Goal: Contribute content: Contribute content

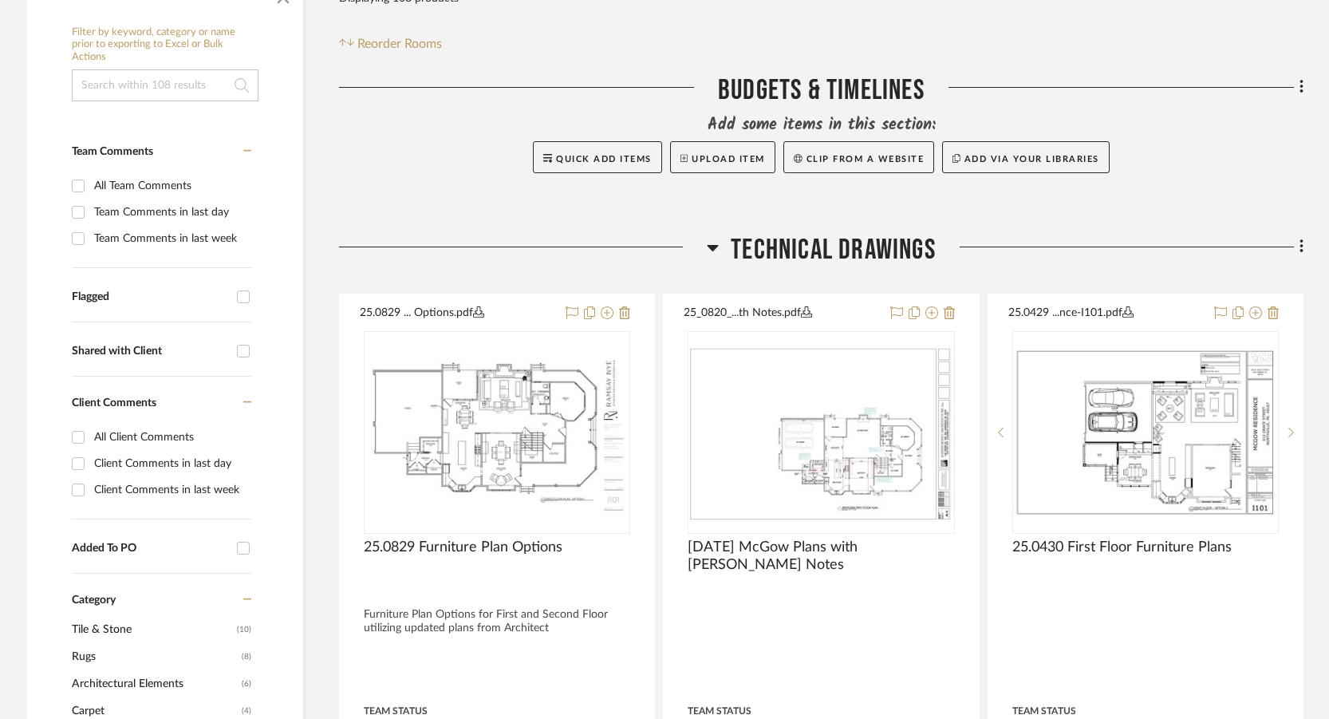
scroll to position [319, 0]
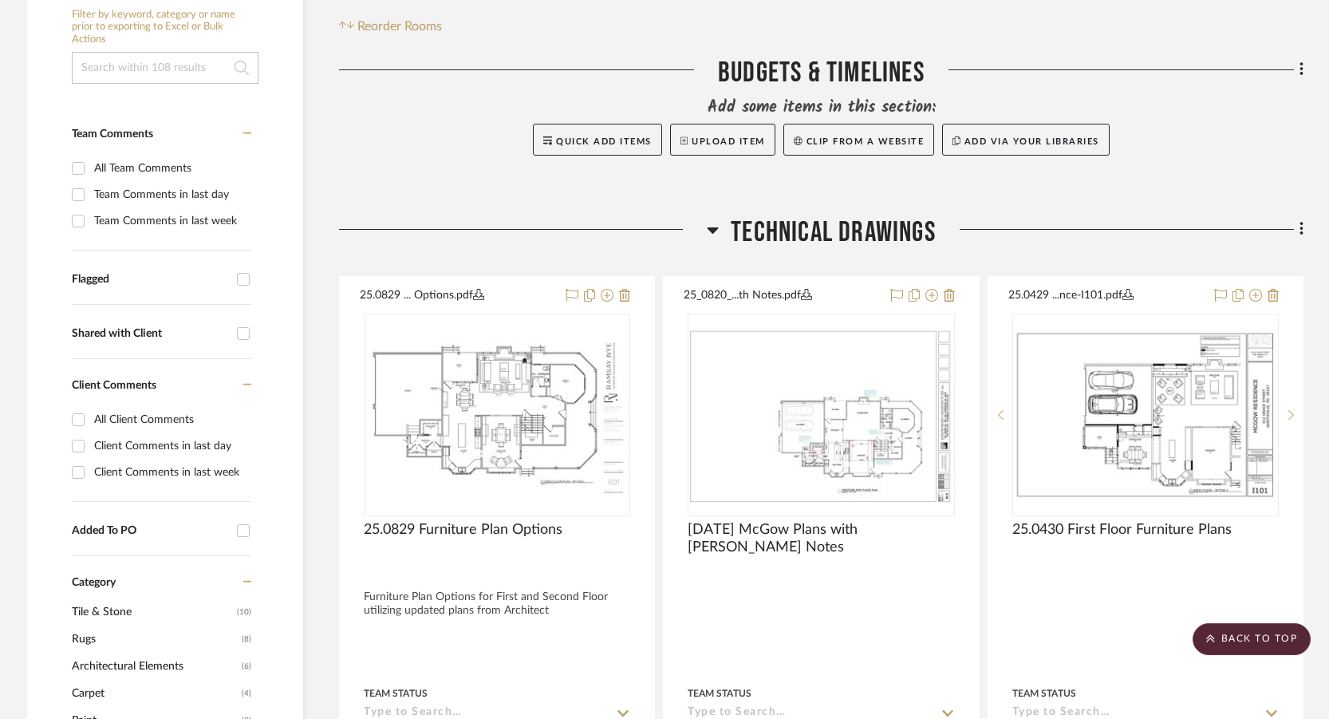
click at [1304, 227] on icon at bounding box center [1302, 229] width 5 height 18
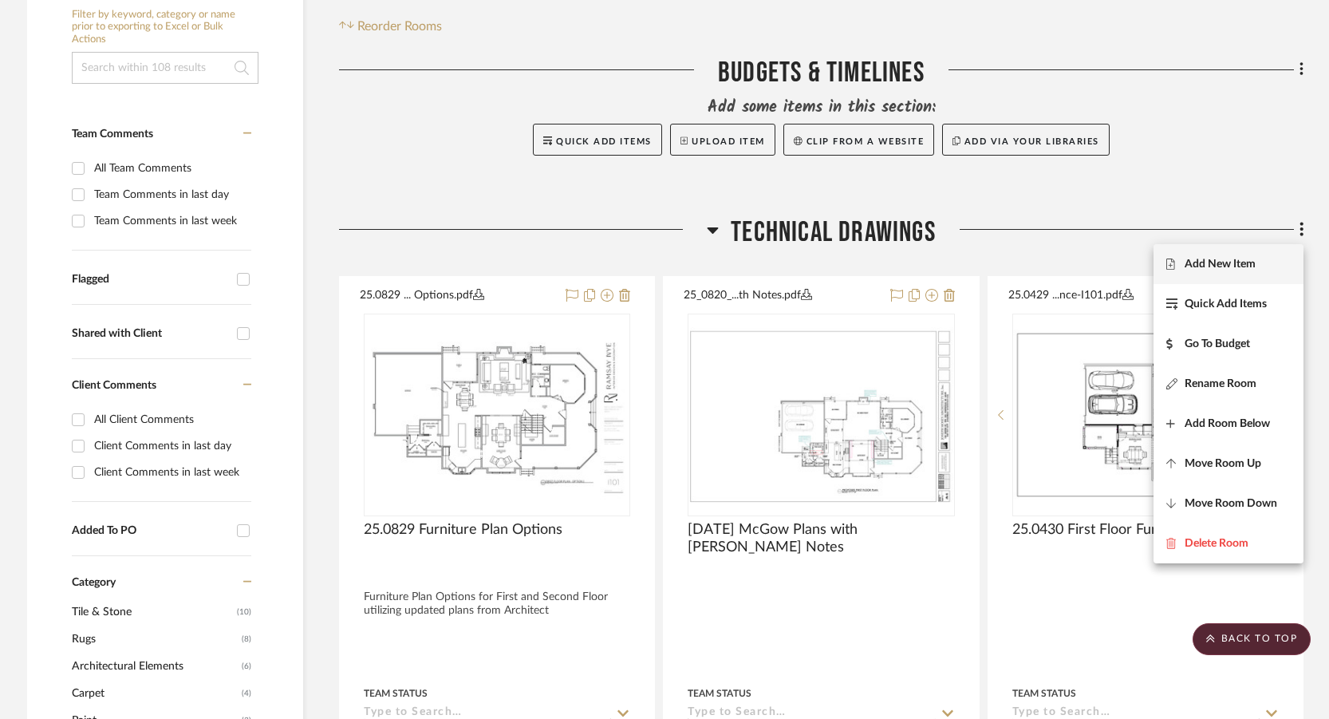
click at [1271, 257] on span "Add New Item" at bounding box center [1228, 264] width 124 height 14
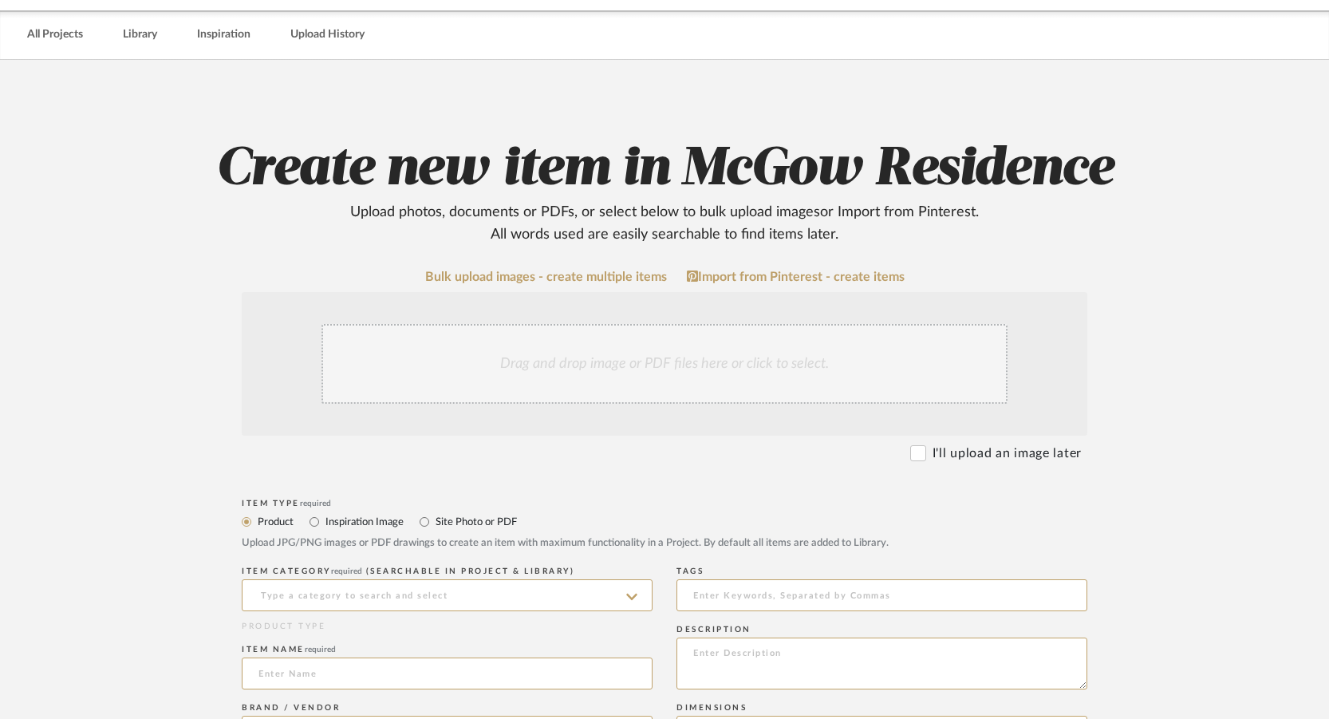
scroll to position [80, 0]
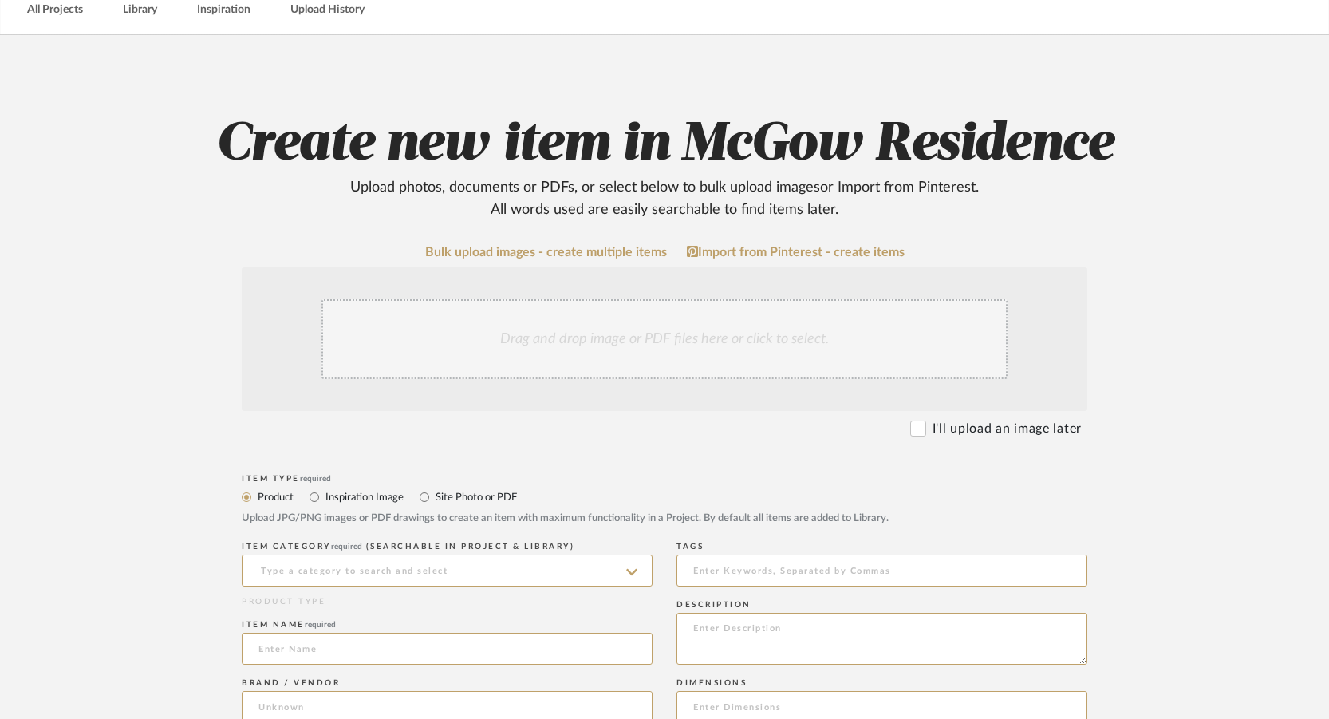
click at [491, 497] on label "Site Photo or PDF" at bounding box center [475, 497] width 83 height 18
click at [434, 497] on input "Site Photo or PDF" at bounding box center [424, 496] width 19 height 19
radio input "true"
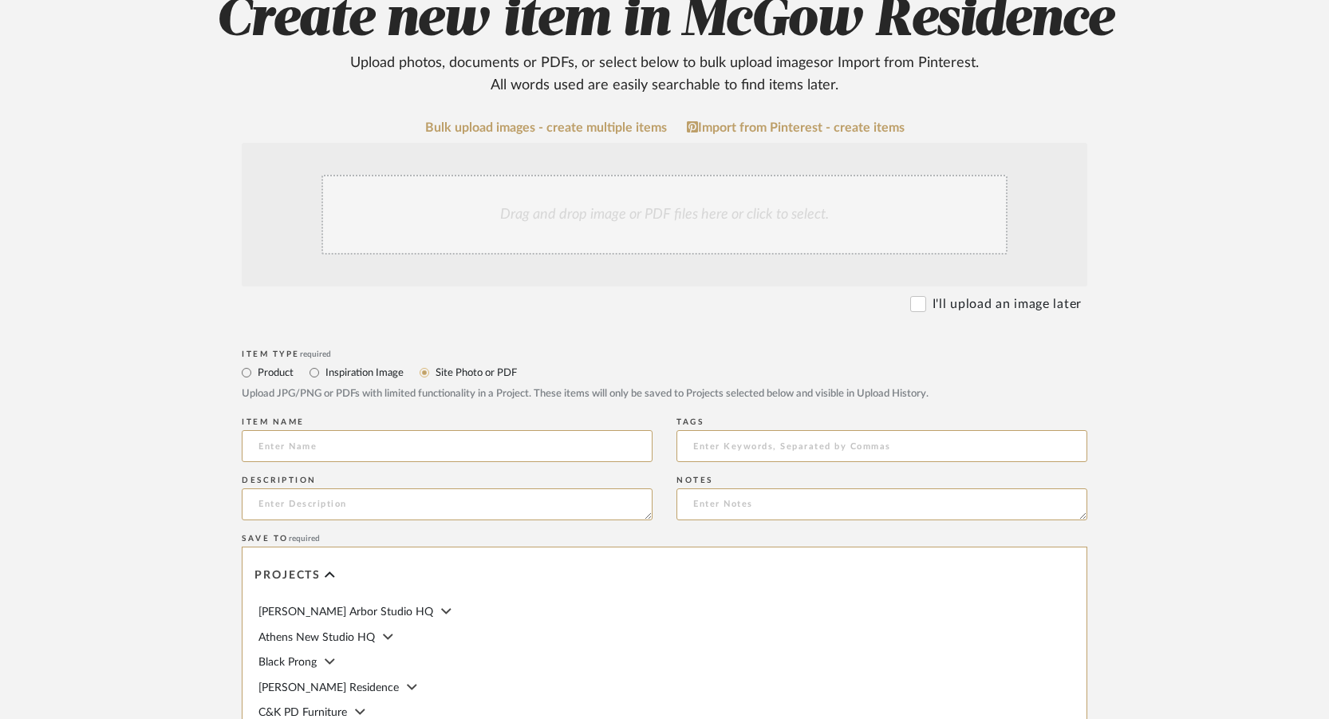
scroll to position [319, 0]
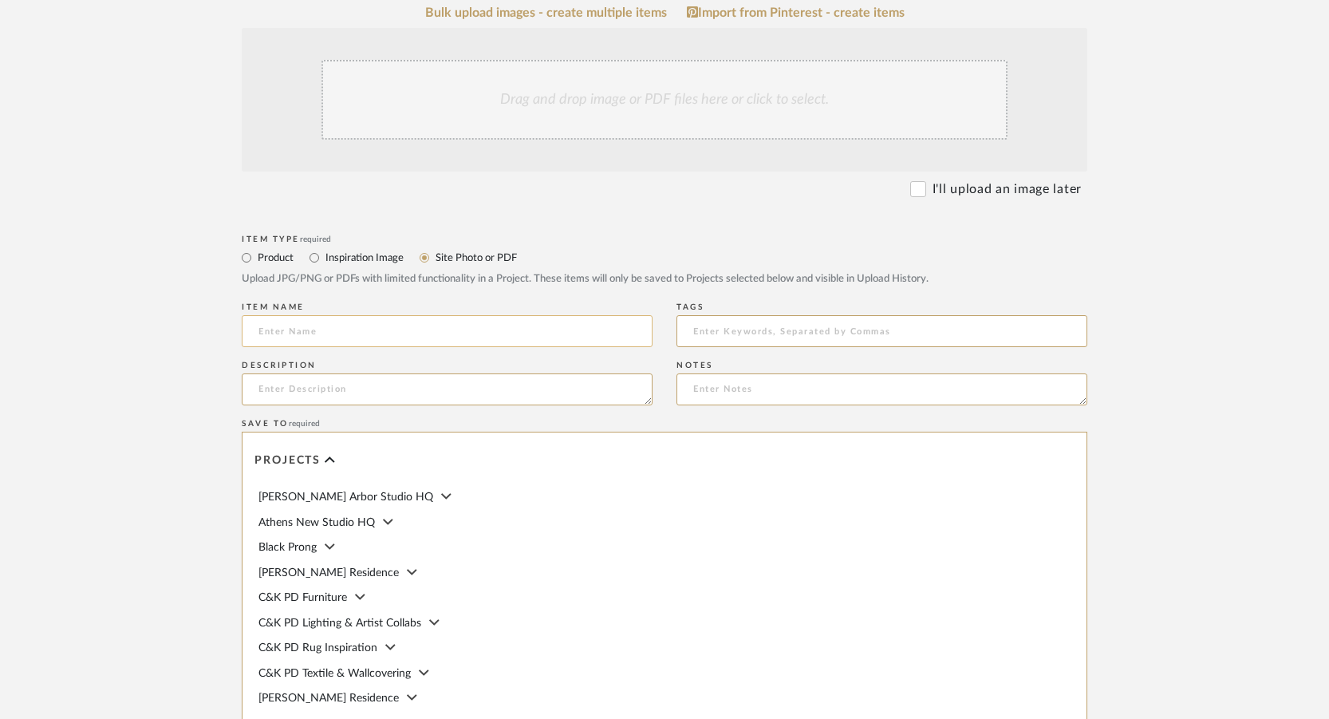
click at [482, 323] on input at bounding box center [447, 331] width 411 height 32
type input "0"
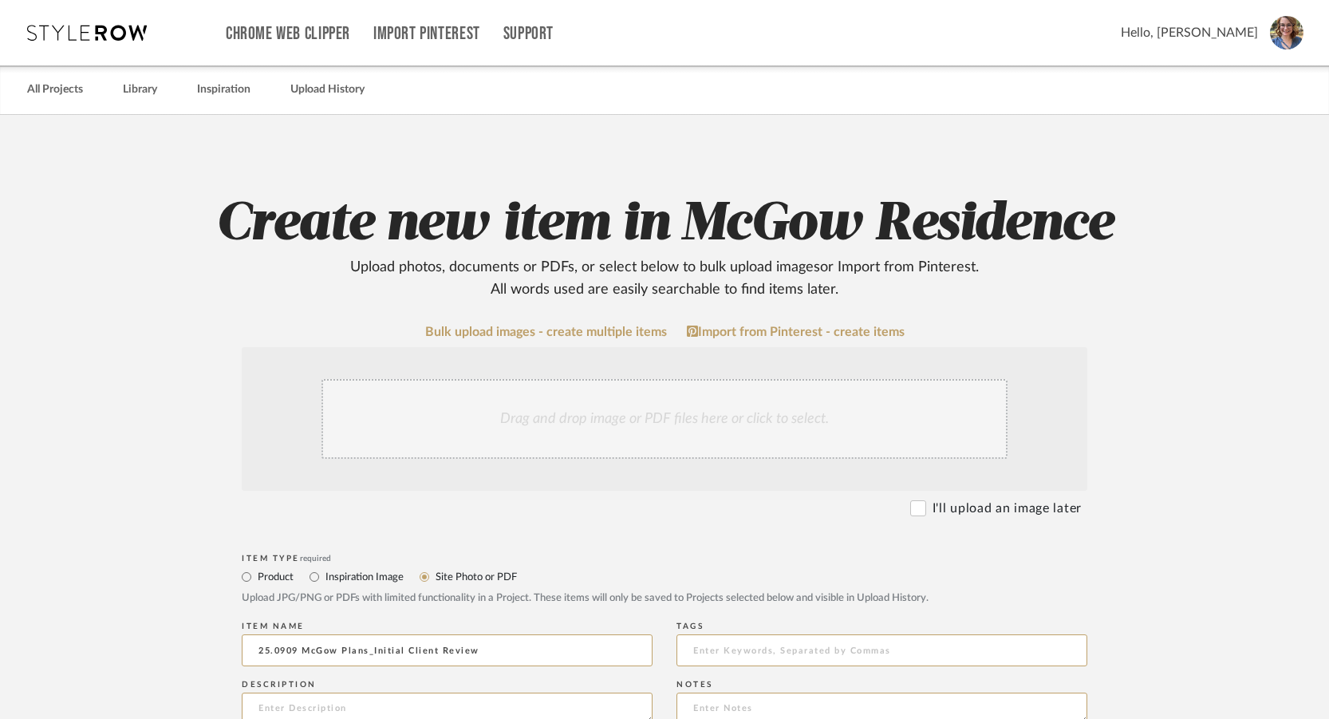
scroll to position [80, 0]
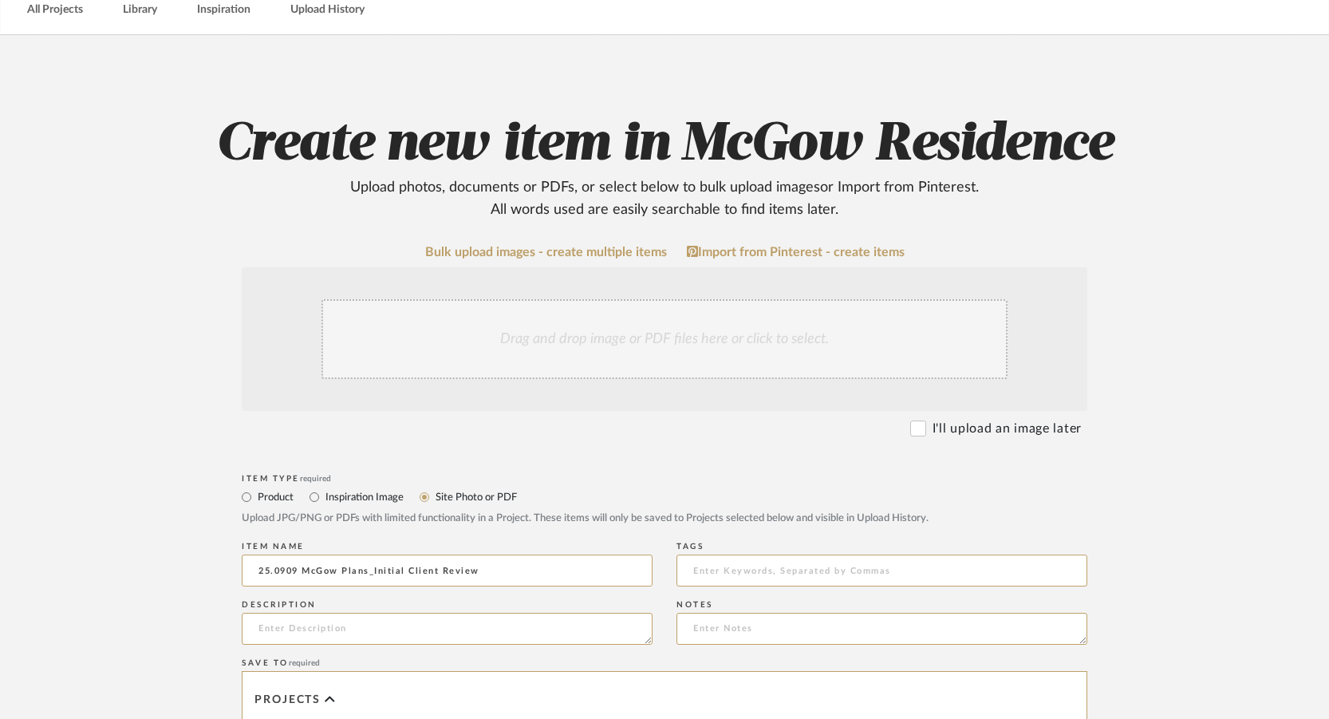
type input "25.0909 McGow Plans_Initial Client Review"
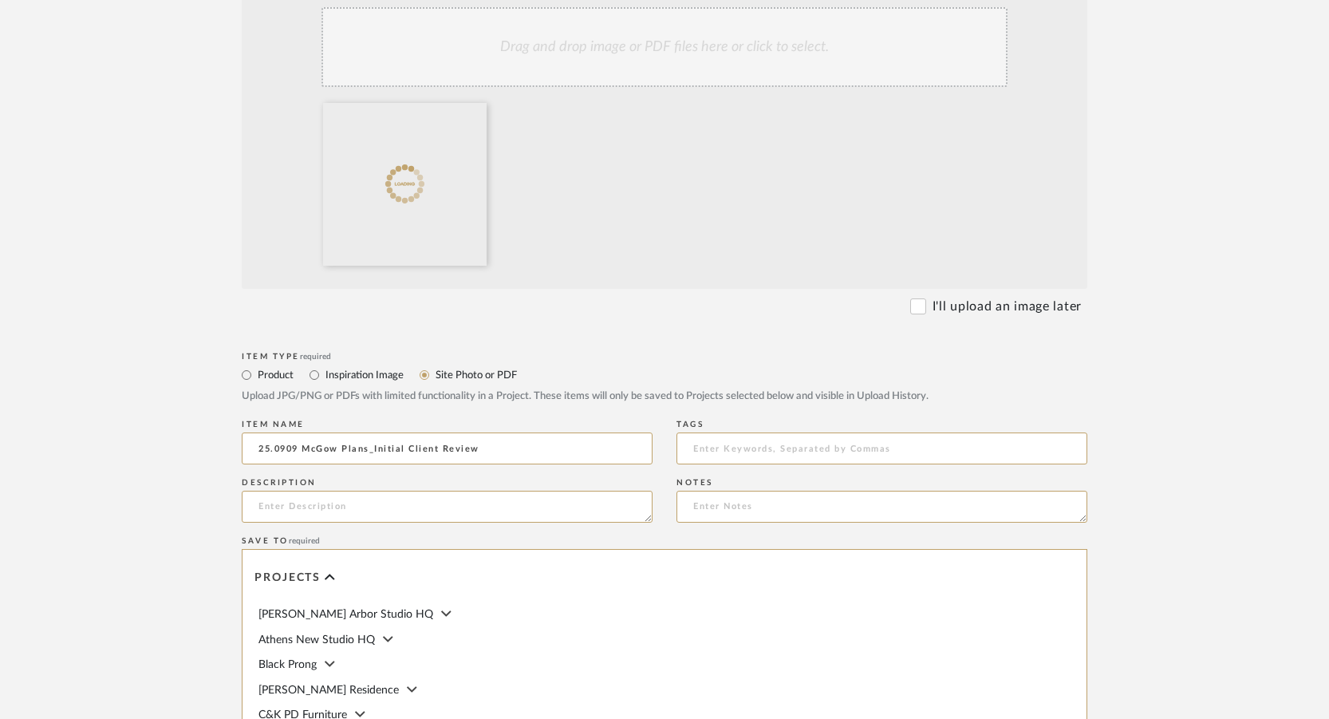
scroll to position [399, 0]
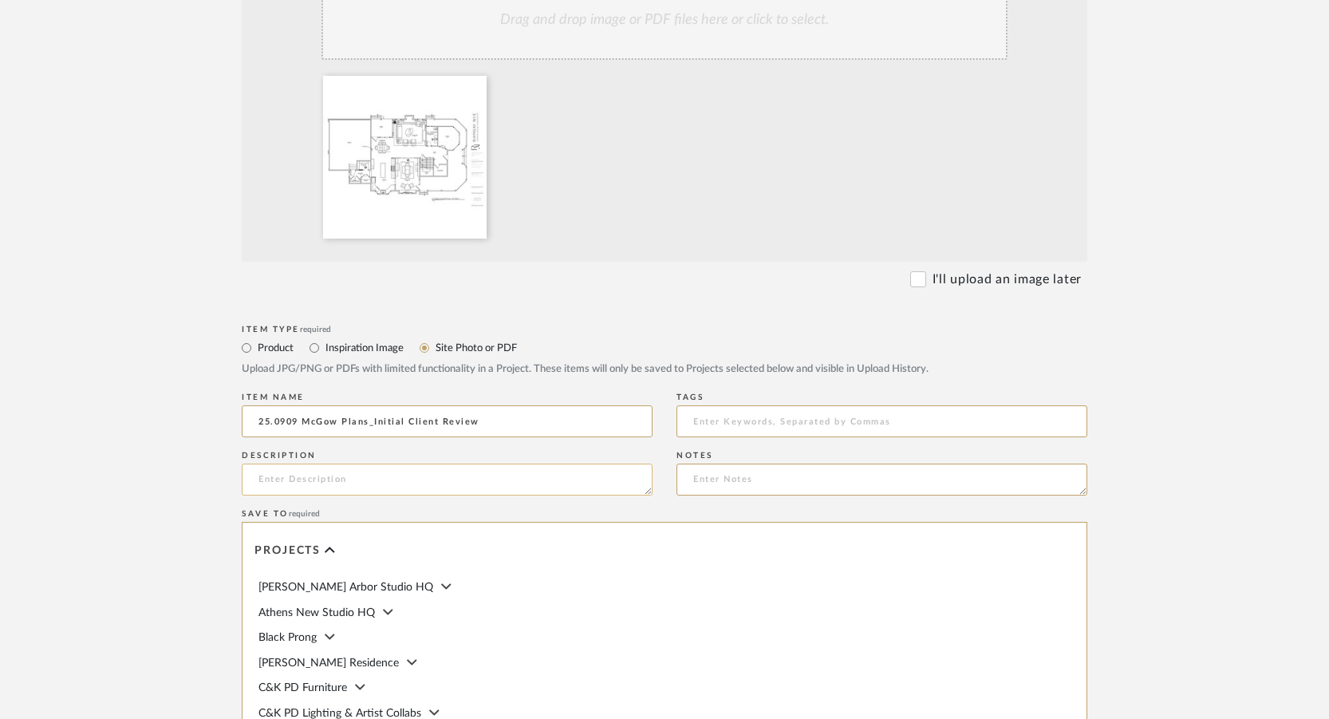
click at [603, 487] on textarea at bounding box center [447, 479] width 411 height 32
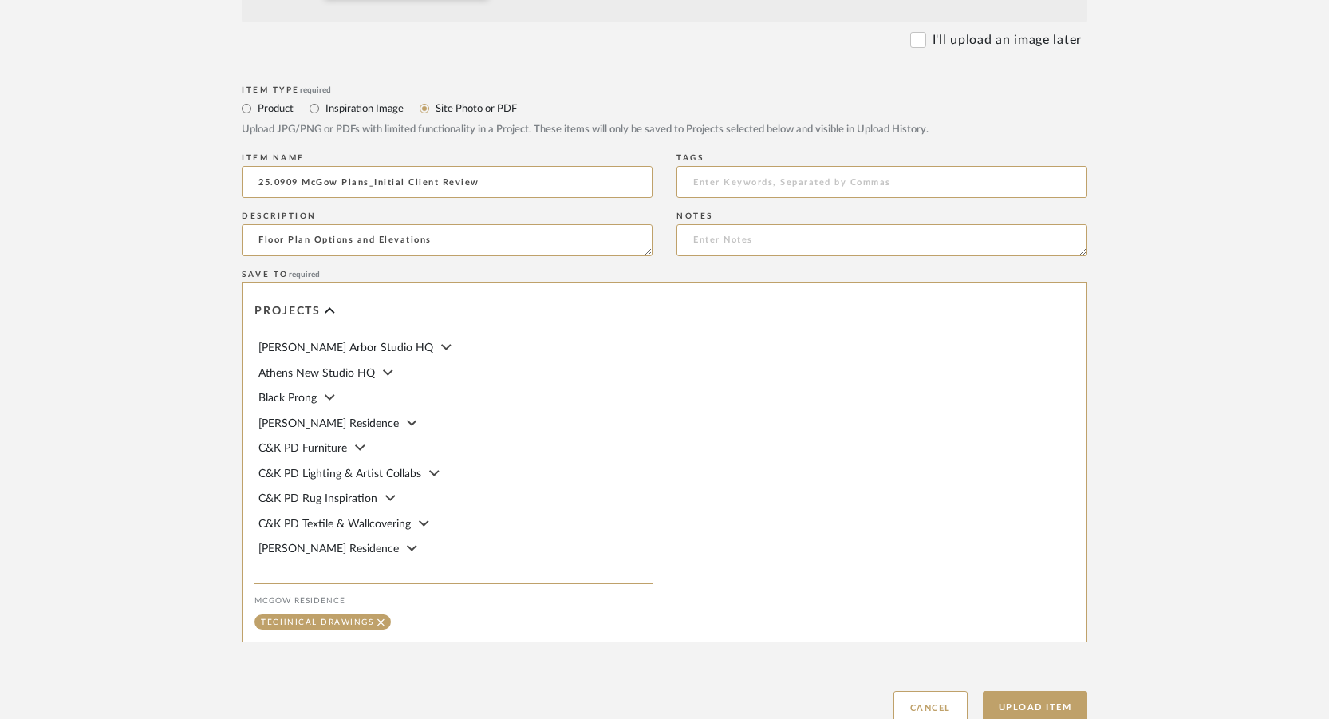
scroll to position [756, 0]
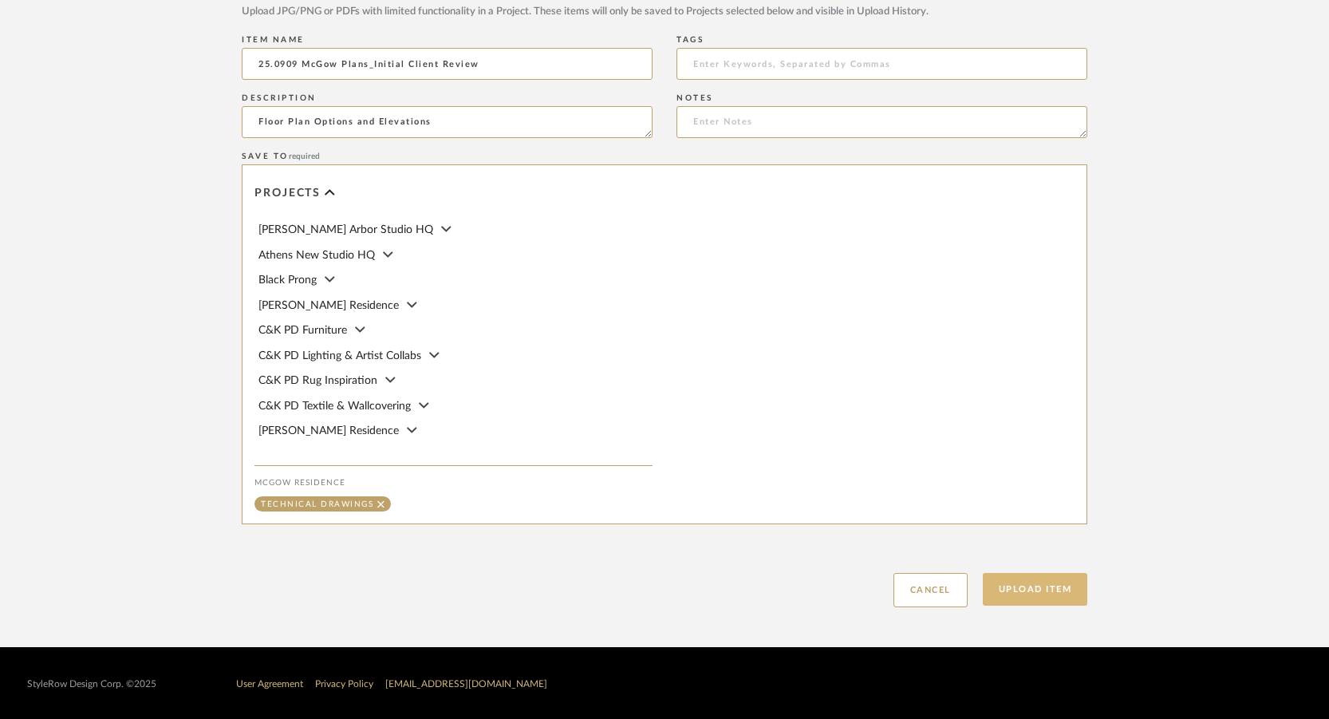
type textarea "Floor Plan Options and Elevations"
click at [1035, 588] on button "Upload Item" at bounding box center [1035, 589] width 105 height 33
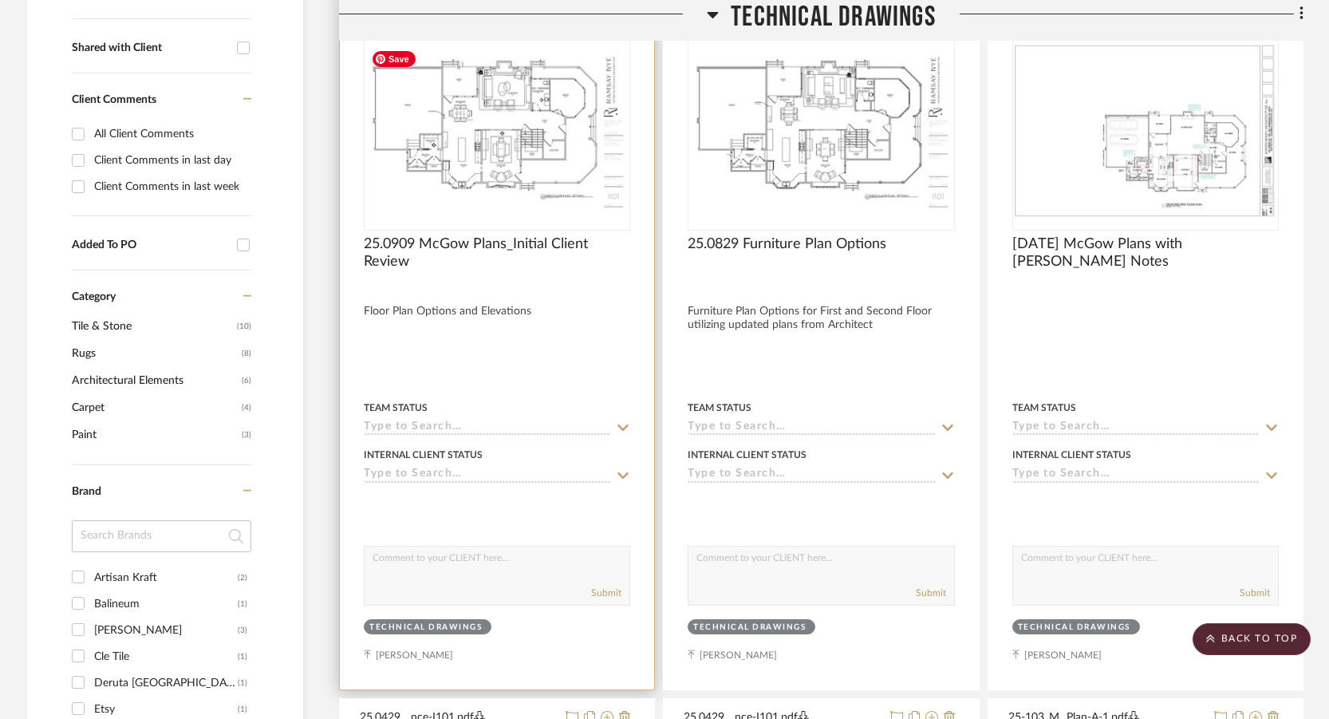
scroll to position [613, 0]
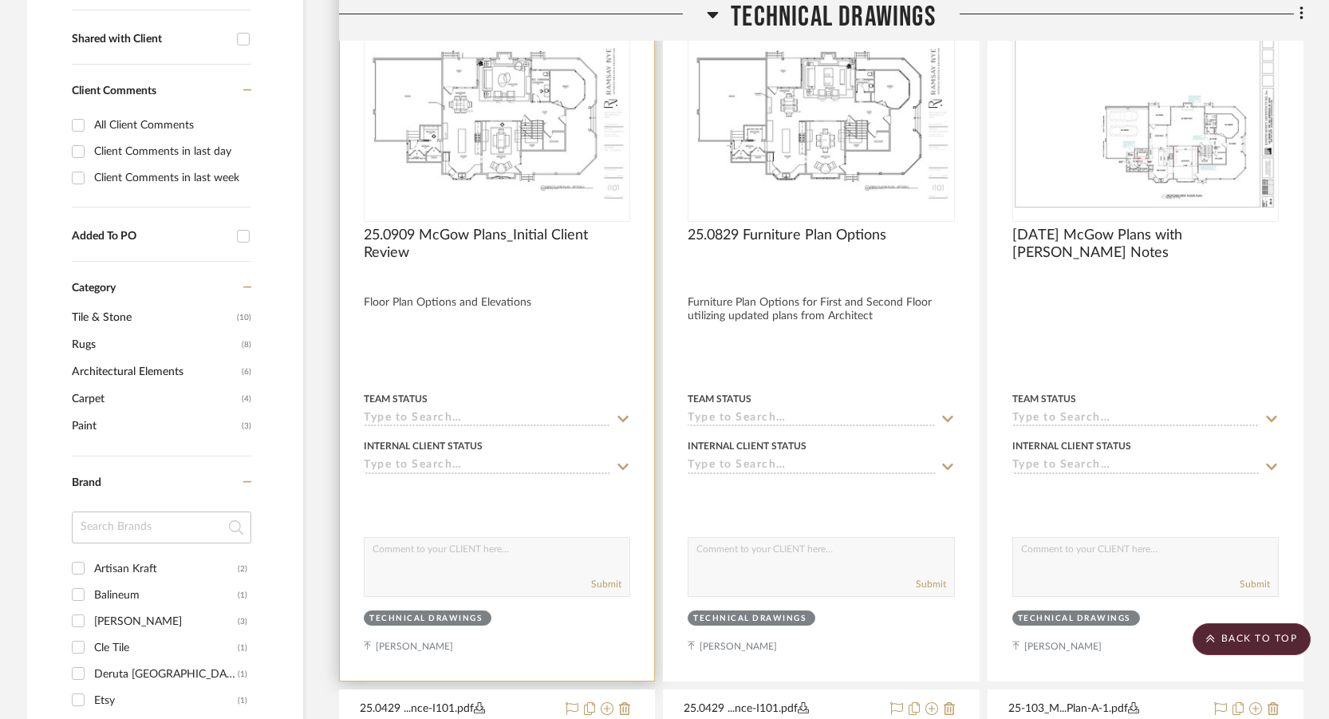
click at [573, 393] on div "Team Status" at bounding box center [497, 399] width 266 height 14
click at [562, 268] on div at bounding box center [497, 269] width 266 height 14
click at [481, 267] on div at bounding box center [497, 269] width 266 height 14
click at [493, 205] on img "0" at bounding box center [496, 120] width 263 height 170
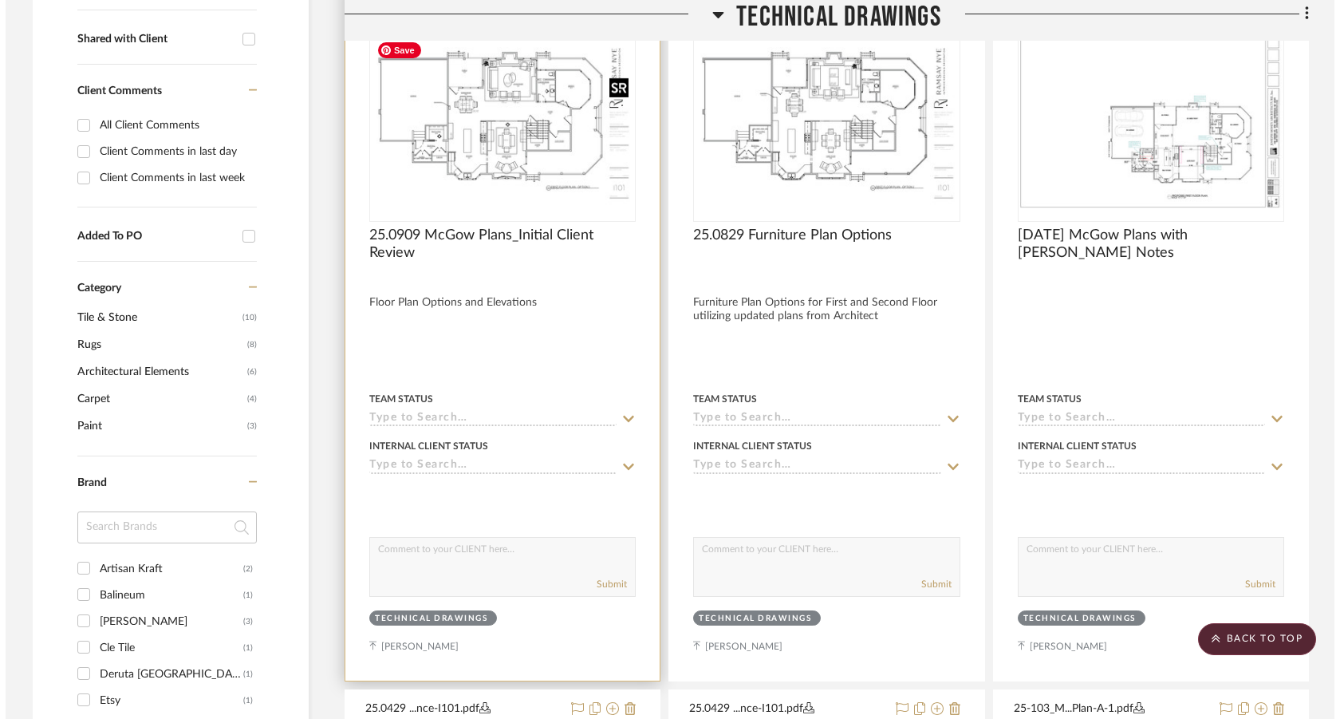
scroll to position [0, 0]
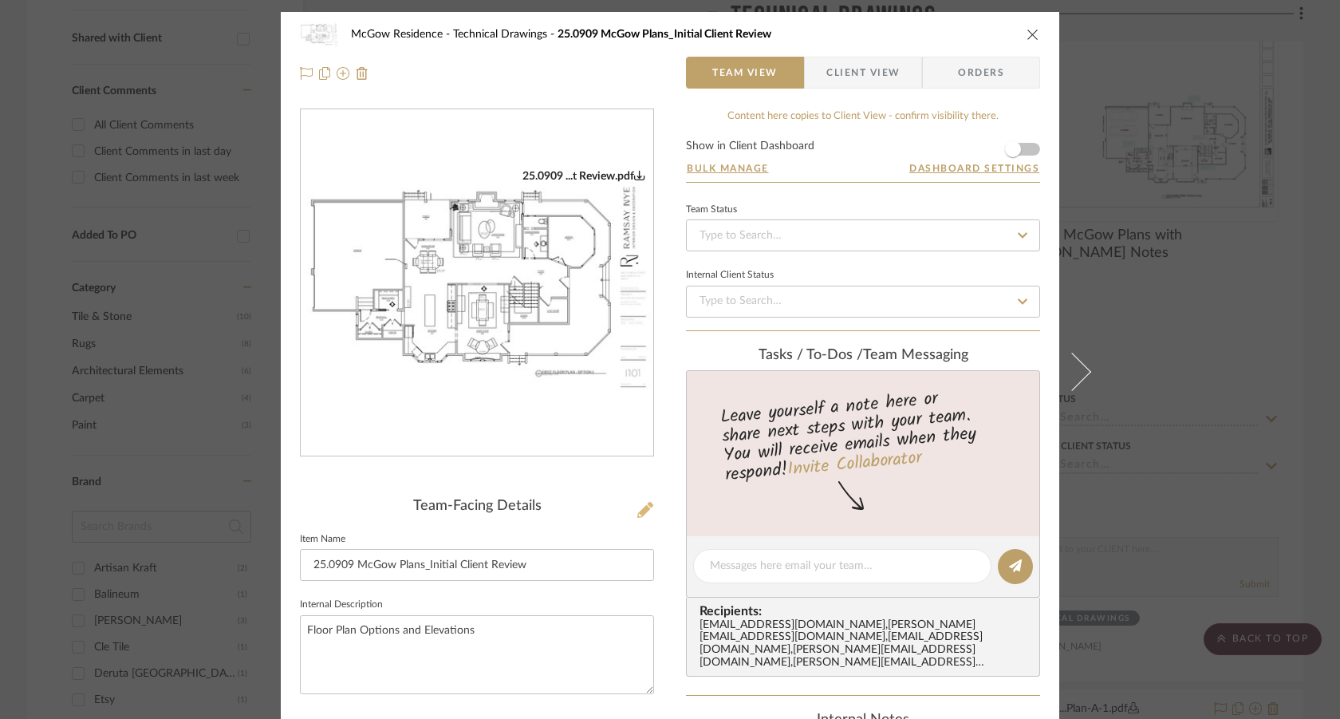
click at [641, 505] on icon at bounding box center [645, 510] width 16 height 16
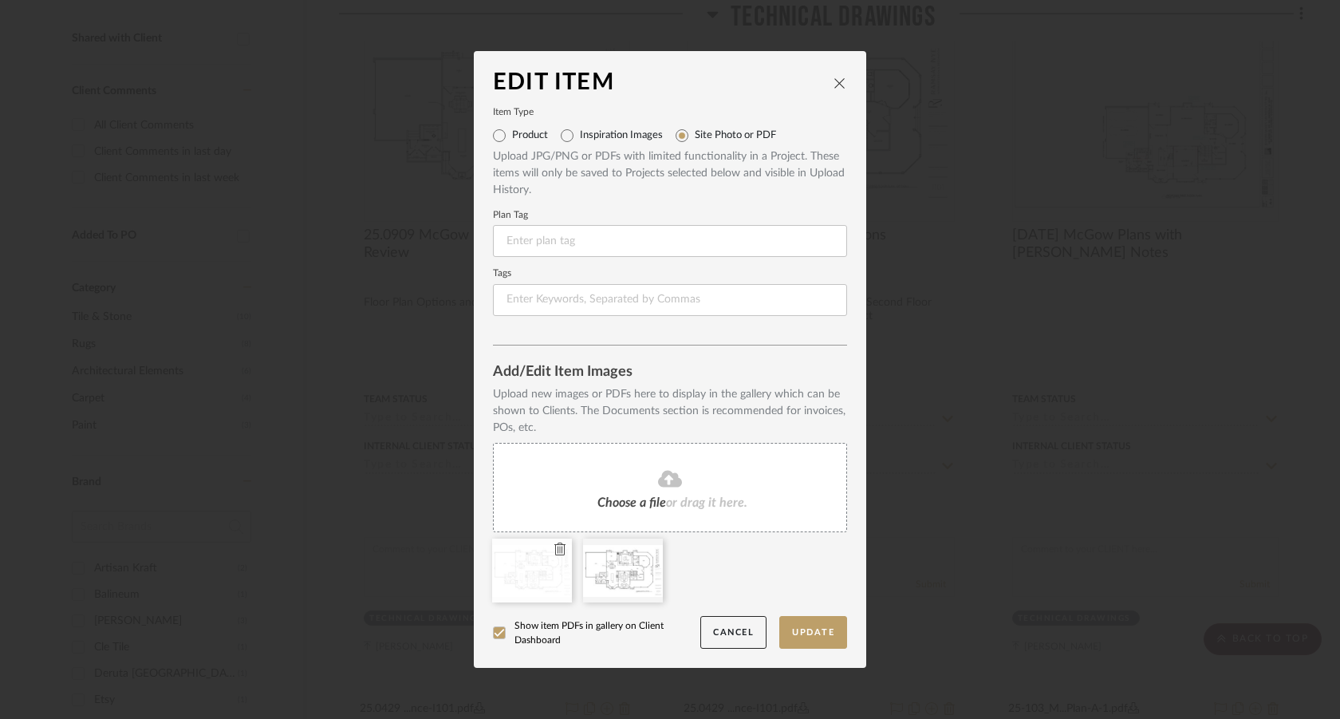
click at [554, 550] on icon at bounding box center [559, 548] width 11 height 13
click at [795, 633] on button "Update" at bounding box center [813, 632] width 68 height 33
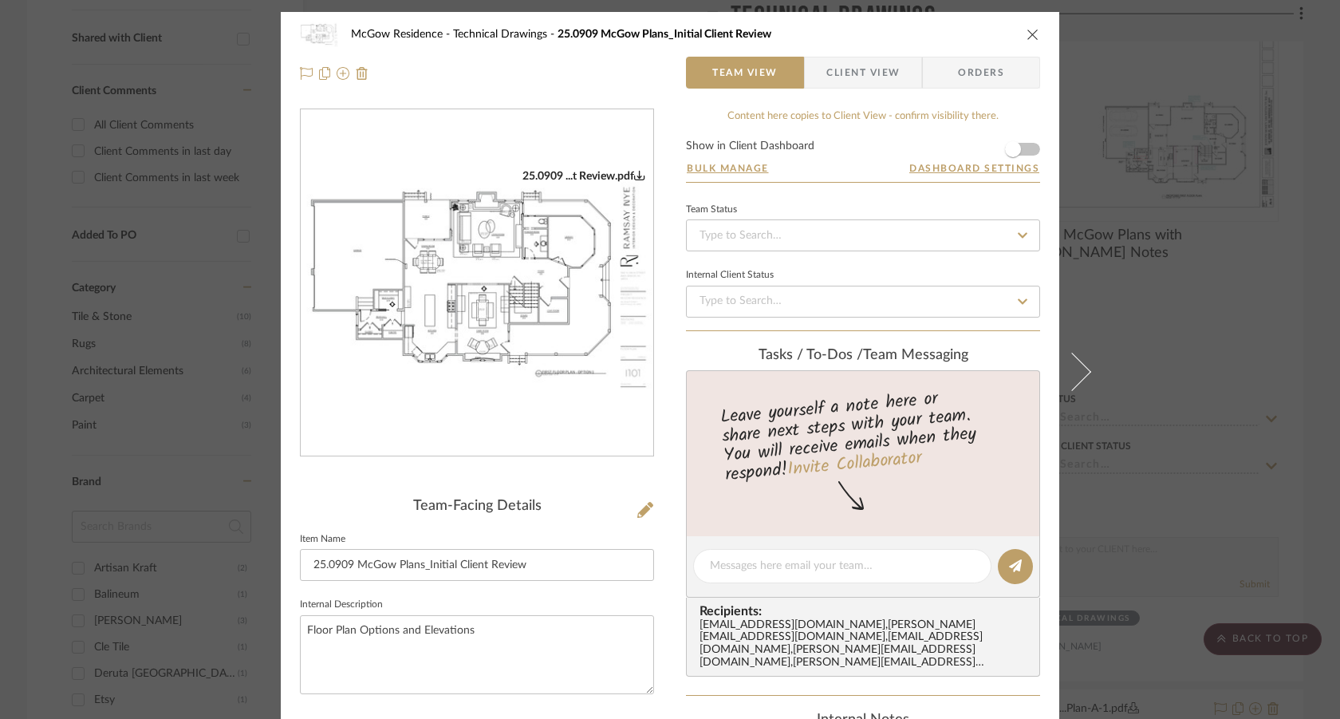
click at [1027, 36] on icon "close" at bounding box center [1033, 34] width 13 height 13
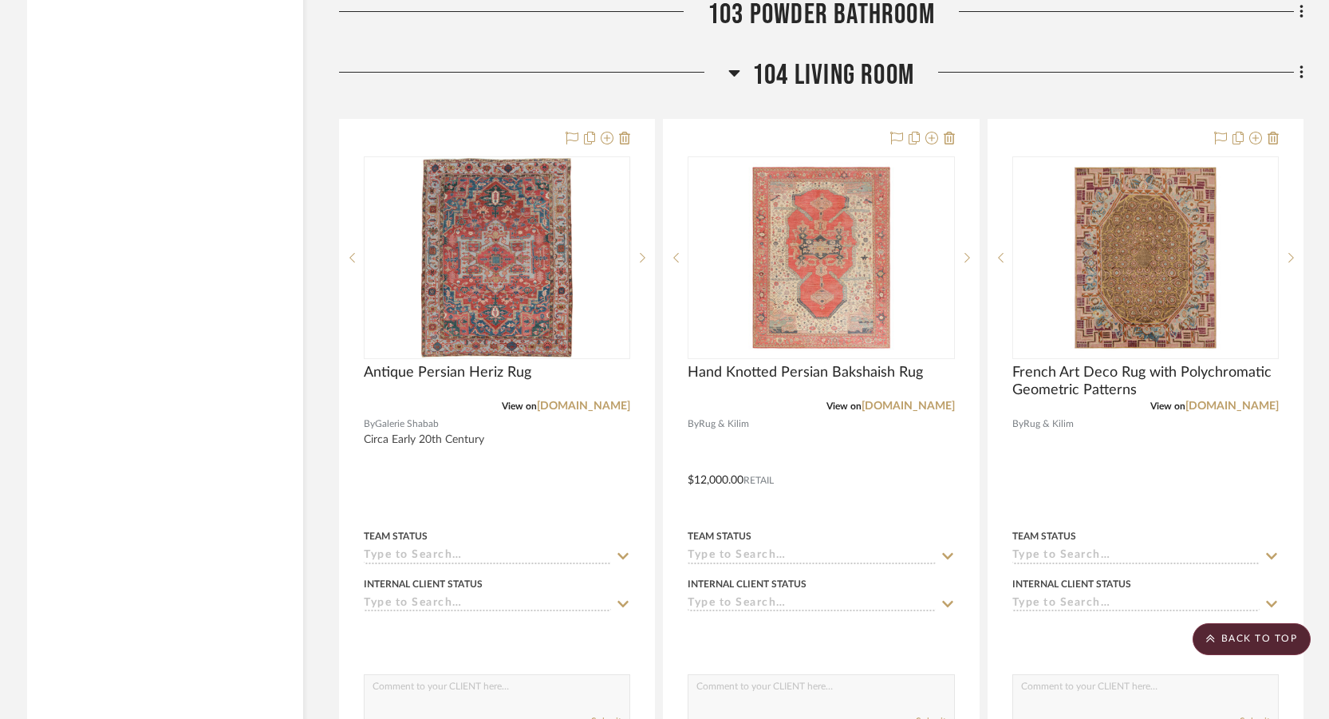
scroll to position [9708, 0]
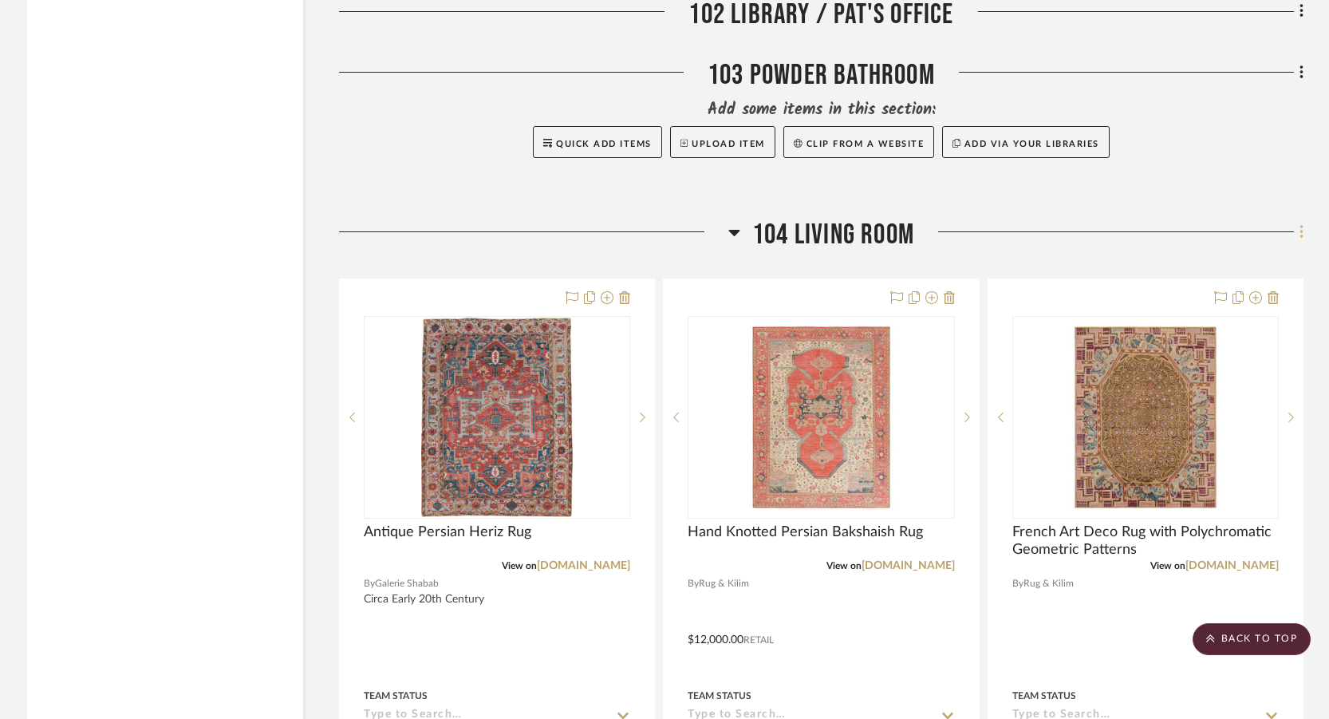
click at [1300, 239] on icon at bounding box center [1302, 232] width 5 height 18
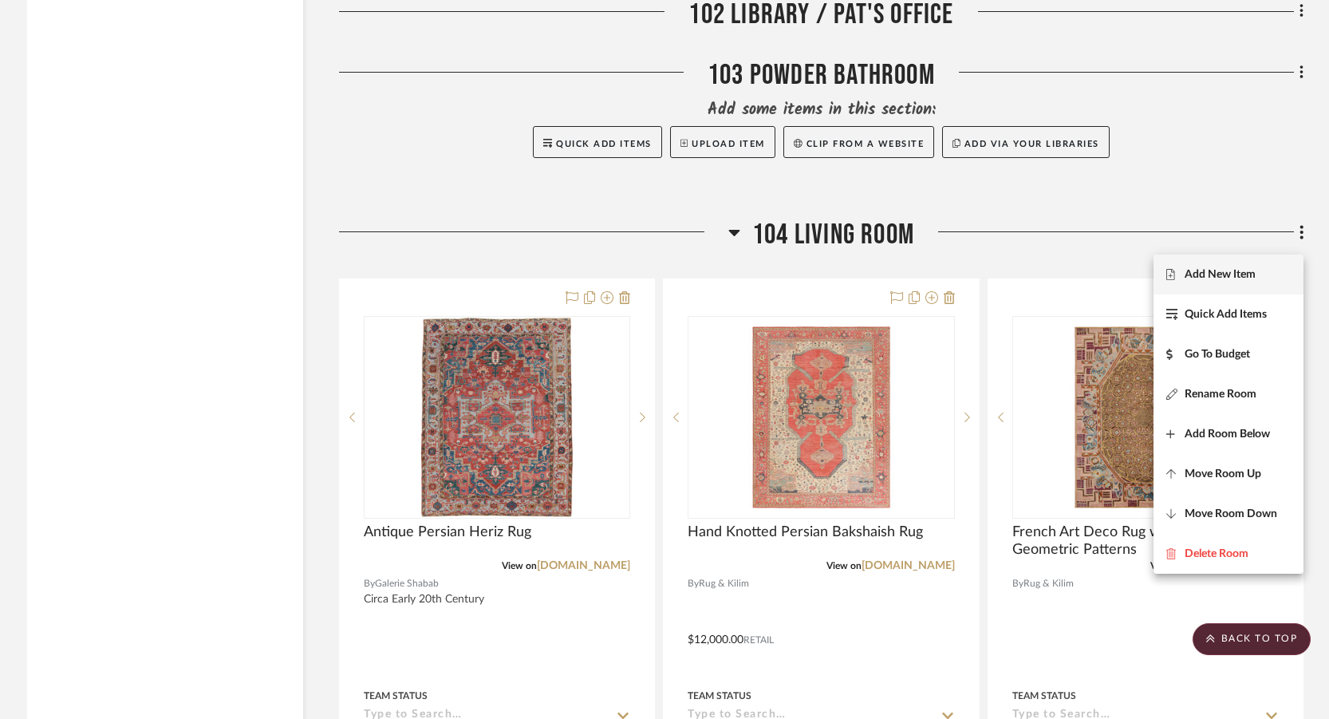
click at [1273, 254] on button "Add New Item" at bounding box center [1229, 274] width 150 height 40
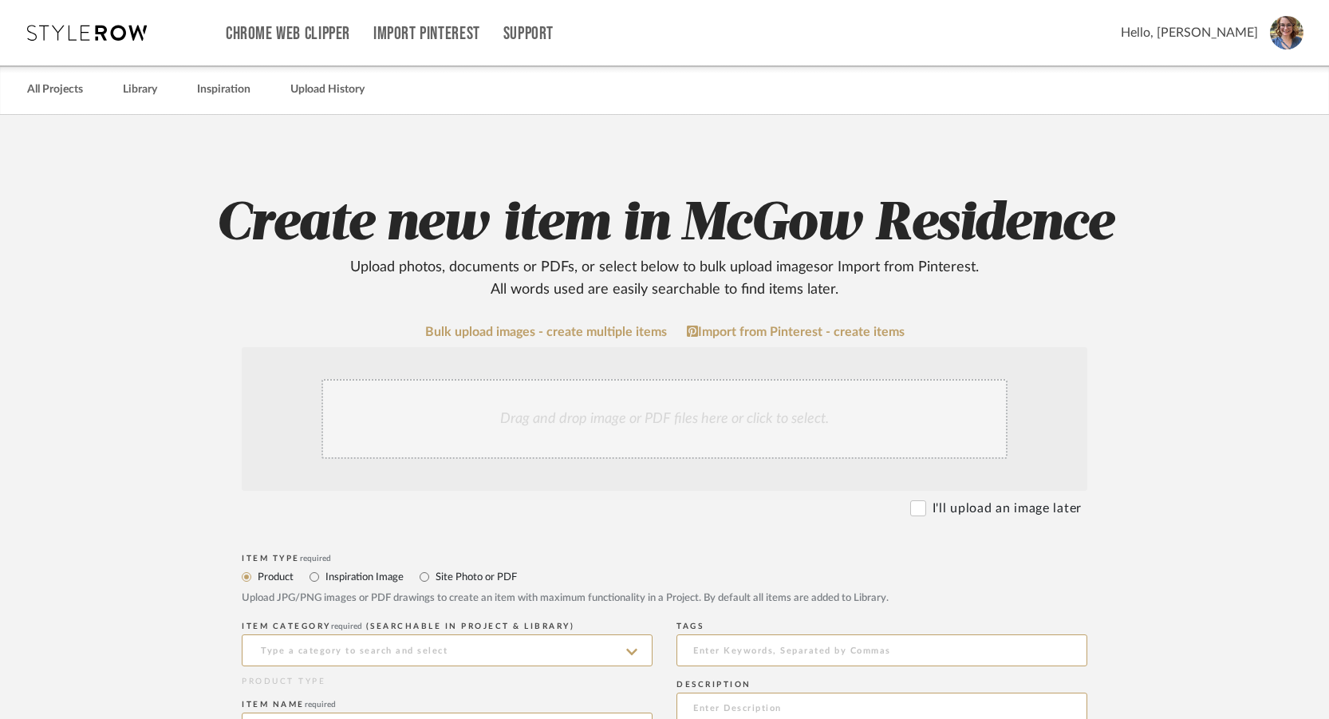
click at [483, 580] on label "Site Photo or PDF" at bounding box center [475, 577] width 83 height 18
click at [434, 580] on input "Site Photo or PDF" at bounding box center [424, 576] width 19 height 19
radio input "true"
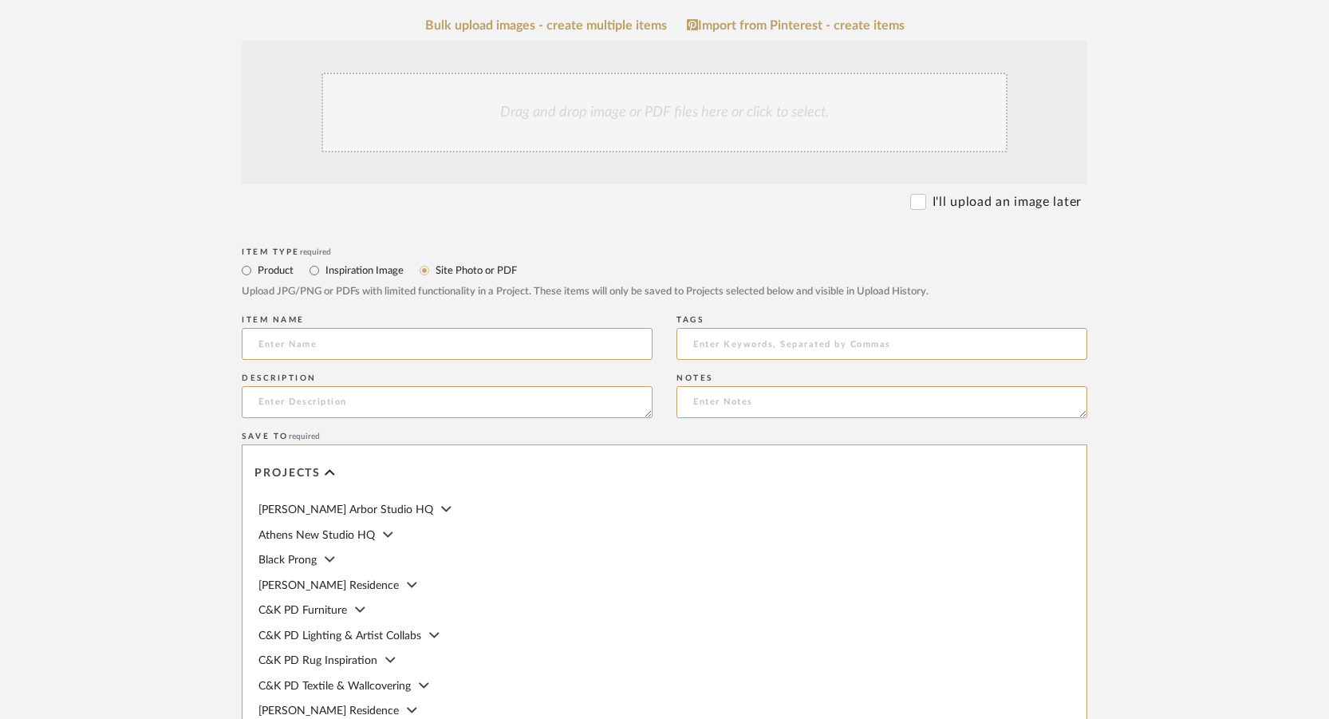
scroll to position [319, 0]
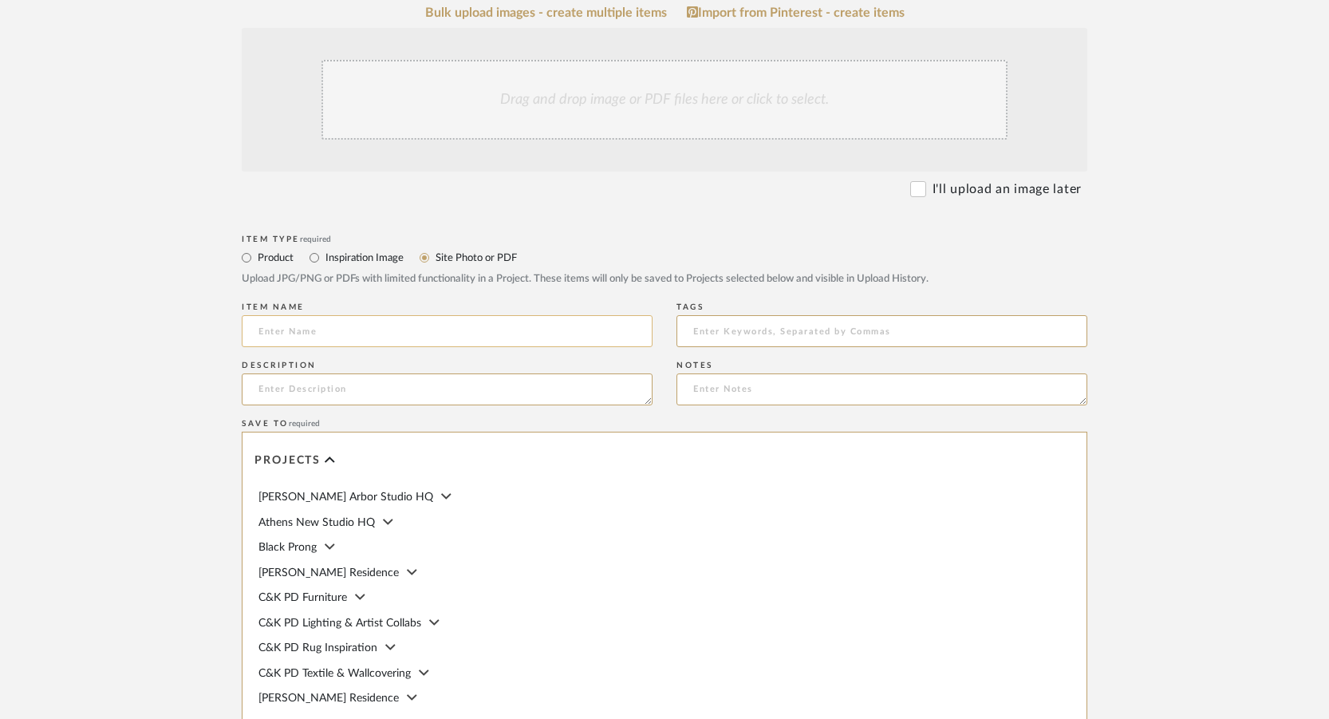
click at [525, 331] on input at bounding box center [447, 331] width 411 height 32
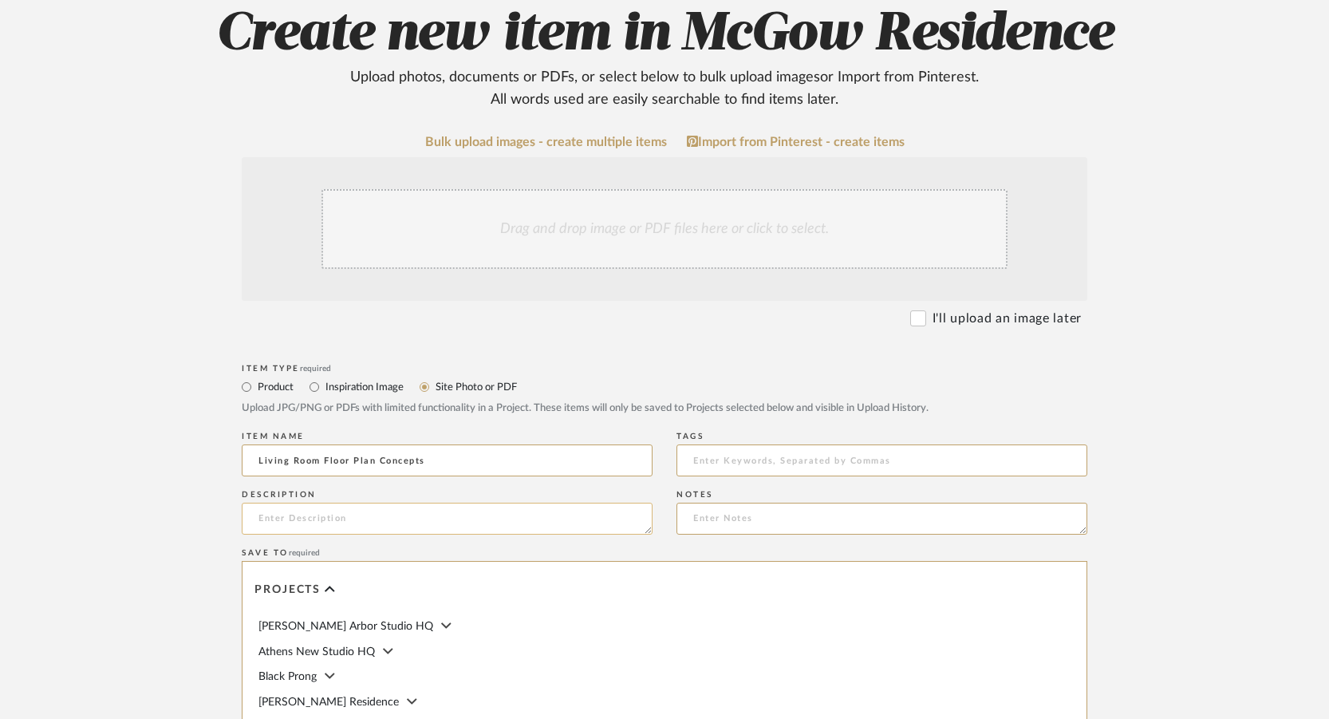
scroll to position [160, 0]
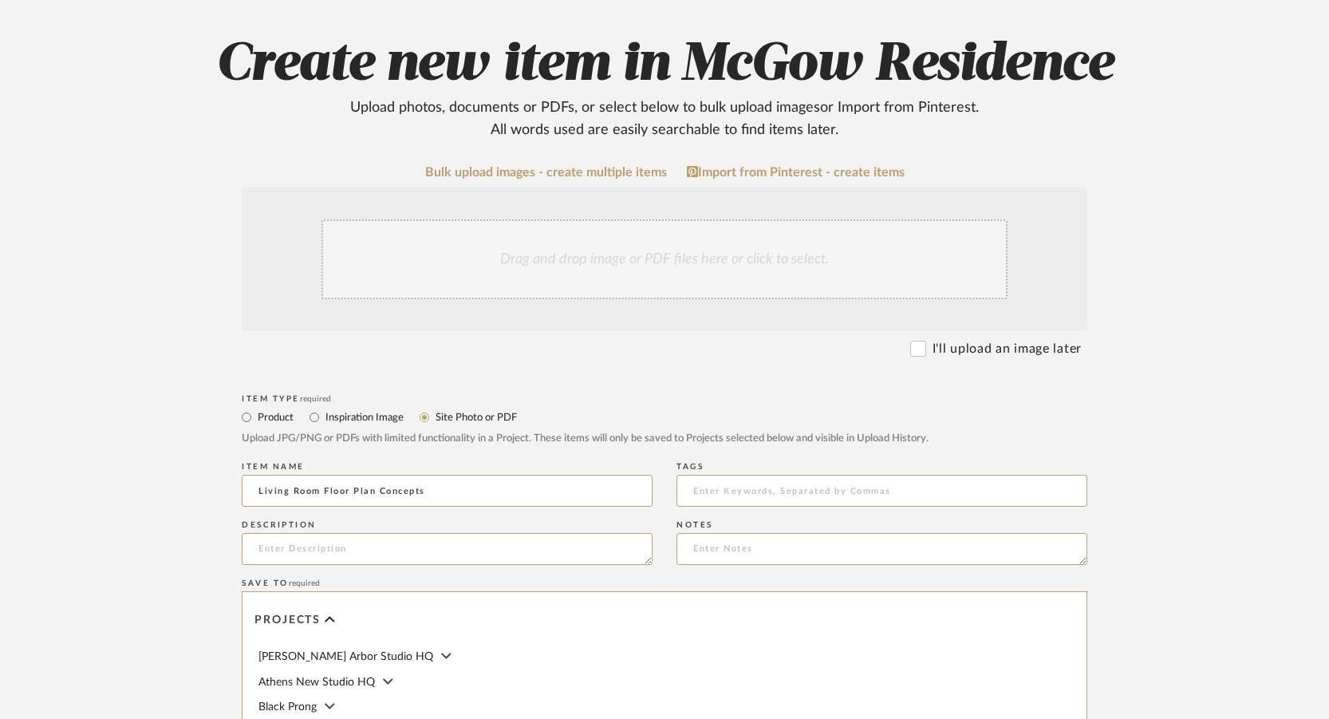
type input "Living Room Floor Plan Concepts"
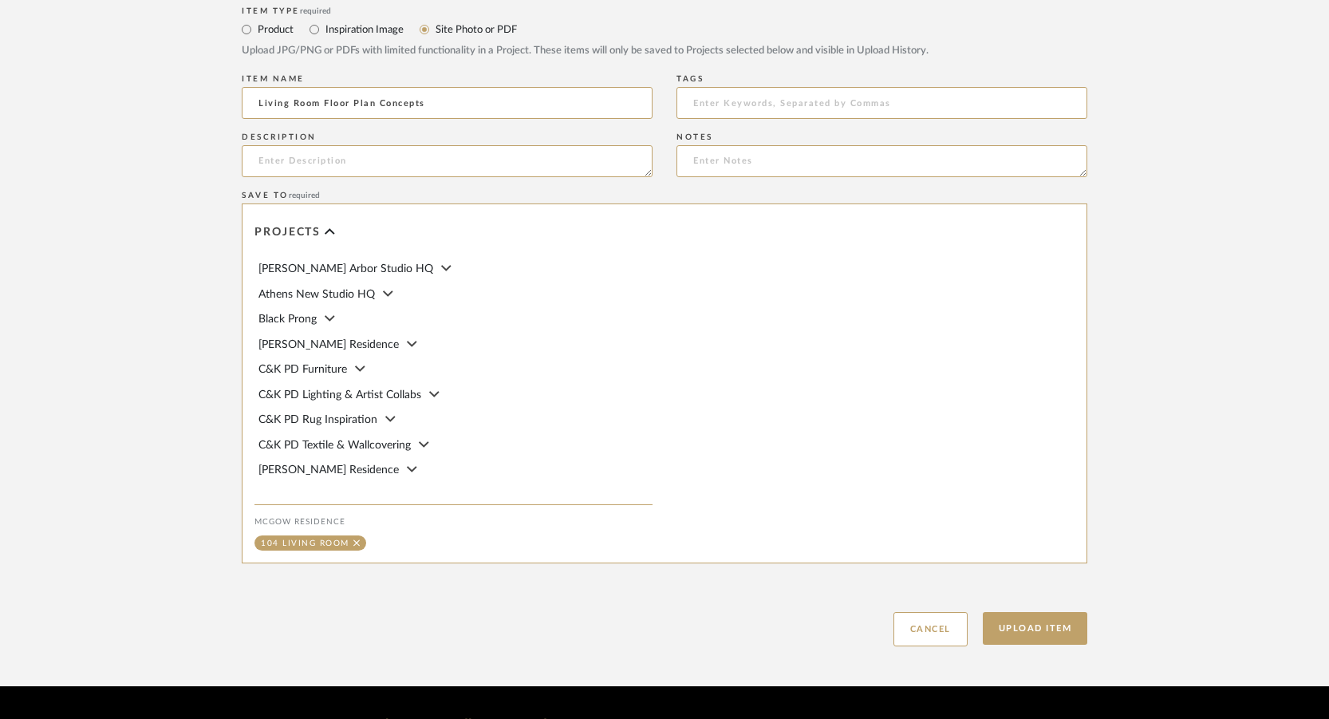
scroll to position [756, 0]
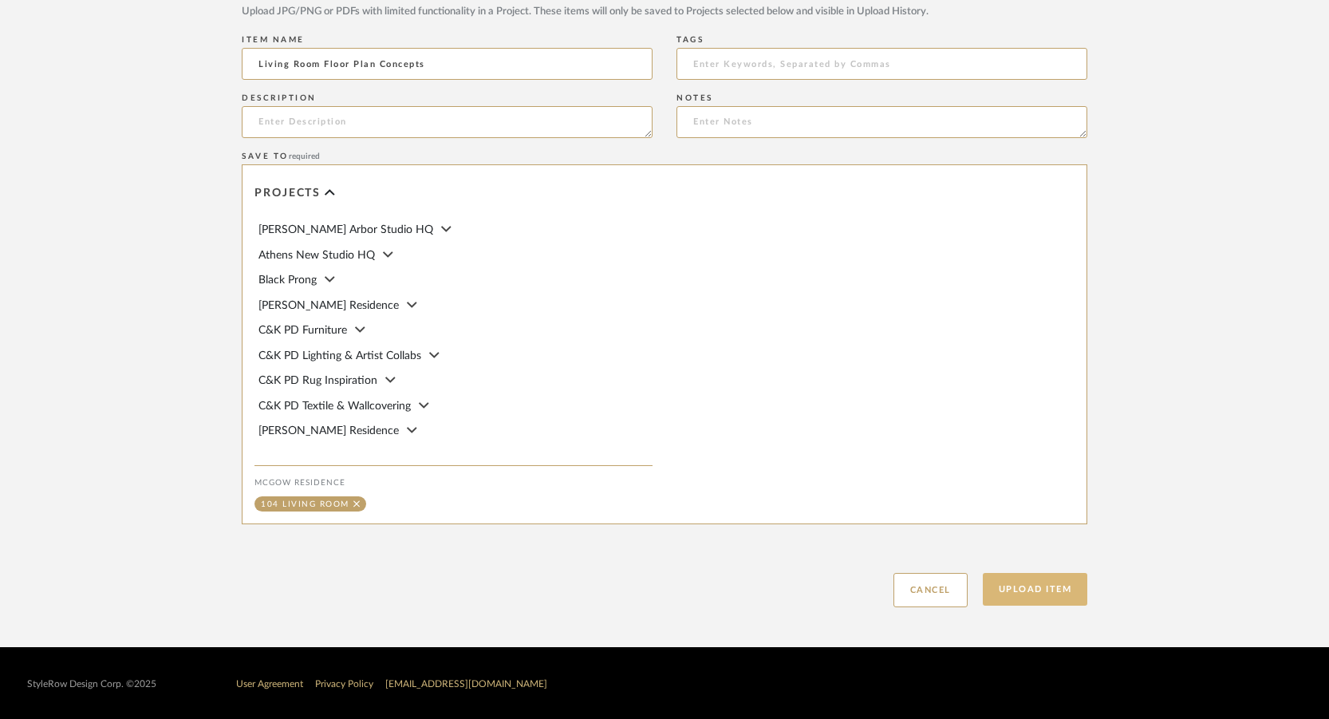
click at [1024, 596] on button "Upload Item" at bounding box center [1035, 589] width 105 height 33
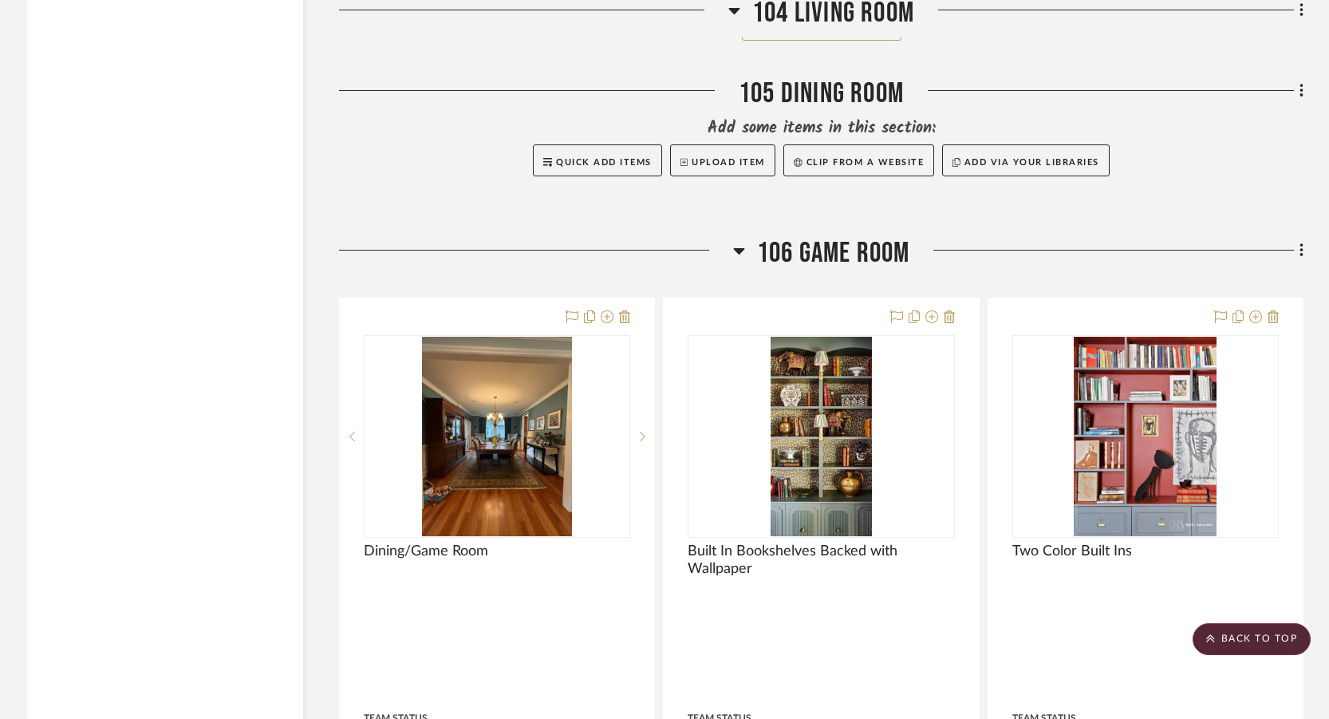
scroll to position [14320, 0]
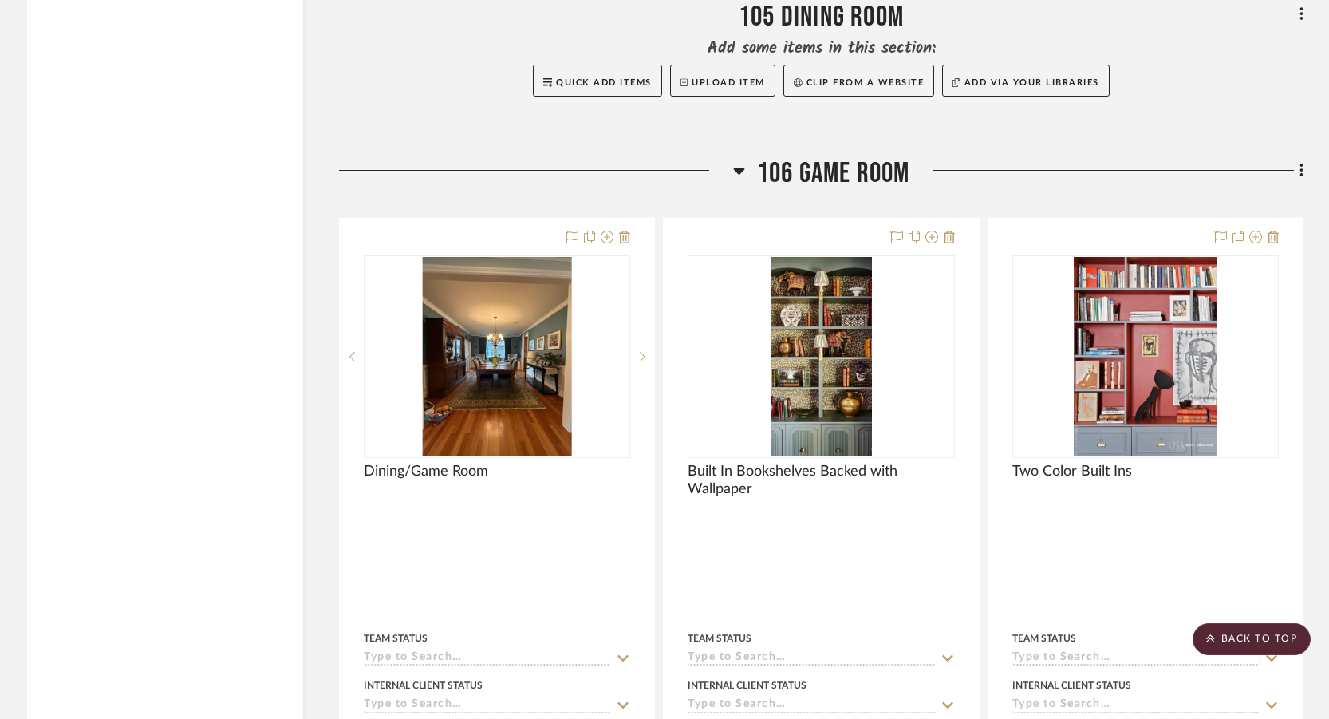
click at [1300, 178] on icon at bounding box center [1301, 171] width 3 height 14
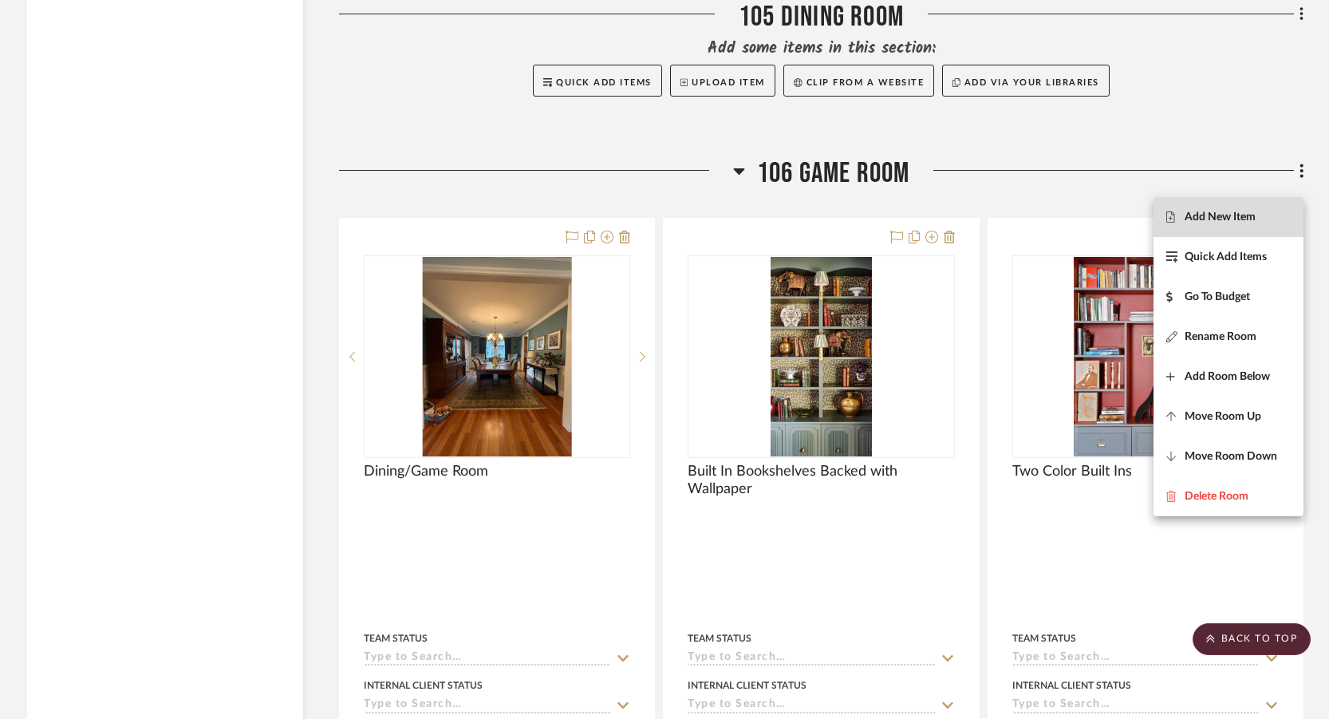
click at [1219, 219] on span "Add New Item" at bounding box center [1220, 217] width 71 height 14
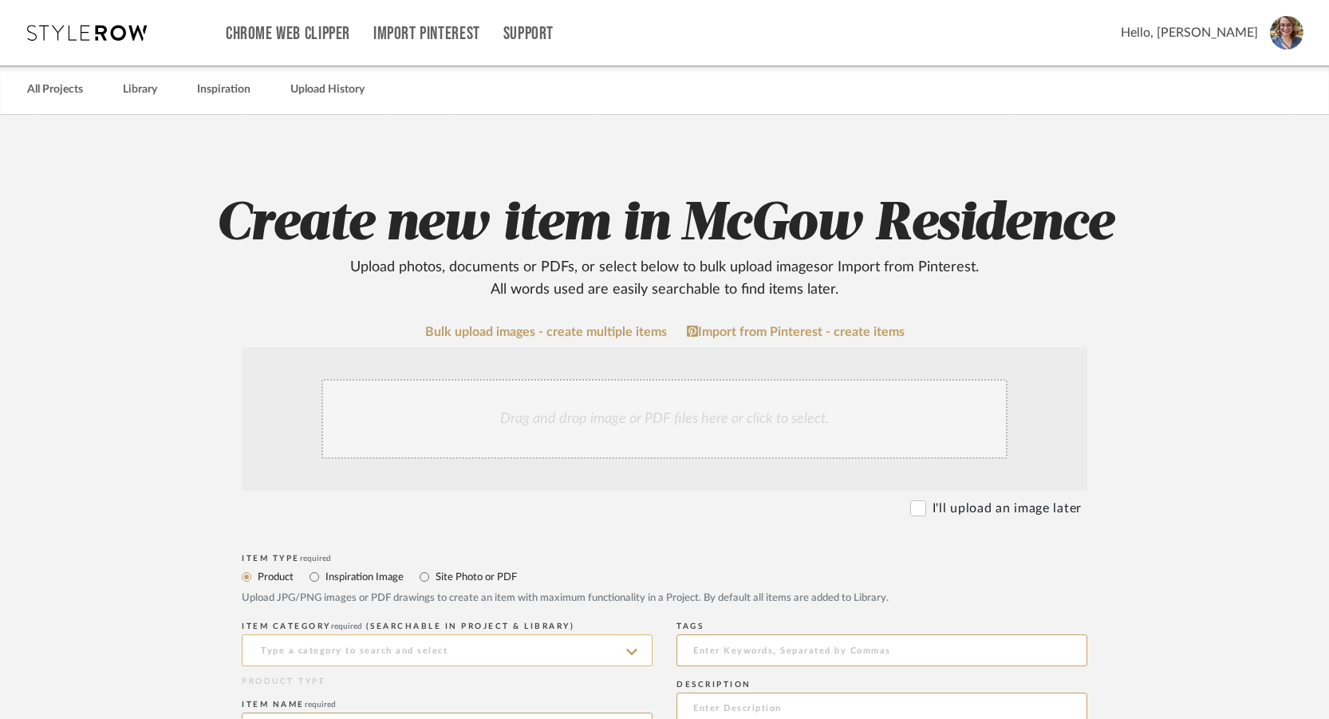
click at [448, 644] on input at bounding box center [447, 650] width 411 height 32
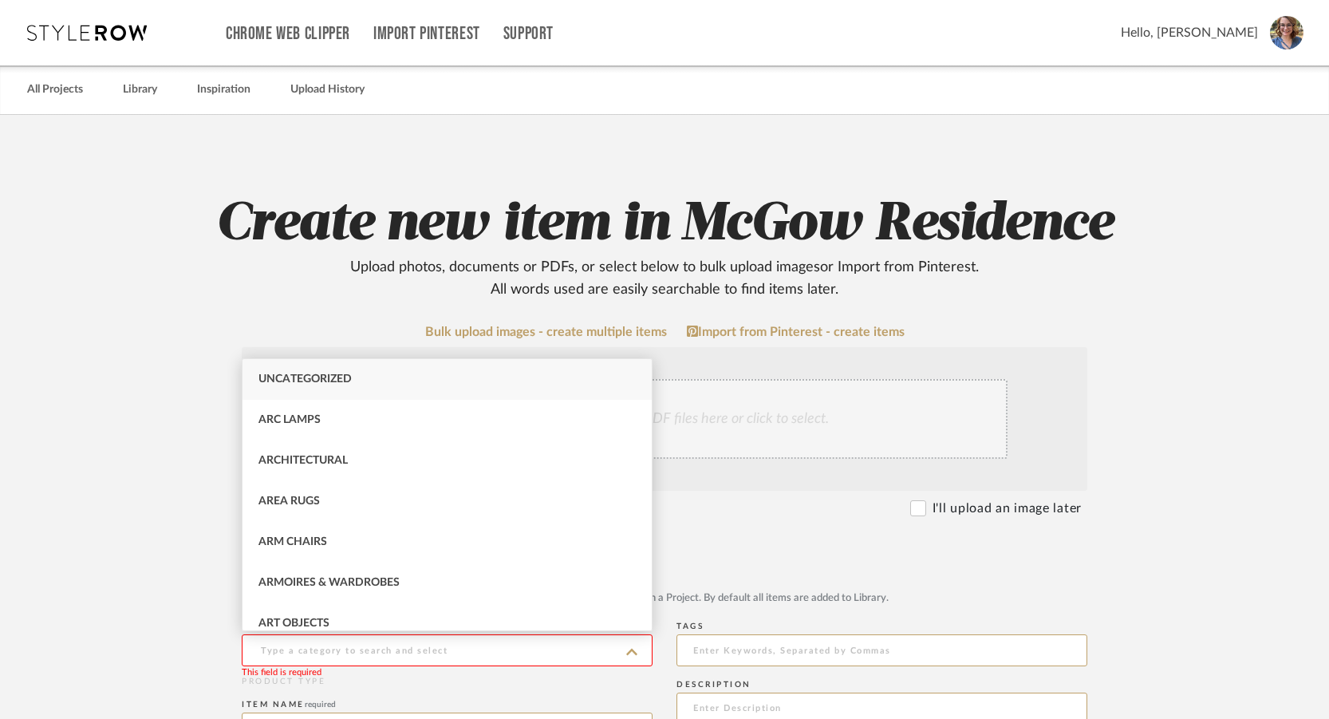
click at [744, 558] on div "Item Type required" at bounding box center [665, 559] width 846 height 10
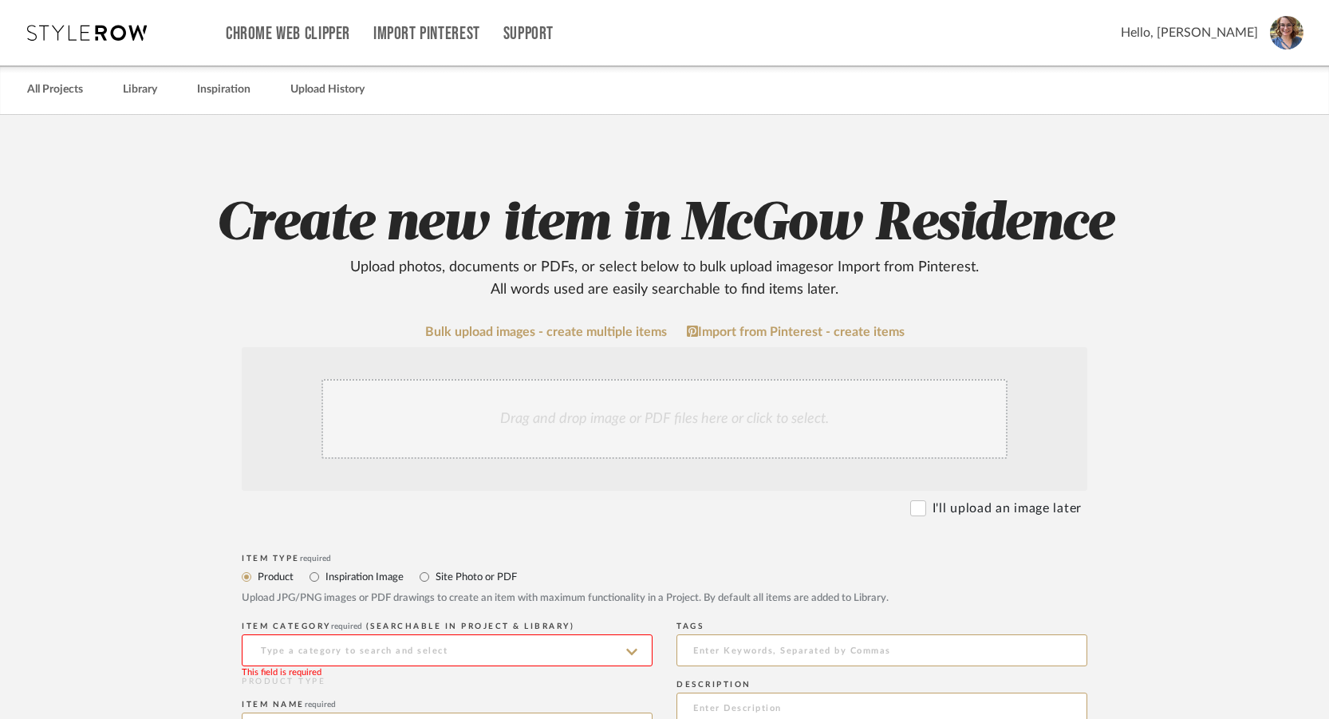
click at [503, 574] on label "Site Photo or PDF" at bounding box center [475, 577] width 83 height 18
click at [434, 574] on input "Site Photo or PDF" at bounding box center [424, 576] width 19 height 19
radio input "true"
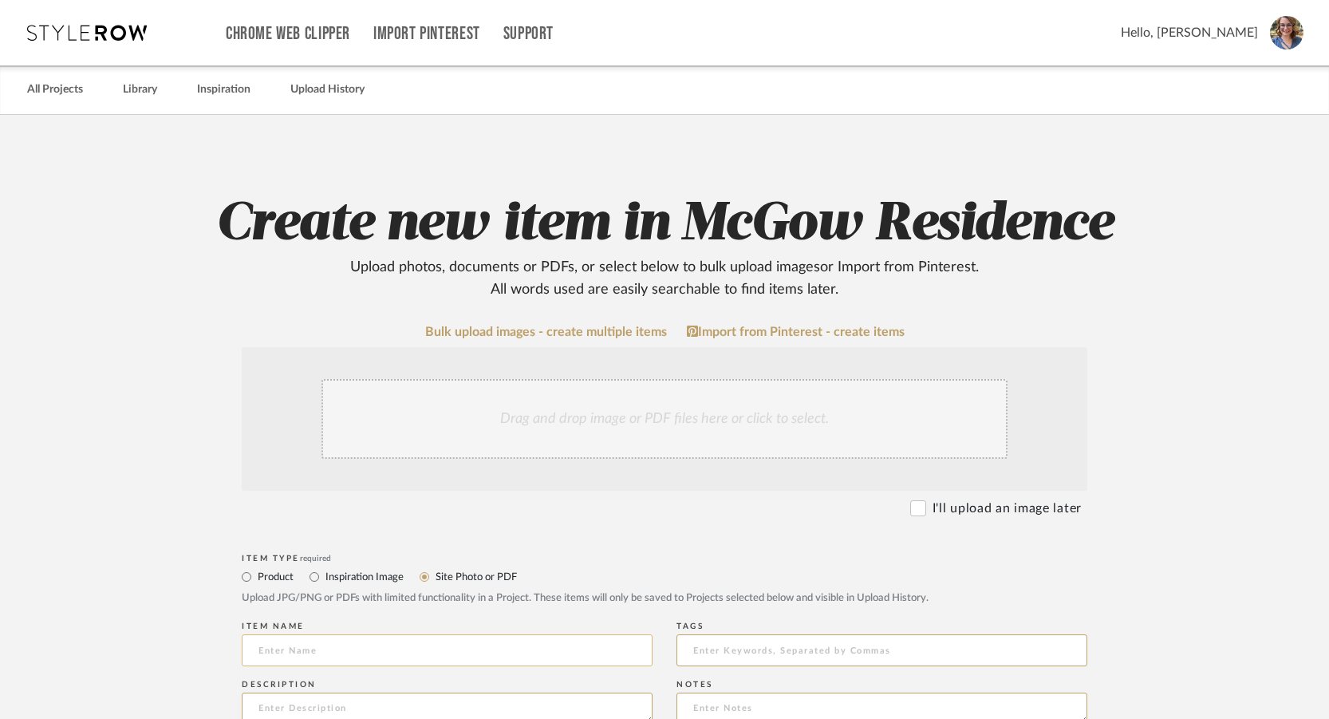
click at [486, 646] on input at bounding box center [447, 650] width 411 height 32
type input "Game Room Concept 1"
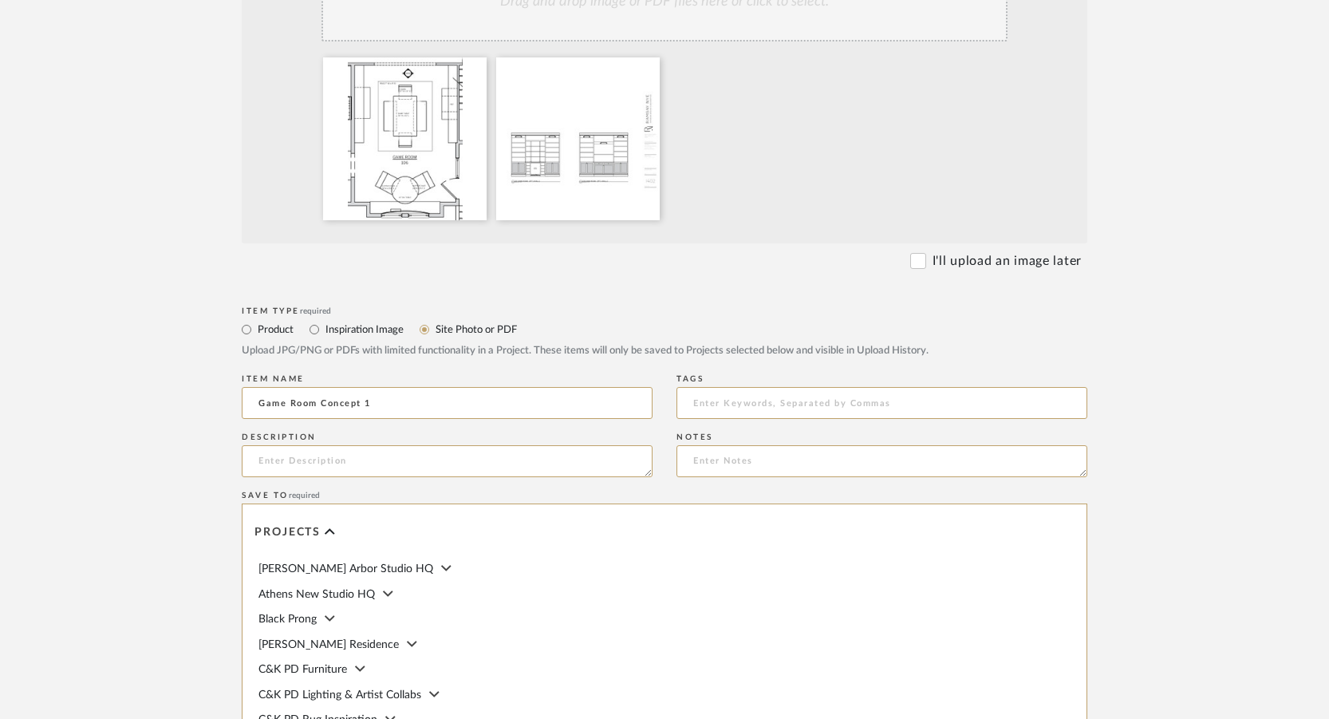
scroll to position [638, 0]
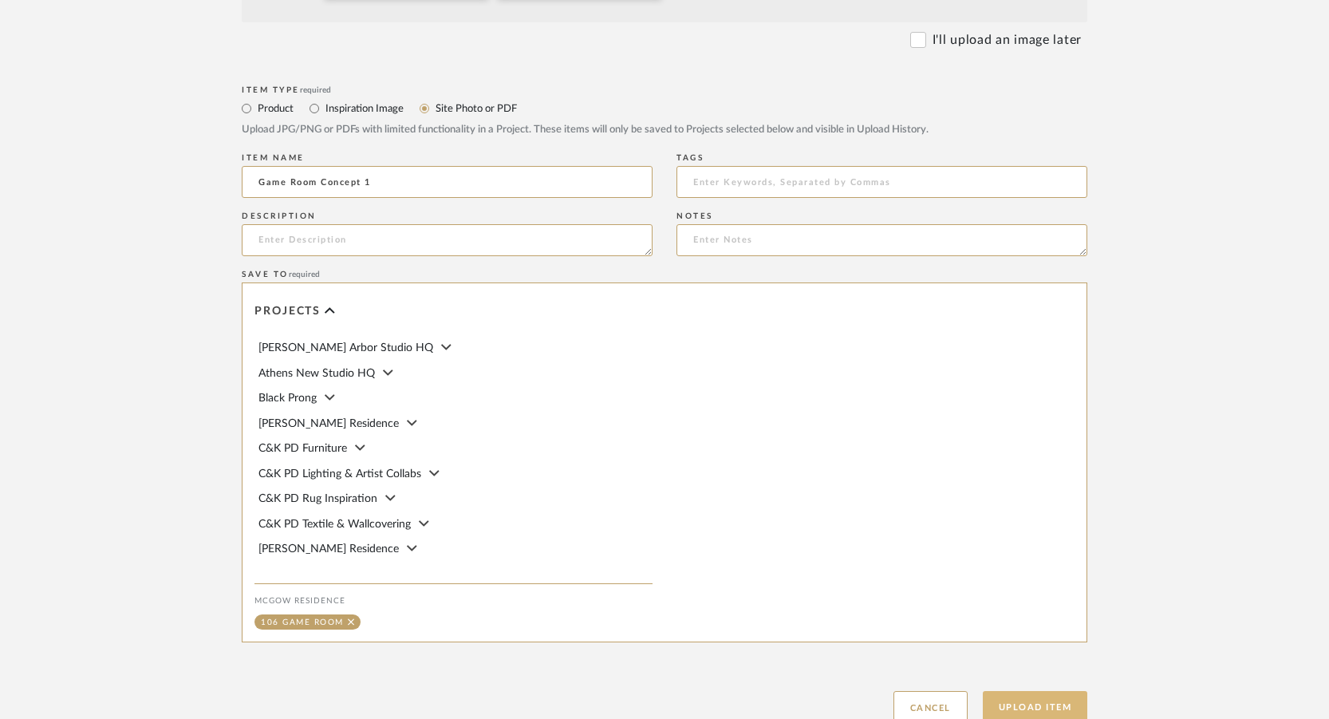
click at [1039, 700] on button "Upload Item" at bounding box center [1035, 707] width 105 height 33
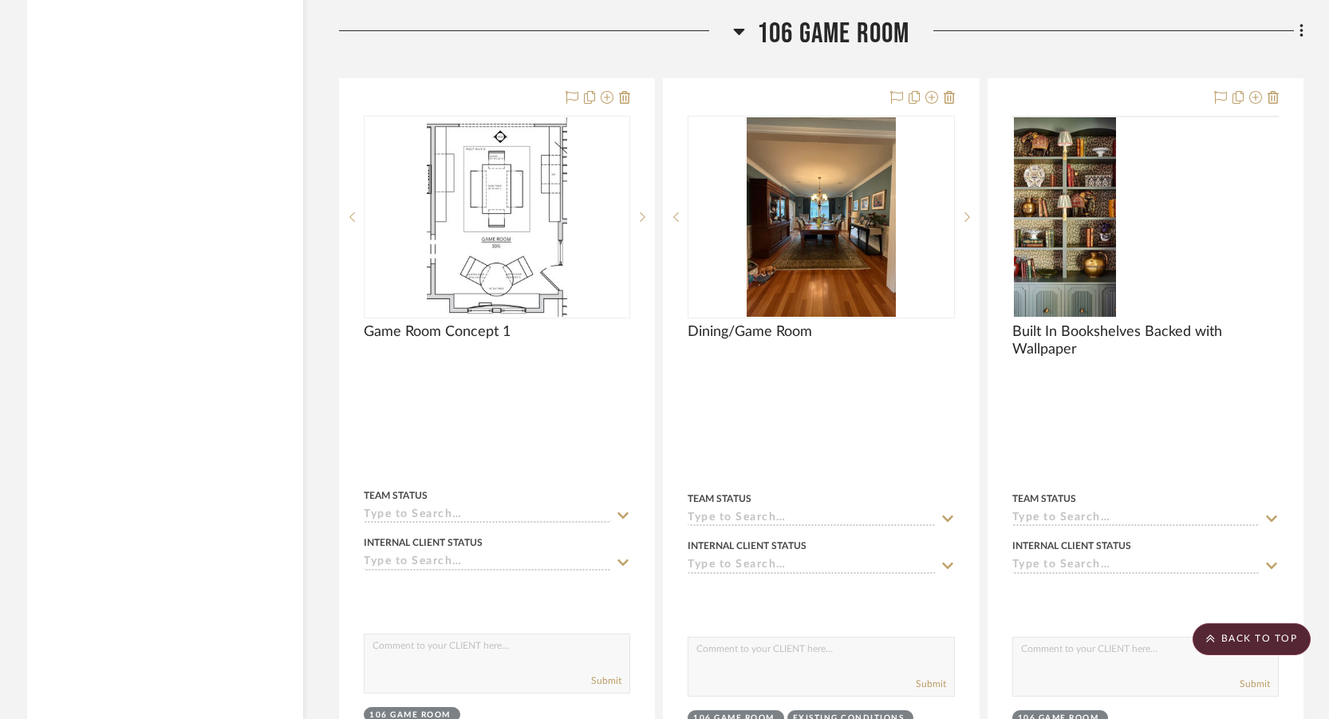
scroll to position [12361, 0]
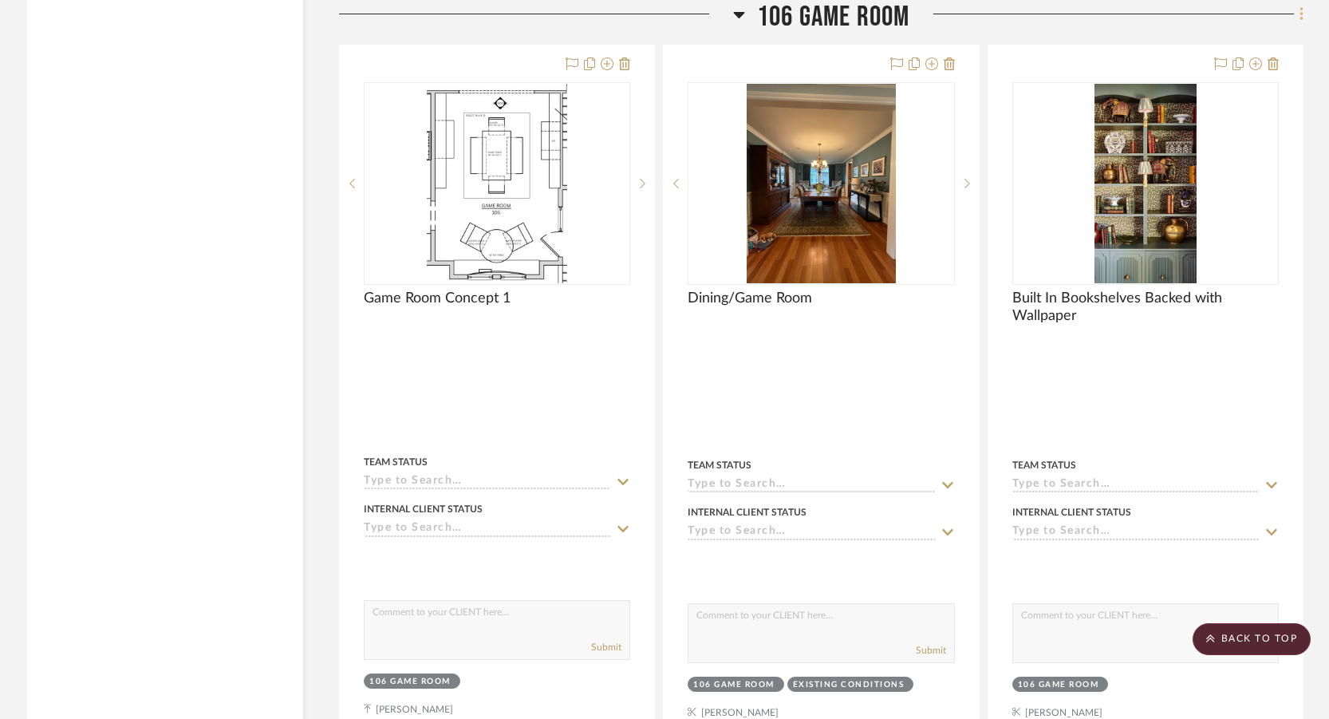
click at [1297, 17] on fa-icon at bounding box center [1299, 15] width 10 height 26
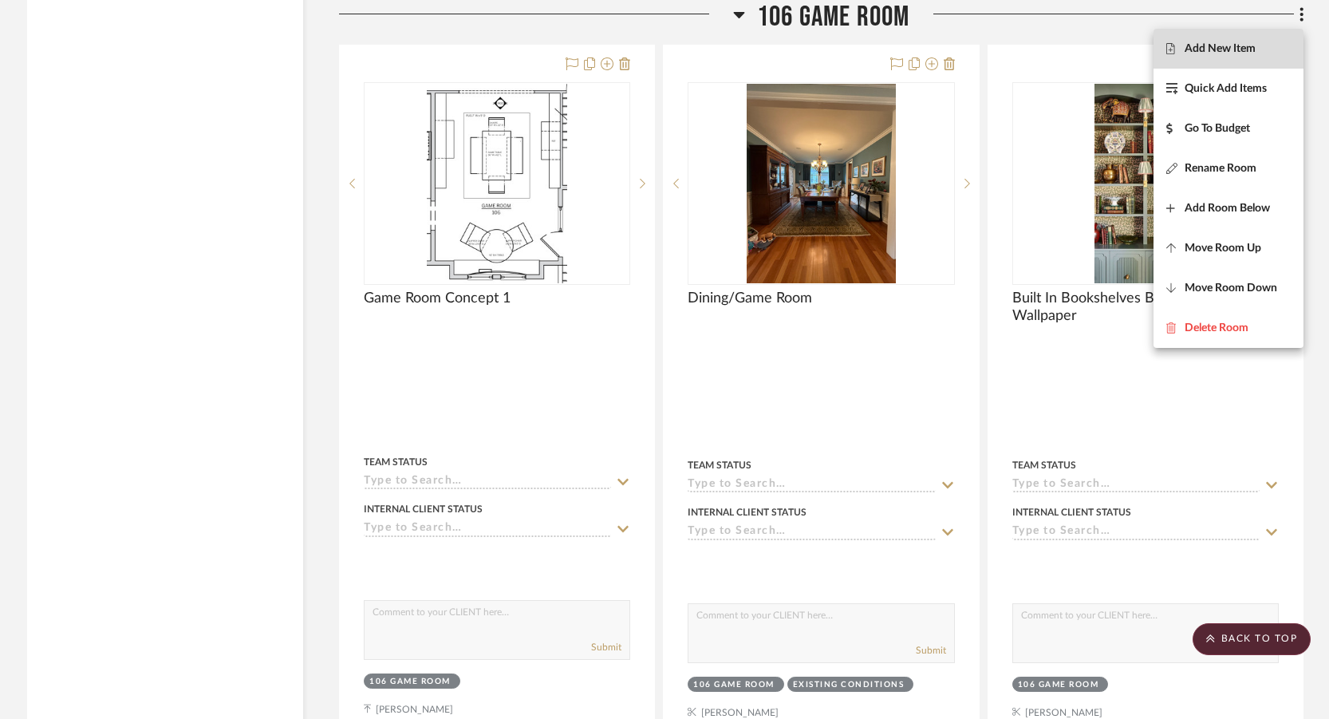
click at [1240, 55] on button "Add New Item" at bounding box center [1229, 49] width 150 height 40
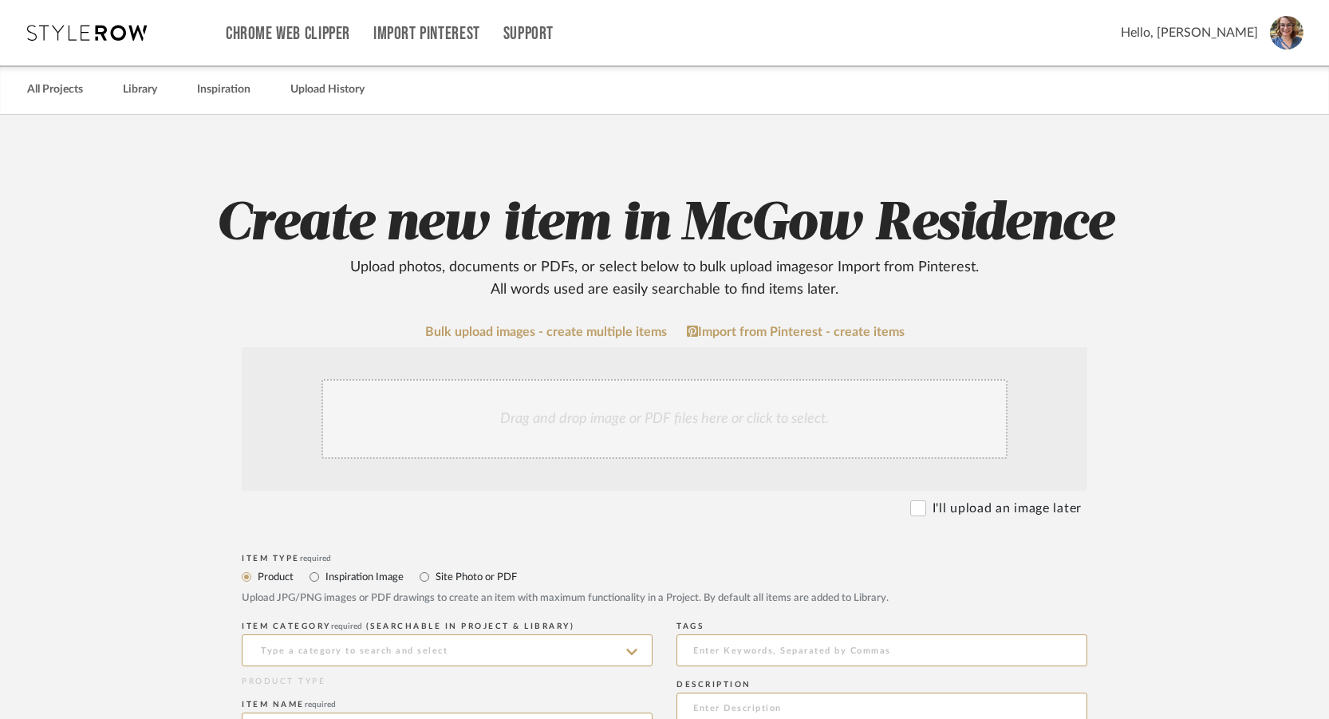
click at [469, 580] on label "Site Photo or PDF" at bounding box center [475, 577] width 83 height 18
click at [434, 580] on input "Site Photo or PDF" at bounding box center [424, 576] width 19 height 19
radio input "true"
click at [448, 649] on input at bounding box center [447, 650] width 411 height 32
type input "Game Room Concept 2"
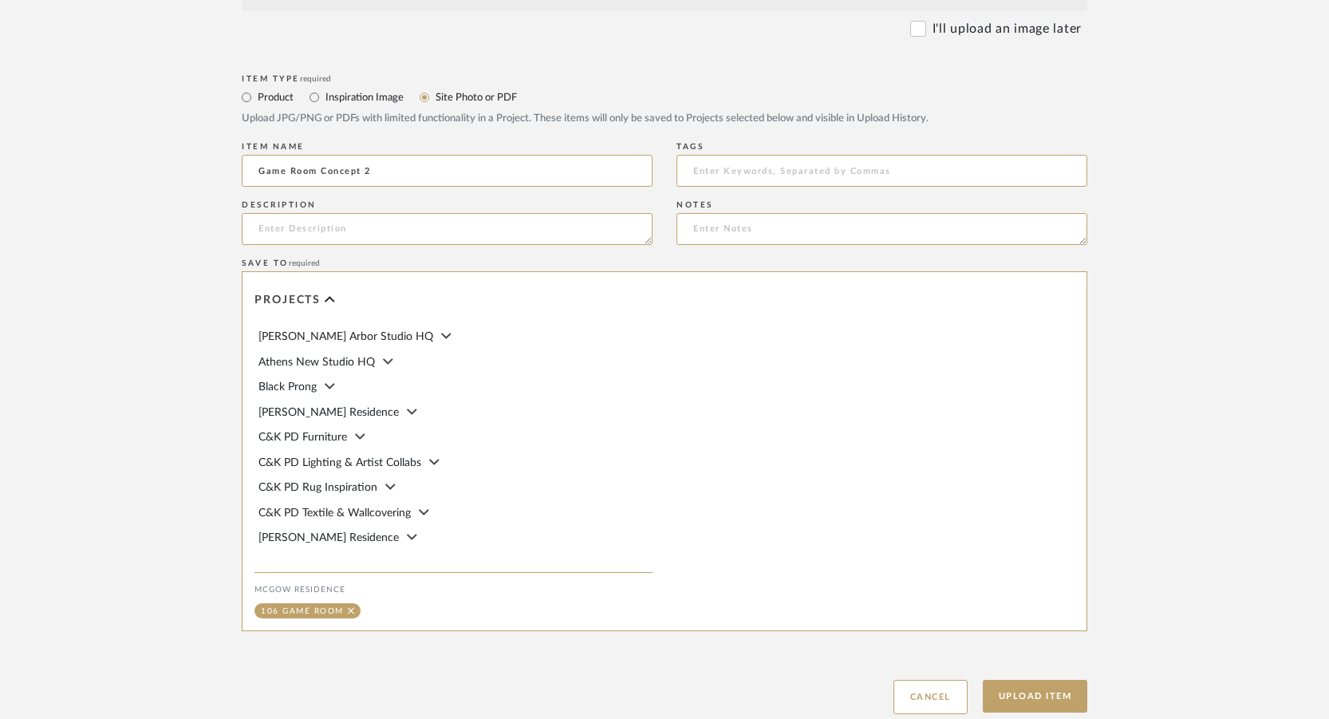
scroll to position [756, 0]
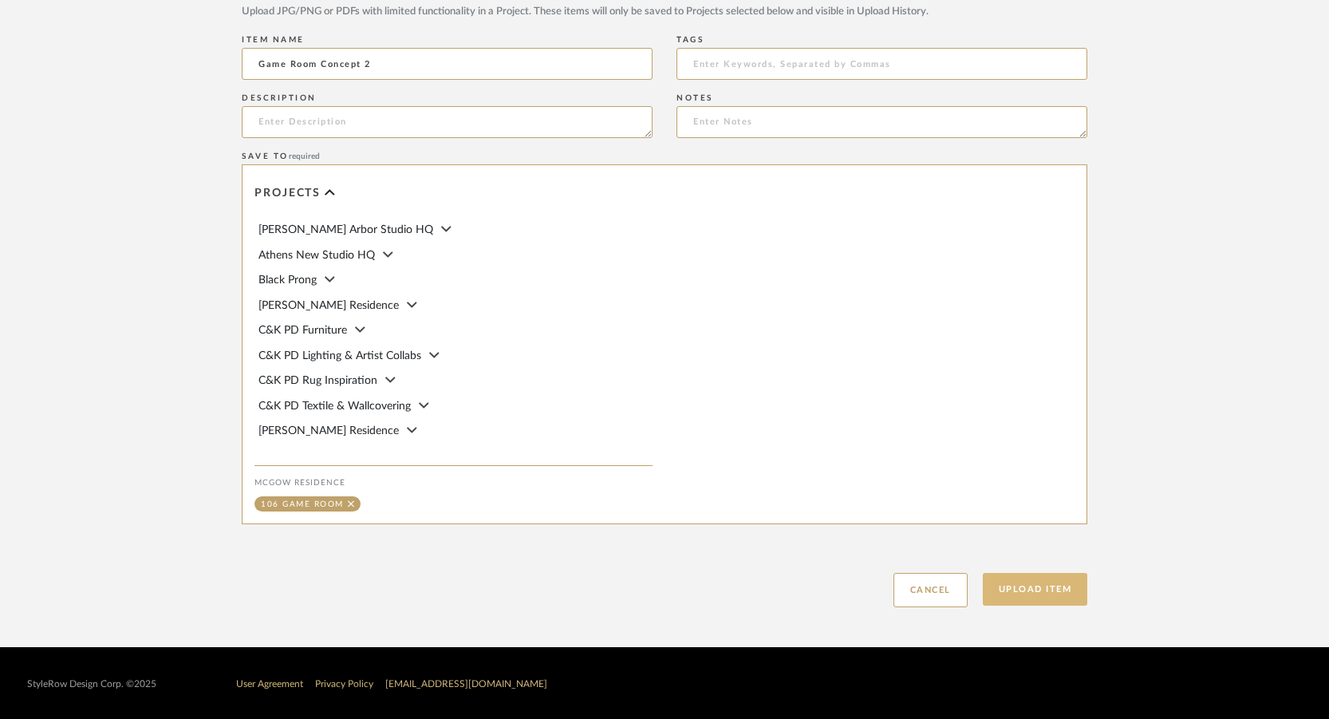
click at [1055, 595] on button "Upload Item" at bounding box center [1035, 589] width 105 height 33
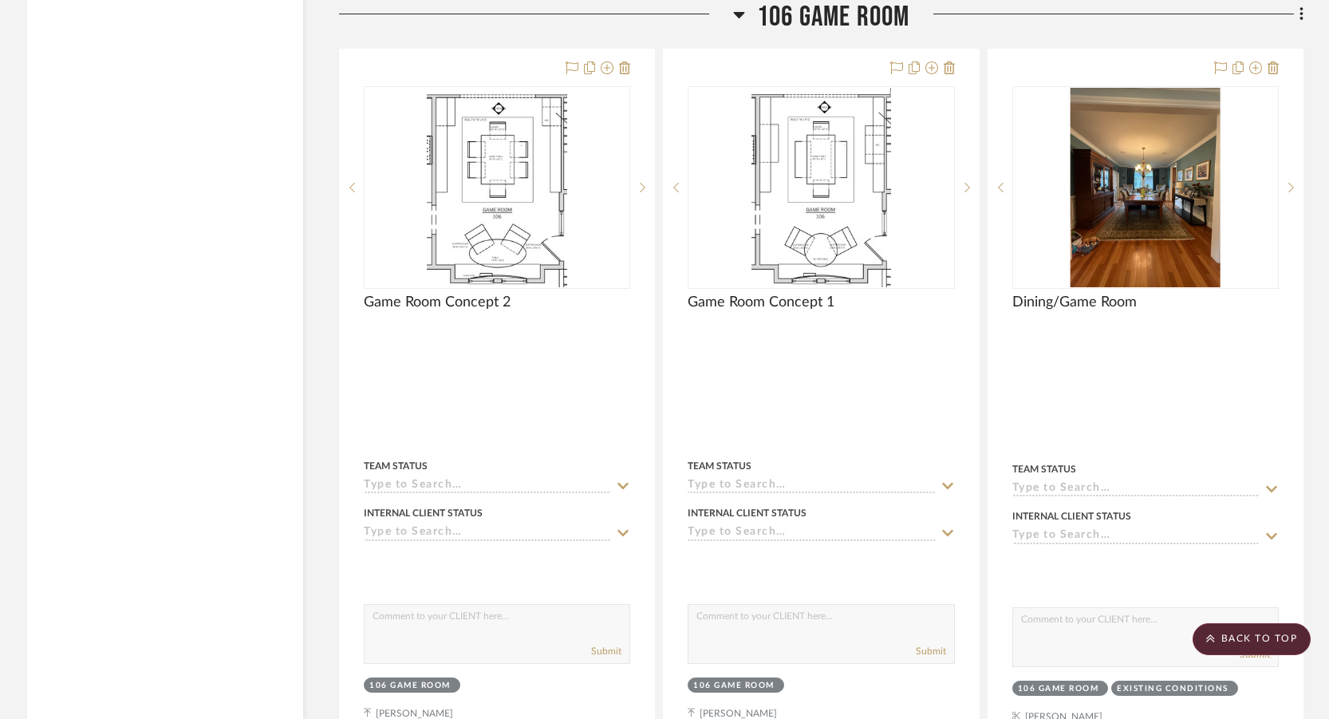
scroll to position [12361, 0]
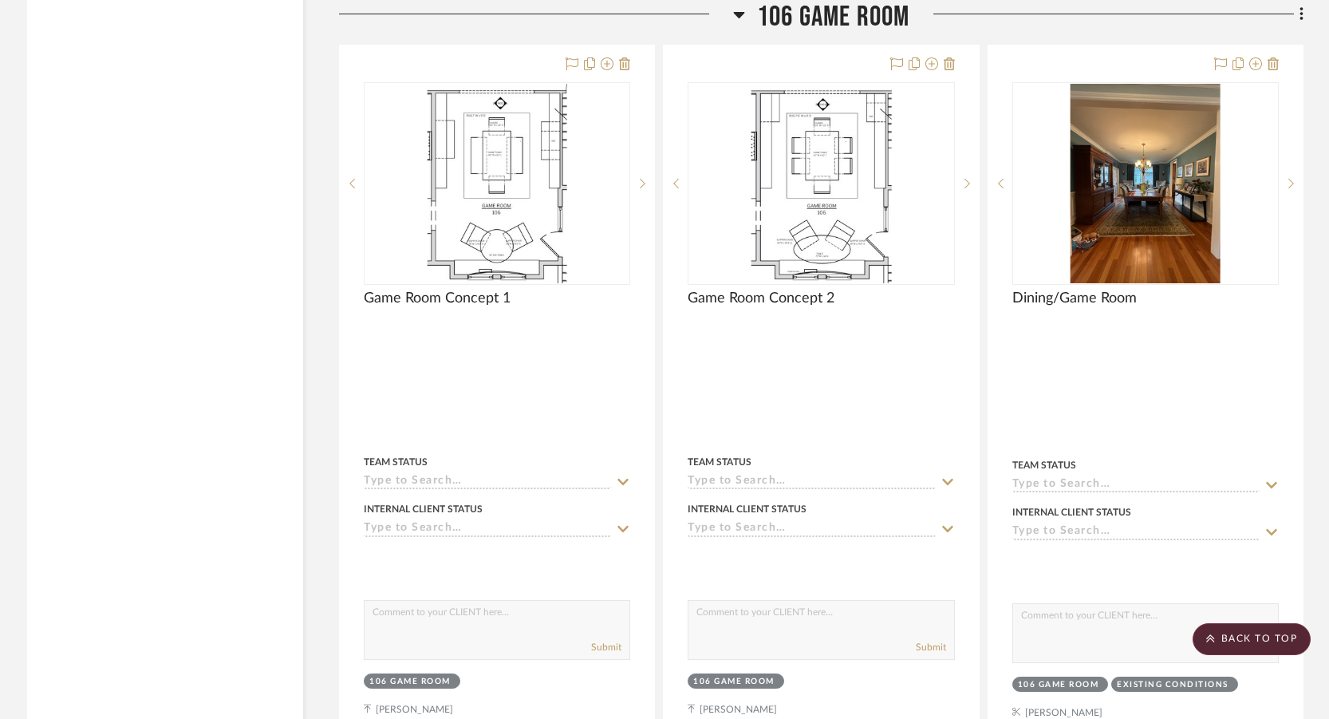
click at [1300, 15] on icon at bounding box center [1302, 15] width 5 height 18
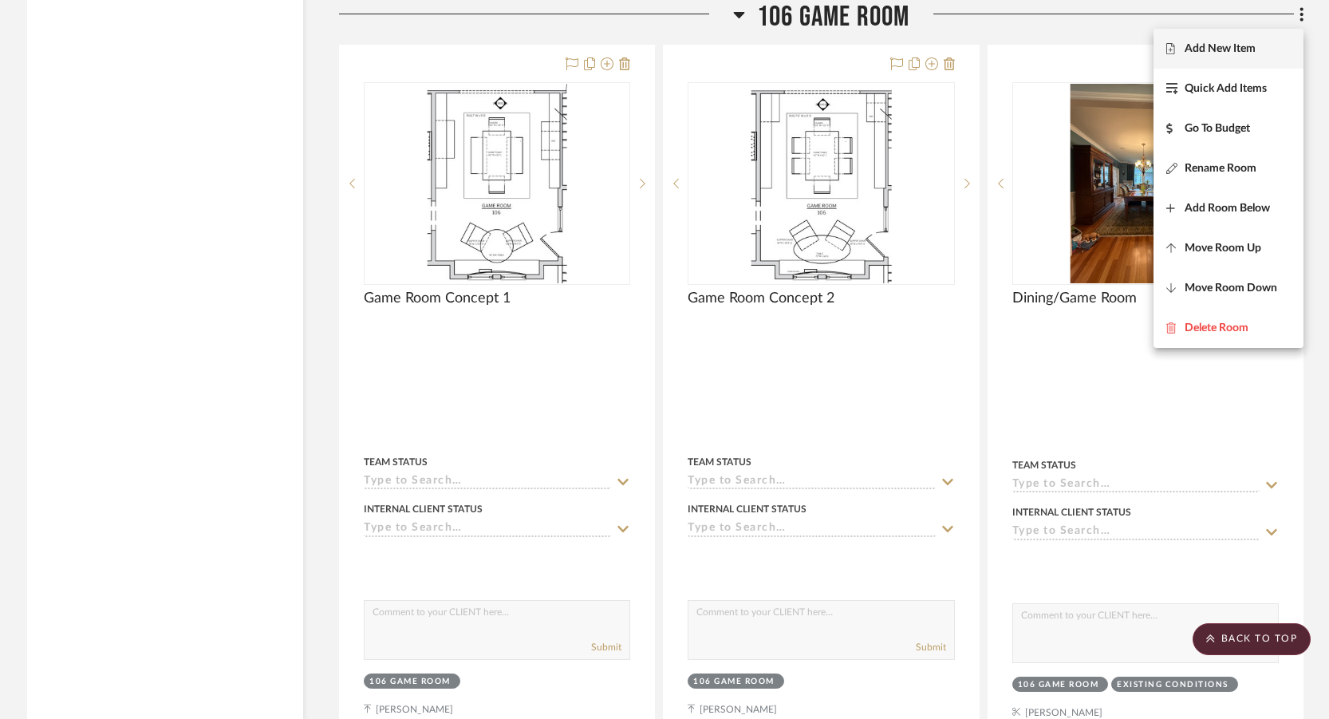
click at [1244, 49] on span "Add New Item" at bounding box center [1220, 49] width 71 height 14
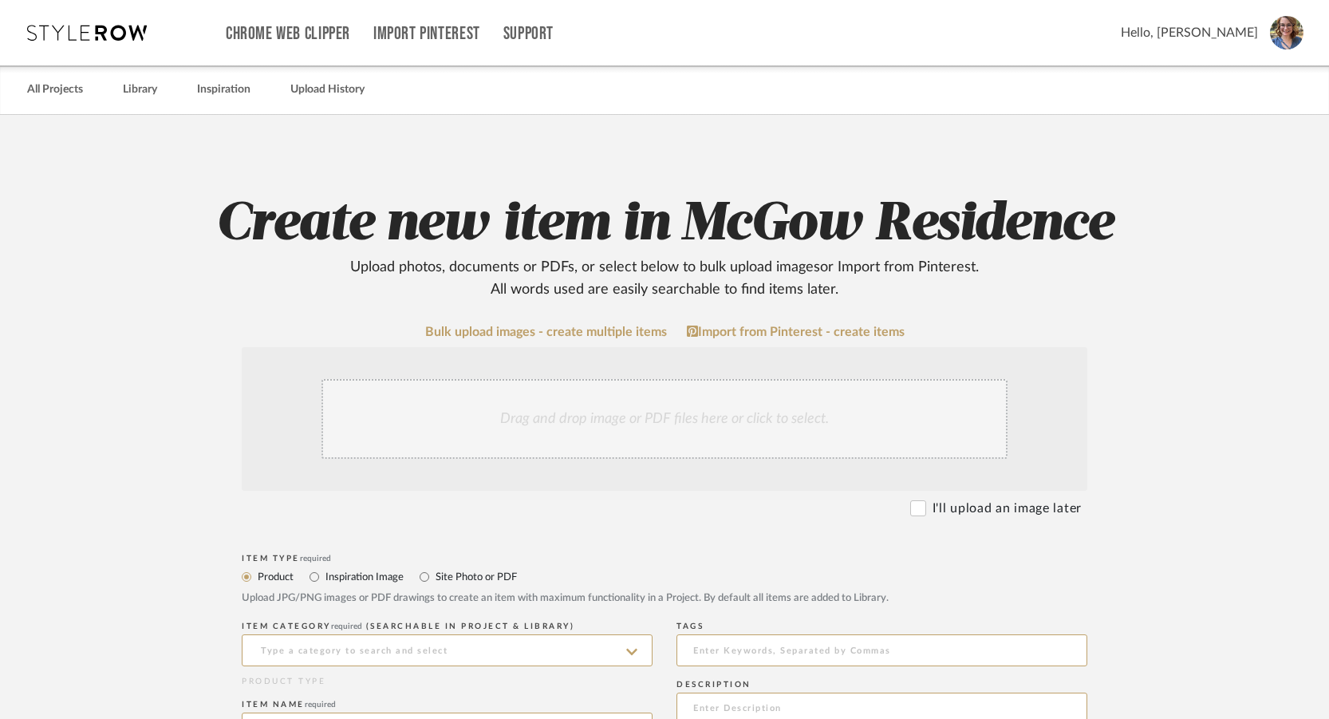
click at [443, 578] on label "Site Photo or PDF" at bounding box center [475, 577] width 83 height 18
click at [434, 578] on input "Site Photo or PDF" at bounding box center [424, 576] width 19 height 19
radio input "true"
click at [439, 641] on input at bounding box center [447, 650] width 411 height 32
type input "Game Room Concept 3"
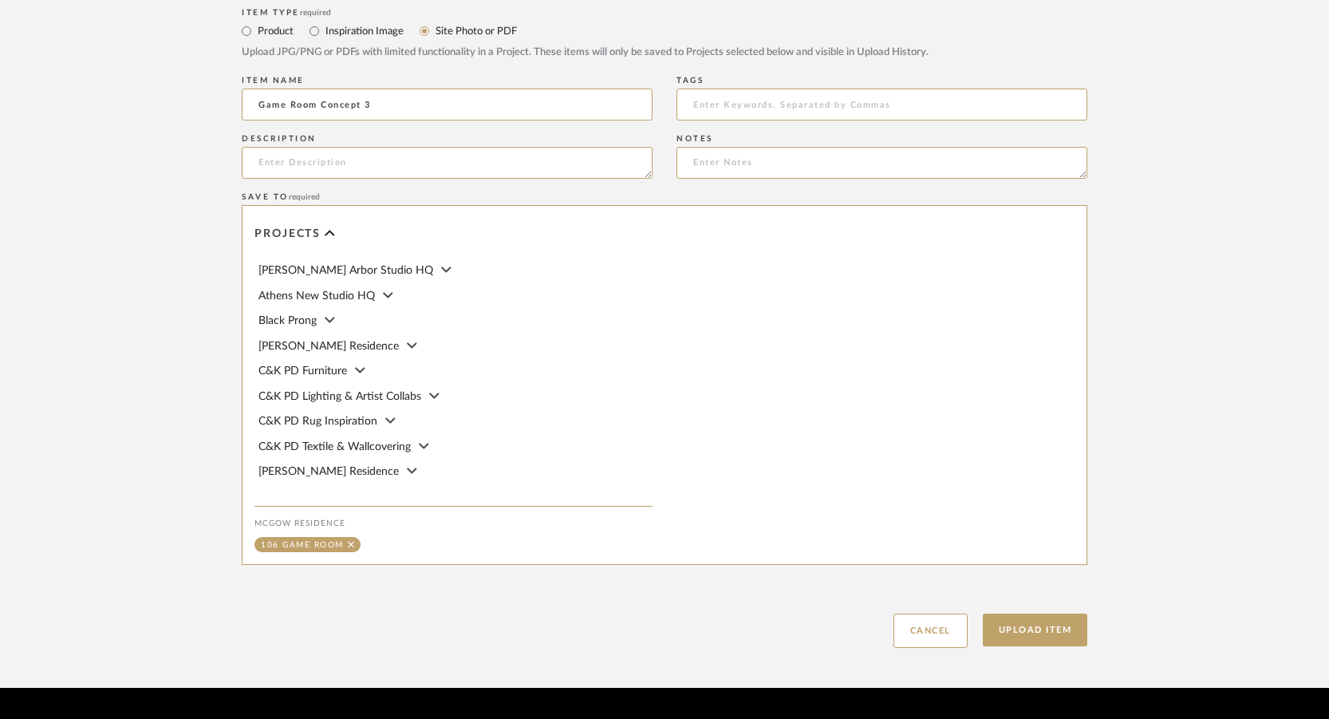
scroll to position [718, 0]
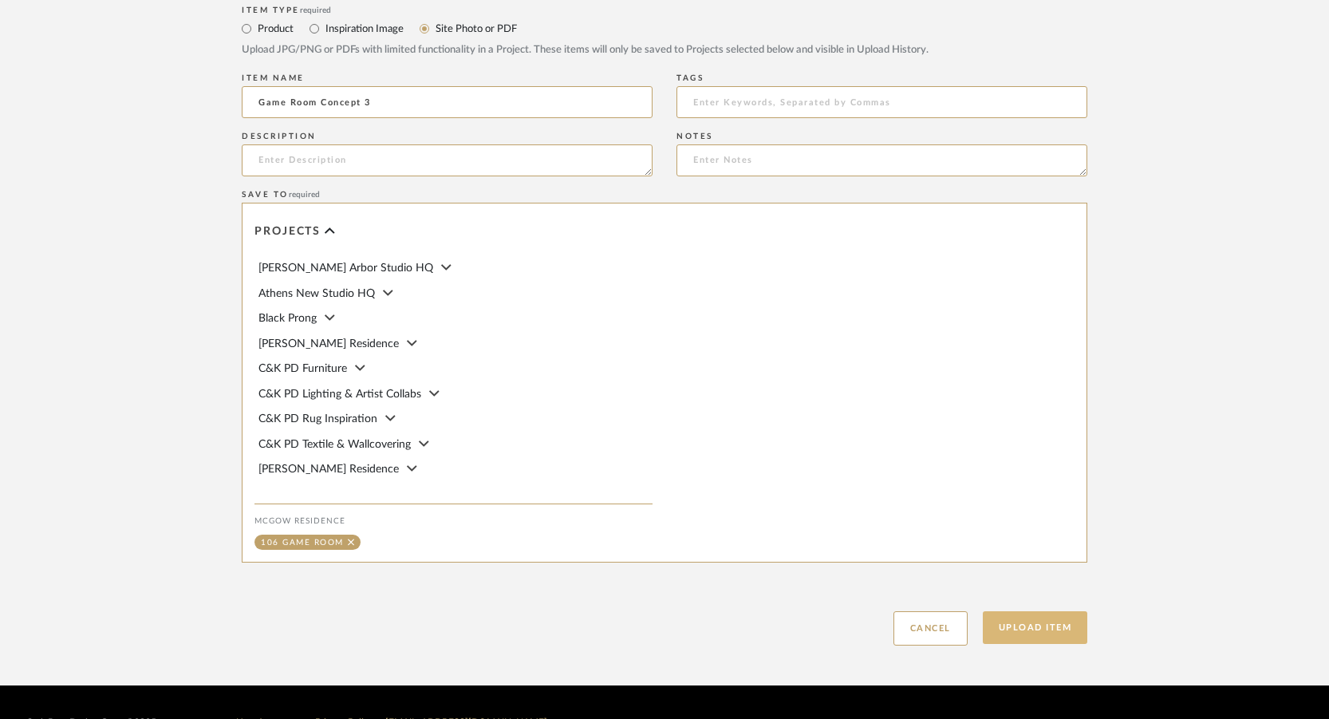
click at [1069, 626] on button "Upload Item" at bounding box center [1035, 627] width 105 height 33
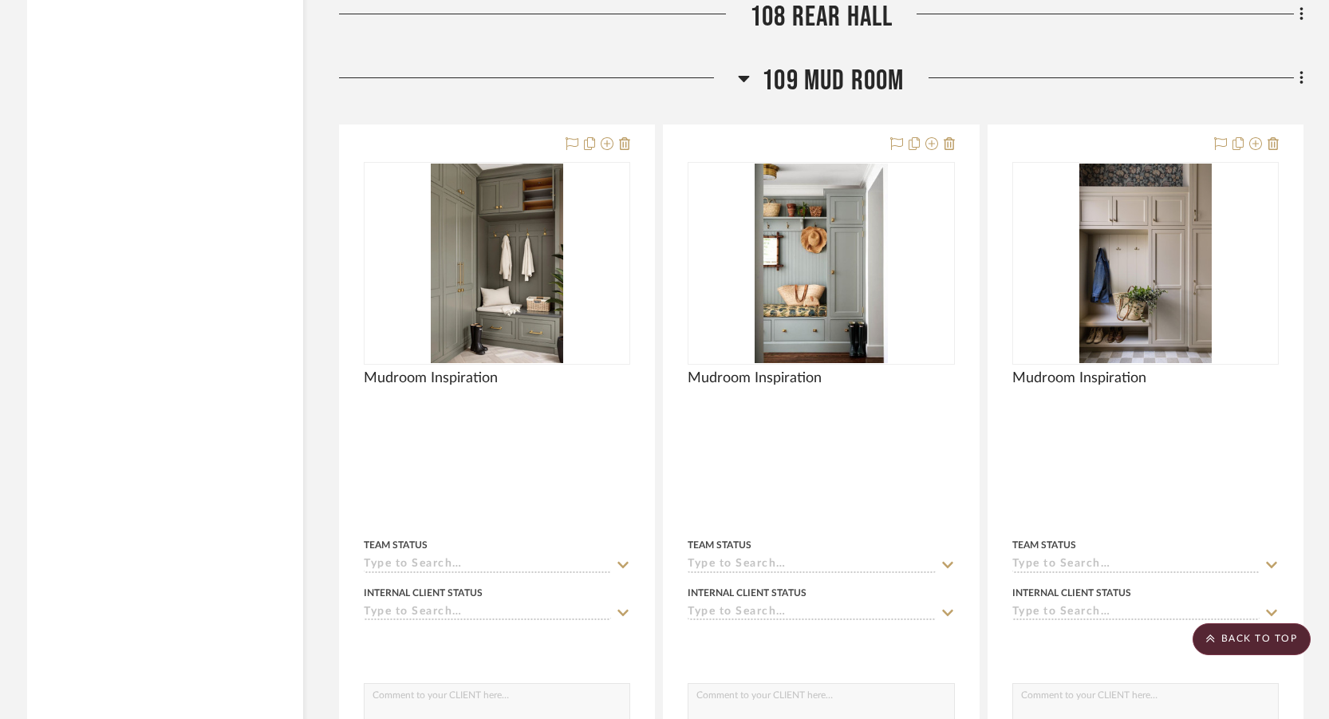
scroll to position [16988, 0]
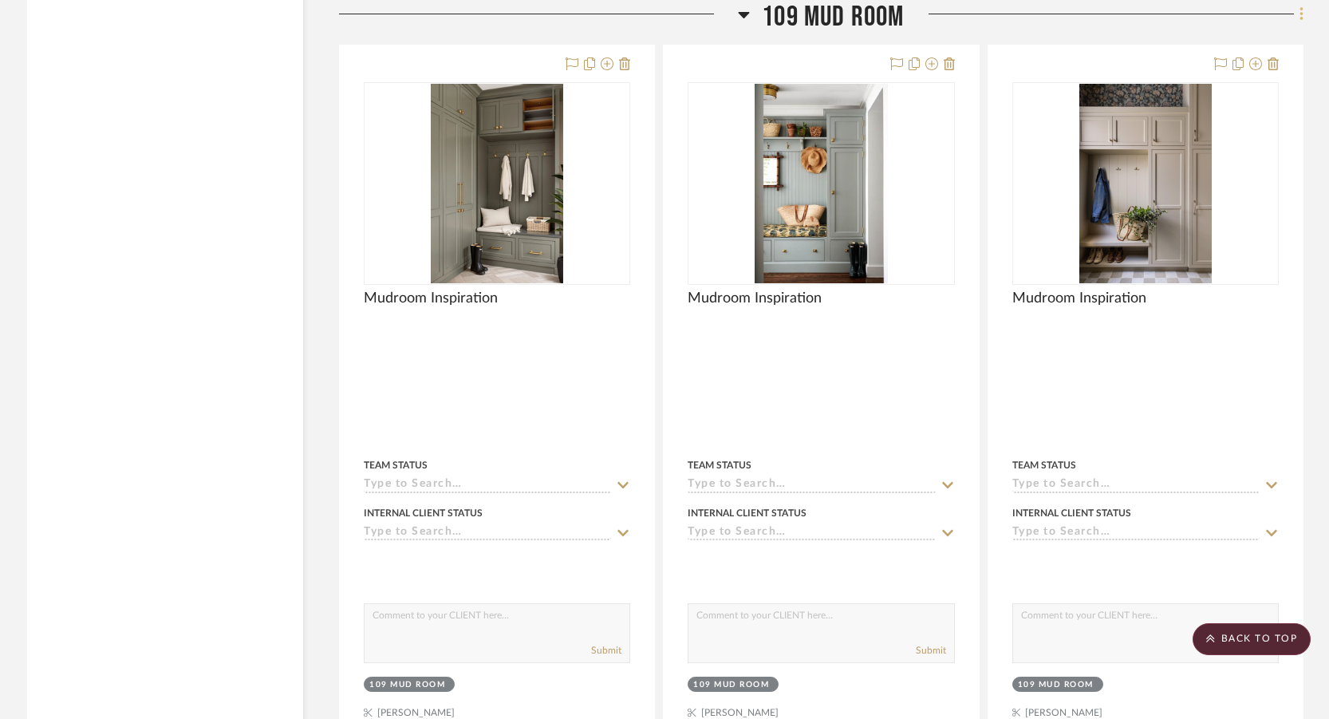
click at [1300, 20] on icon at bounding box center [1301, 14] width 3 height 14
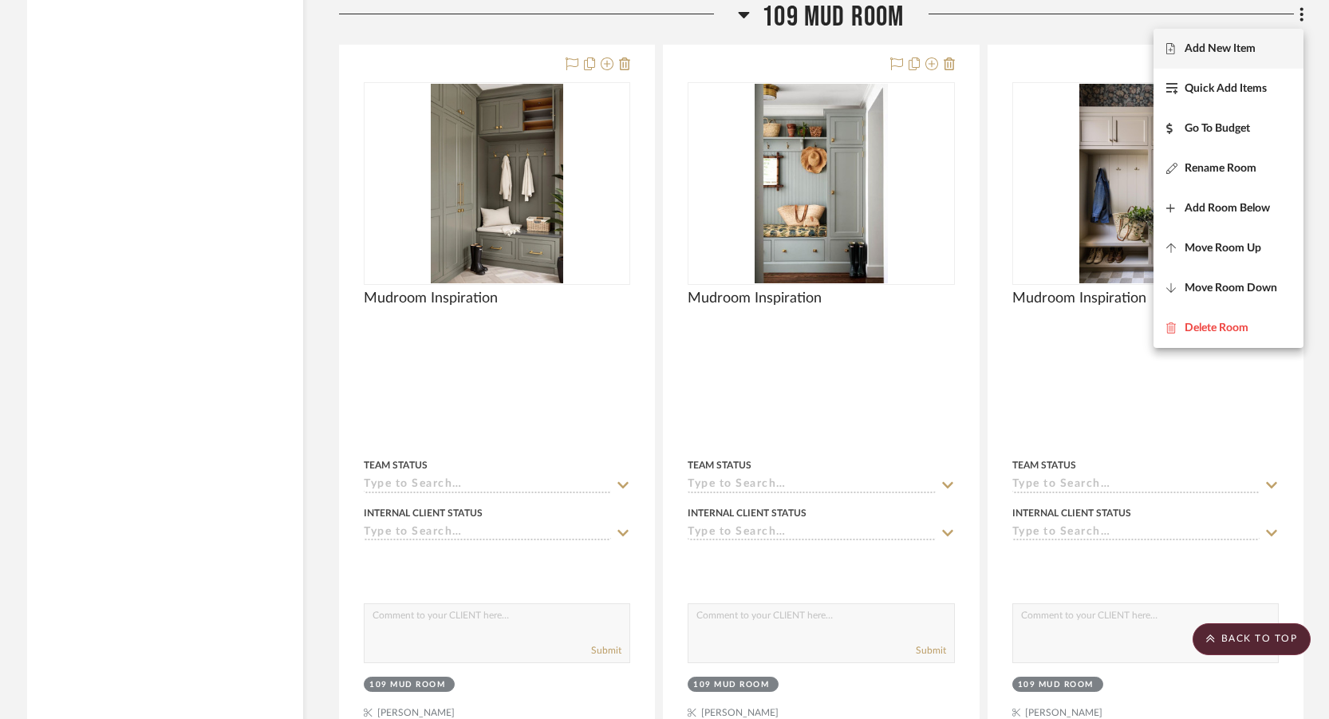
click at [1233, 52] on span "Add New Item" at bounding box center [1220, 49] width 71 height 14
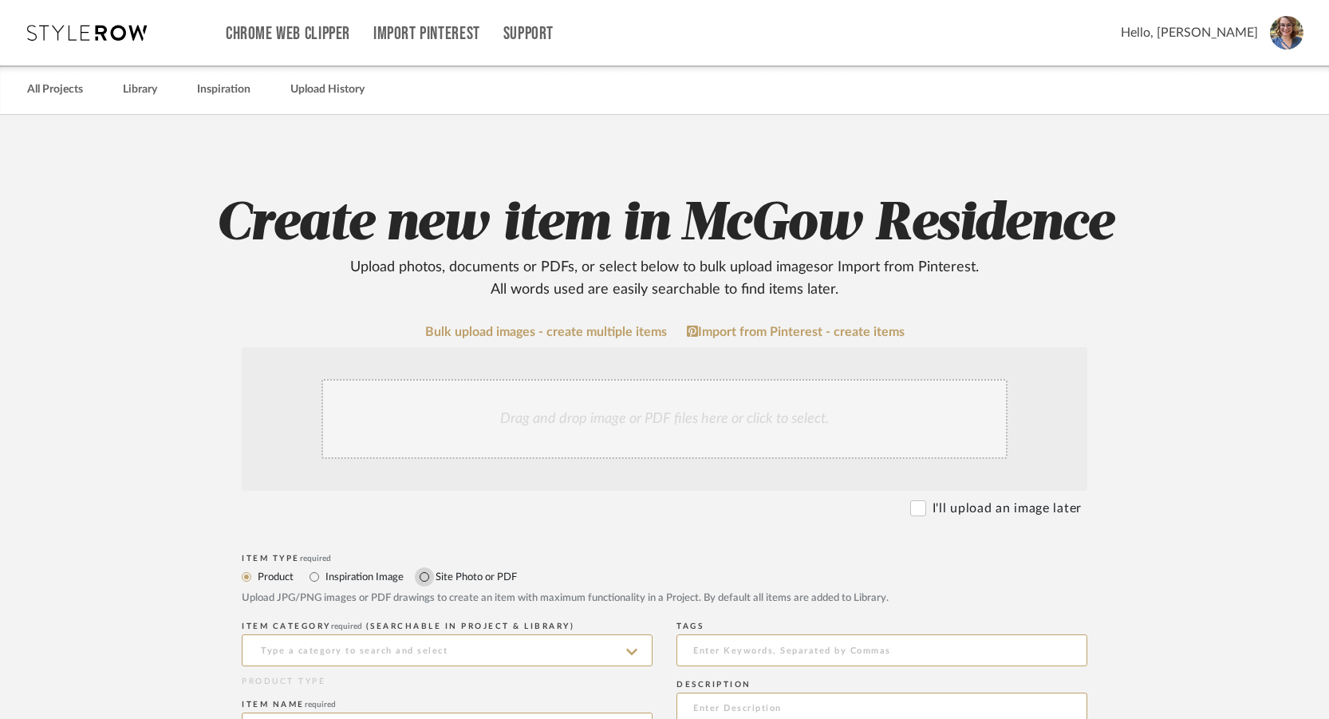
click at [431, 572] on input "Site Photo or PDF" at bounding box center [424, 576] width 19 height 19
radio input "true"
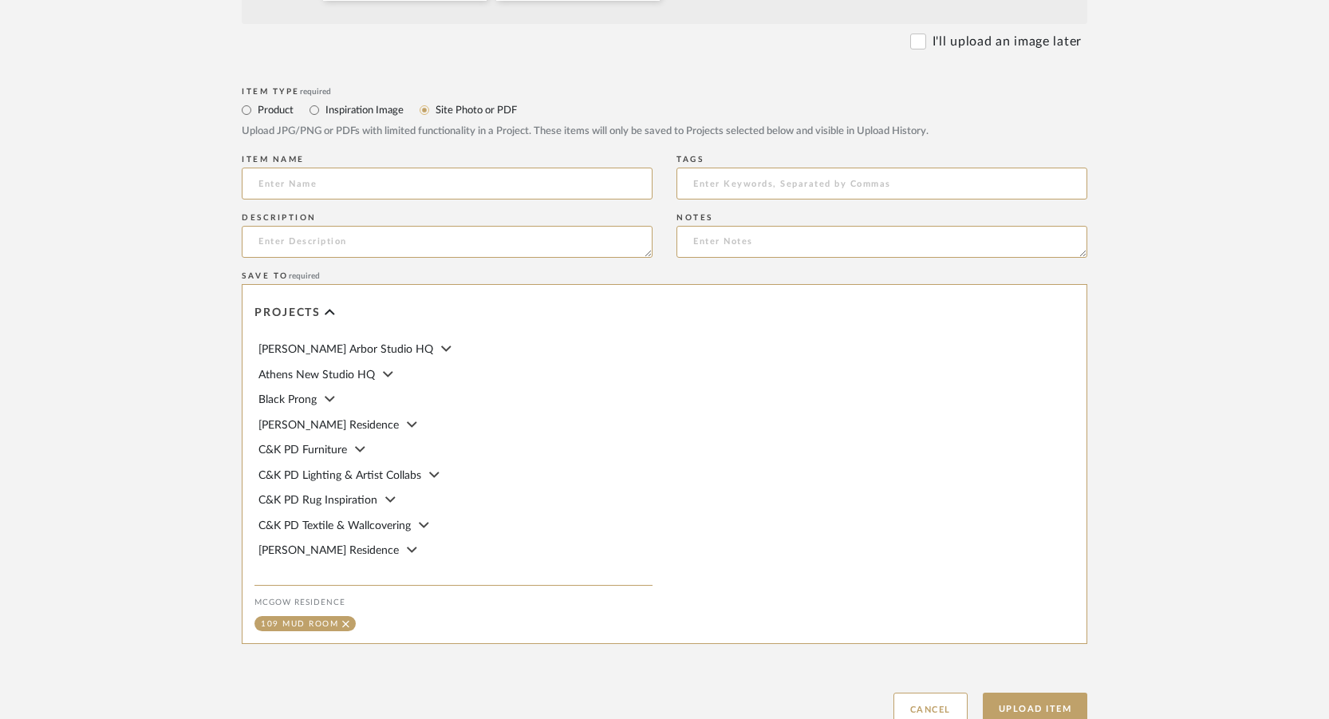
scroll to position [638, 0]
click at [1043, 698] on button "Upload Item" at bounding box center [1035, 707] width 105 height 33
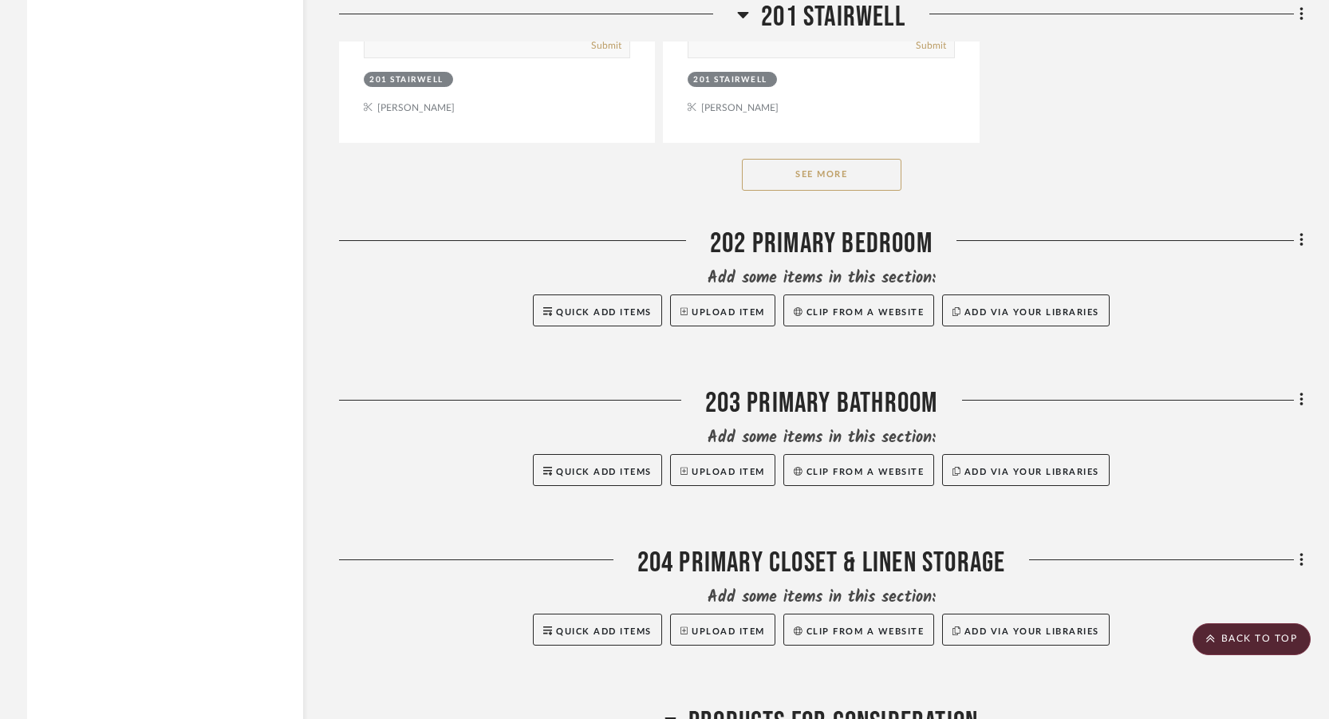
scroll to position [20034, 0]
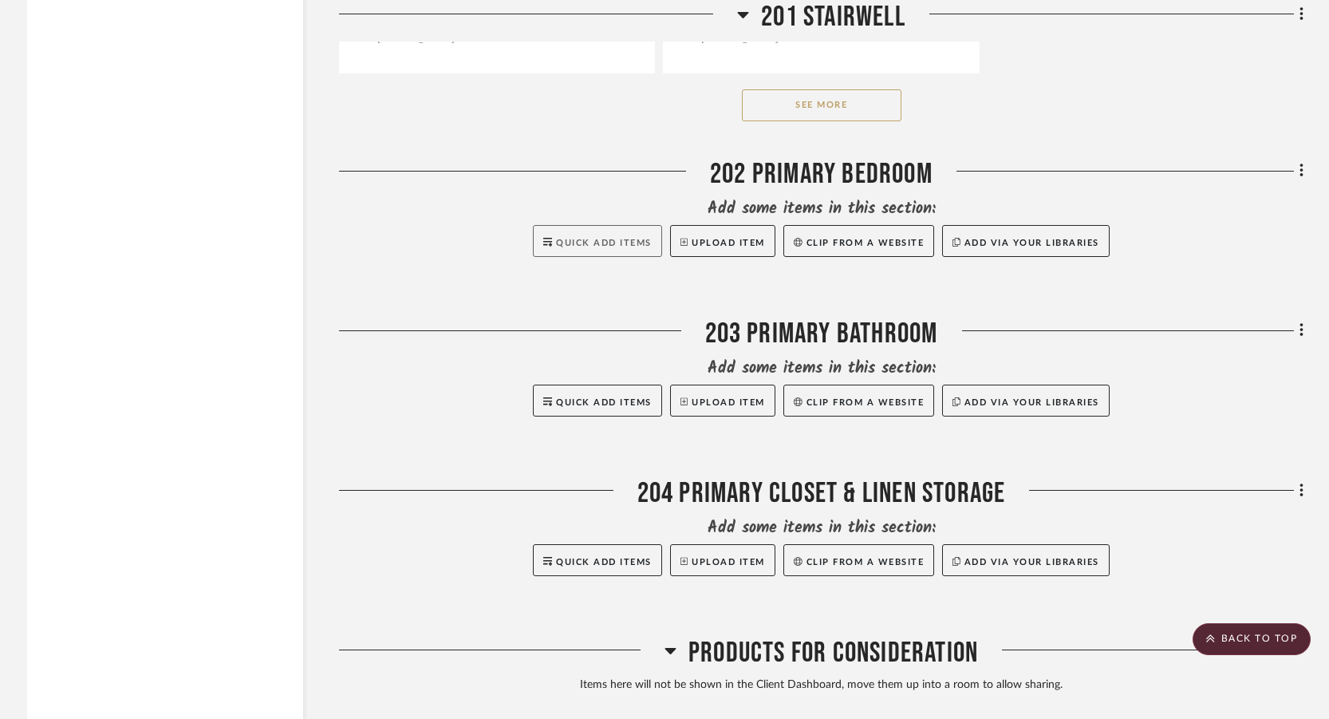
click at [595, 247] on span "Quick Add Items" at bounding box center [604, 243] width 96 height 9
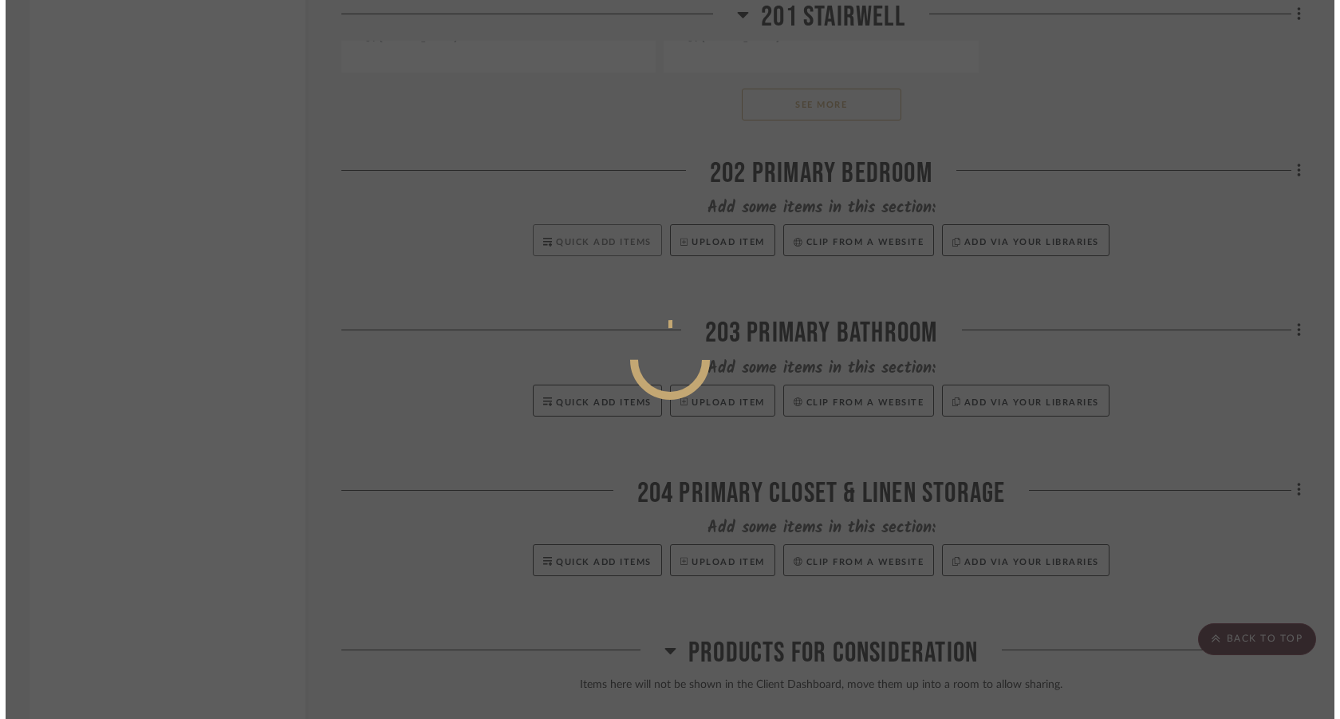
scroll to position [0, 0]
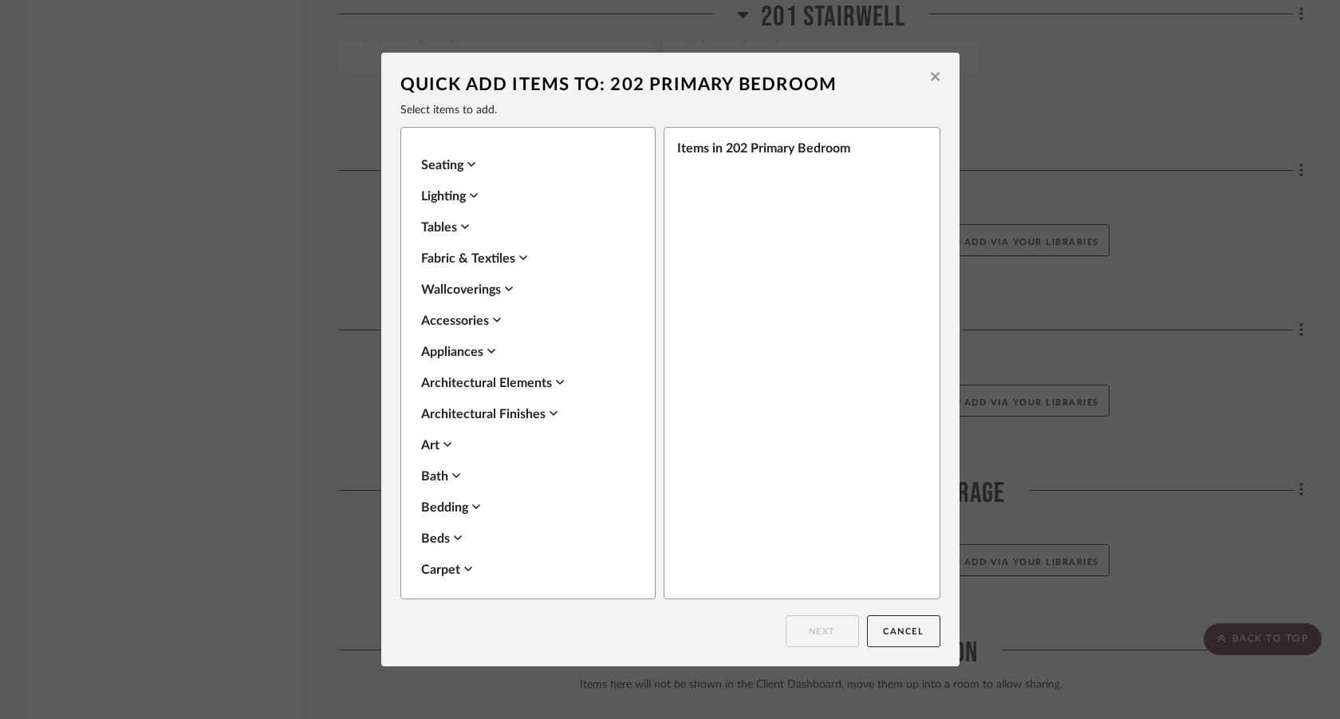
click at [931, 77] on icon at bounding box center [935, 77] width 9 height 9
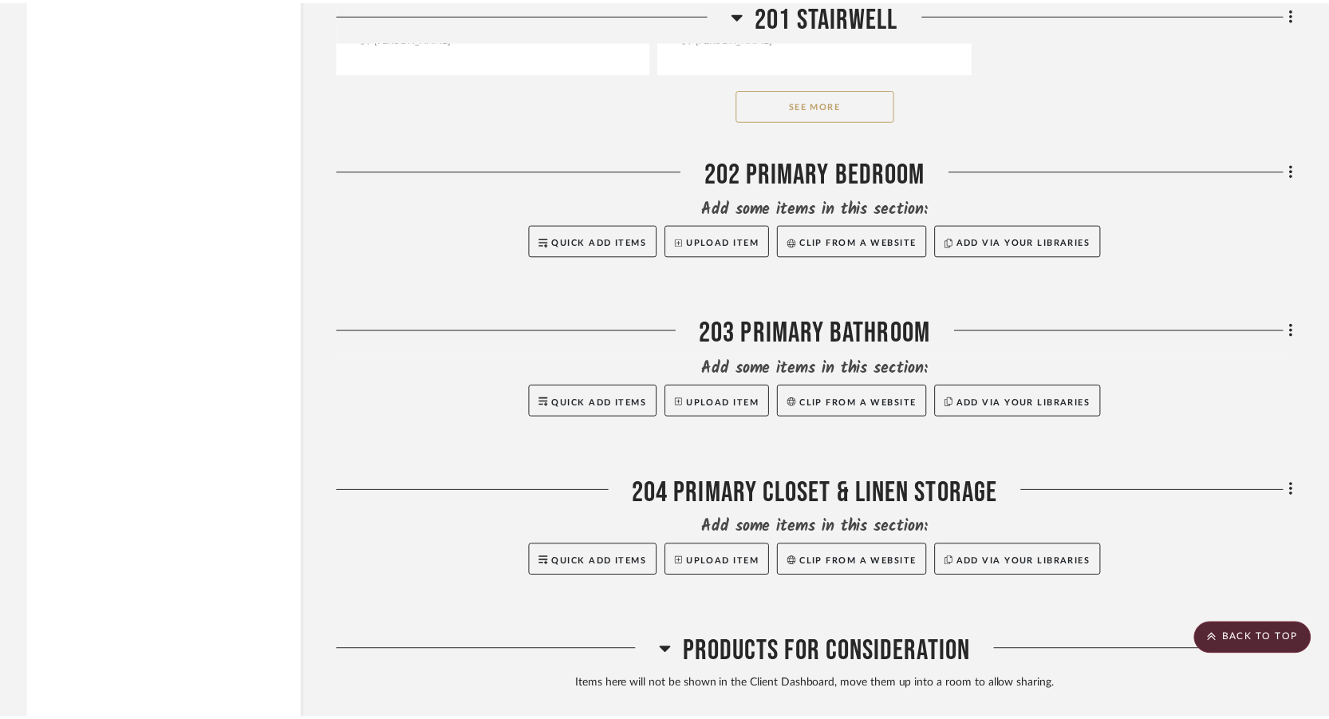
scroll to position [20034, 0]
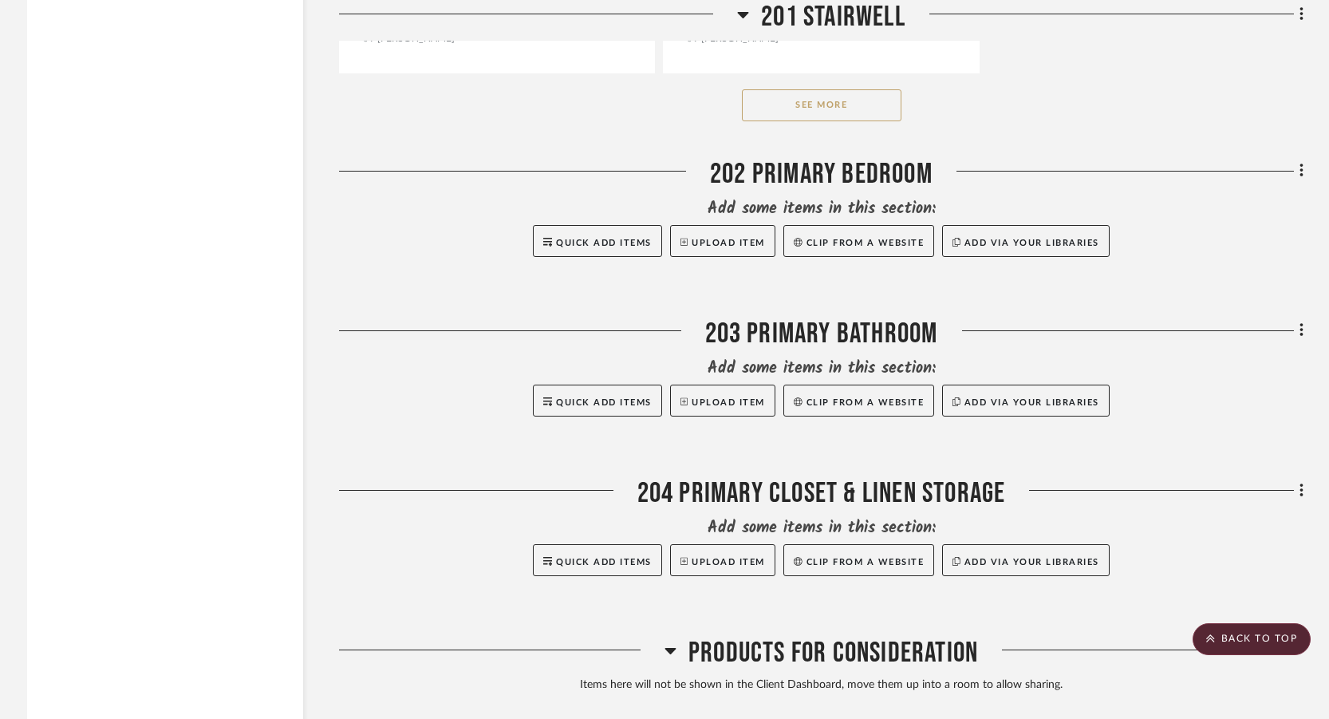
click at [1300, 178] on icon at bounding box center [1301, 171] width 3 height 14
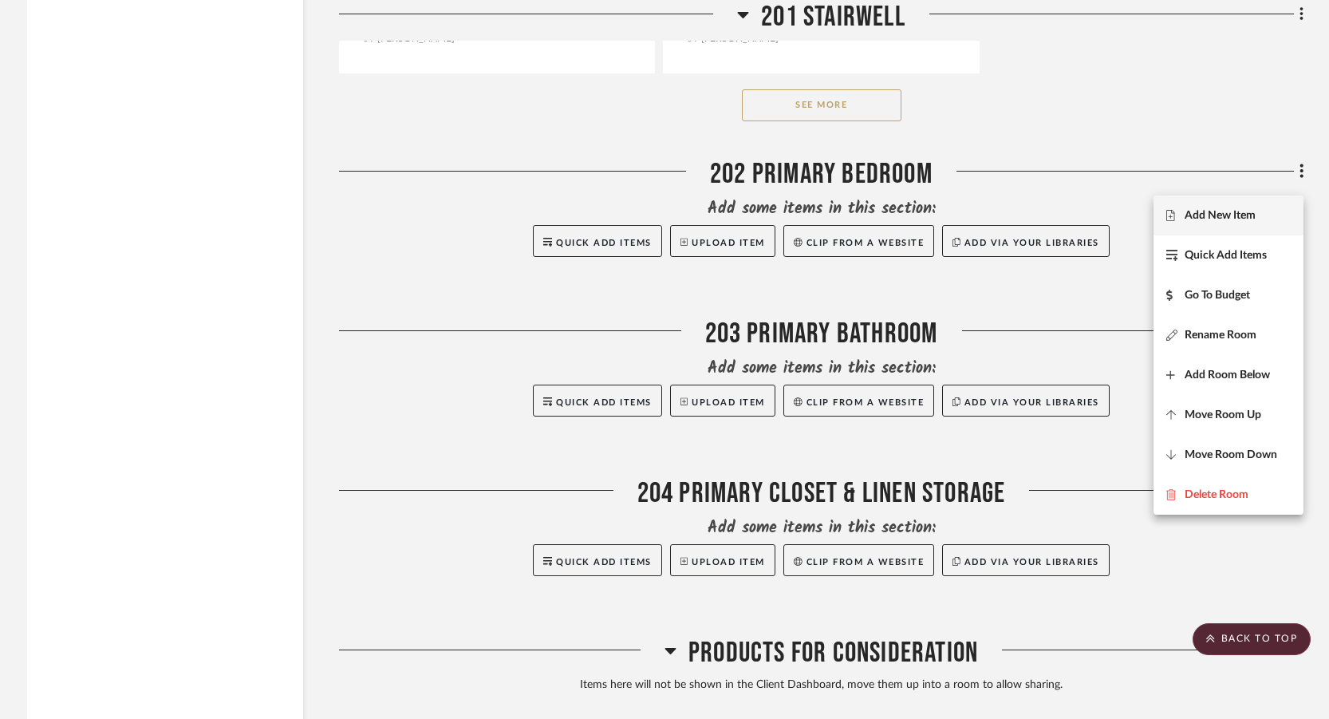
click at [1213, 214] on span "Add New Item" at bounding box center [1220, 215] width 71 height 14
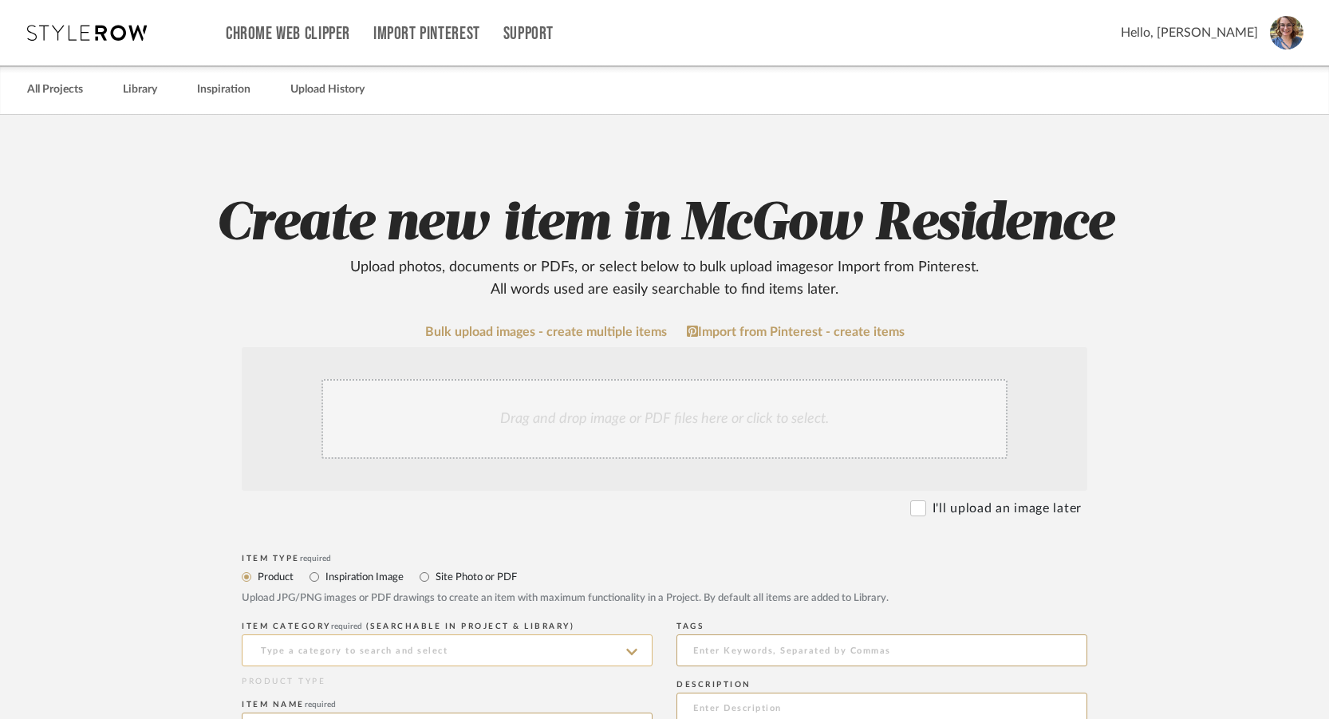
click at [547, 652] on input at bounding box center [447, 650] width 411 height 32
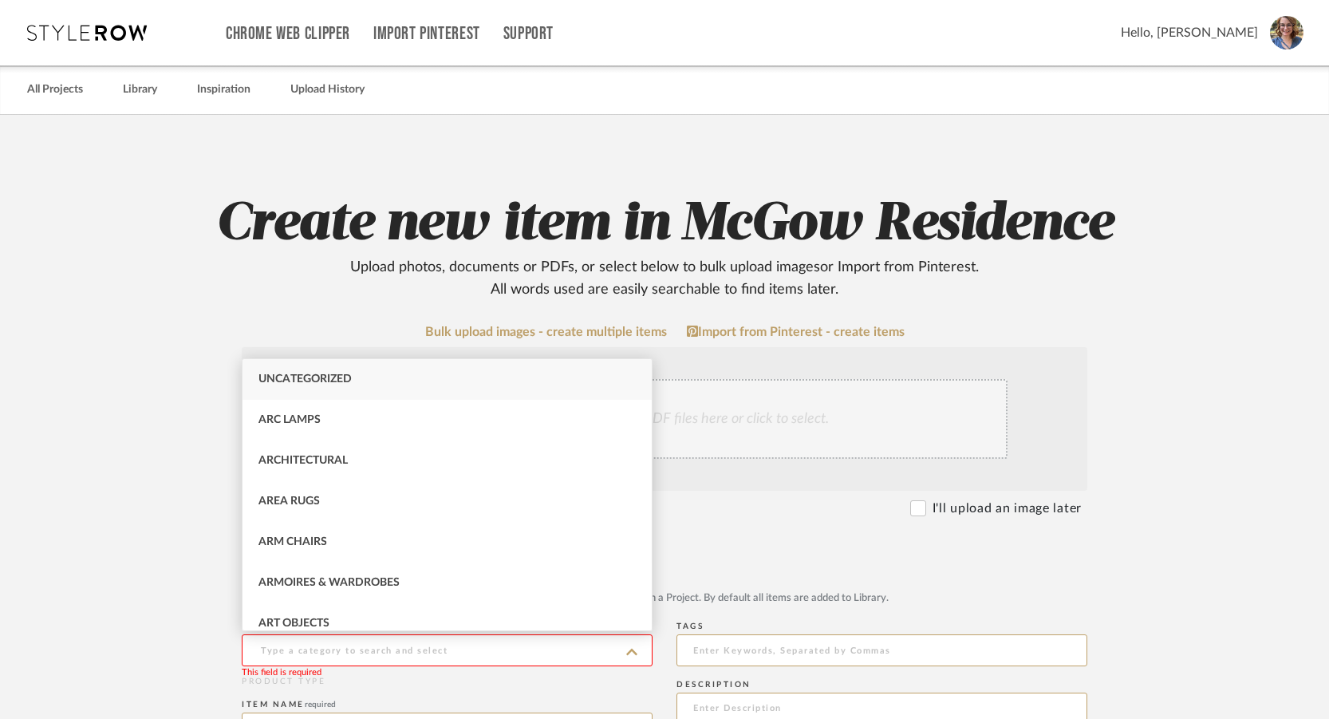
click at [710, 593] on div "Upload JPG/PNG images or PDF drawings to create an item with maximum functional…" at bounding box center [665, 598] width 846 height 16
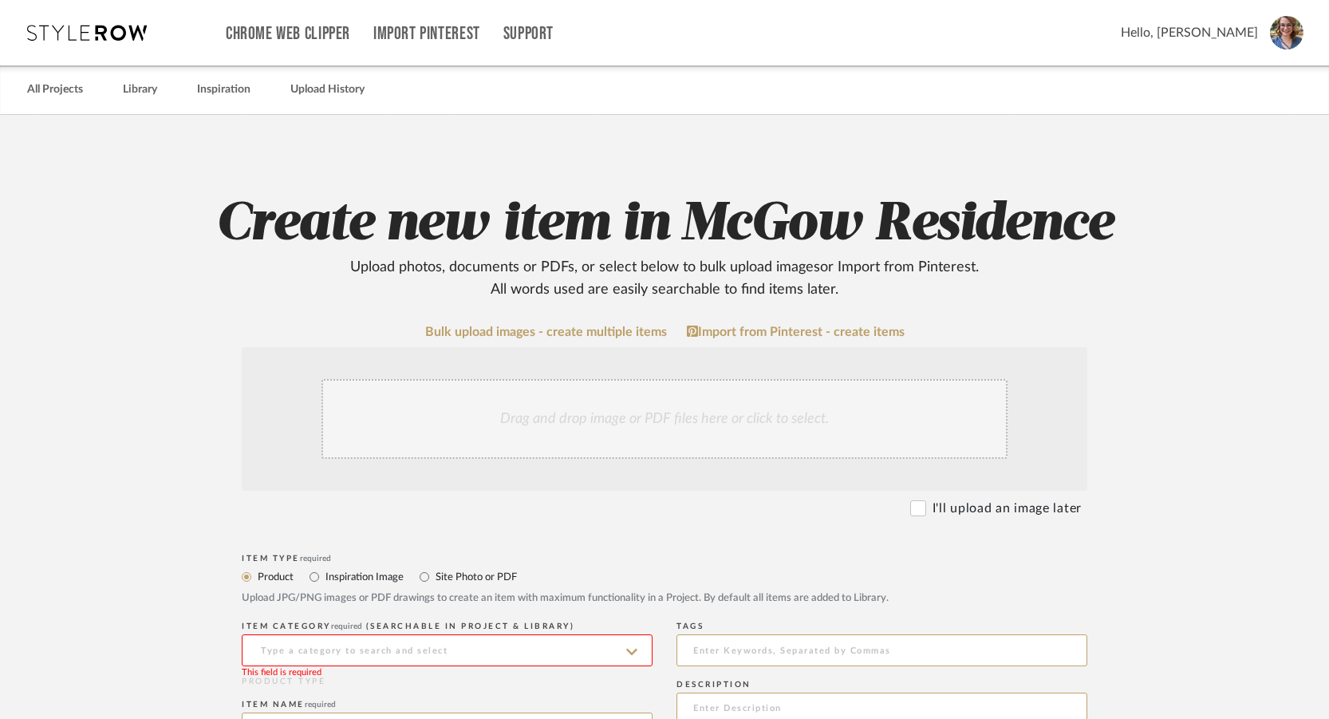
click at [494, 578] on label "Site Photo or PDF" at bounding box center [475, 577] width 83 height 18
click at [434, 578] on input "Site Photo or PDF" at bounding box center [424, 576] width 19 height 19
radio input "true"
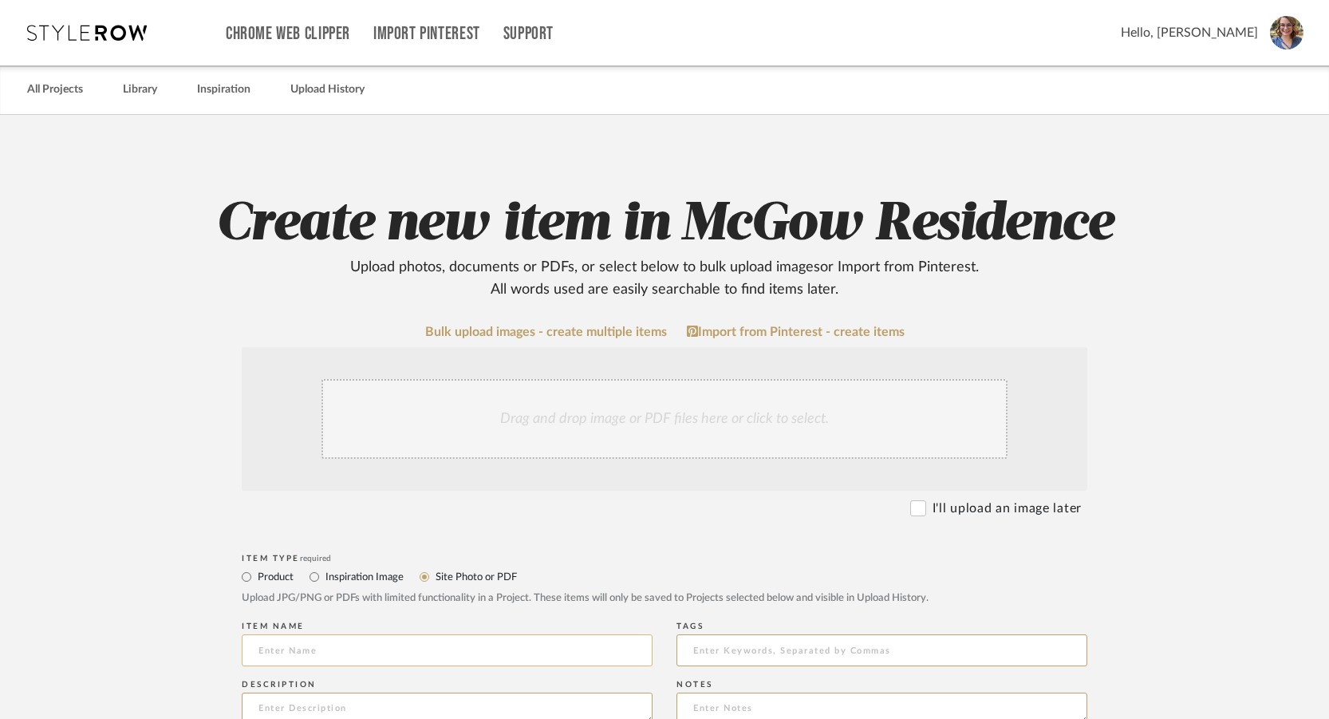
click at [514, 645] on input at bounding box center [447, 650] width 411 height 32
type input "Primary Bedroom Concepts"
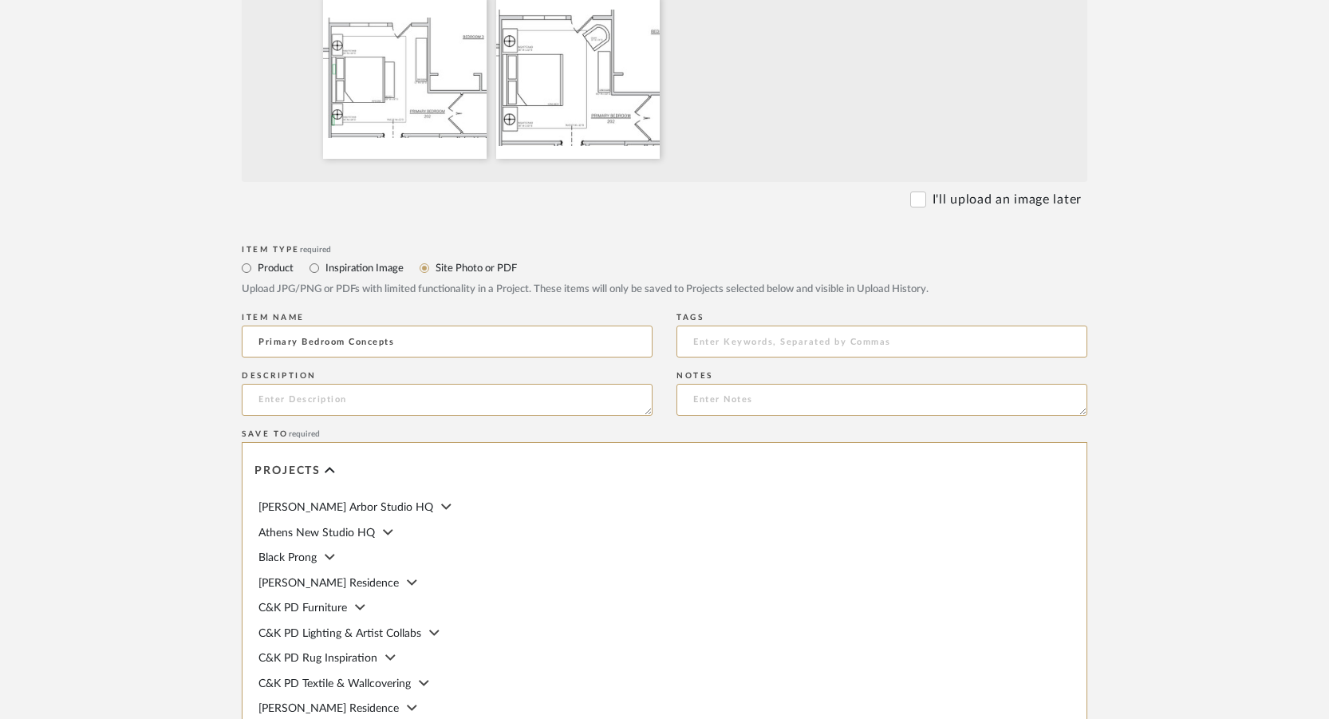
scroll to position [756, 0]
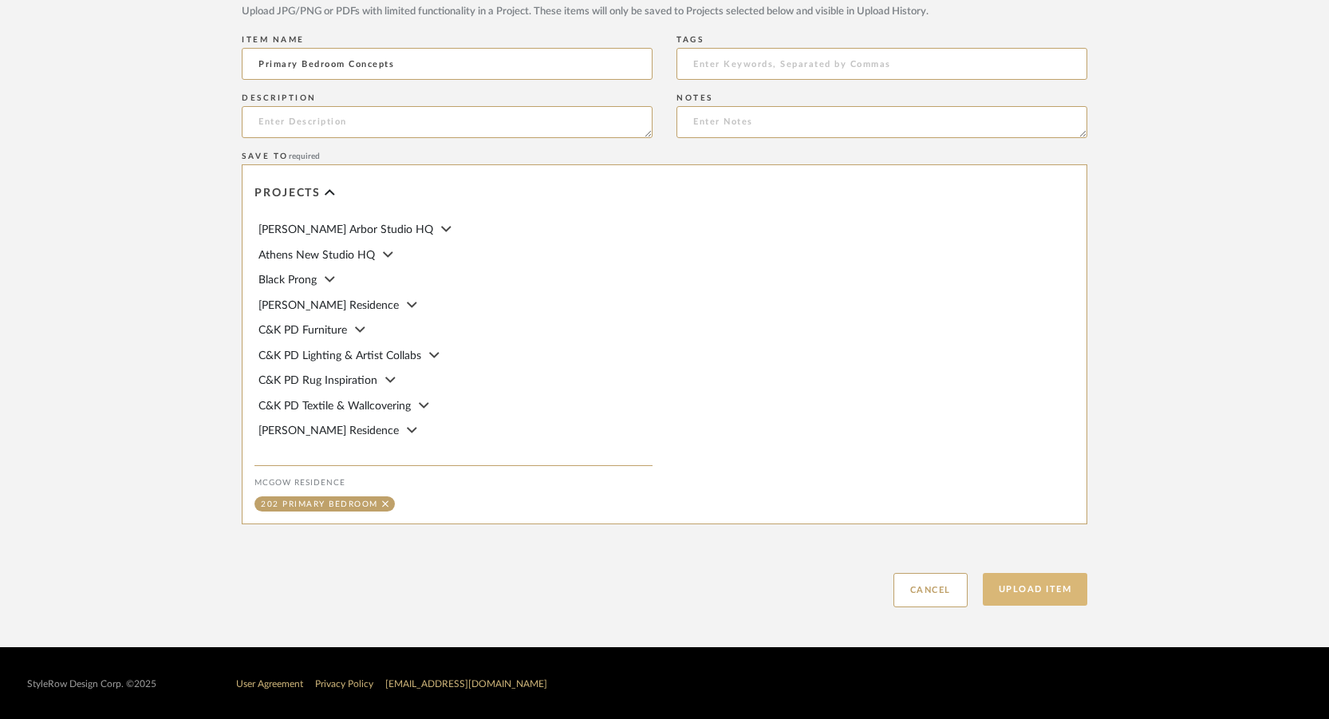
click at [1037, 594] on button "Upload Item" at bounding box center [1035, 589] width 105 height 33
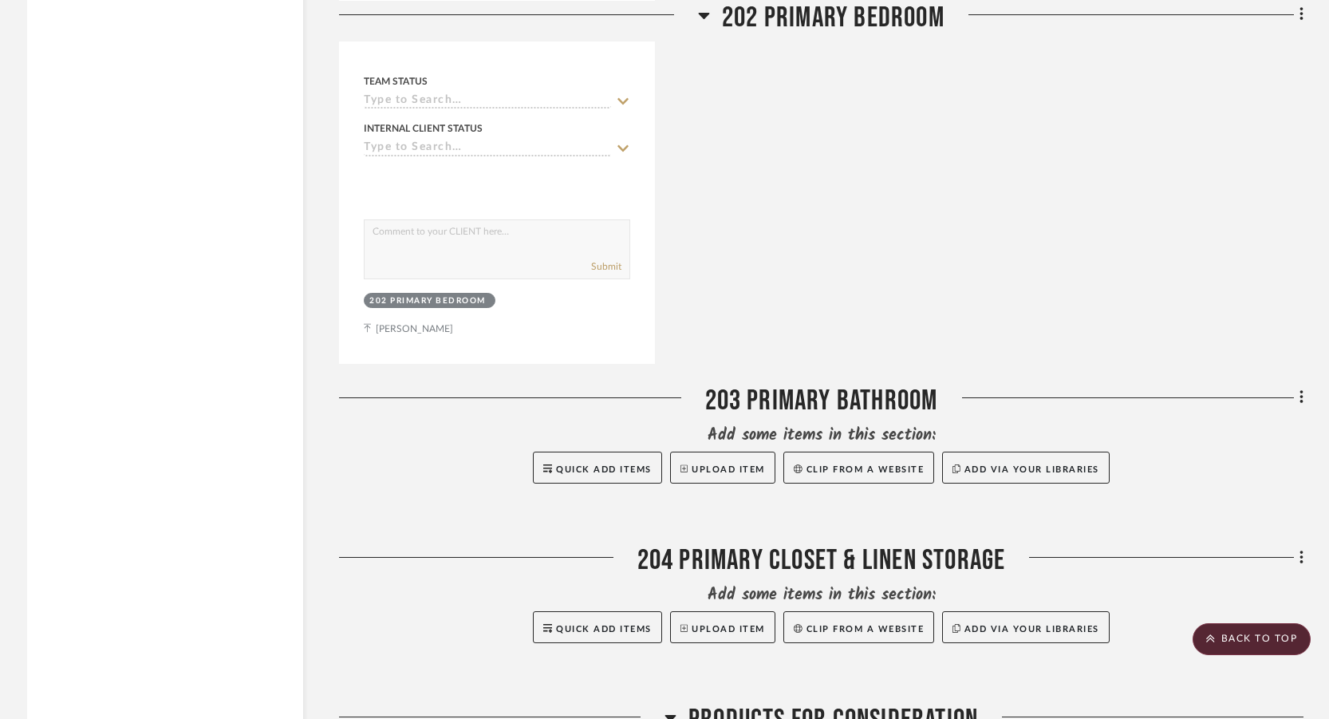
scroll to position [20674, 0]
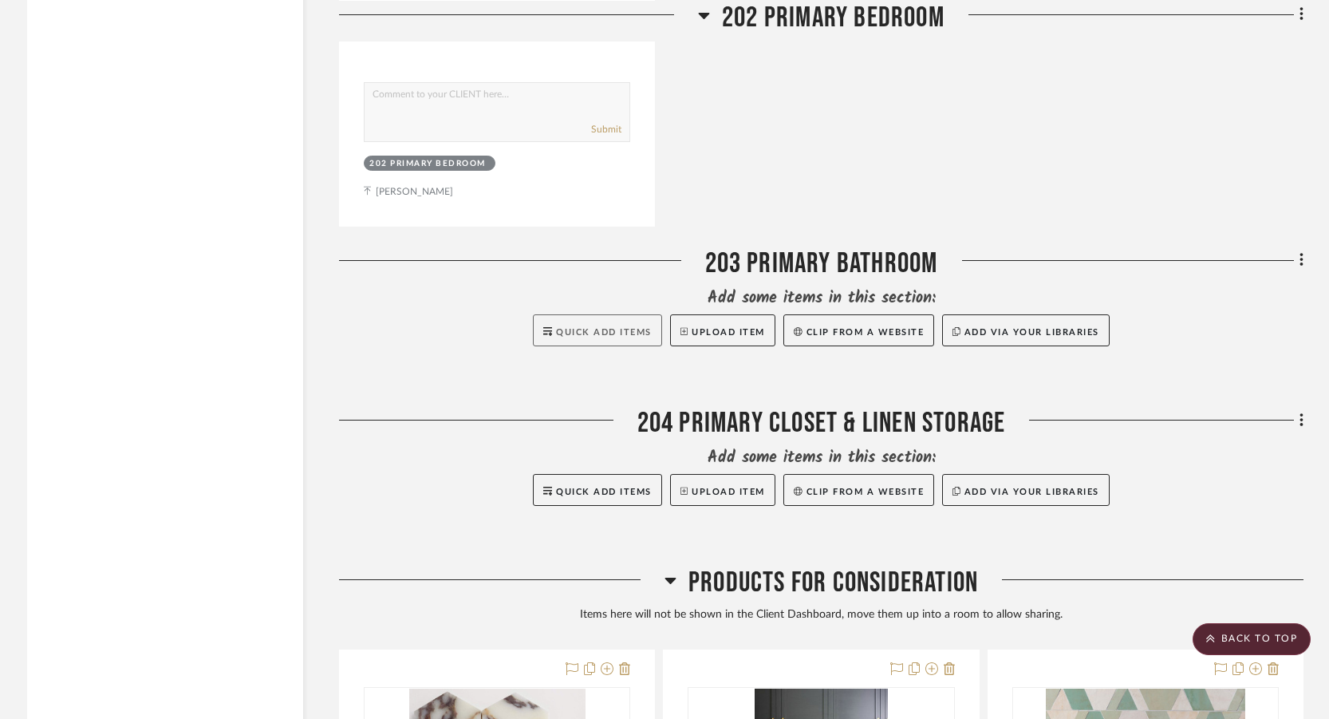
click at [621, 343] on button "Quick Add Items" at bounding box center [597, 330] width 129 height 32
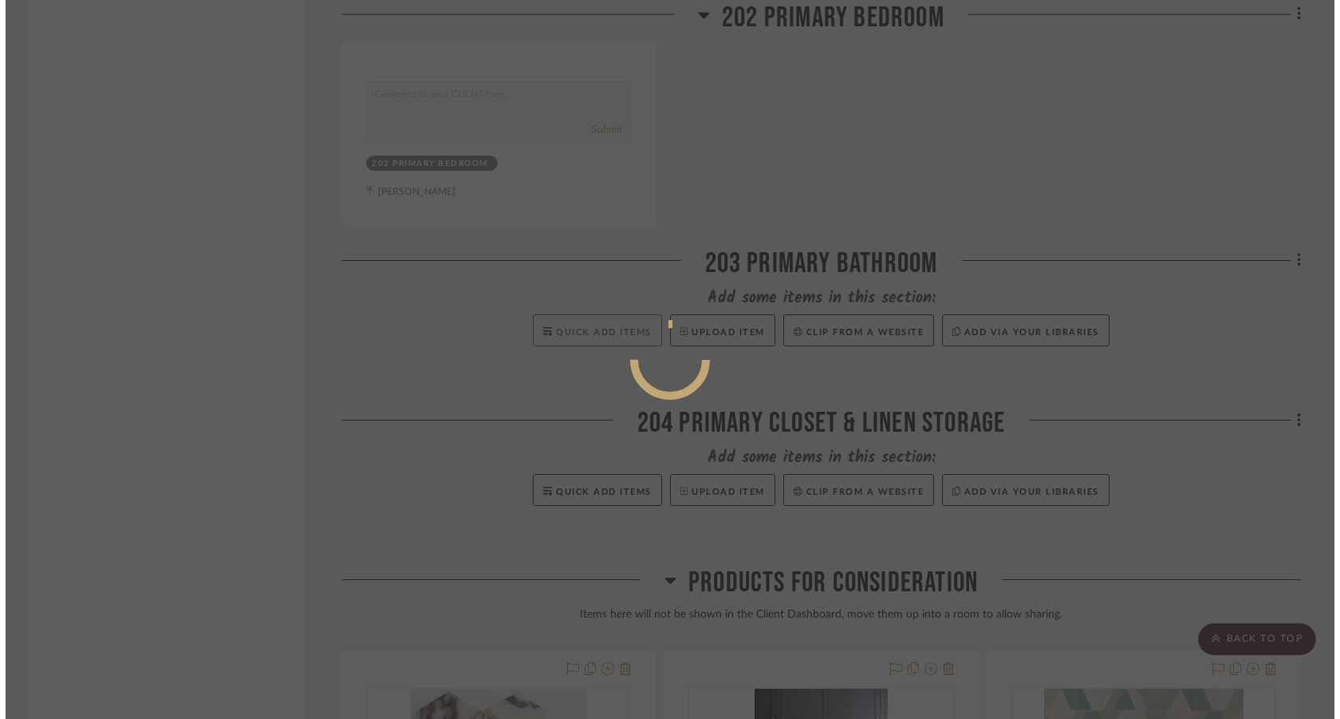
scroll to position [0, 0]
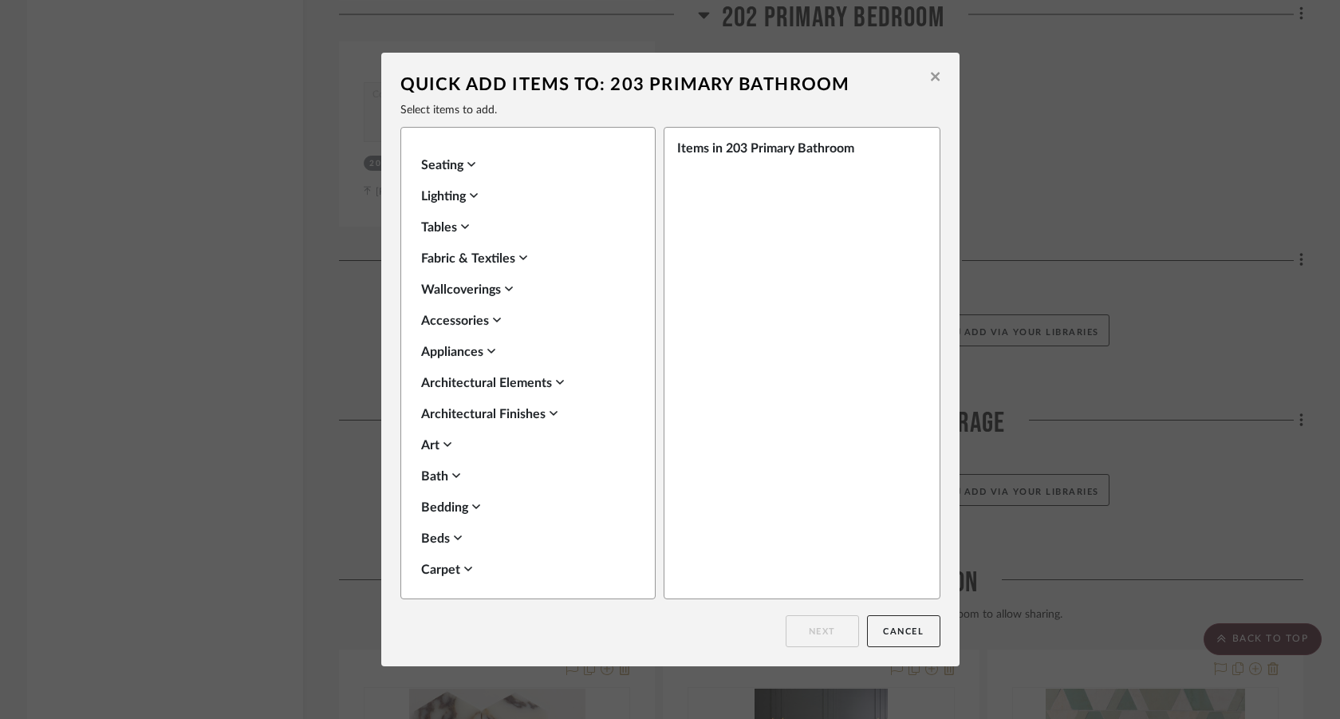
click at [931, 81] on icon at bounding box center [935, 76] width 9 height 14
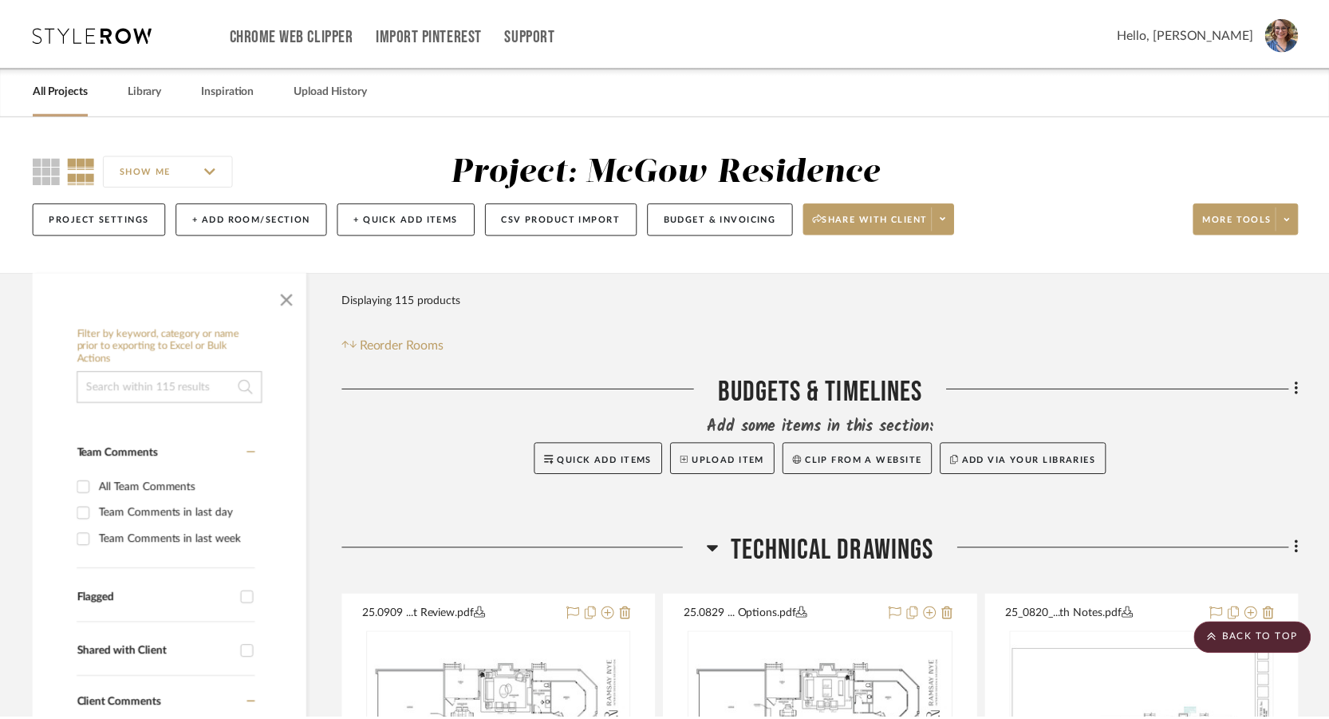
scroll to position [20674, 0]
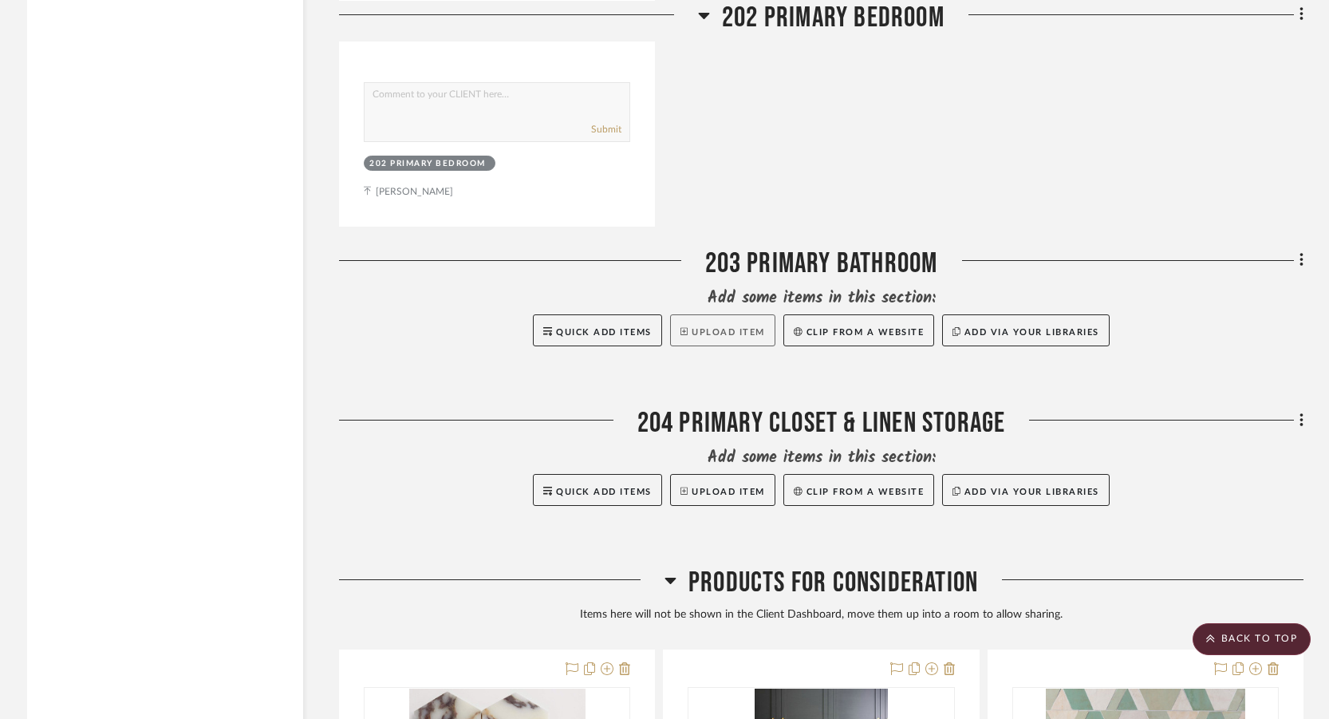
click at [759, 340] on button "Upload Item" at bounding box center [722, 330] width 105 height 32
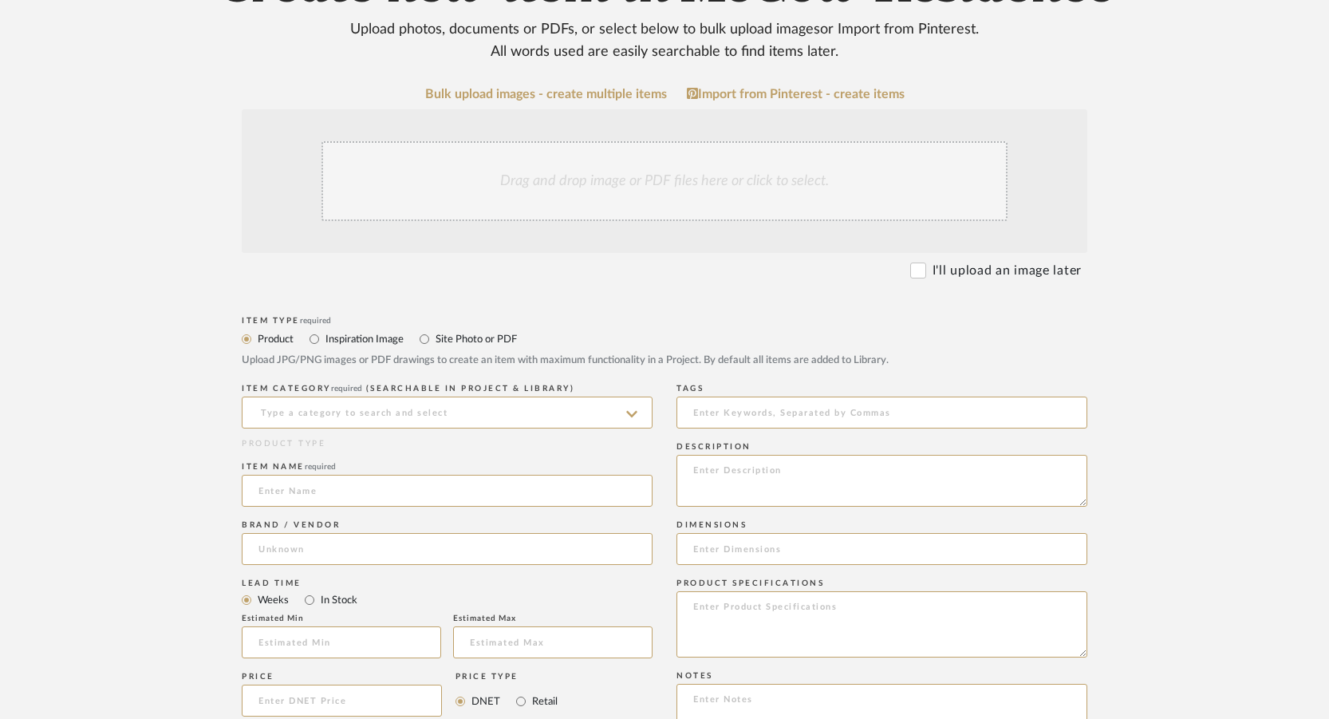
scroll to position [239, 0]
click at [448, 339] on label "Site Photo or PDF" at bounding box center [475, 338] width 83 height 18
click at [434, 339] on input "Site Photo or PDF" at bounding box center [424, 337] width 19 height 19
radio input "true"
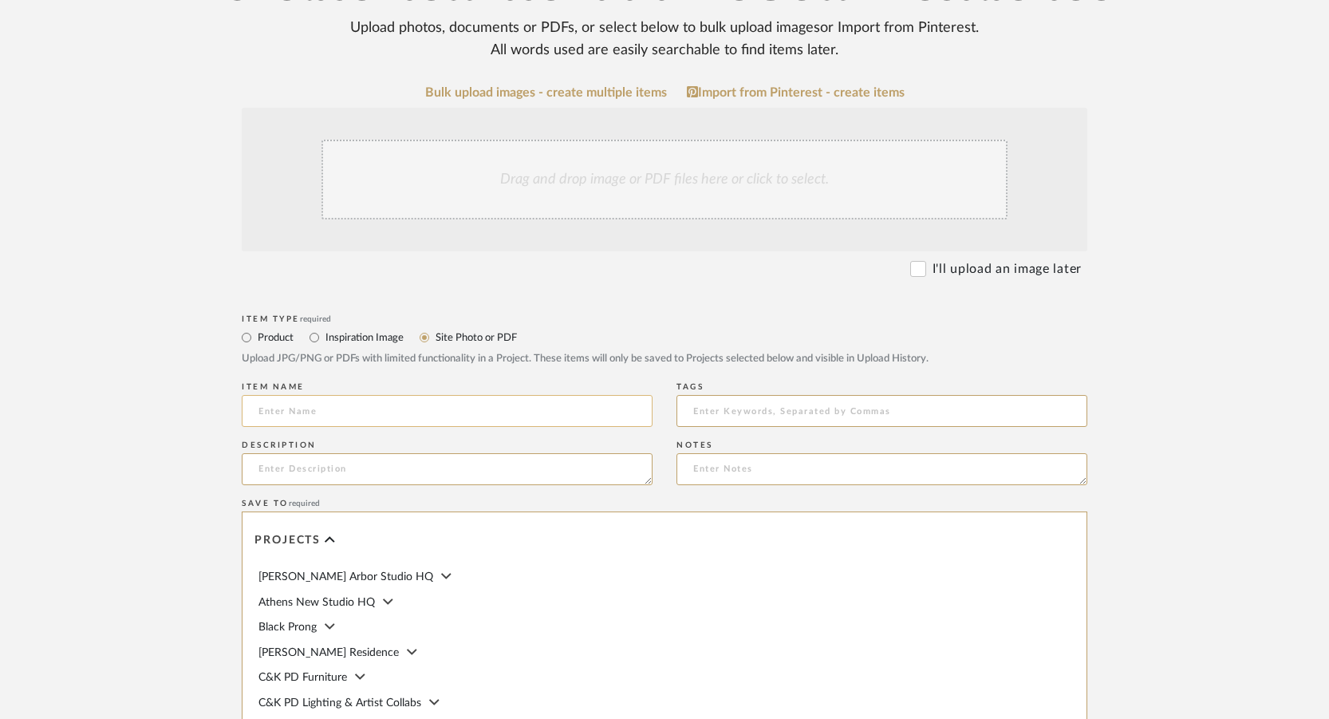
click at [399, 412] on input at bounding box center [447, 411] width 411 height 32
type input "Primary Bath Concept 1"
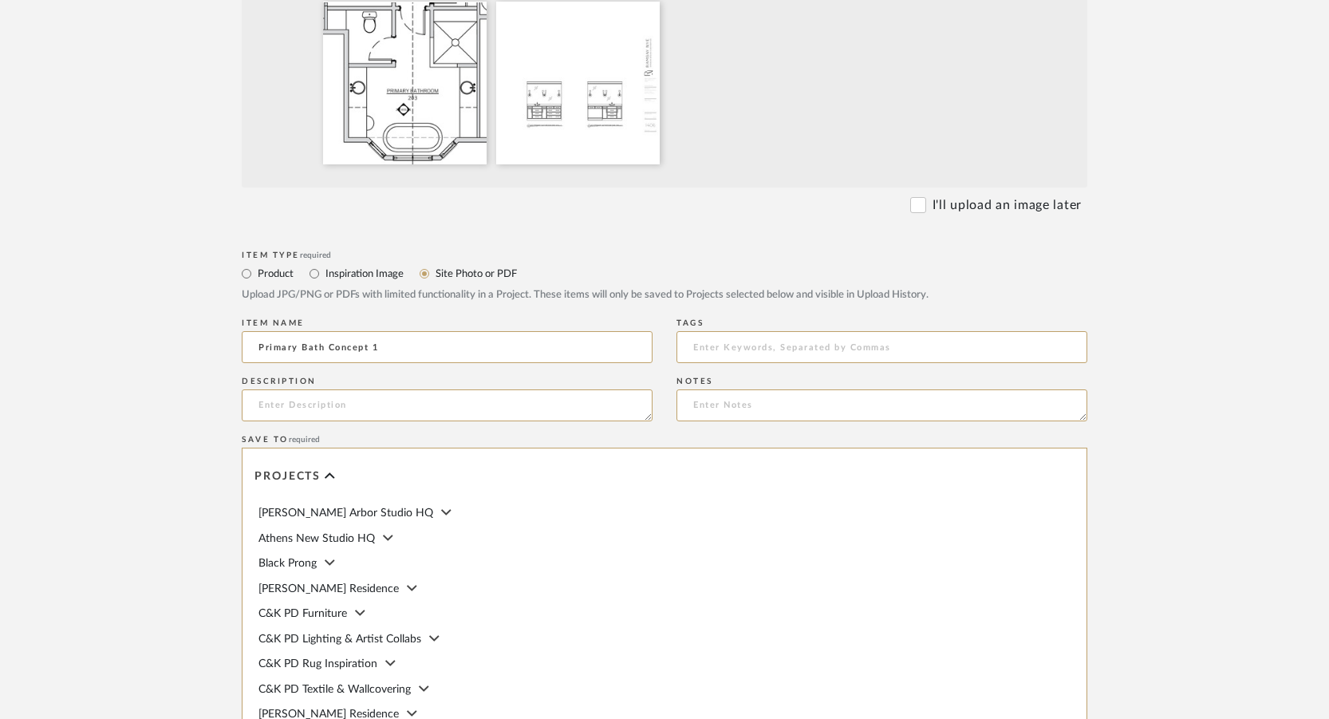
scroll to position [638, 0]
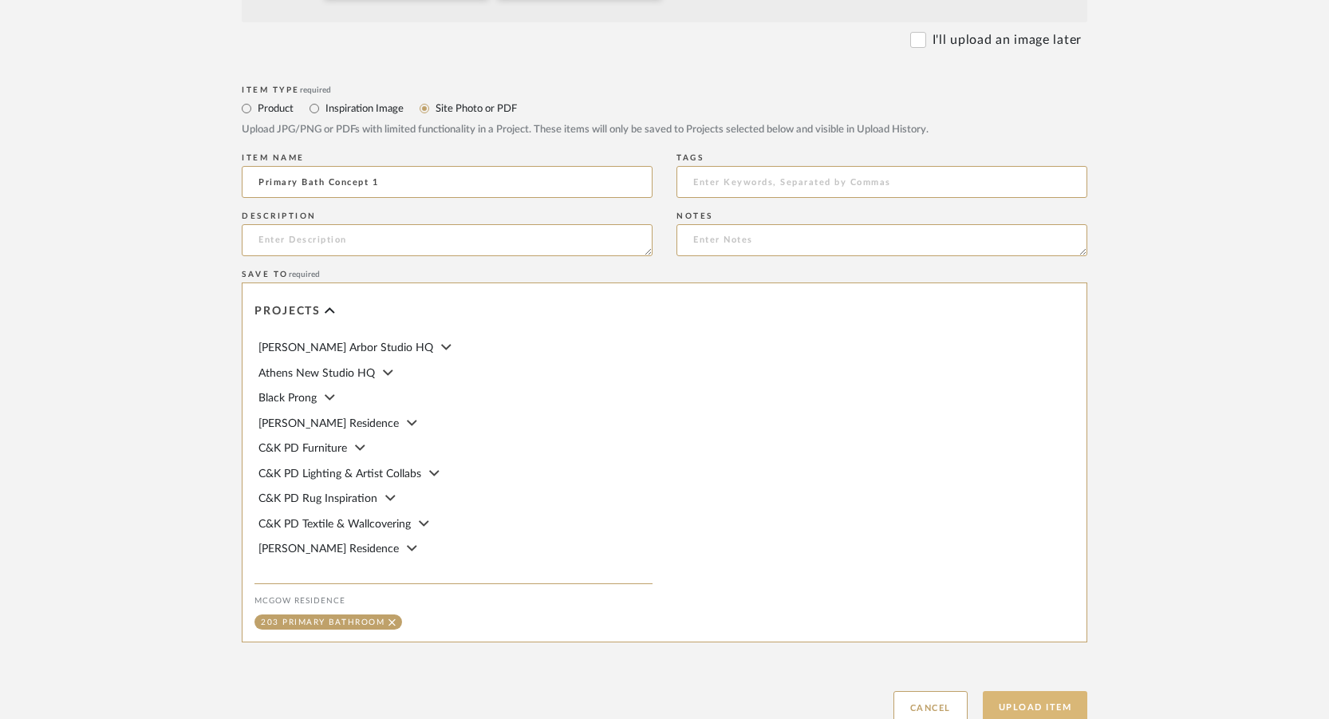
click at [1040, 692] on button "Upload Item" at bounding box center [1035, 707] width 105 height 33
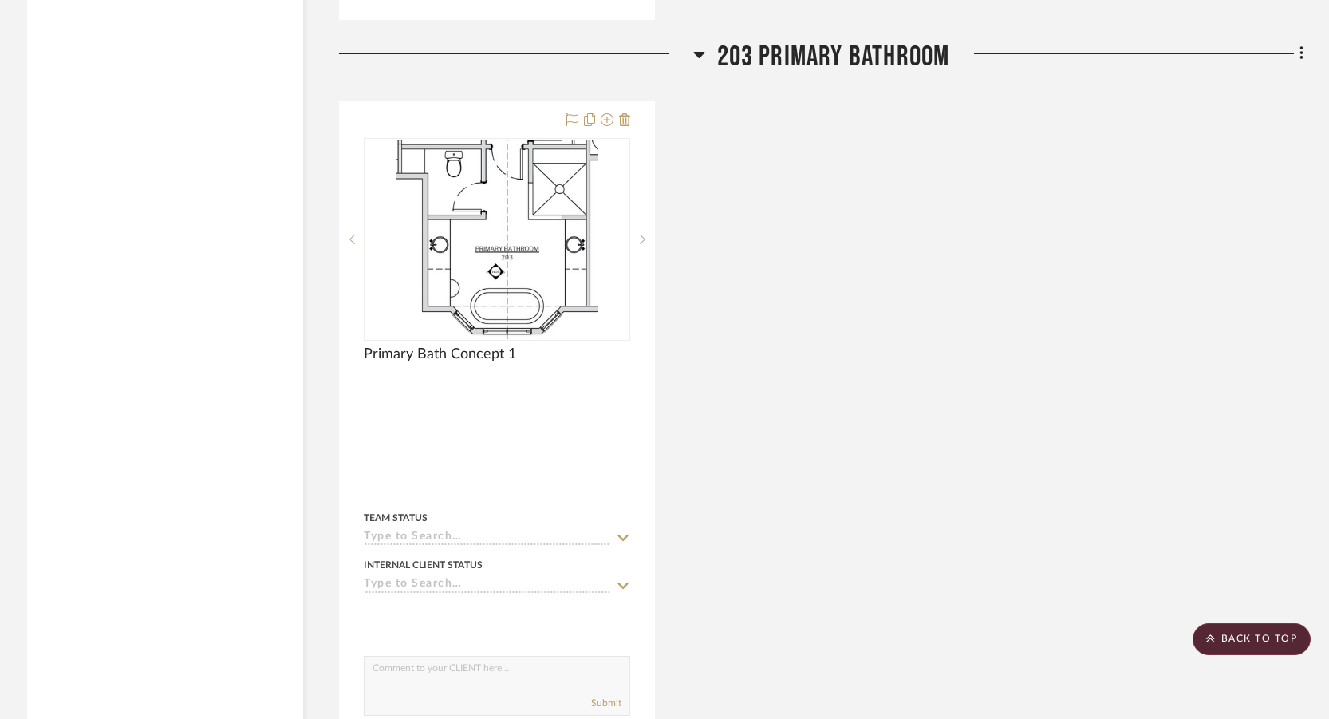
scroll to position [20895, 0]
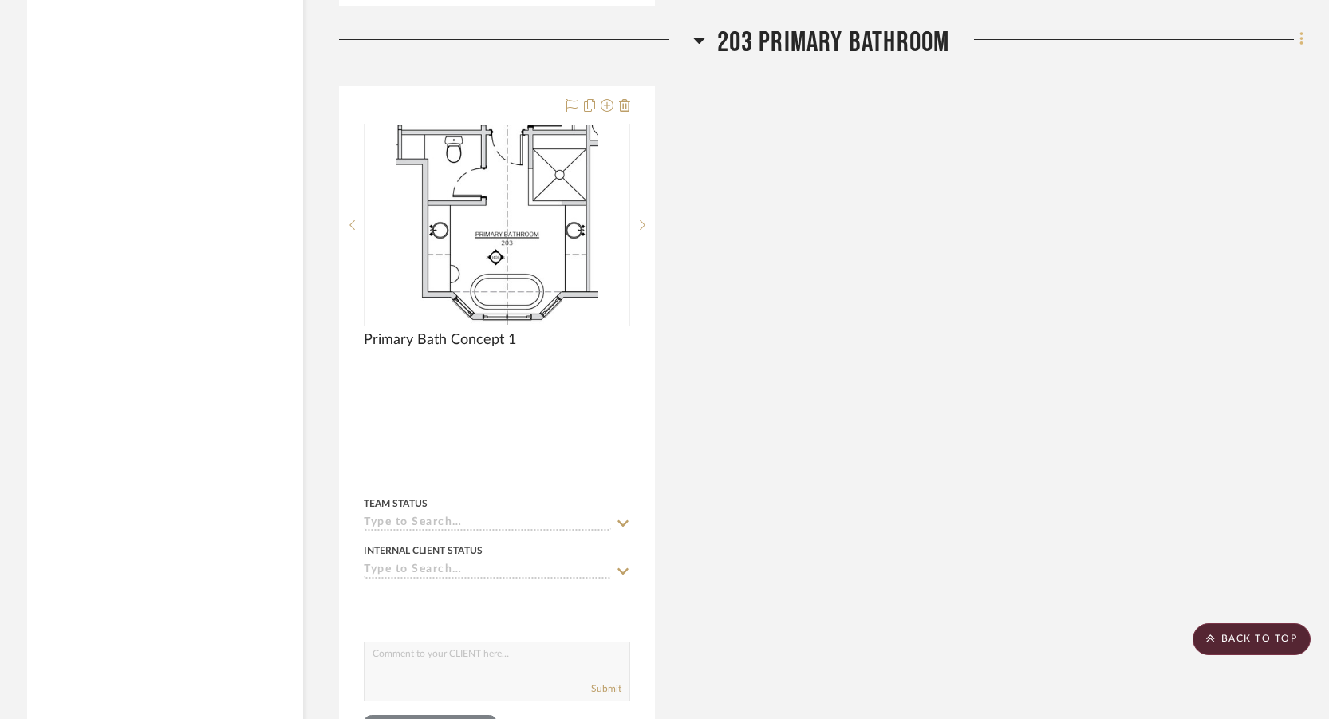
click at [1296, 49] on fa-icon at bounding box center [1299, 41] width 10 height 26
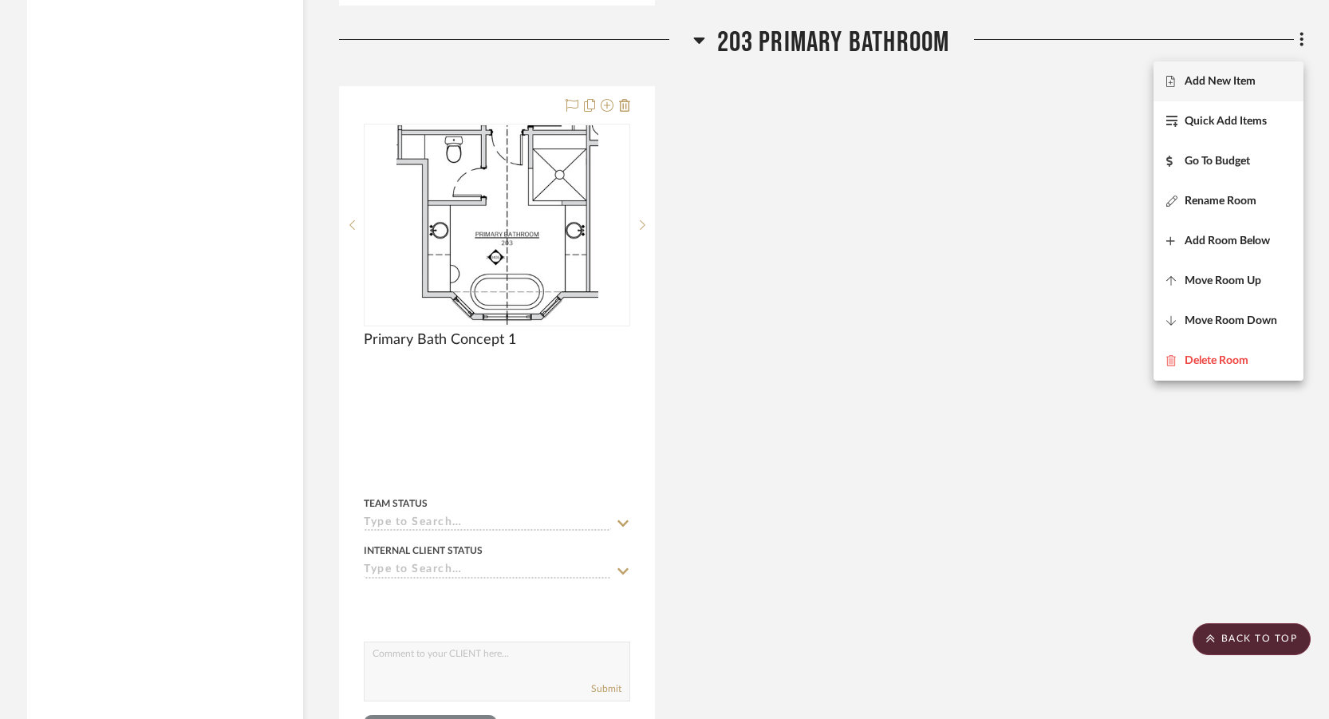
click at [1233, 85] on span "Add New Item" at bounding box center [1220, 81] width 71 height 14
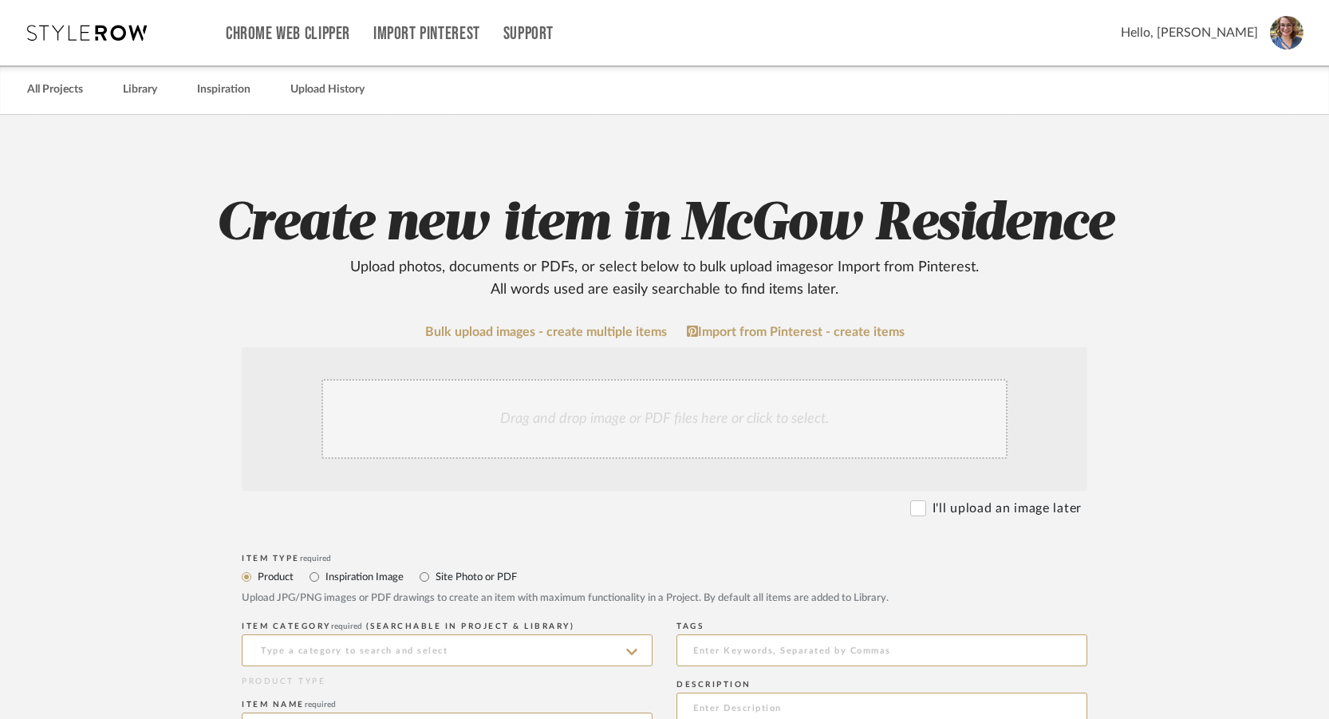
click at [468, 574] on label "Site Photo or PDF" at bounding box center [475, 577] width 83 height 18
click at [434, 574] on input "Site Photo or PDF" at bounding box center [424, 576] width 19 height 19
radio input "true"
click at [463, 649] on input at bounding box center [447, 650] width 411 height 32
type input "Primary Bath Concept 2"
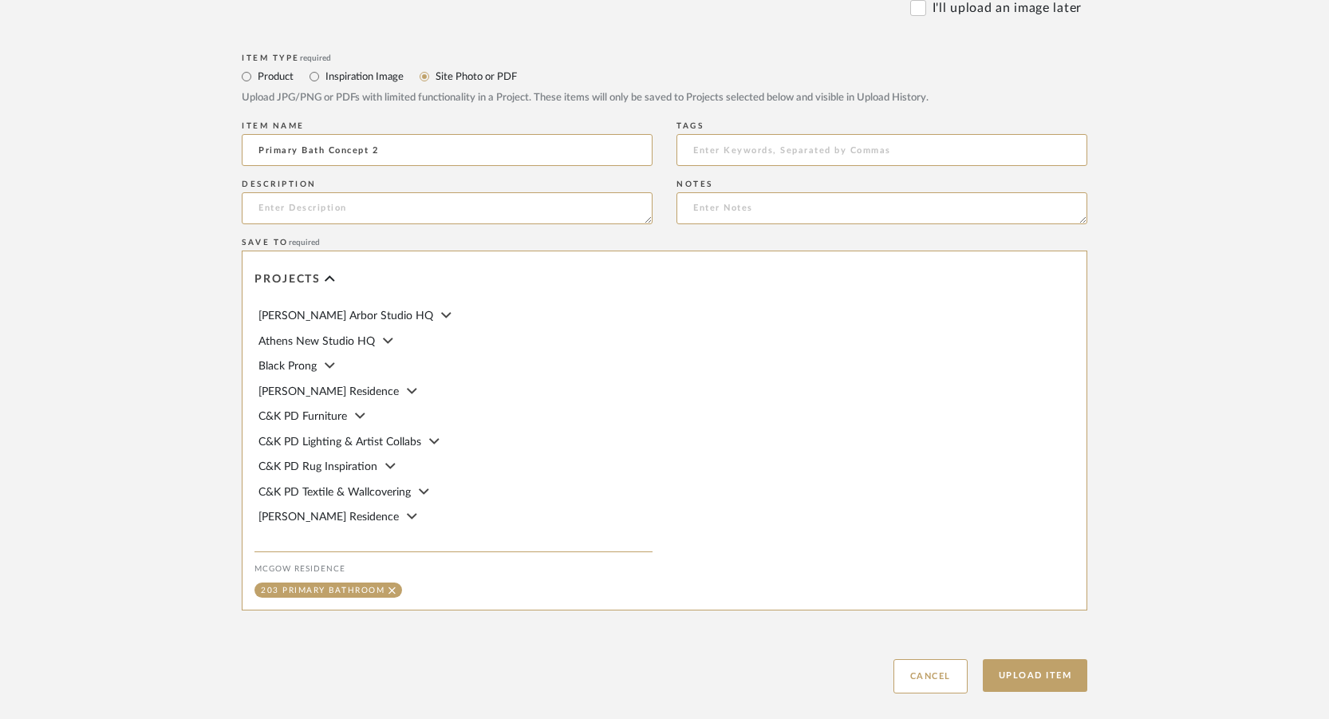
scroll to position [756, 0]
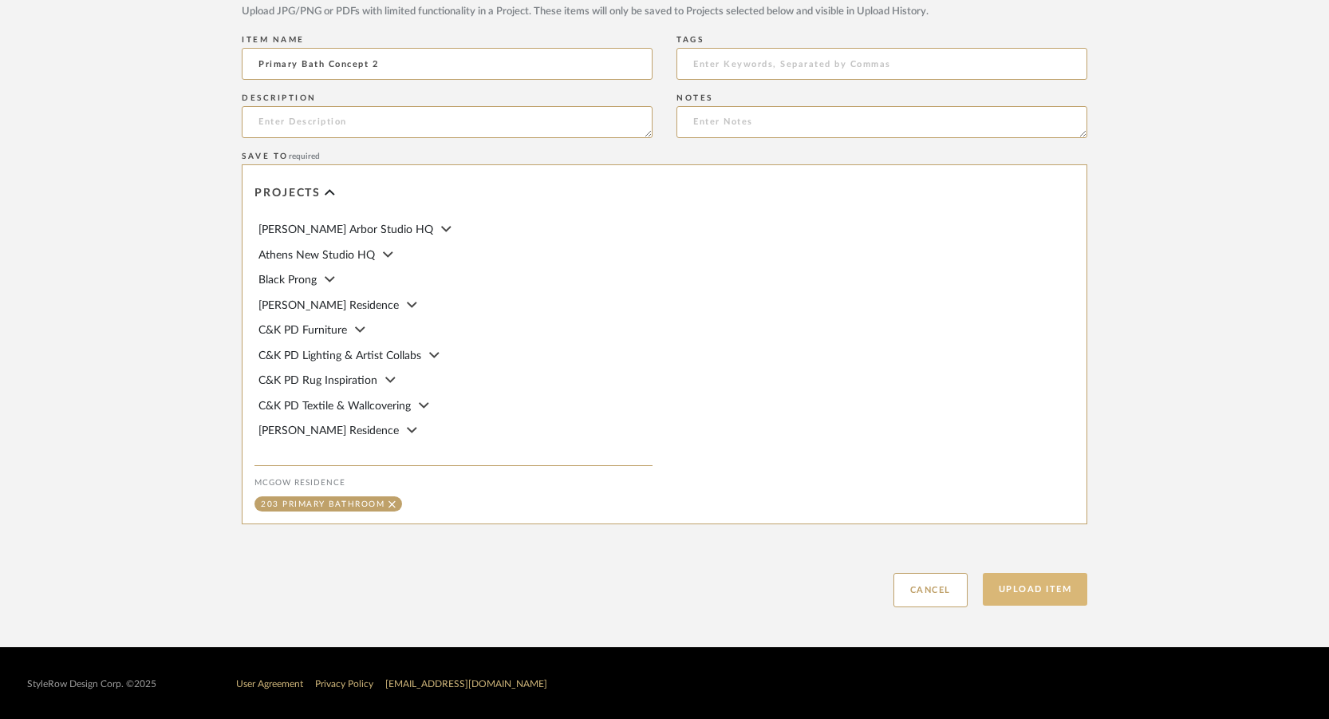
click at [1069, 581] on button "Upload Item" at bounding box center [1035, 589] width 105 height 33
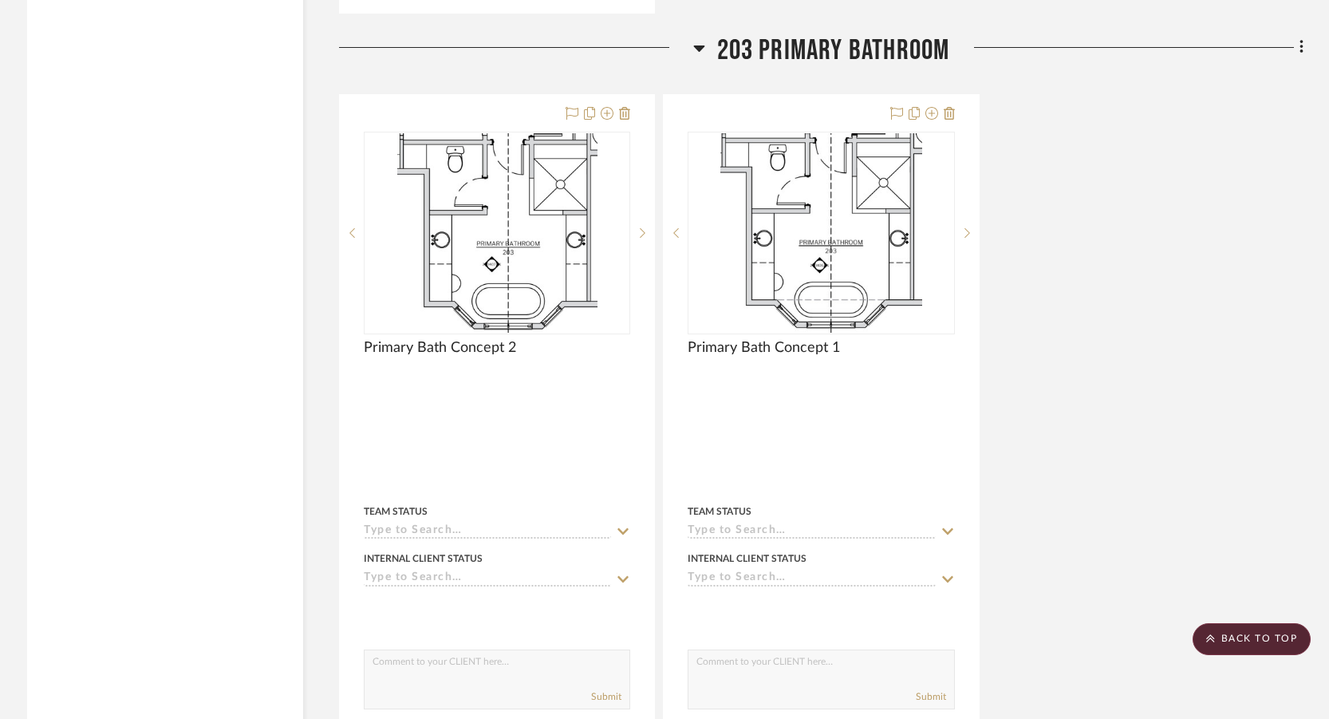
scroll to position [20895, 0]
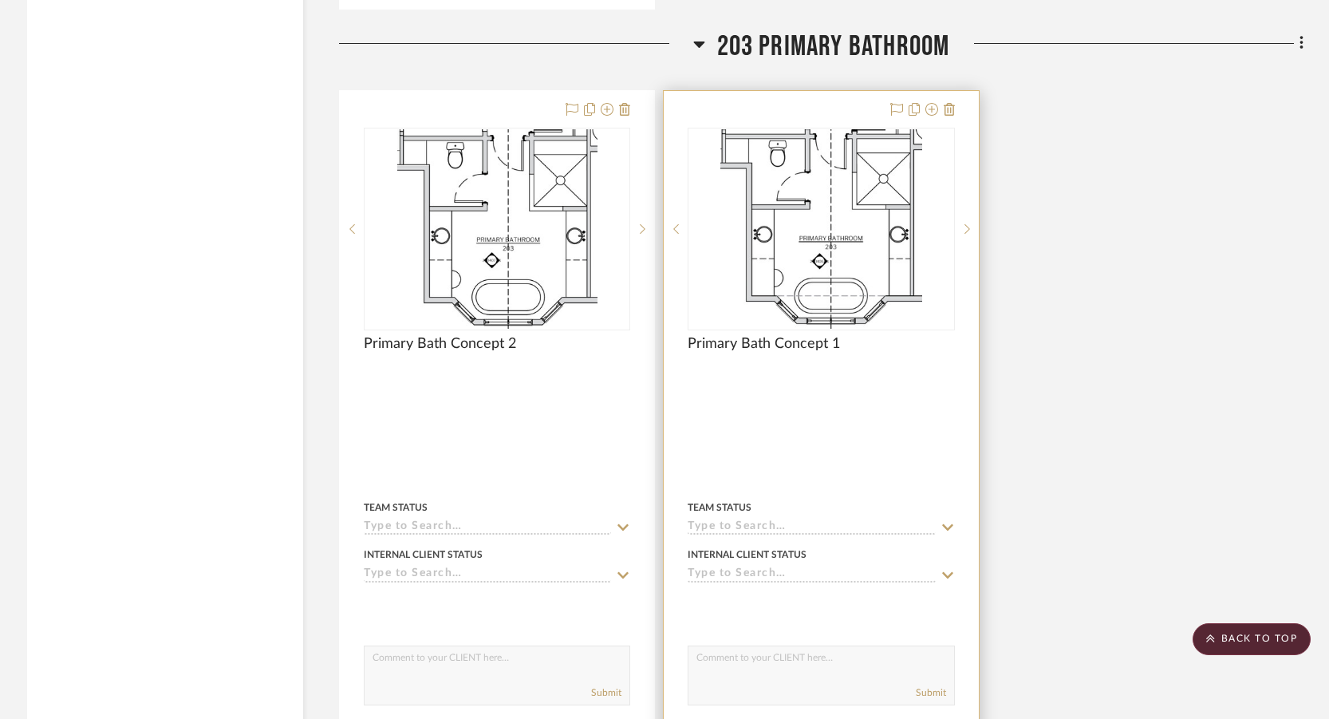
click at [805, 396] on div at bounding box center [821, 440] width 314 height 698
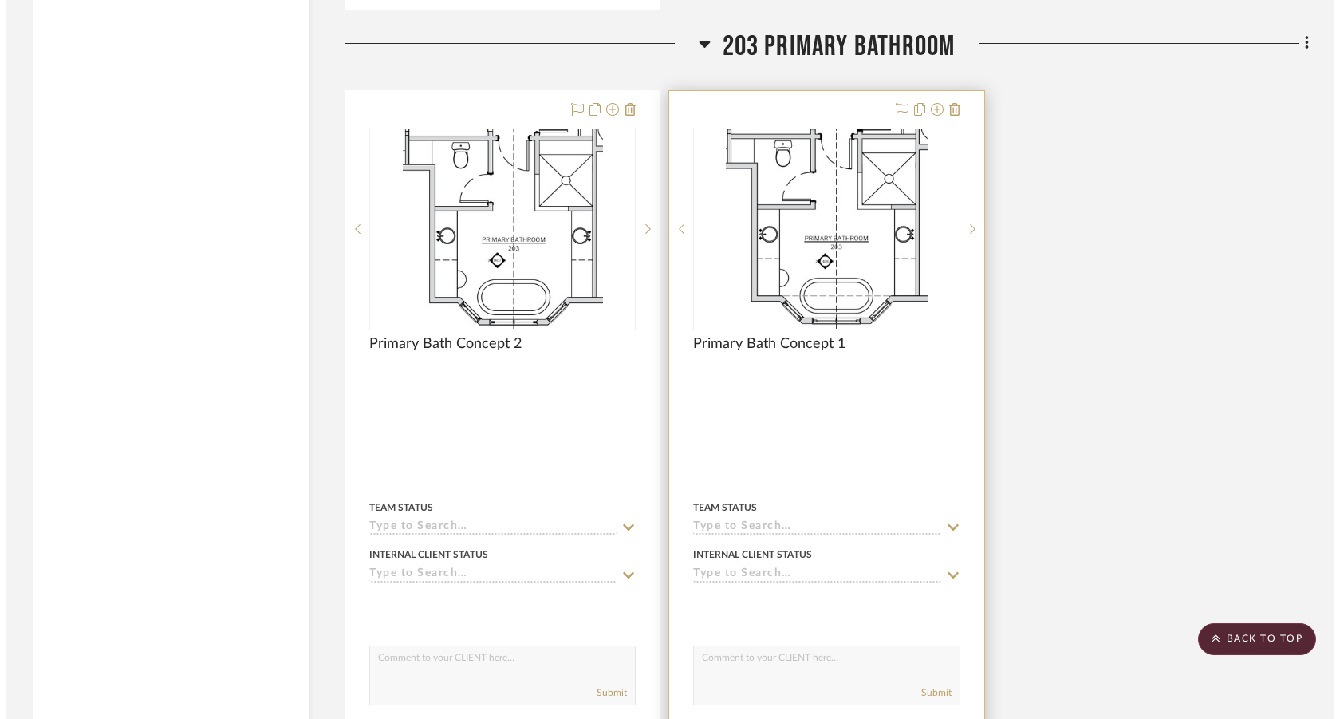
scroll to position [0, 0]
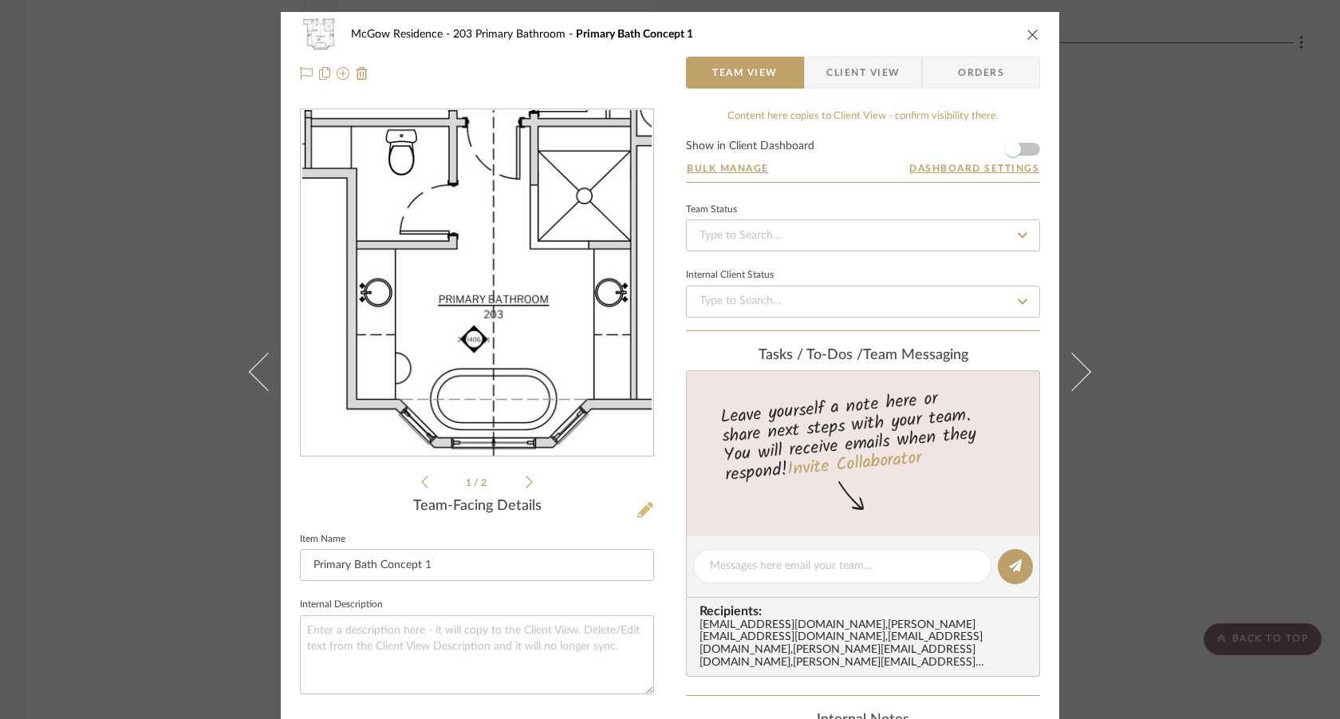
click at [637, 510] on icon at bounding box center [645, 510] width 16 height 16
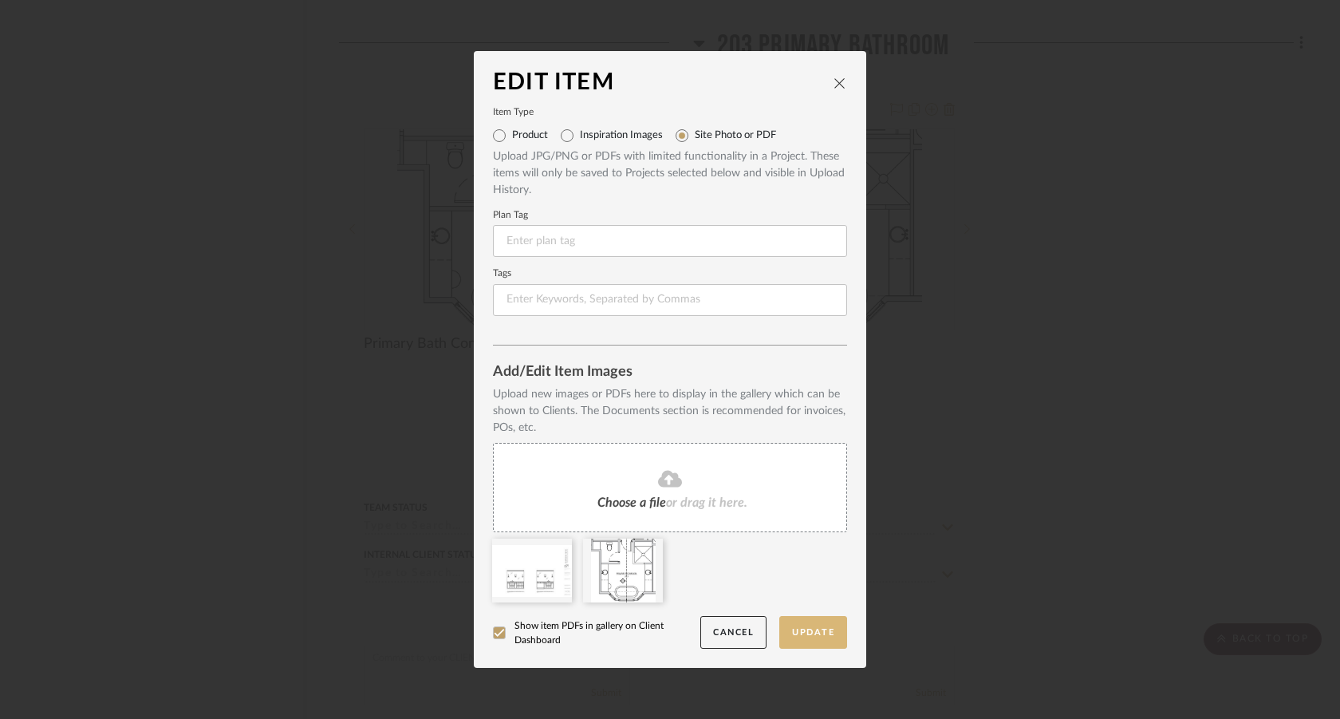
click at [809, 633] on button "Update" at bounding box center [813, 632] width 68 height 33
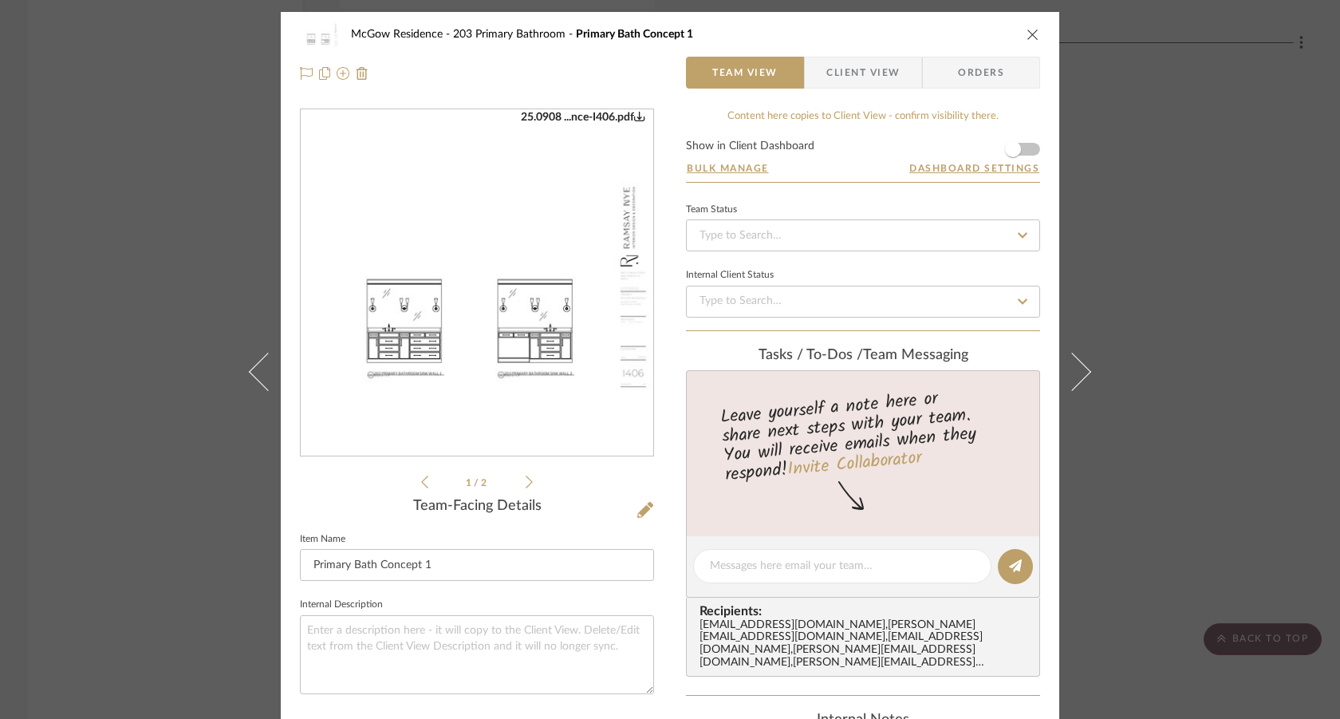
click at [1157, 419] on div "McGow Residence 203 Primary Bathroom Primary Bath Concept 1 Team View Client Vi…" at bounding box center [670, 359] width 1340 height 719
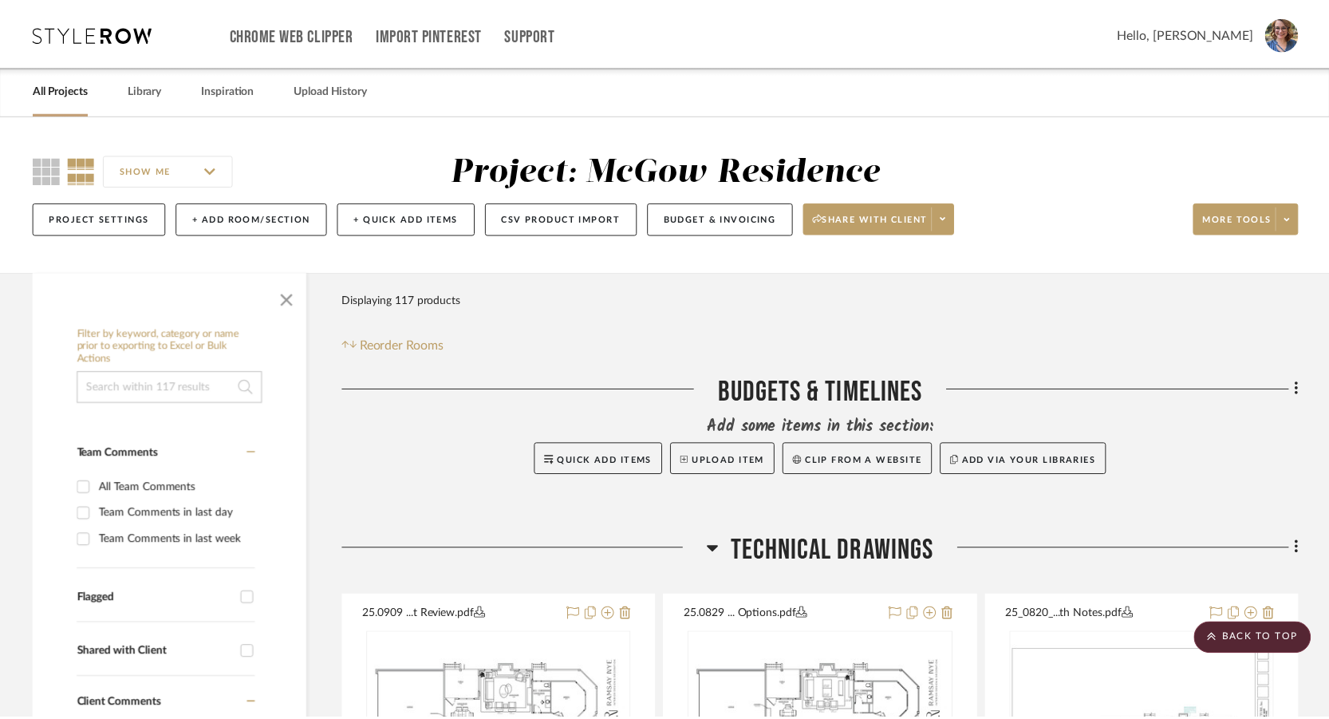
scroll to position [20895, 0]
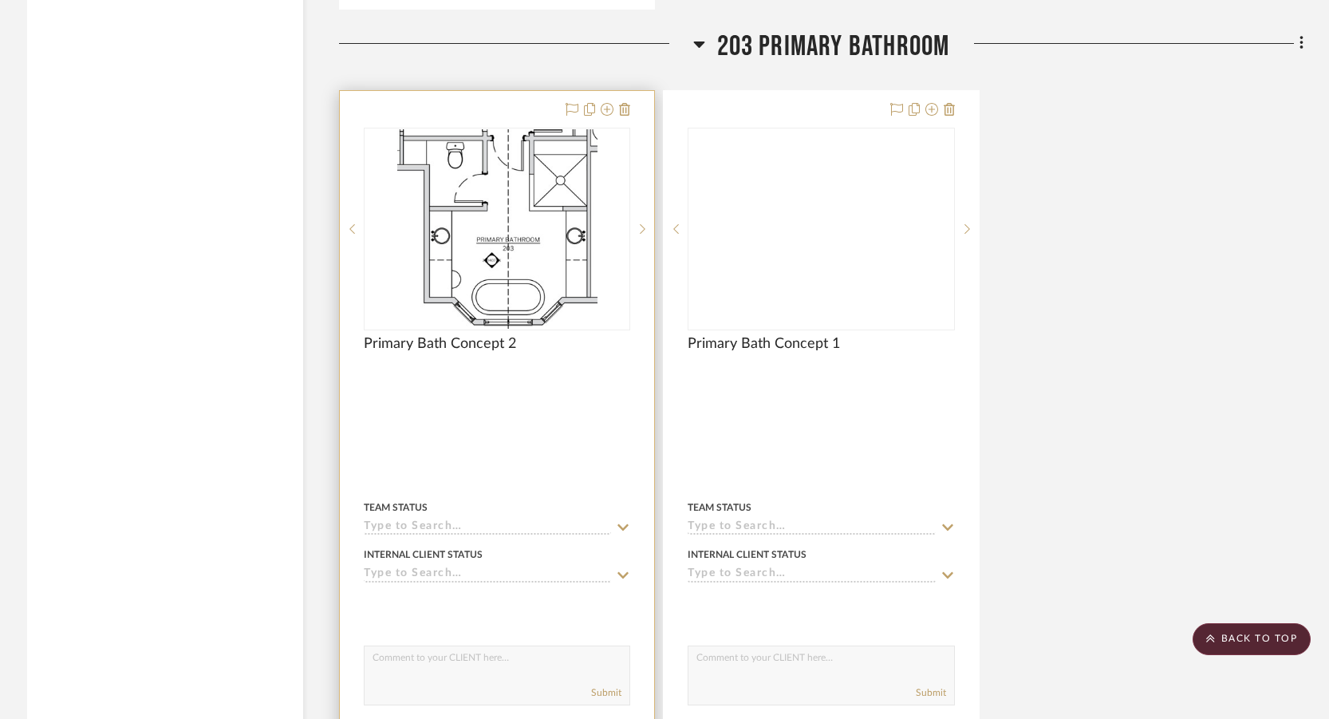
click at [534, 397] on div at bounding box center [497, 440] width 314 height 698
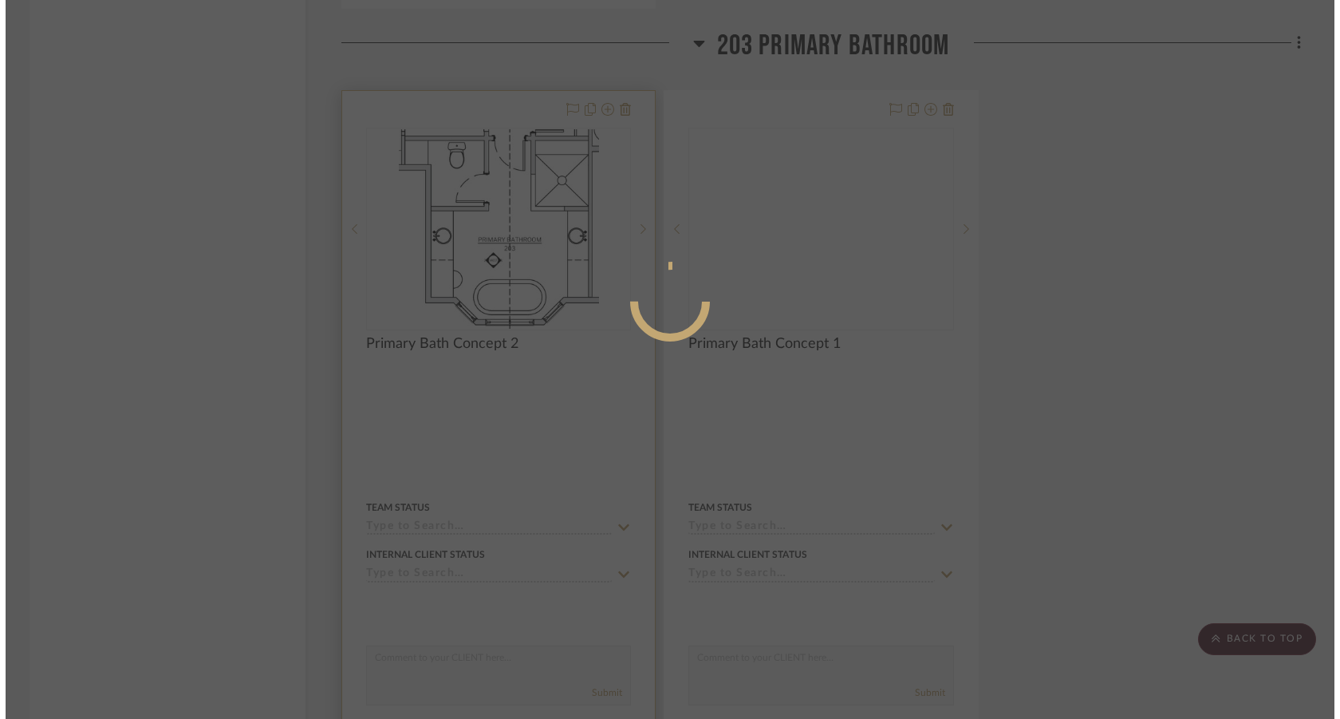
scroll to position [0, 0]
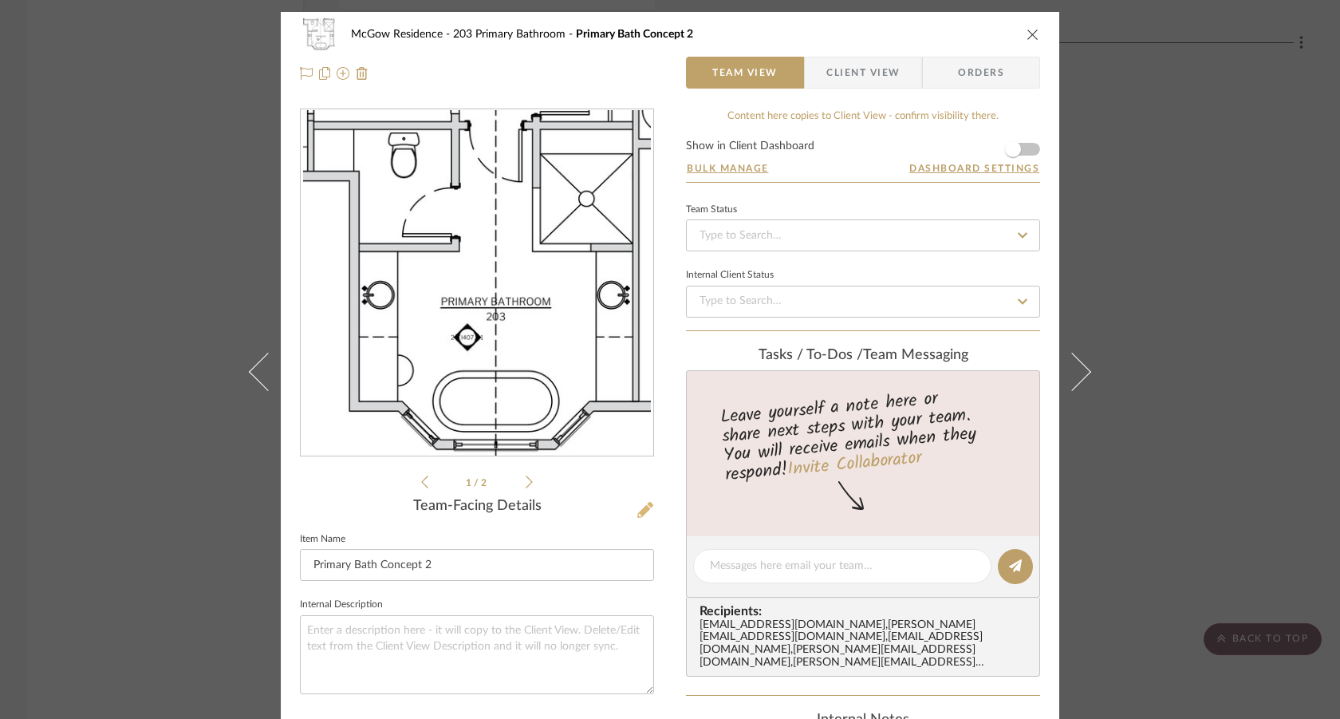
click at [640, 504] on icon at bounding box center [645, 510] width 16 height 16
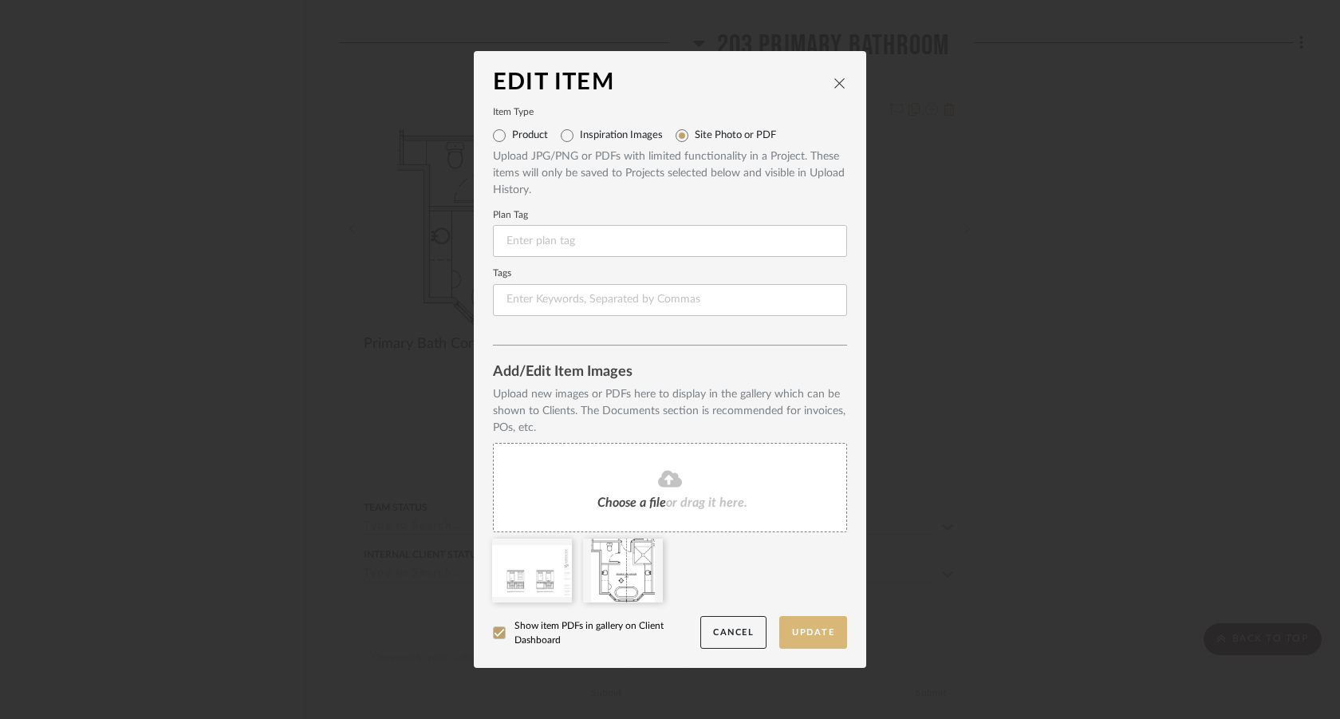
click at [807, 628] on button "Update" at bounding box center [813, 632] width 68 height 33
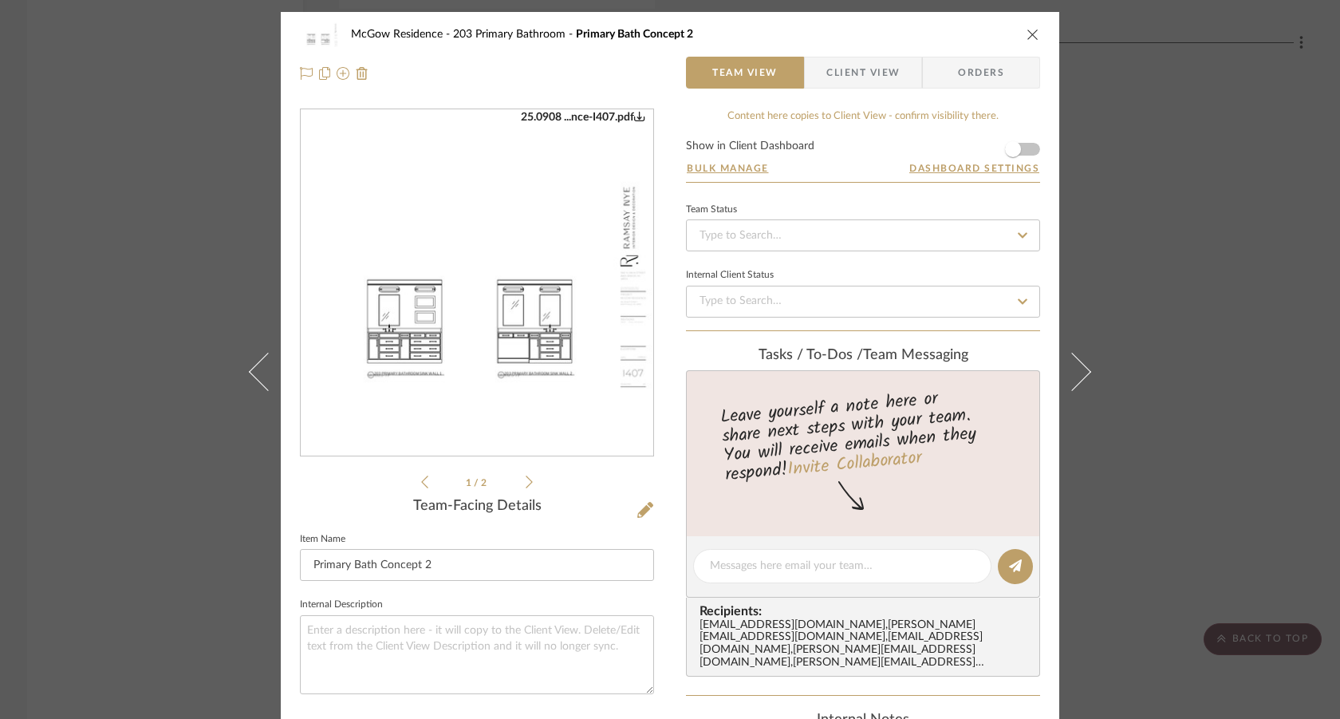
click at [134, 540] on div "McGow Residence 203 Primary Bathroom Primary Bath Concept 2 Team View Client Vi…" at bounding box center [670, 359] width 1340 height 719
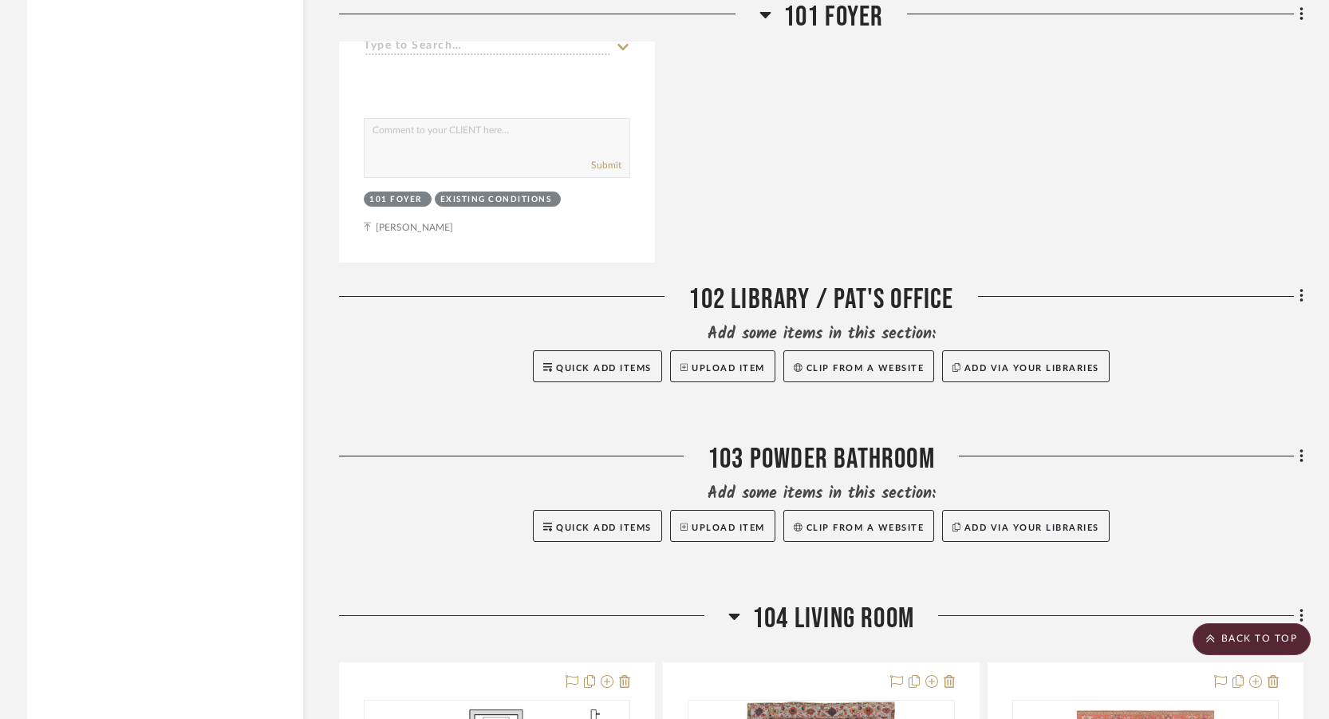
scroll to position [9328, 0]
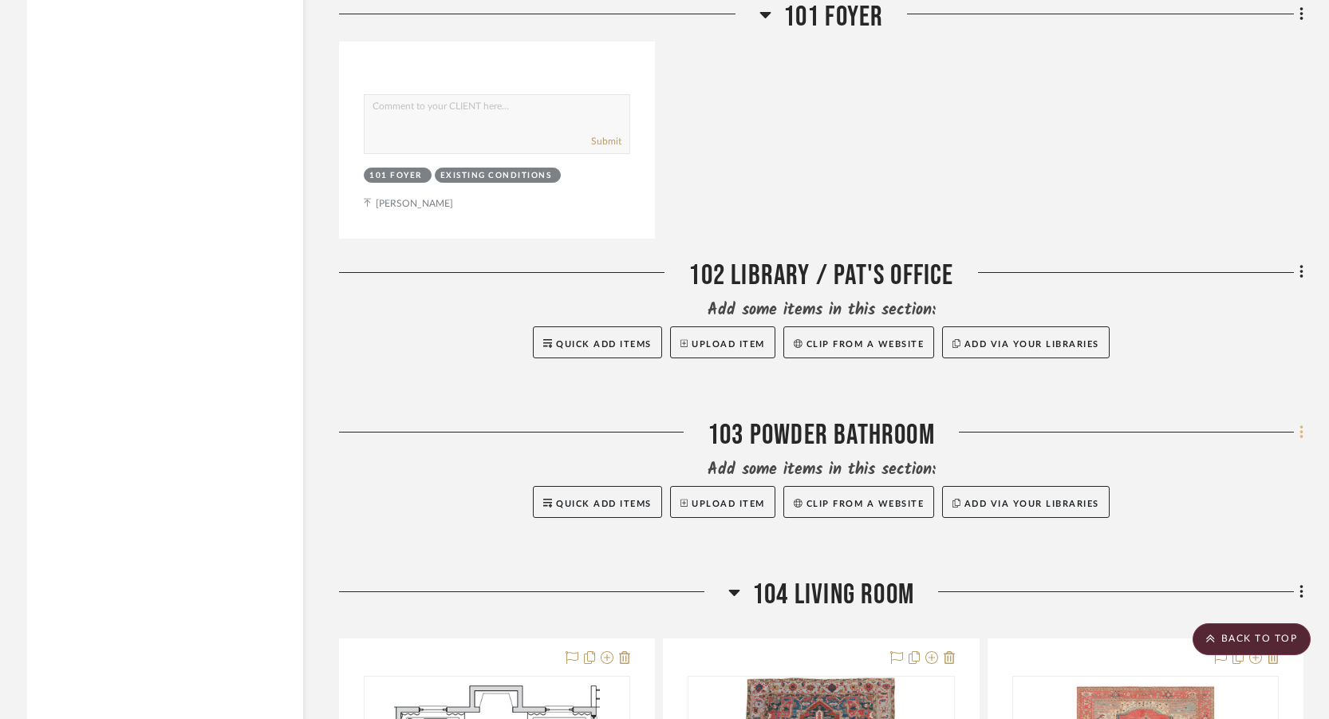
click at [1303, 439] on icon at bounding box center [1302, 433] width 5 height 18
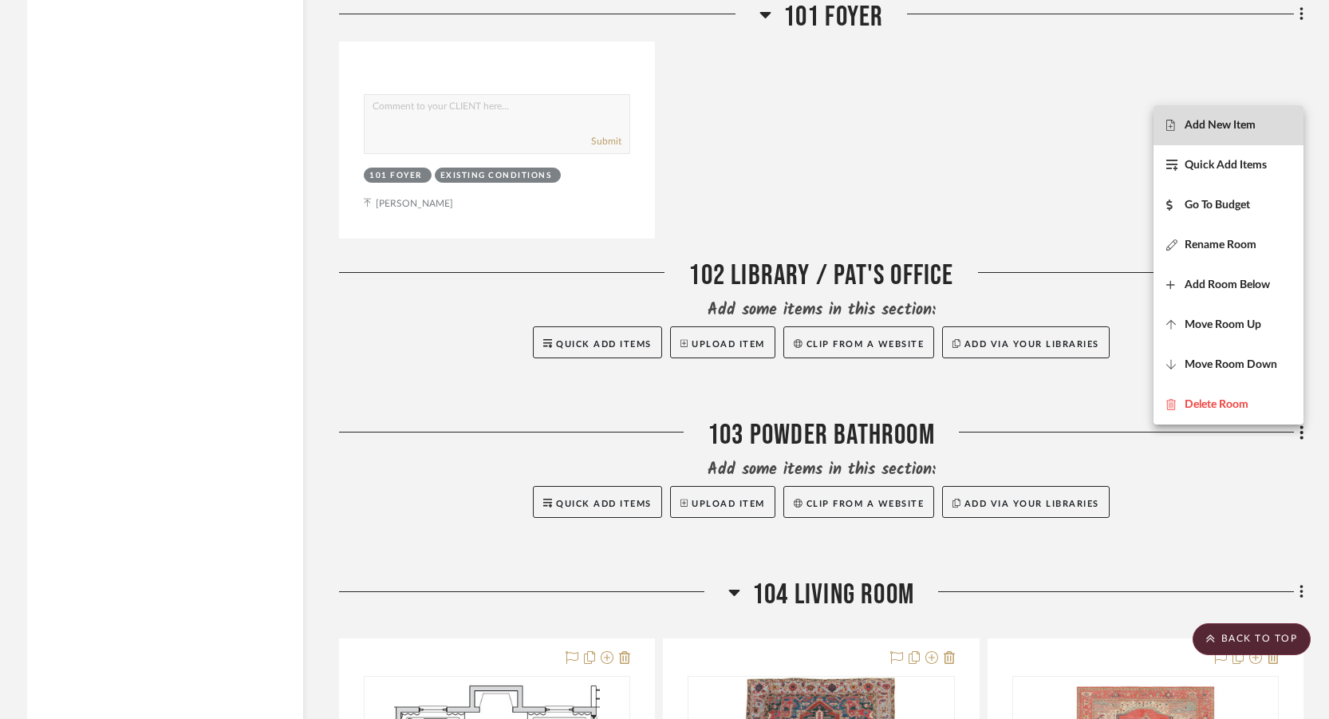
click at [1243, 128] on span "Add New Item" at bounding box center [1220, 126] width 71 height 14
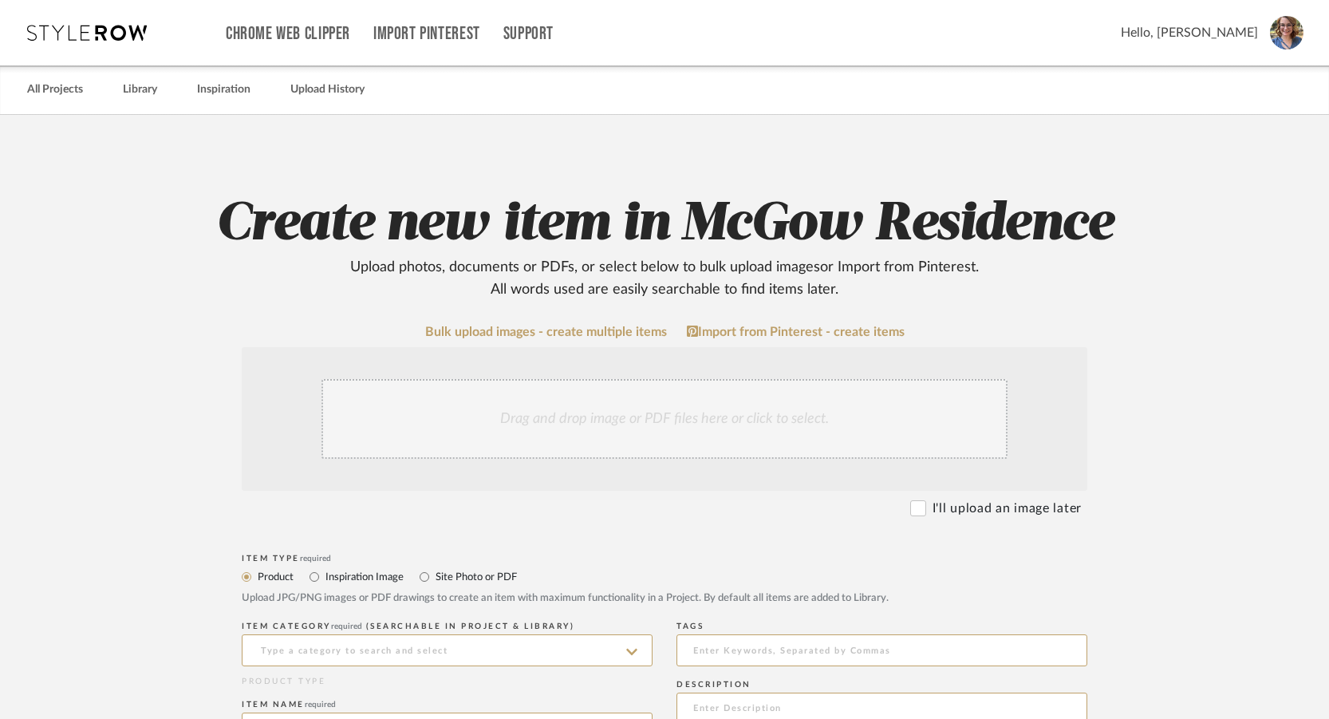
click at [495, 581] on label "Site Photo or PDF" at bounding box center [475, 577] width 83 height 18
click at [434, 581] on input "Site Photo or PDF" at bounding box center [424, 576] width 19 height 19
radio input "true"
click at [496, 646] on input at bounding box center [447, 650] width 411 height 32
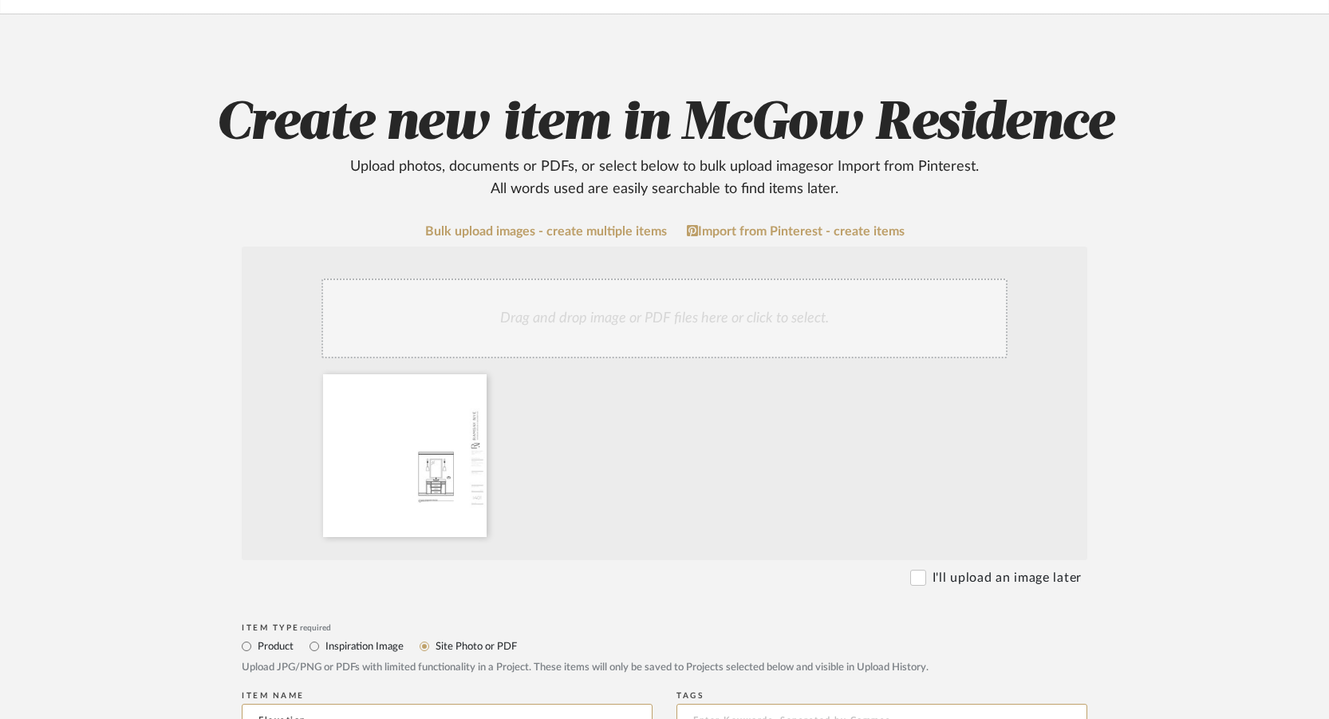
scroll to position [319, 0]
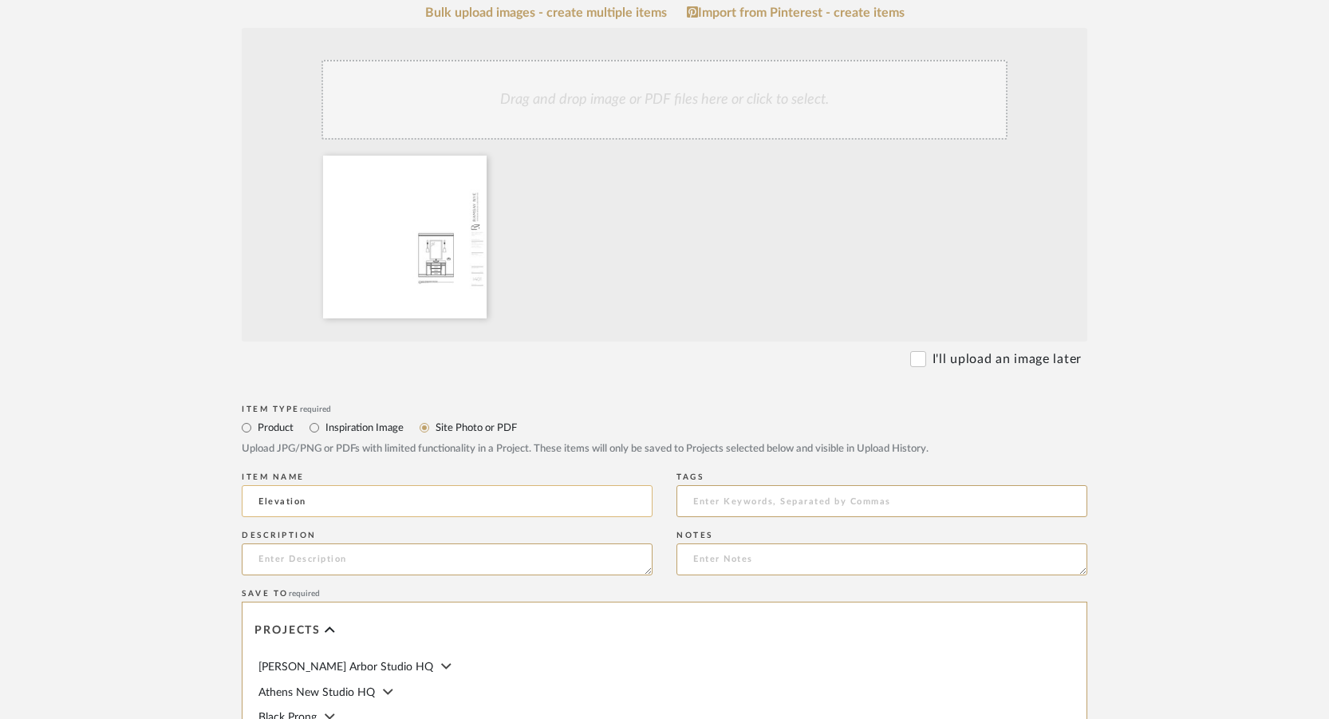
click at [259, 504] on input "Elevation" at bounding box center [447, 501] width 411 height 32
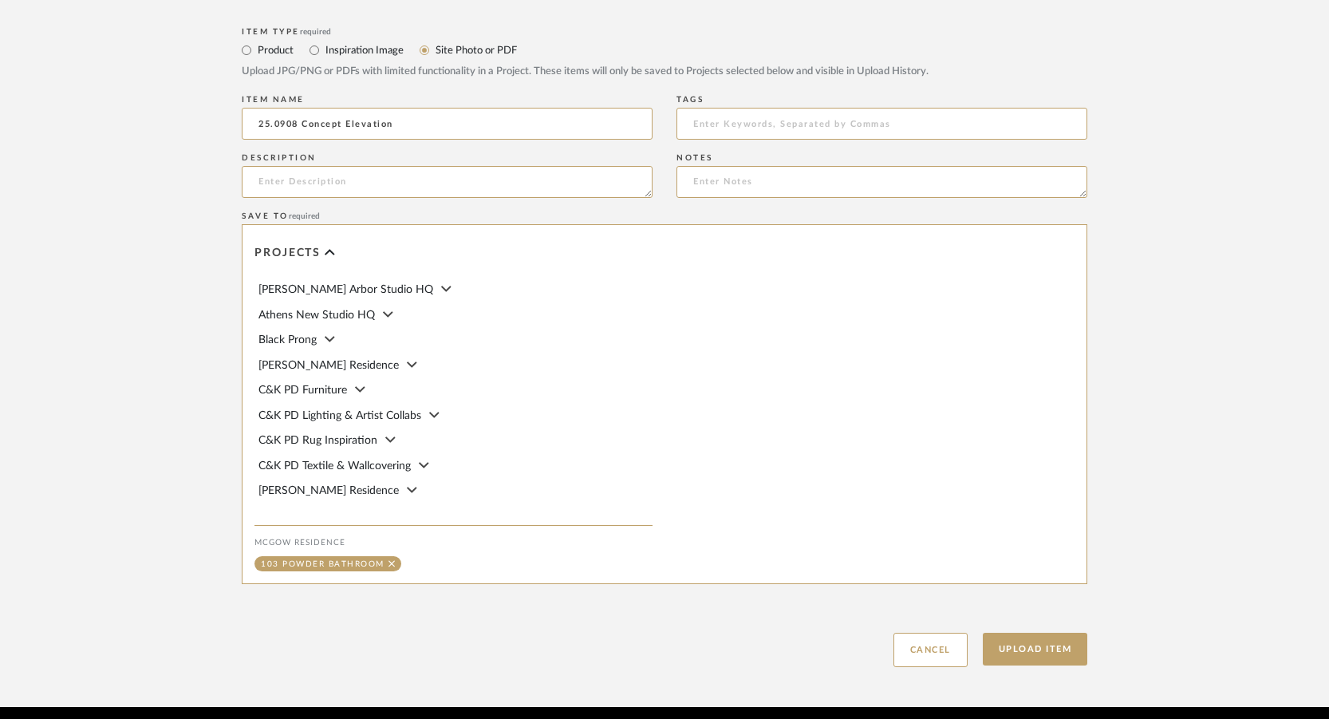
scroll to position [756, 0]
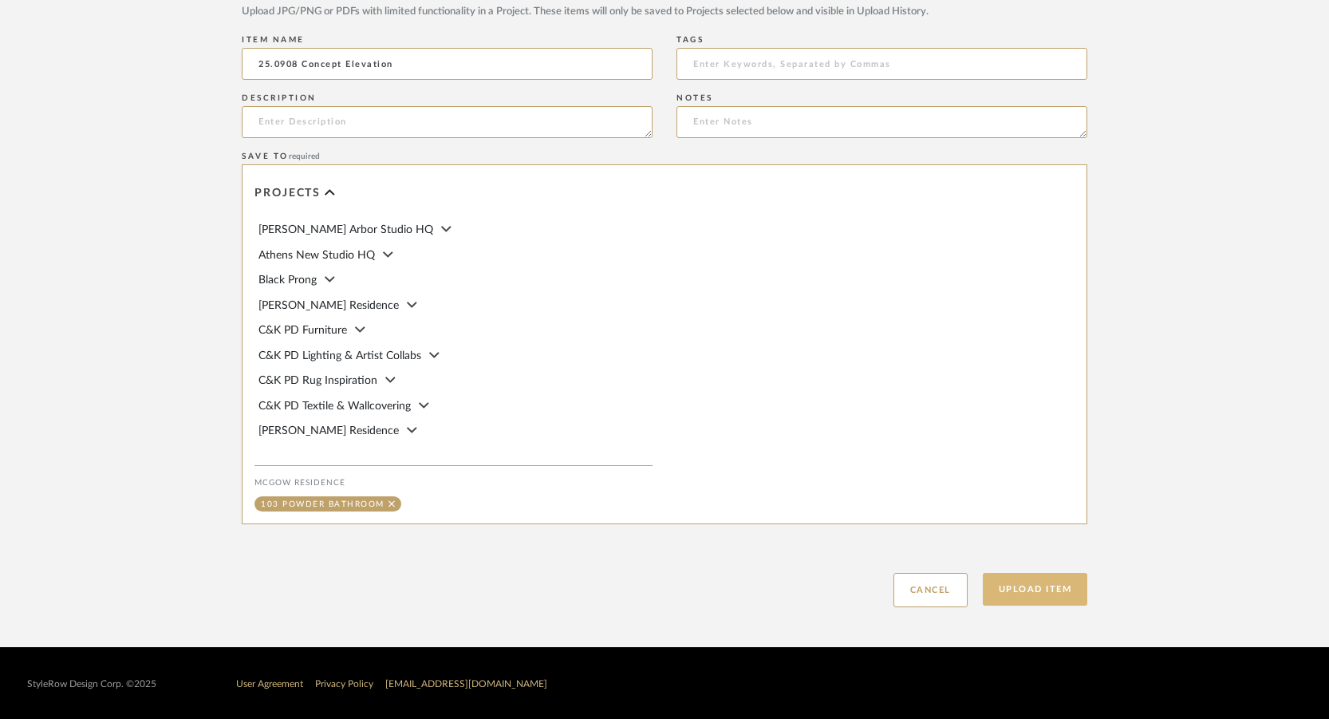
type input "25.0908 Concept Elevation"
click at [1034, 578] on button "Upload Item" at bounding box center [1035, 589] width 105 height 33
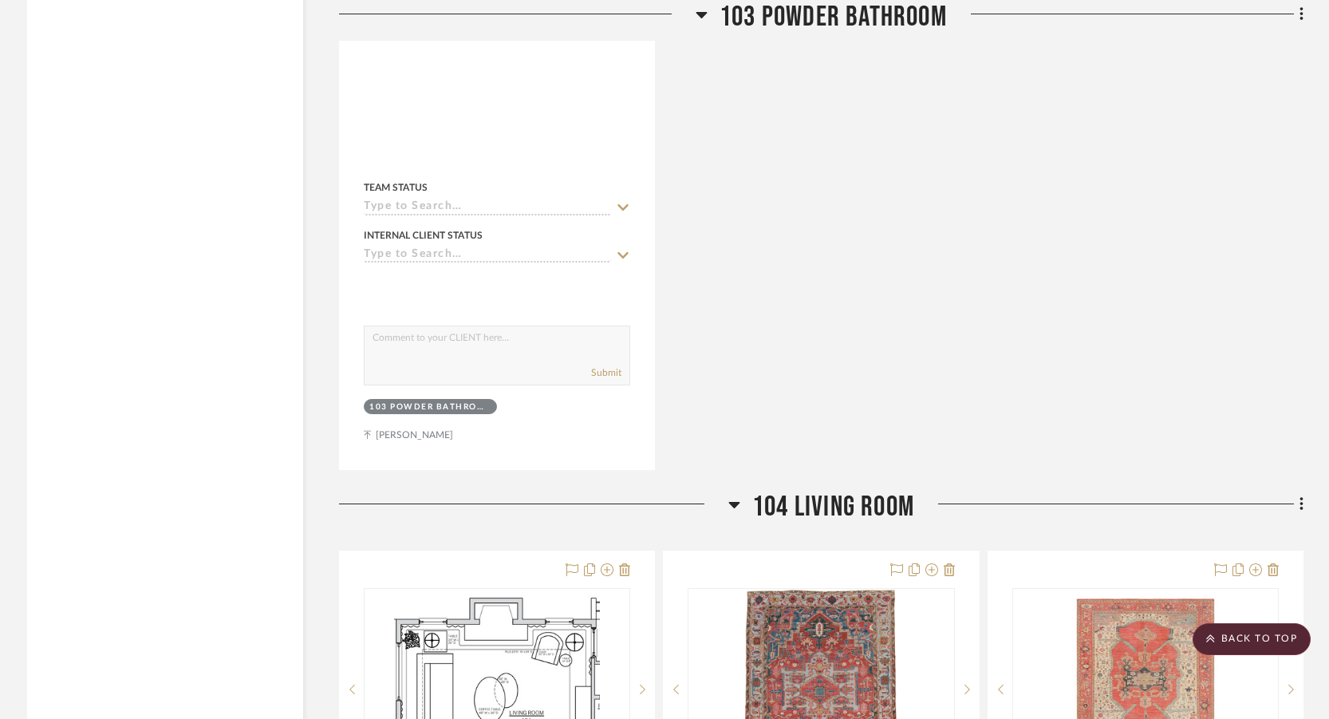
scroll to position [10371, 0]
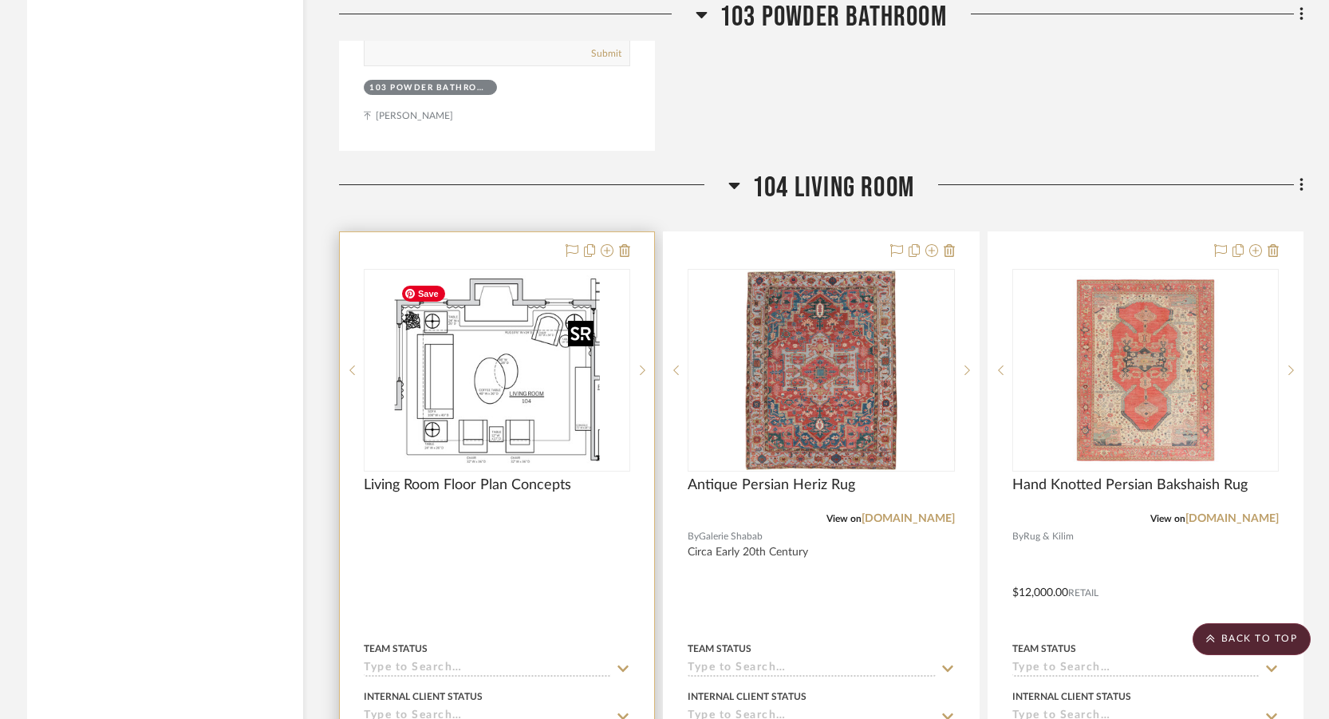
click at [522, 467] on img "0" at bounding box center [496, 369] width 205 height 199
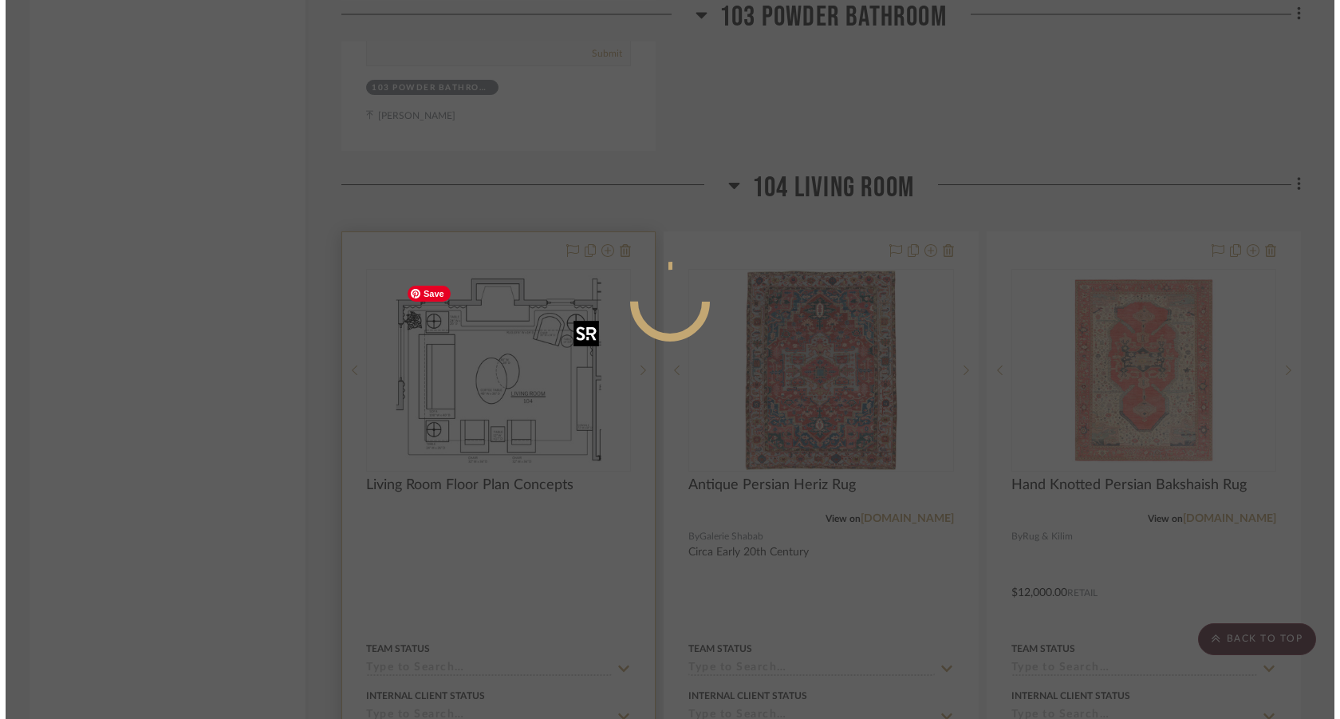
scroll to position [0, 0]
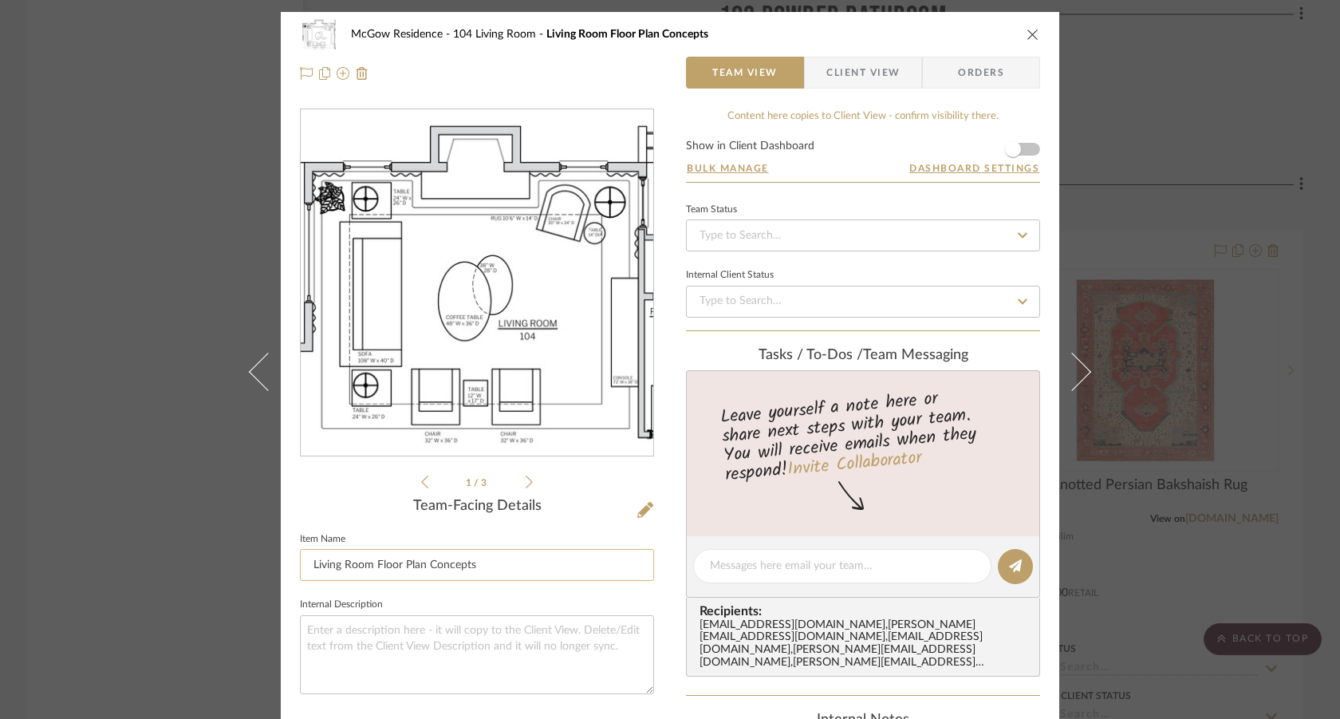
click at [310, 564] on input "Living Room Floor Plan Concepts" at bounding box center [477, 565] width 354 height 32
drag, startPoint x: 348, startPoint y: 561, endPoint x: 284, endPoint y: 563, distance: 63.9
click at [284, 563] on div "McGow Residence 104 Living Room Living Room Floor Plan Concepts Team View Clien…" at bounding box center [670, 587] width 779 height 1150
type input "25.0909 Living Room Floor Plan Concepts"
click at [574, 533] on fieldset "Item Name 25.0909 Living Room Floor Plan Concepts" at bounding box center [477, 554] width 354 height 53
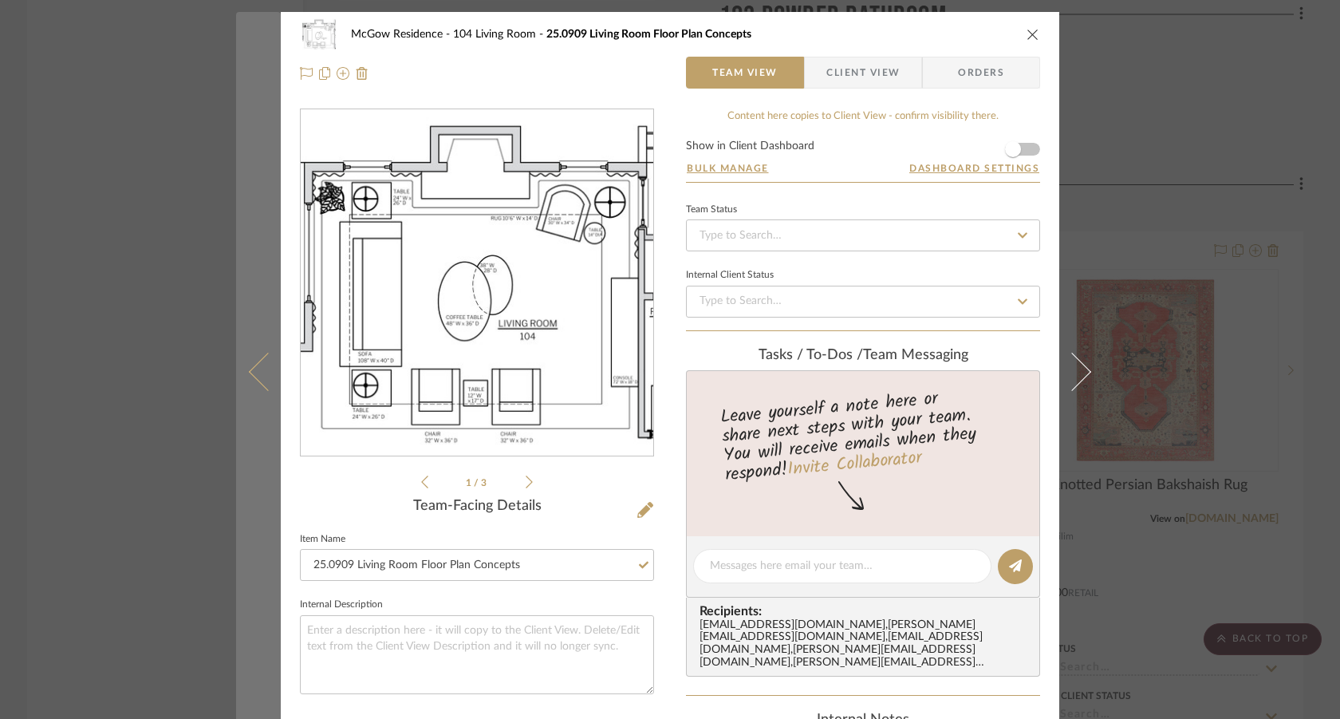
click at [236, 542] on button at bounding box center [258, 371] width 45 height 719
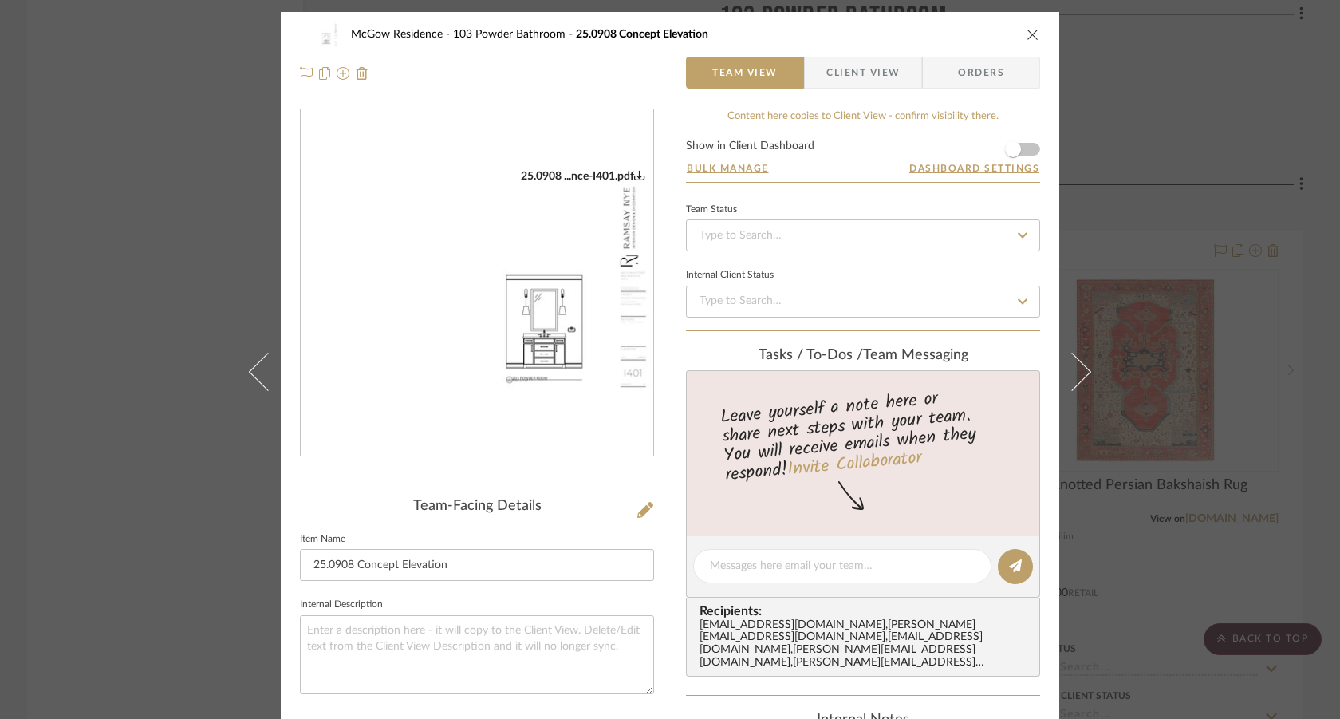
click at [149, 523] on div "McGow Residence 103 Powder Bathroom 25.0908 Concept Elevation Team View Client …" at bounding box center [670, 359] width 1340 height 719
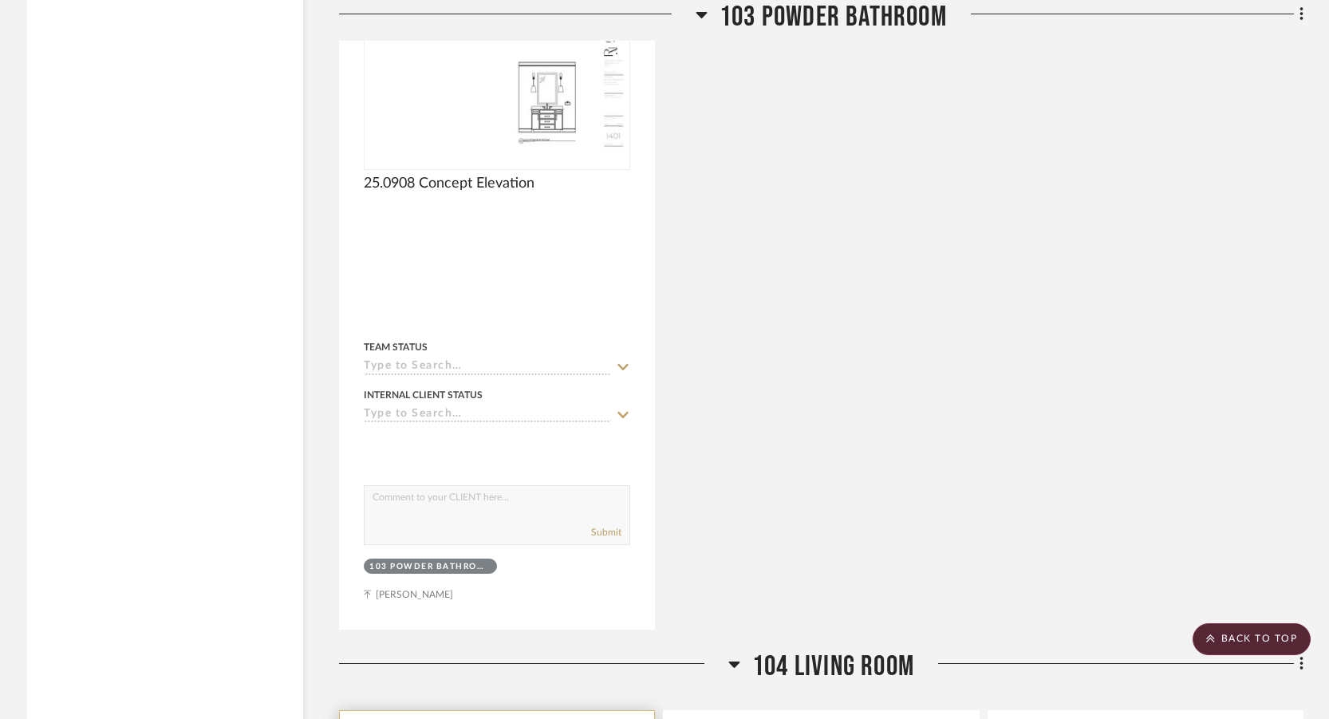
scroll to position [9414, 0]
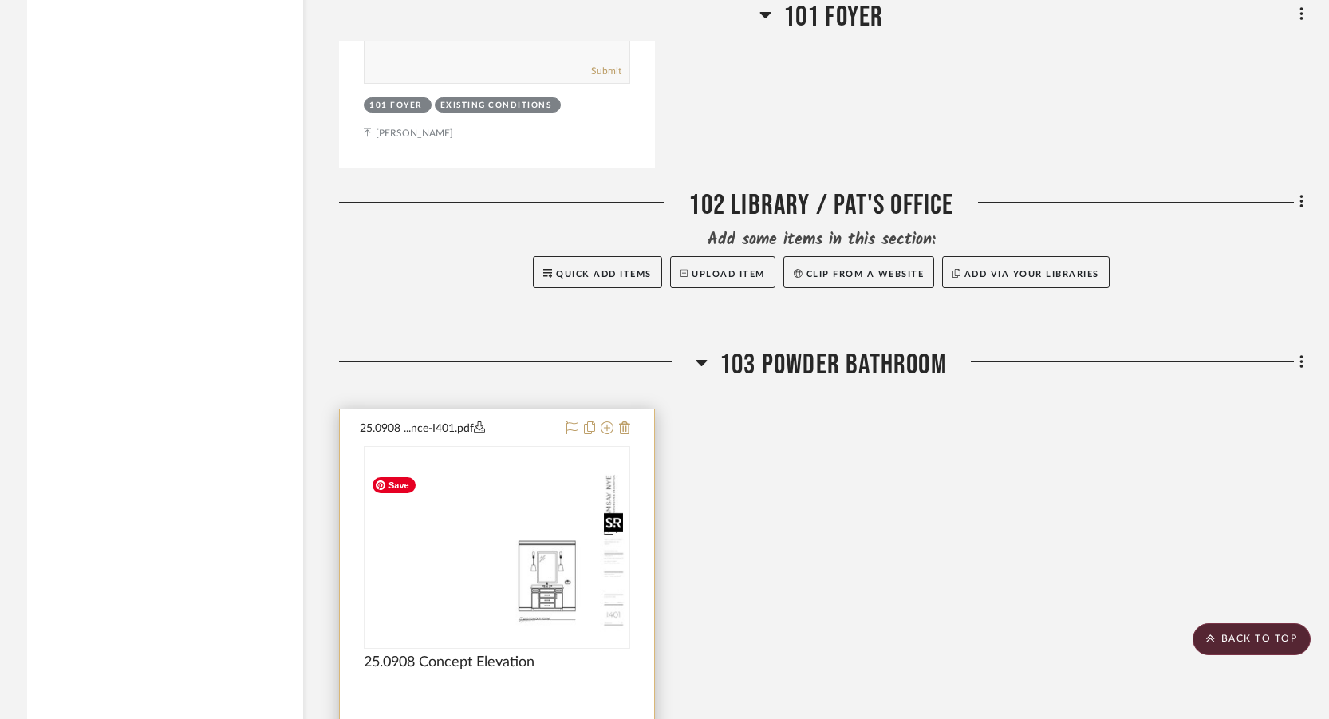
click at [500, 471] on img "0" at bounding box center [496, 547] width 263 height 170
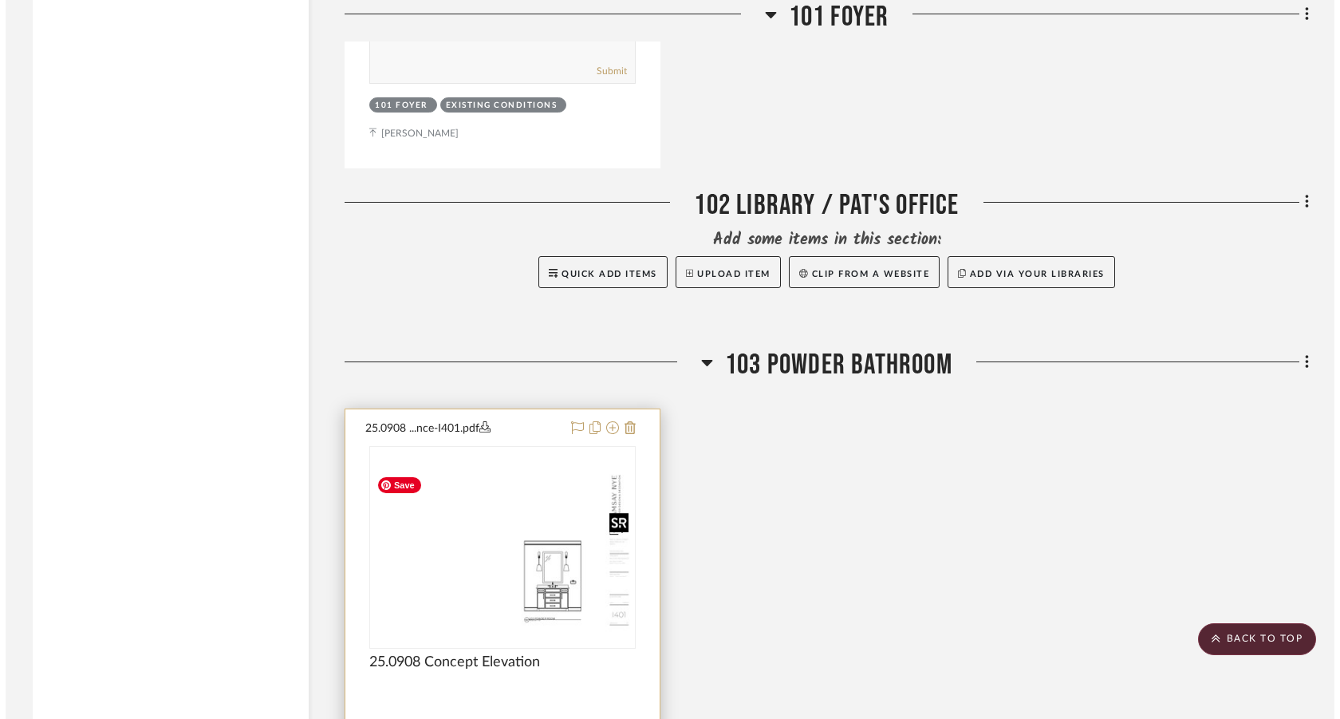
scroll to position [0, 0]
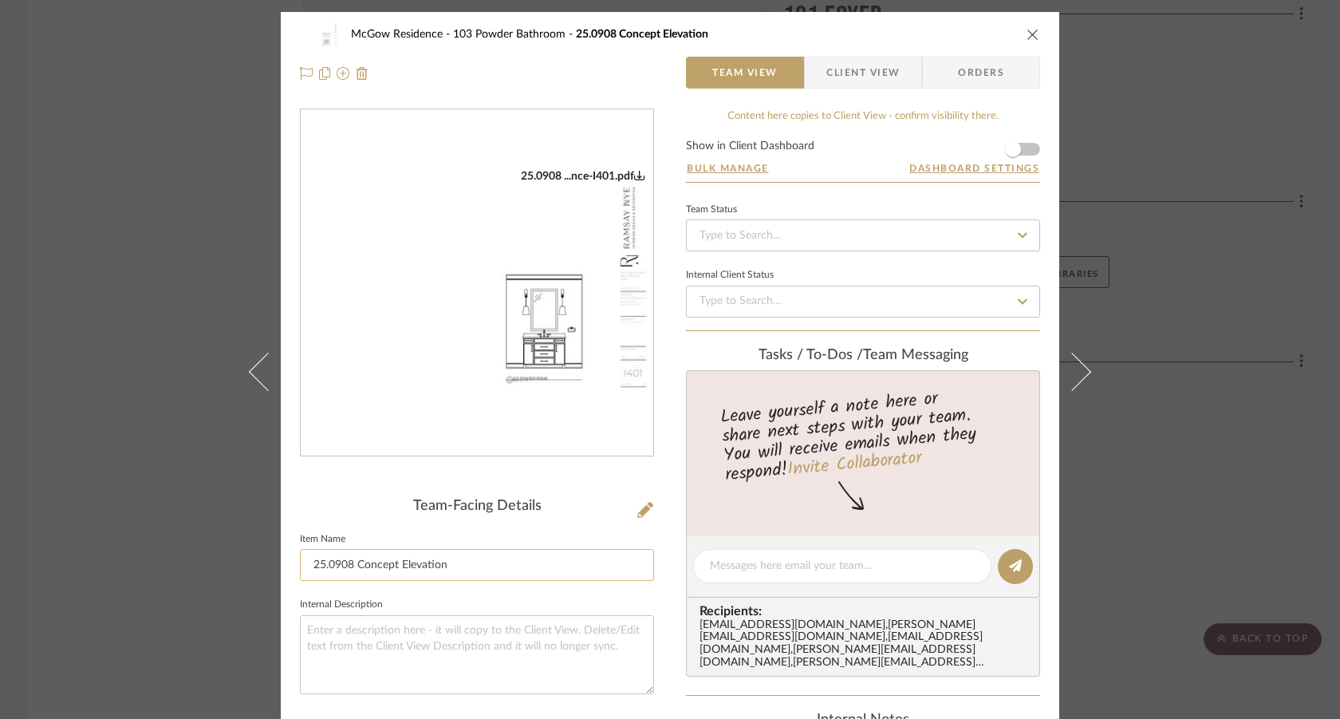
click at [342, 561] on input "25.0908 Concept Elevation" at bounding box center [477, 565] width 354 height 32
type input "25.0909 Concept Elevation"
click at [163, 468] on div "McGow Residence 103 Powder Bathroom 25.0908 Concept Elevation Team View Client …" at bounding box center [670, 359] width 1340 height 719
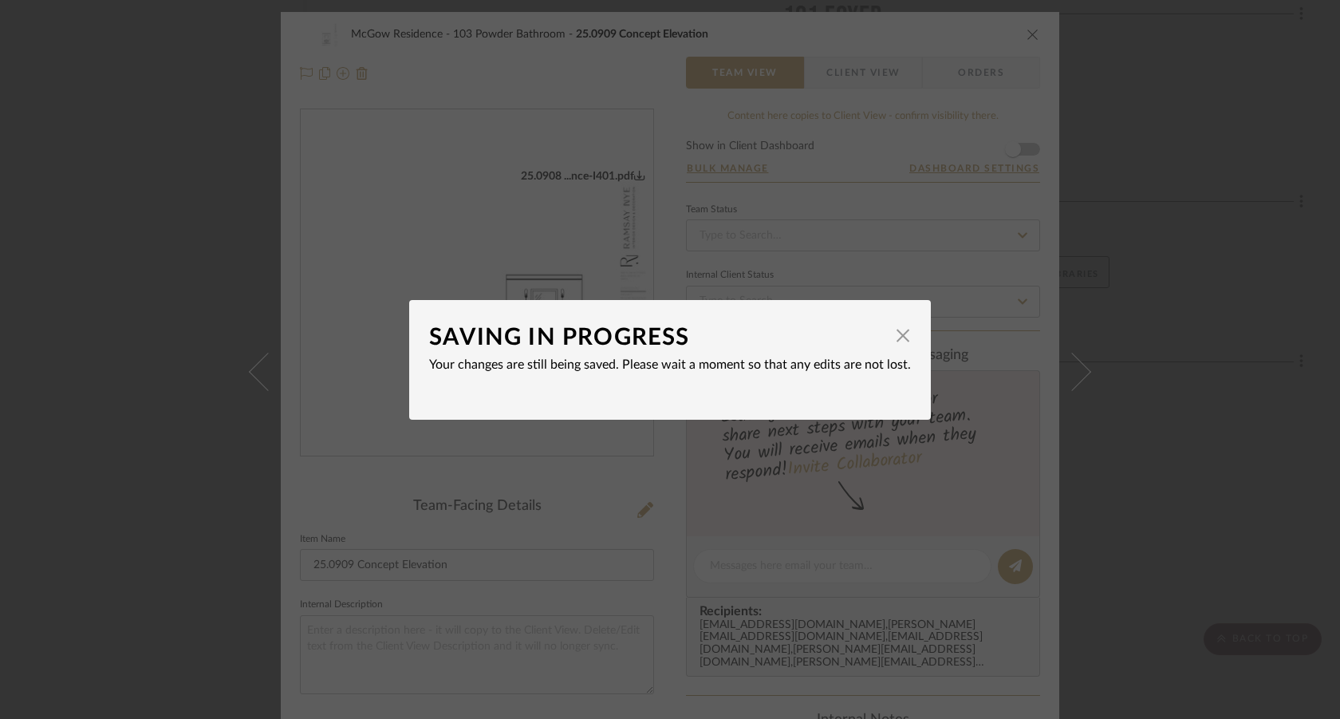
click at [160, 404] on div "SAVING IN PROGRESS × Your changes are still being saved. Please wait a moment s…" at bounding box center [670, 359] width 1340 height 719
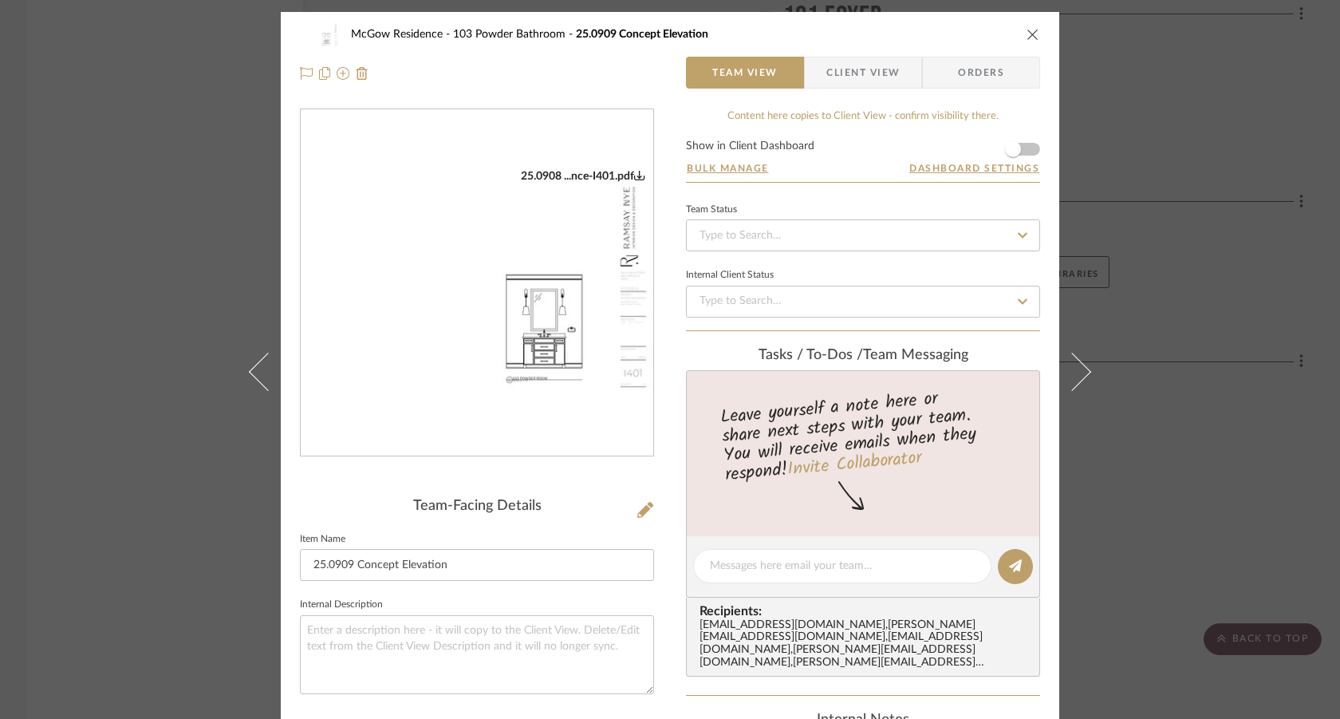
click at [160, 404] on div "McGow Residence 103 Powder Bathroom 25.0909 Concept Elevation Team View Client …" at bounding box center [670, 359] width 1340 height 719
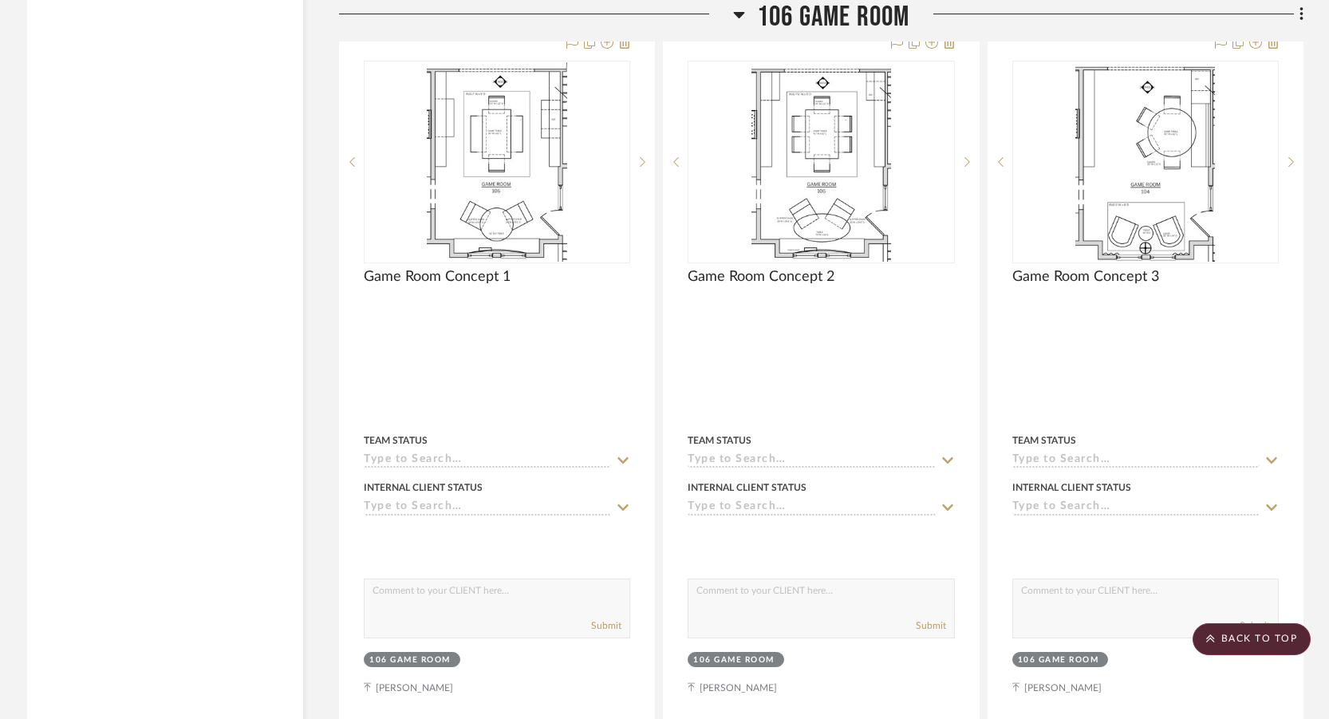
scroll to position [13004, 0]
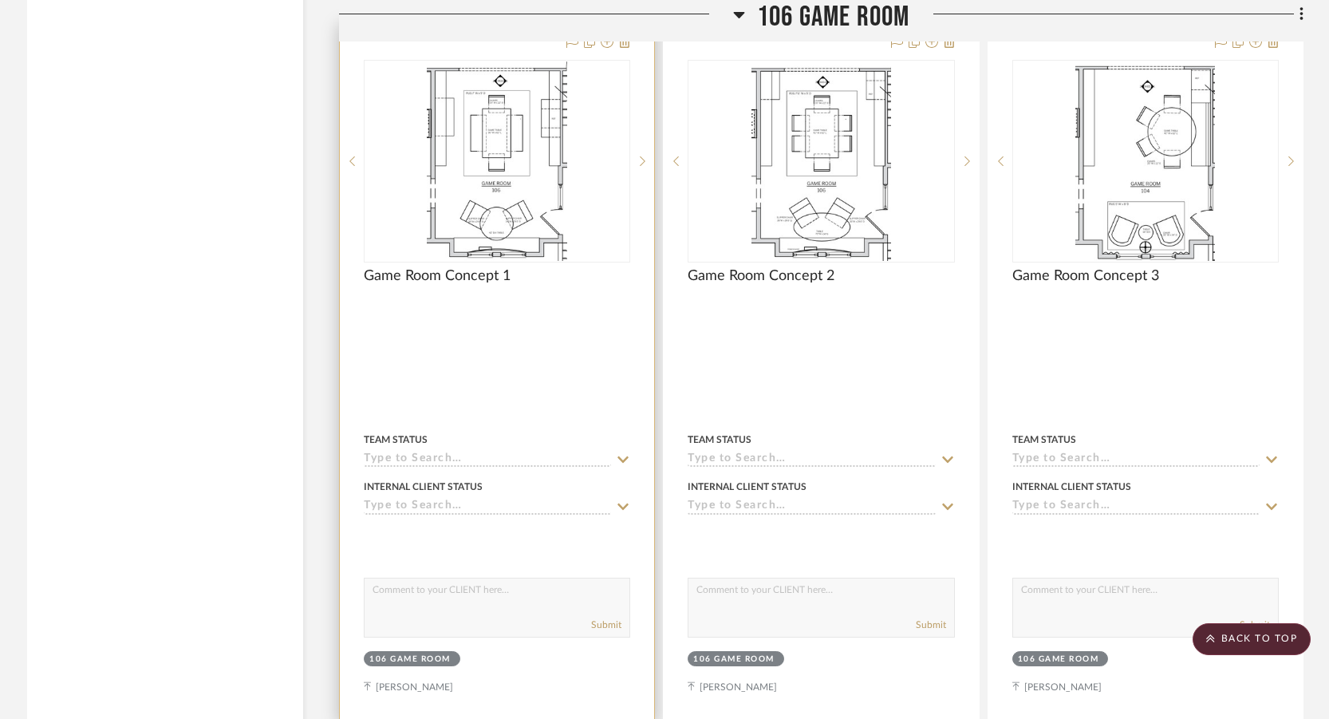
click at [527, 390] on div at bounding box center [497, 372] width 314 height 698
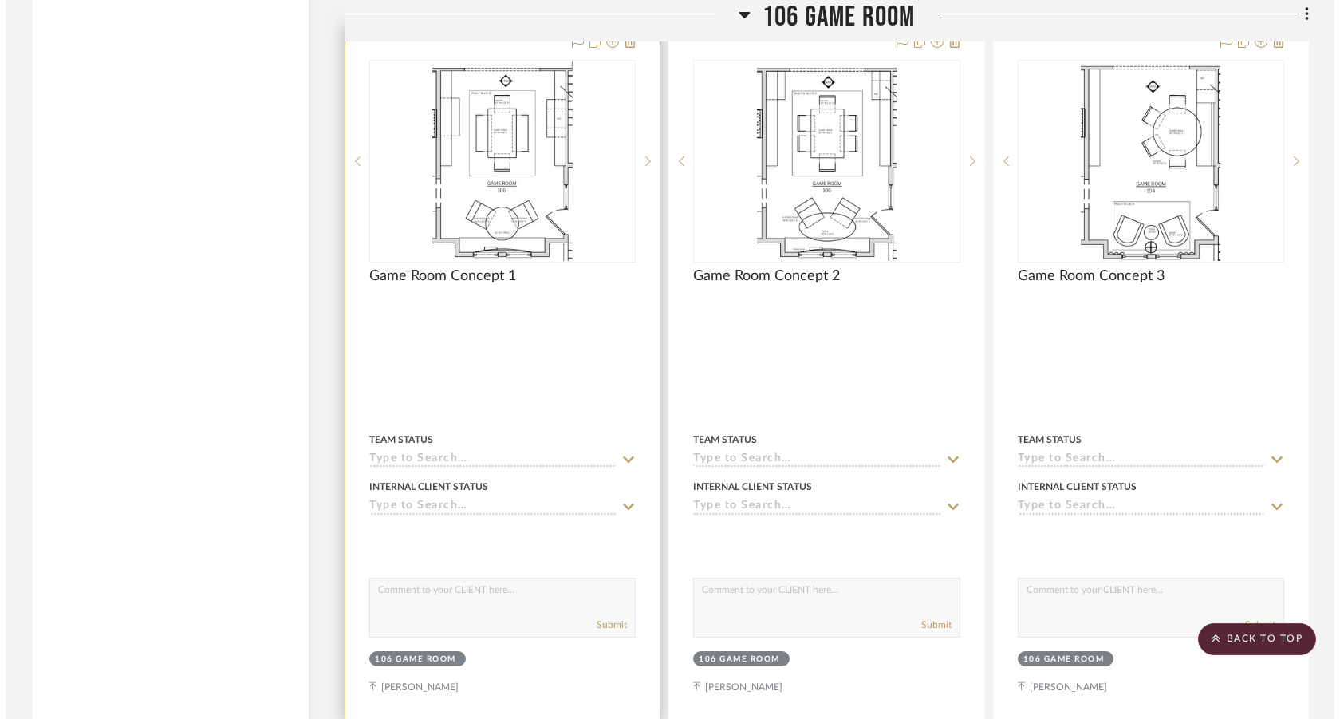
scroll to position [0, 0]
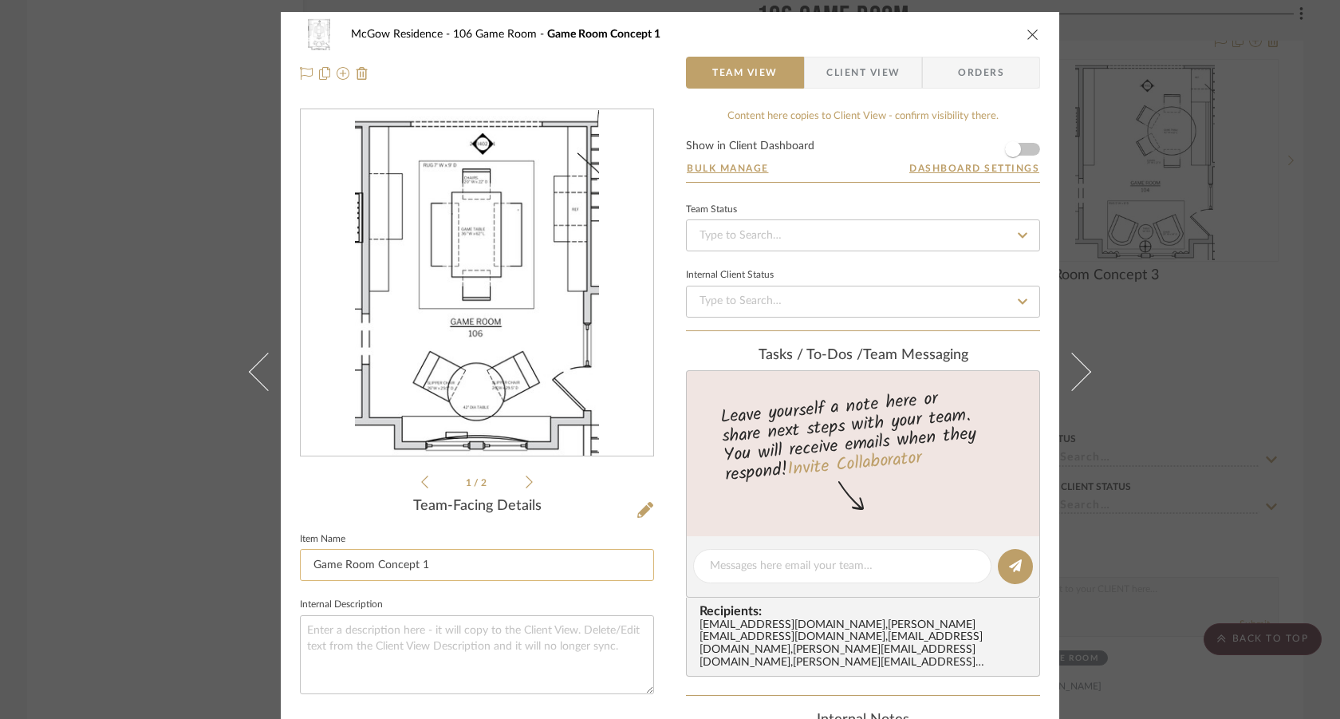
click at [308, 561] on input "Game Room Concept 1" at bounding box center [477, 565] width 354 height 32
paste input "25.0909"
type input "25.0909 Game Room Concept 1"
click at [669, 574] on div "McGow Residence 106 Game Room Game Room Concept 1 Team View Client View Orders …" at bounding box center [670, 587] width 779 height 1150
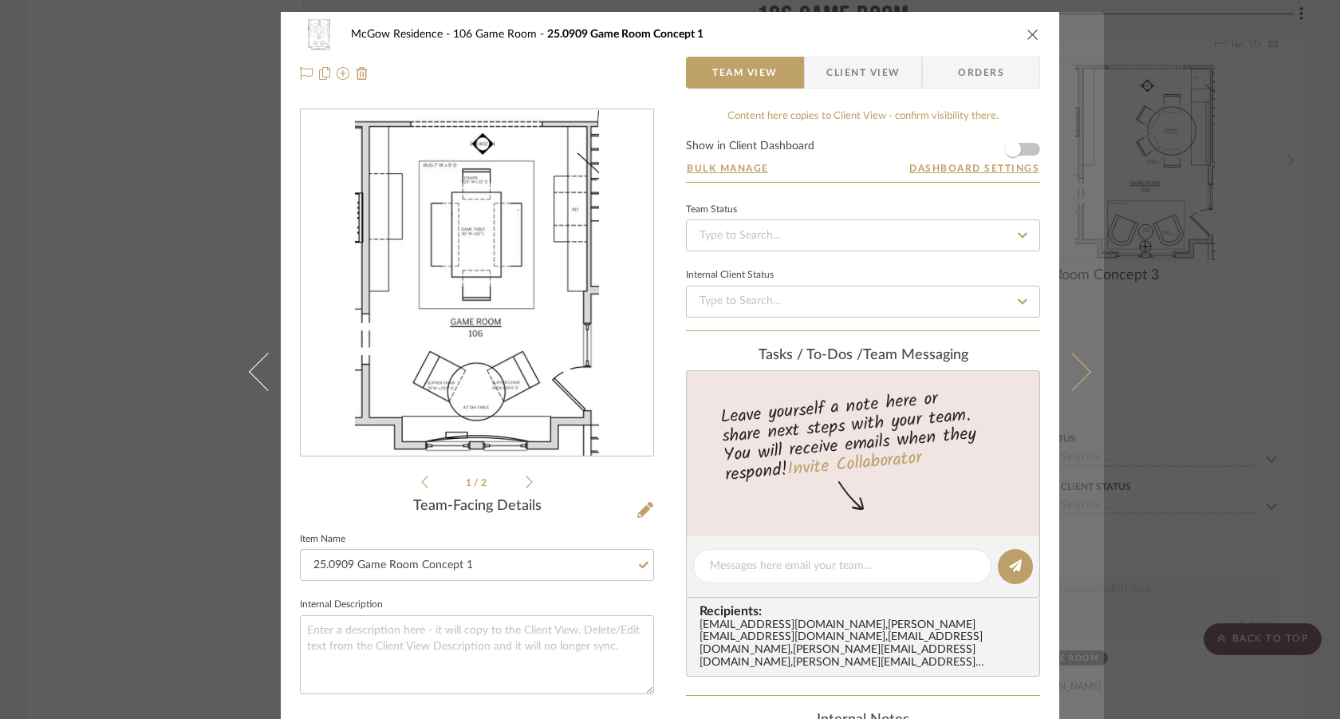
click at [1079, 371] on icon at bounding box center [1072, 371] width 38 height 38
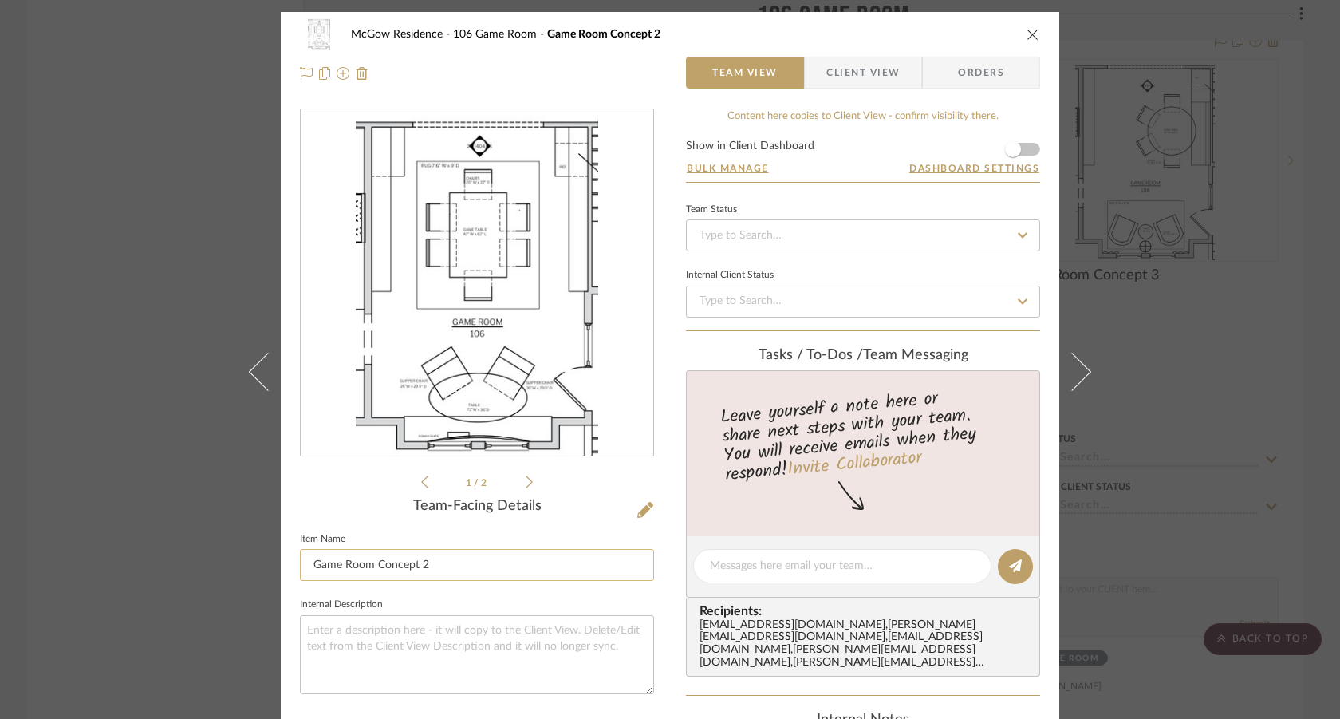
click at [307, 558] on input "Game Room Concept 2" at bounding box center [477, 565] width 354 height 32
paste input "25.0909"
type input "25.0909 Game Room Concept 2"
click at [665, 574] on div "McGow Residence 106 Game Room Game Room Concept 2 Team View Client View Orders …" at bounding box center [670, 587] width 779 height 1150
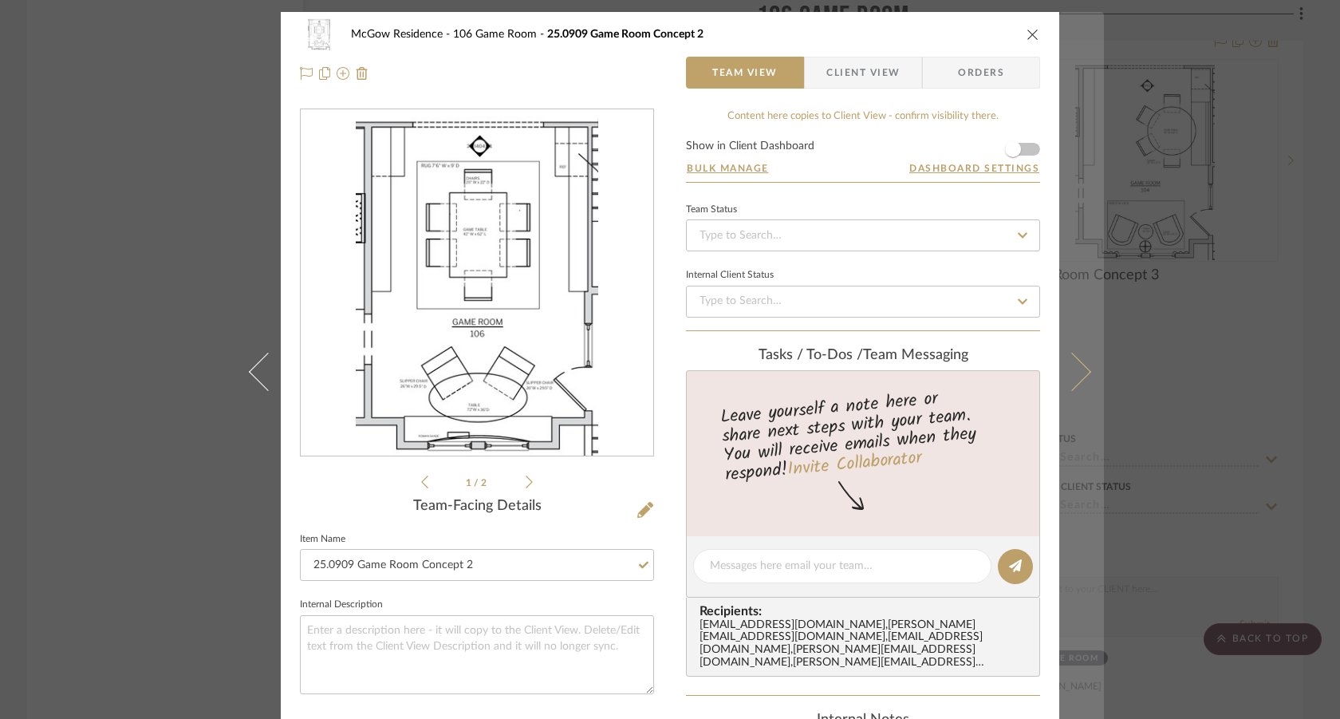
click at [1082, 377] on button at bounding box center [1081, 371] width 45 height 719
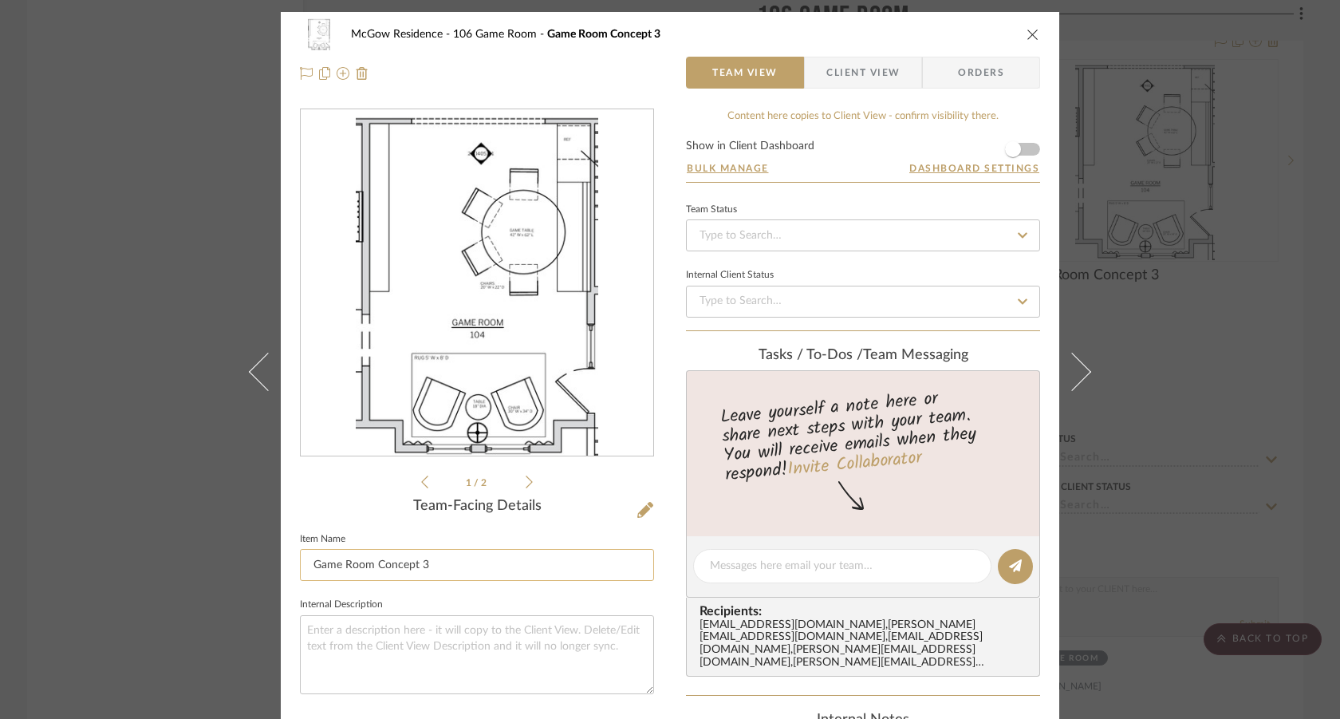
click at [306, 571] on input "Game Room Concept 3" at bounding box center [477, 565] width 354 height 32
paste input "25.0909"
type input "25.0909 Game Room Concept 3"
click at [590, 592] on sr-form-field "Item Name 25.0909 Game Room Concept 3" at bounding box center [477, 561] width 354 height 66
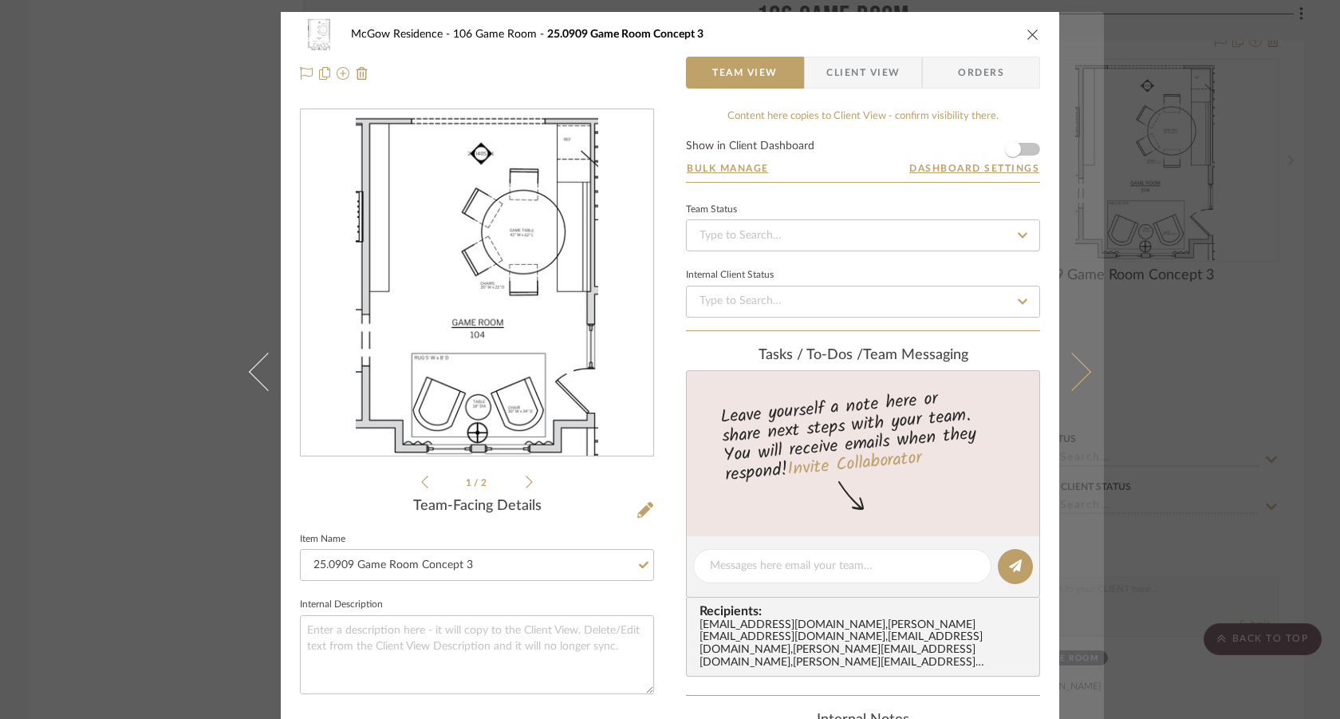
click at [1077, 346] on button at bounding box center [1081, 371] width 45 height 719
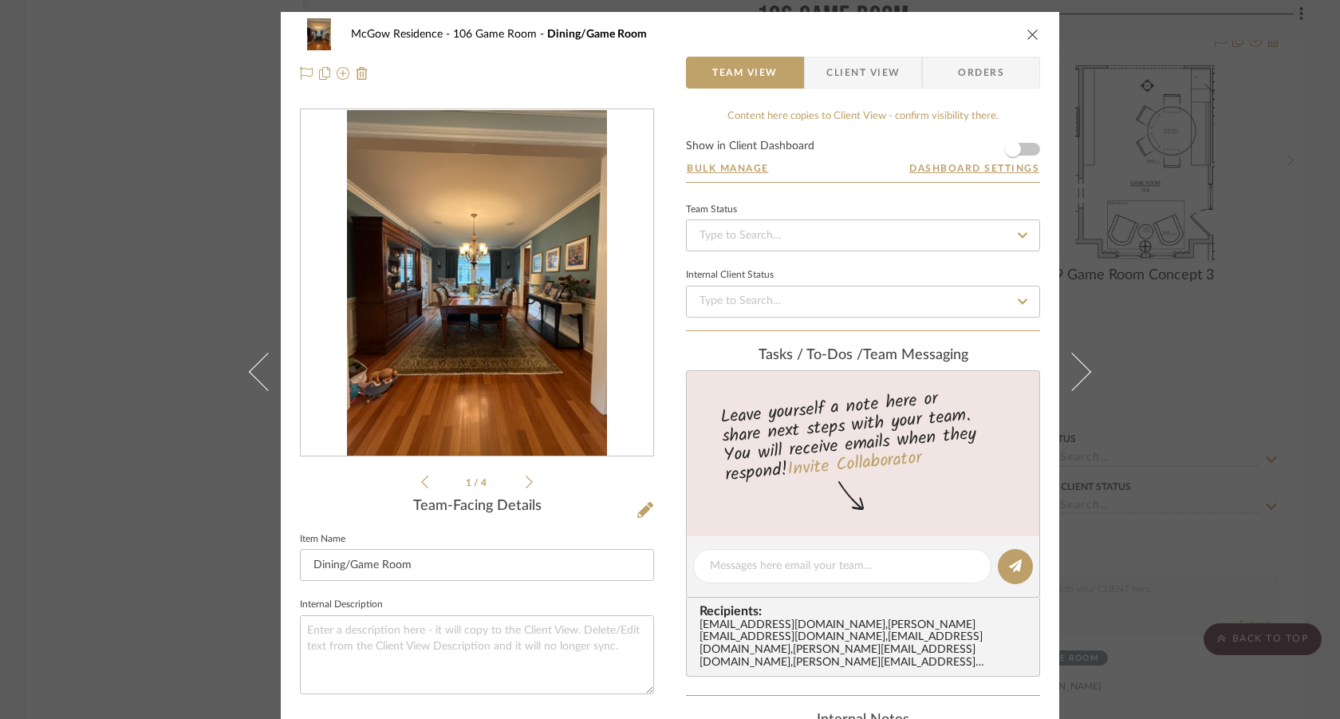
click at [108, 541] on div "McGow Residence 106 Game Room Dining/Game Room Team View Client View Orders 1 /…" at bounding box center [670, 359] width 1340 height 719
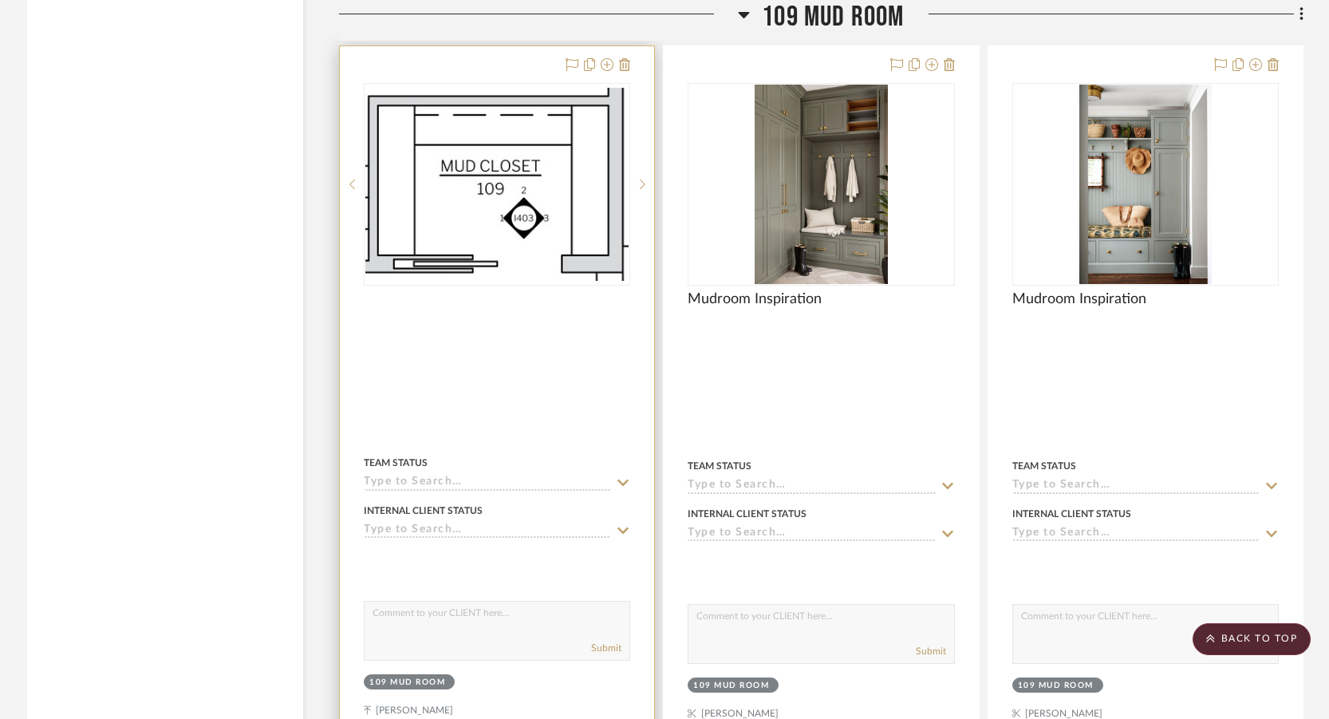
scroll to position [16913, 0]
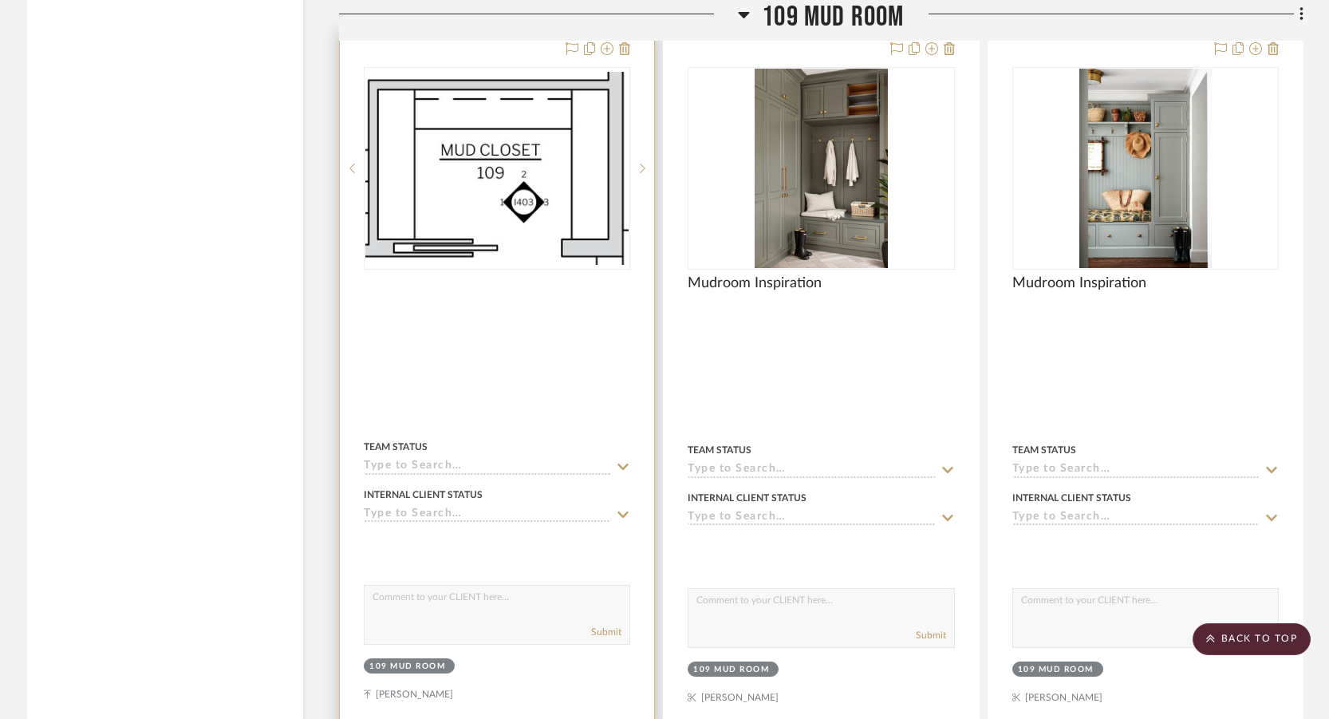
click at [517, 392] on div at bounding box center [497, 380] width 314 height 701
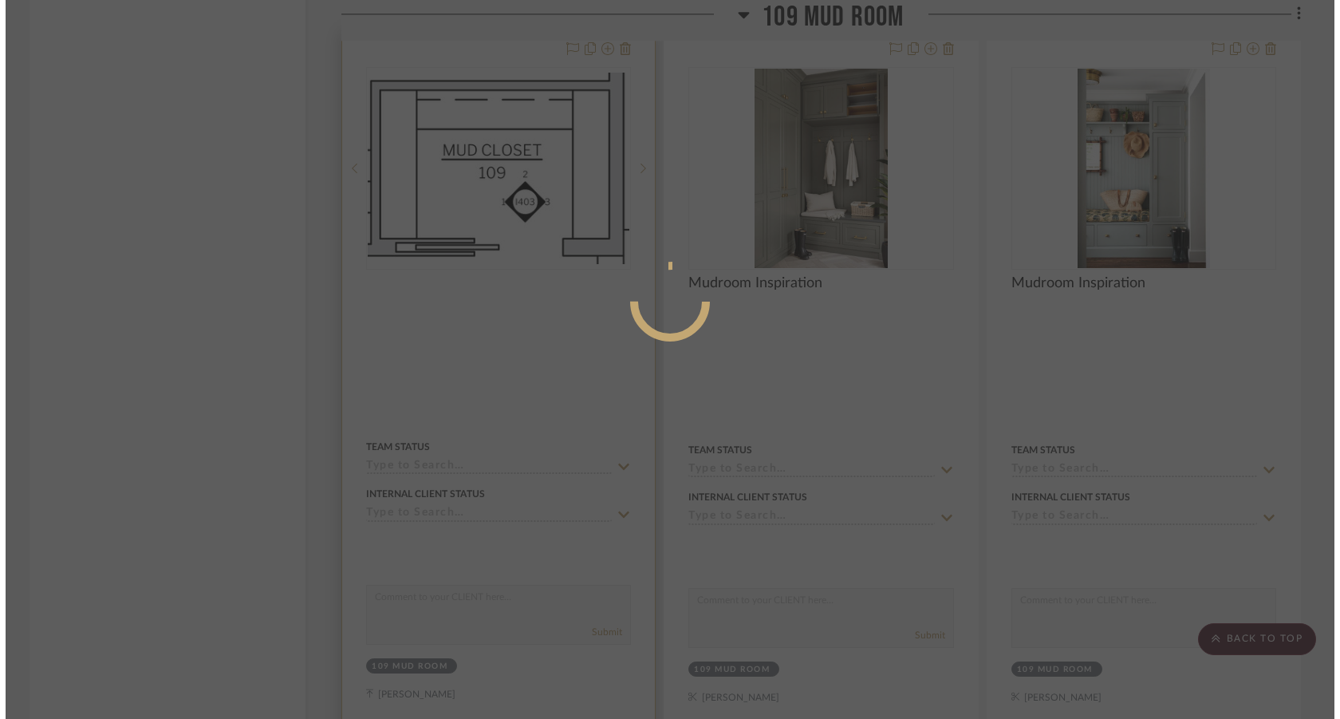
scroll to position [0, 0]
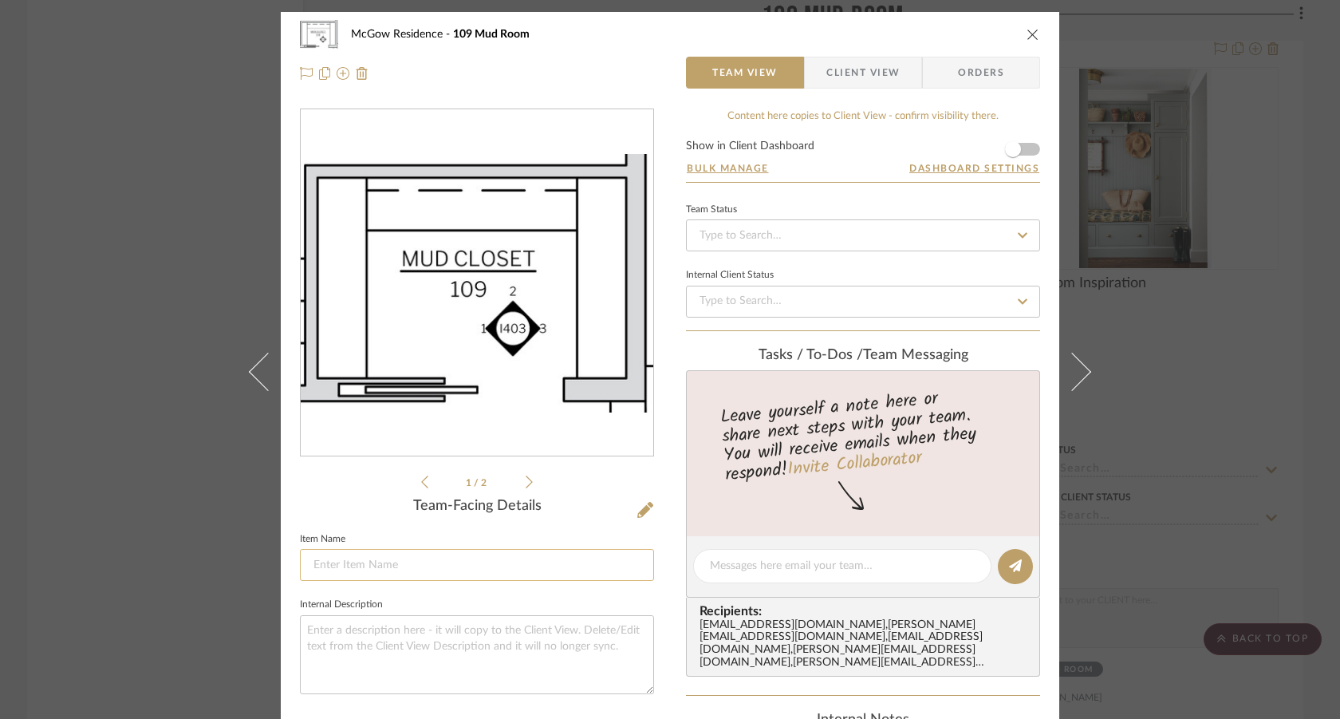
click at [352, 562] on input at bounding box center [477, 565] width 354 height 32
paste input "25.0909"
type input "25.0909 Elevations"
click at [637, 511] on icon at bounding box center [645, 510] width 16 height 16
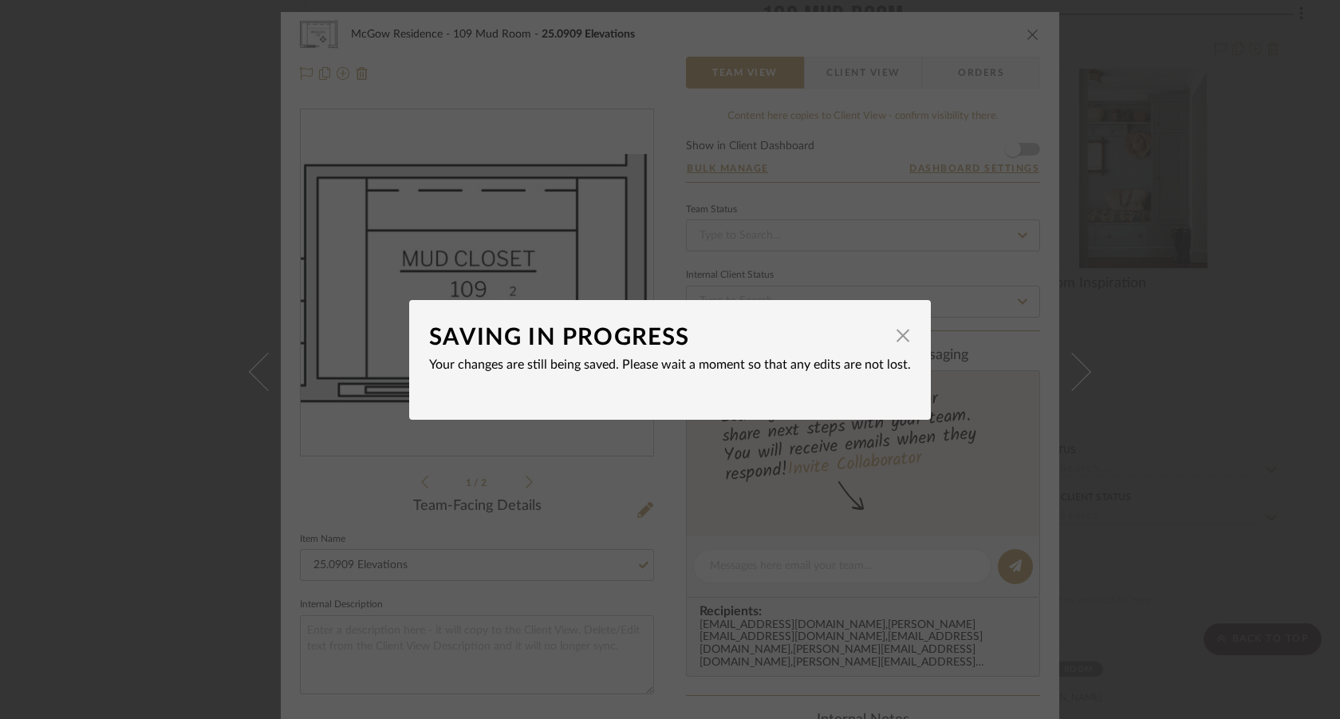
click at [641, 517] on div "SAVING IN PROGRESS × Your changes are still being saved. Please wait a moment s…" at bounding box center [670, 359] width 1340 height 719
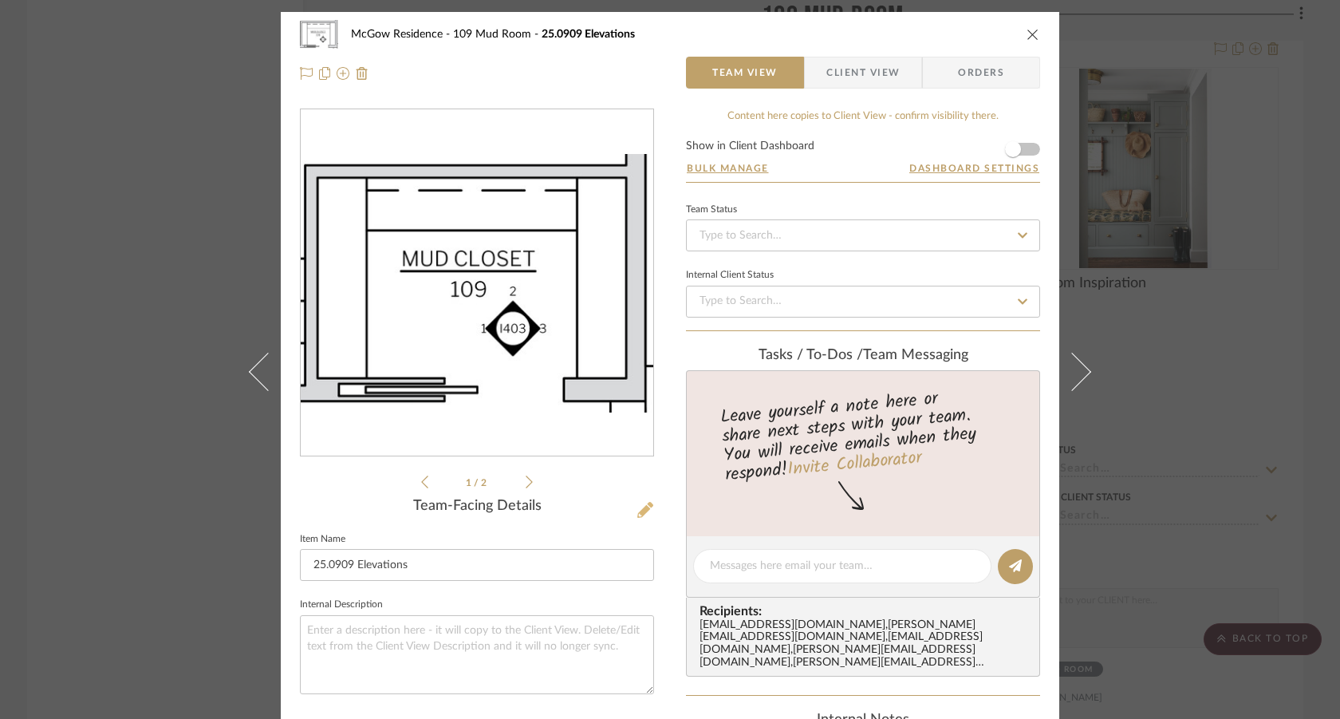
click at [640, 508] on icon at bounding box center [645, 510] width 16 height 16
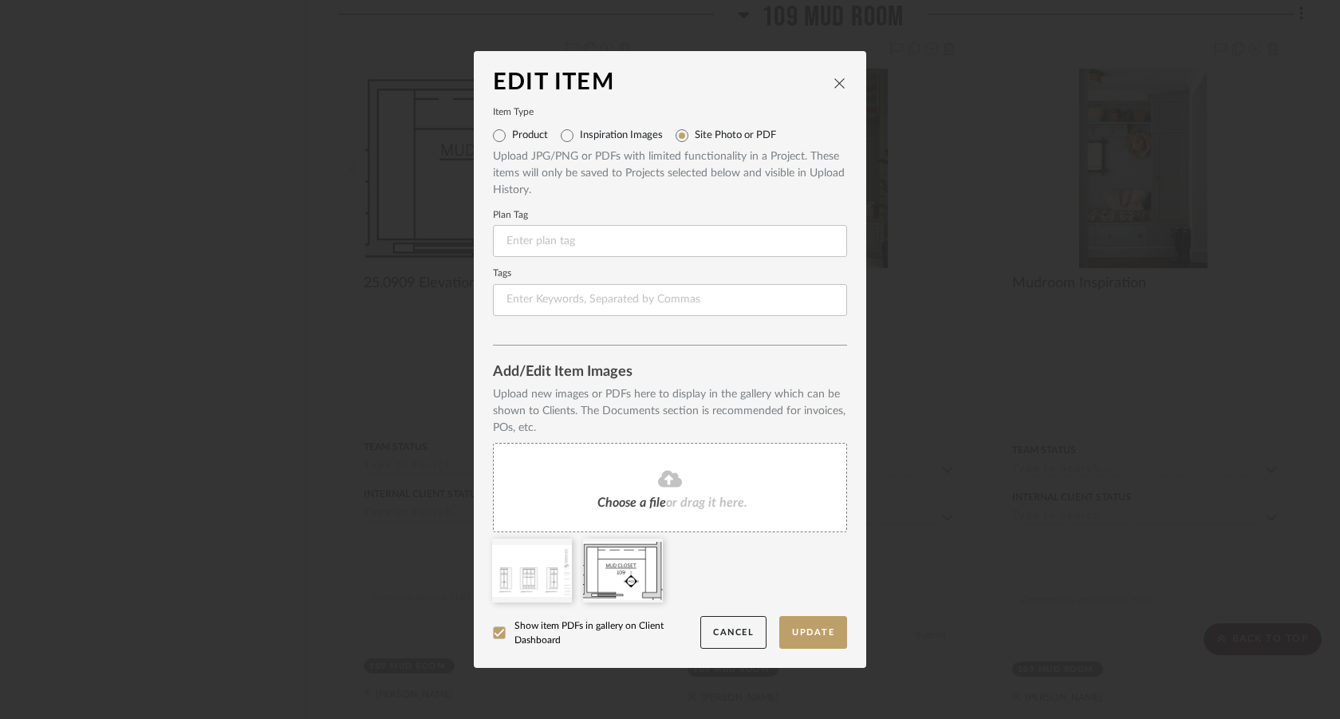
click at [712, 576] on div at bounding box center [675, 574] width 365 height 73
click at [791, 638] on button "Update" at bounding box center [813, 632] width 68 height 33
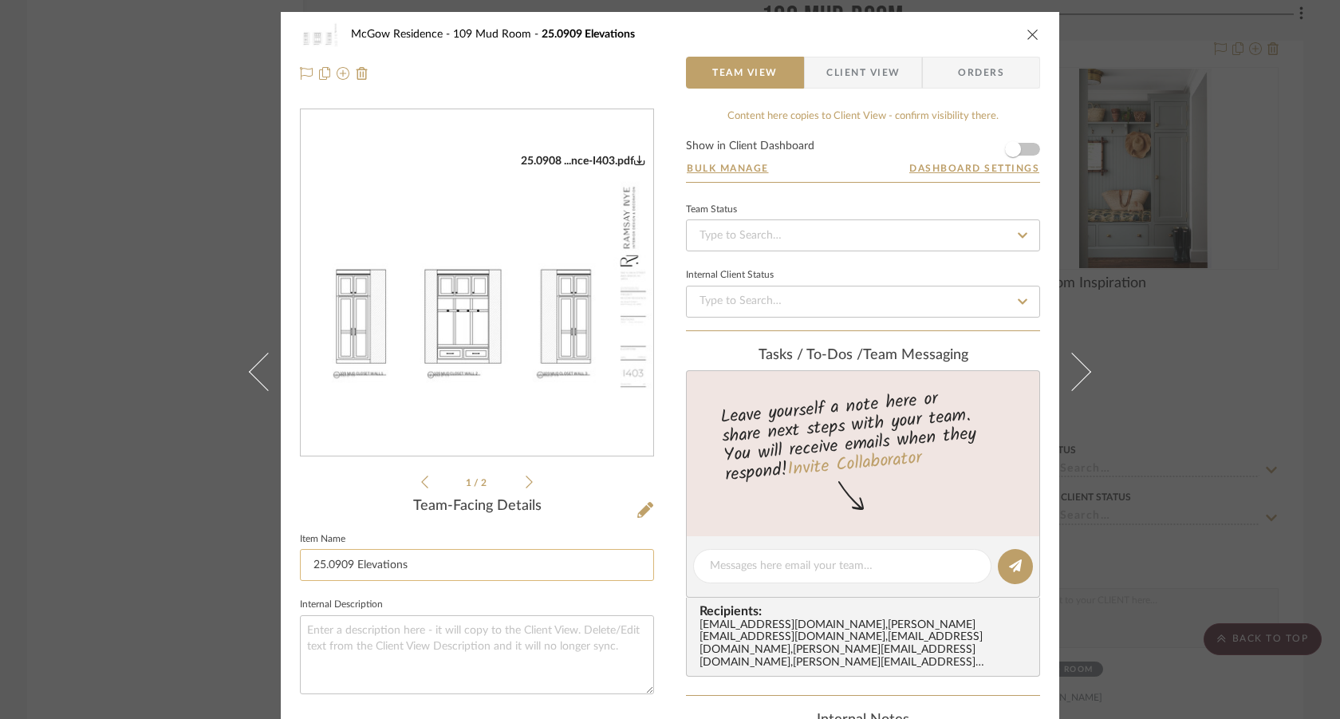
click at [354, 558] on input "25.0909 Elevations" at bounding box center [477, 565] width 354 height 32
type input "25.0909 Mud Room Concept Elevations"
click at [179, 533] on div "McGow Residence 109 Mud Room 25.0909 Elevations Team View Client View Orders 25…" at bounding box center [670, 359] width 1340 height 719
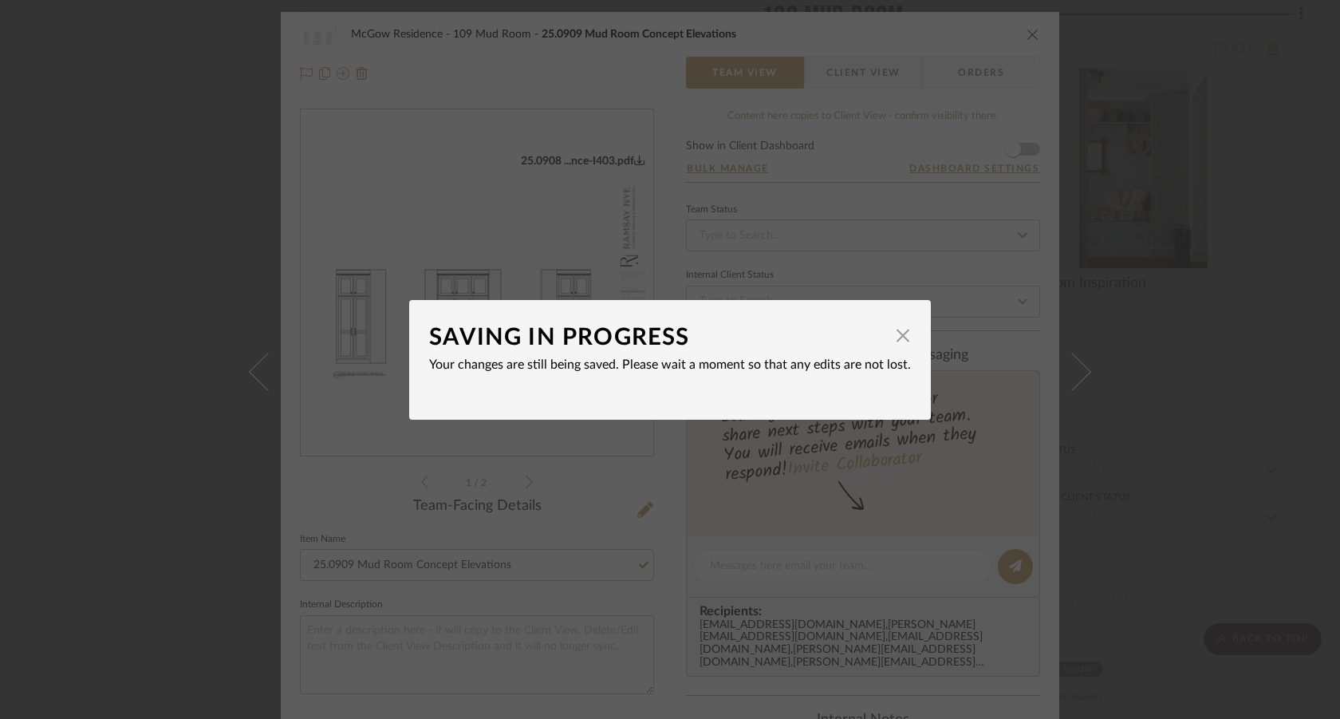
click at [236, 501] on div "SAVING IN PROGRESS × Your changes are still being saved. Please wait a moment s…" at bounding box center [670, 359] width 1340 height 719
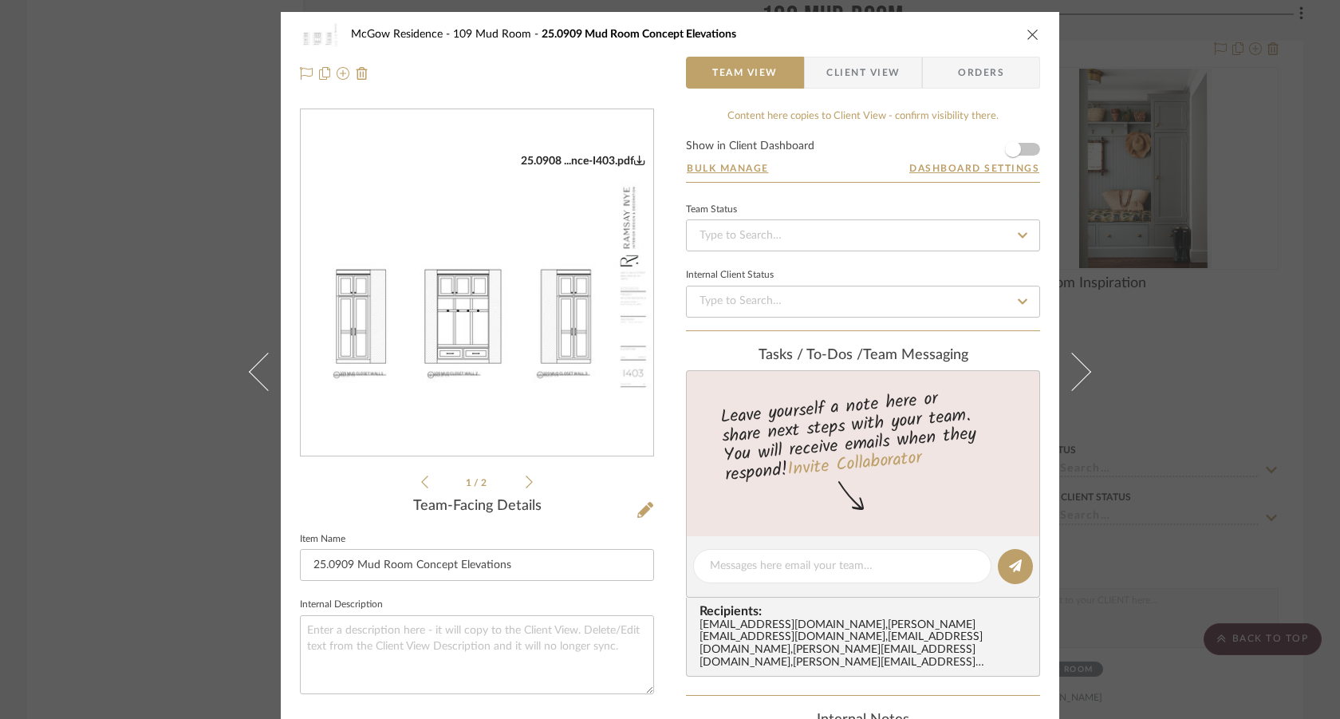
click at [1256, 384] on div "McGow Residence 109 Mud Room 25.0909 Mud Room Concept Elevations Team View Clie…" at bounding box center [670, 359] width 1340 height 719
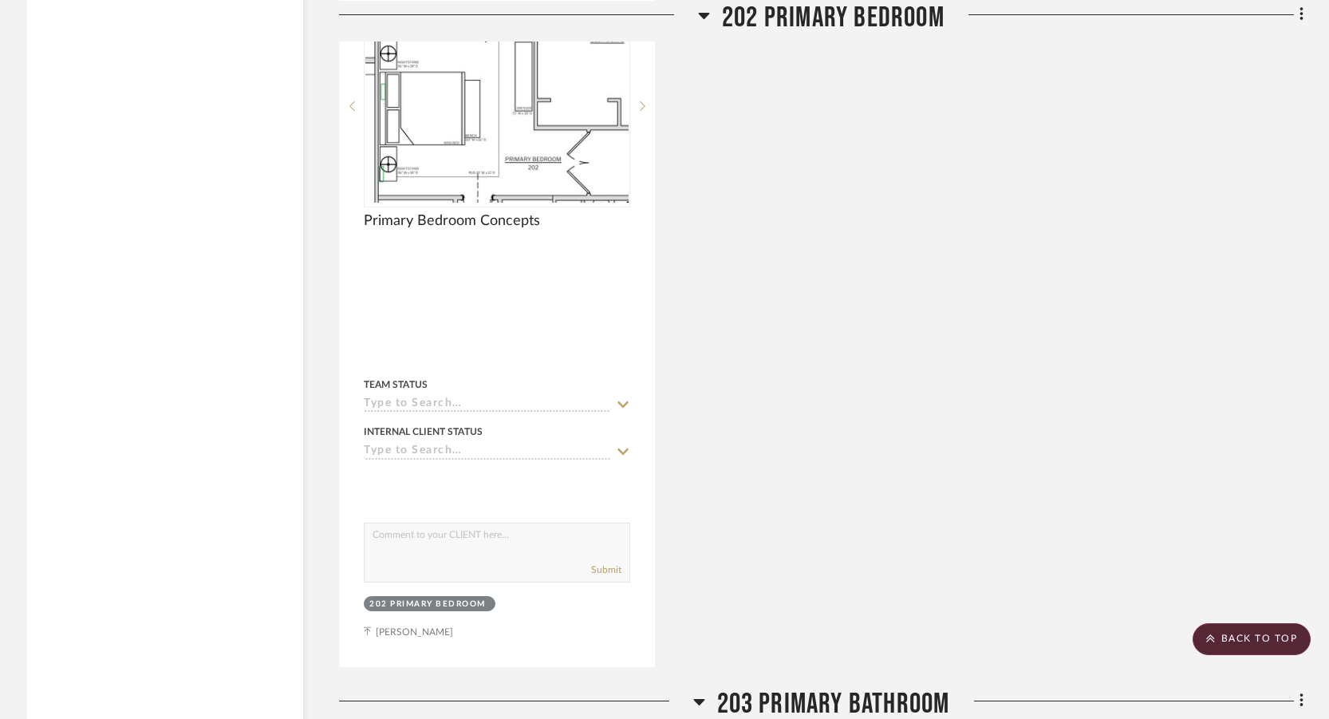
scroll to position [20822, 0]
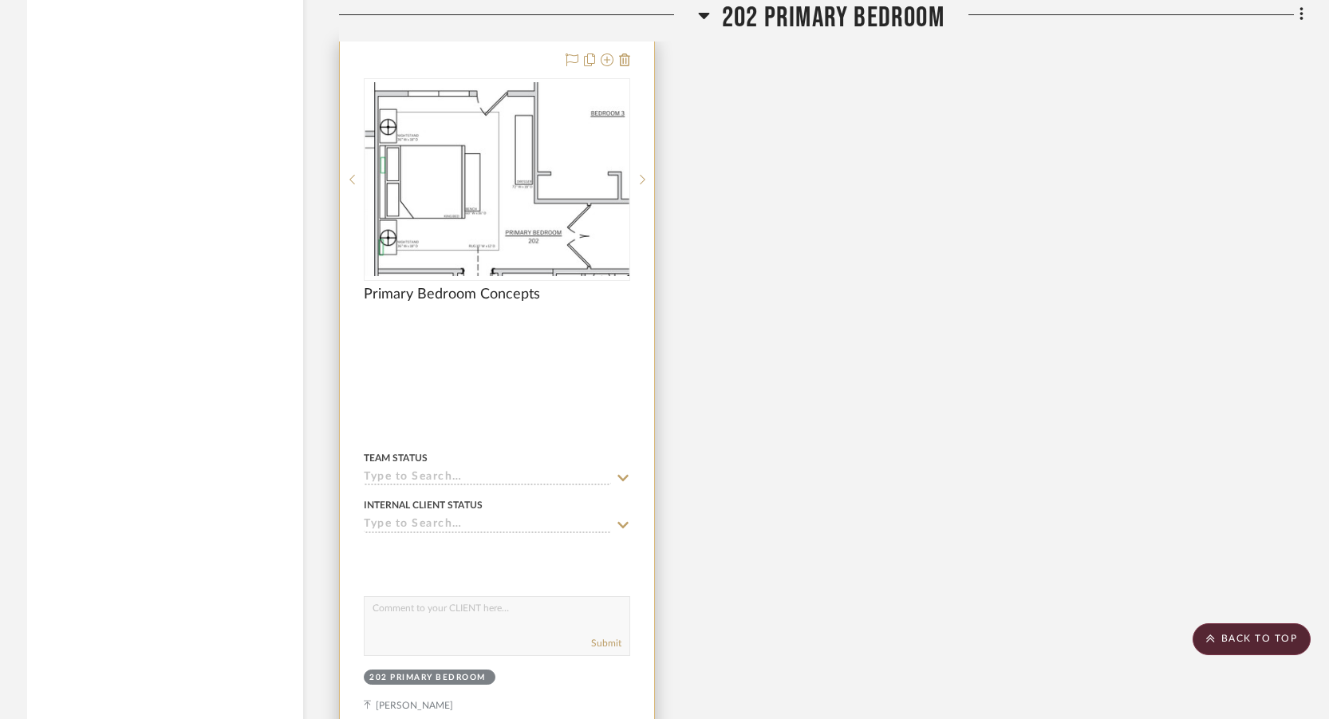
click at [579, 404] on div at bounding box center [497, 390] width 314 height 698
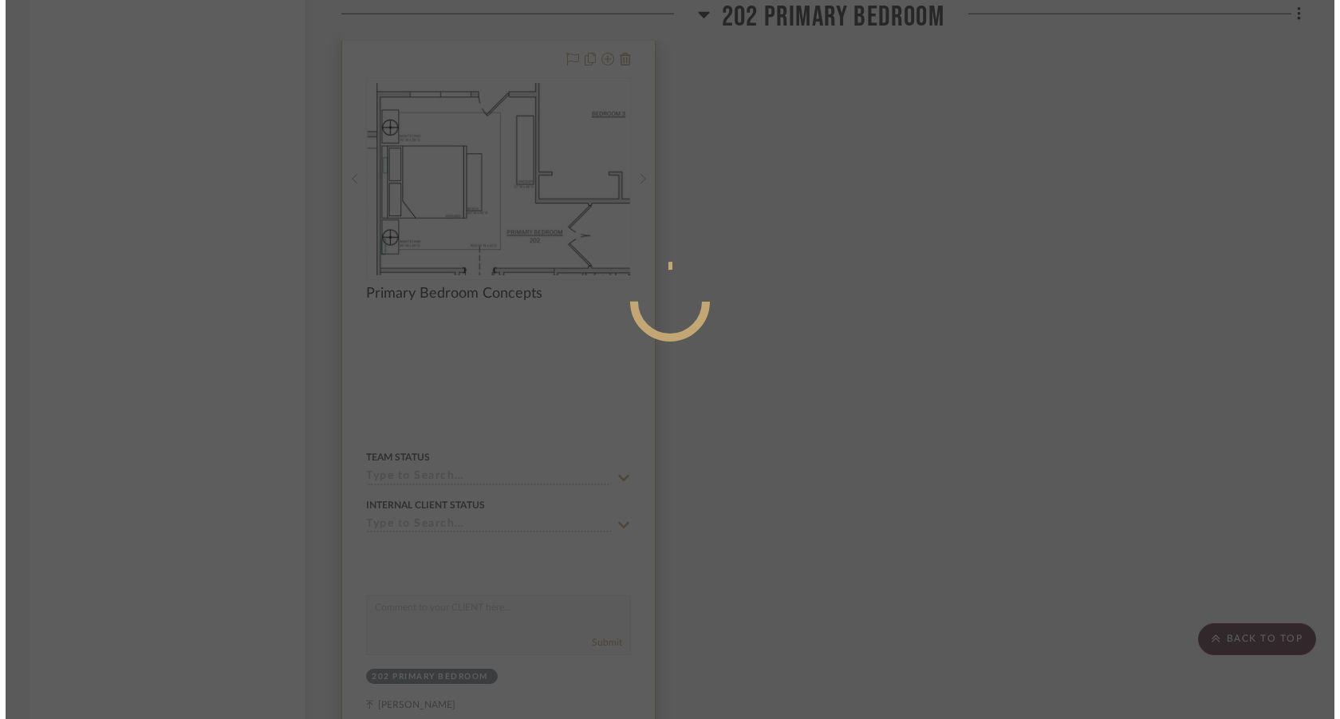
scroll to position [0, 0]
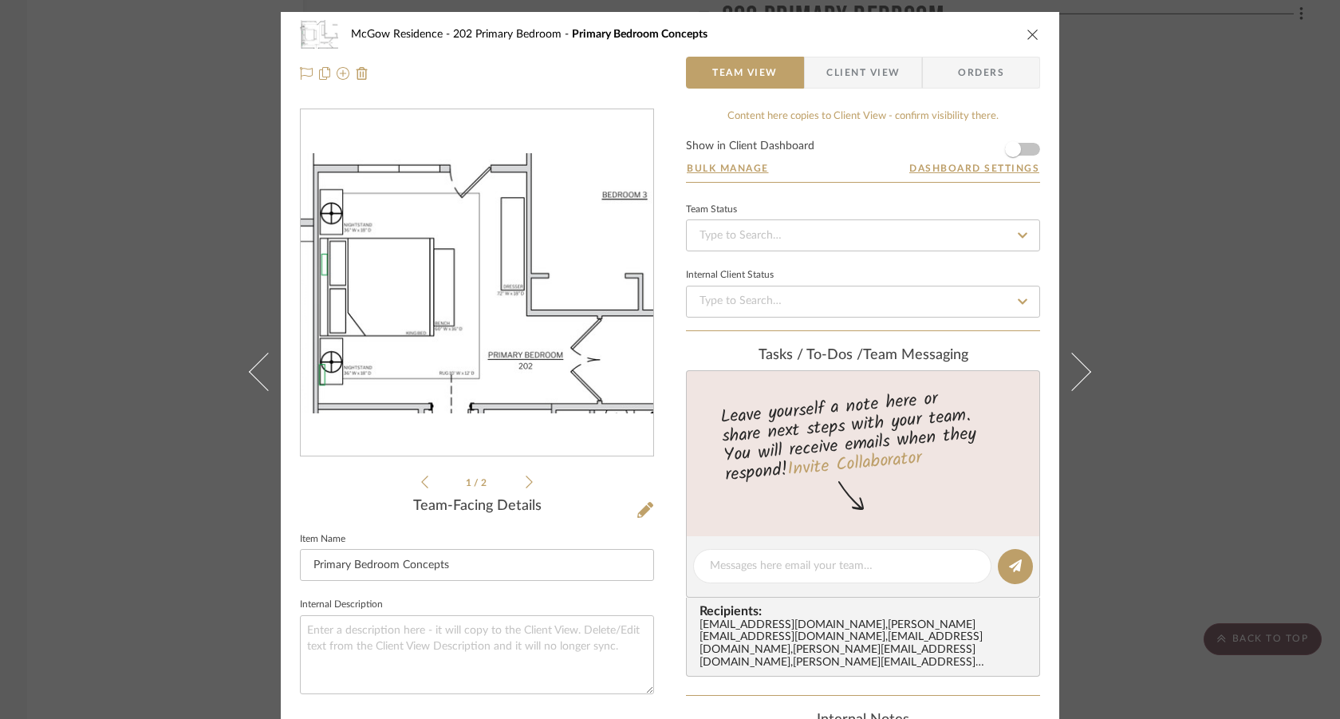
click at [526, 481] on icon at bounding box center [529, 481] width 7 height 13
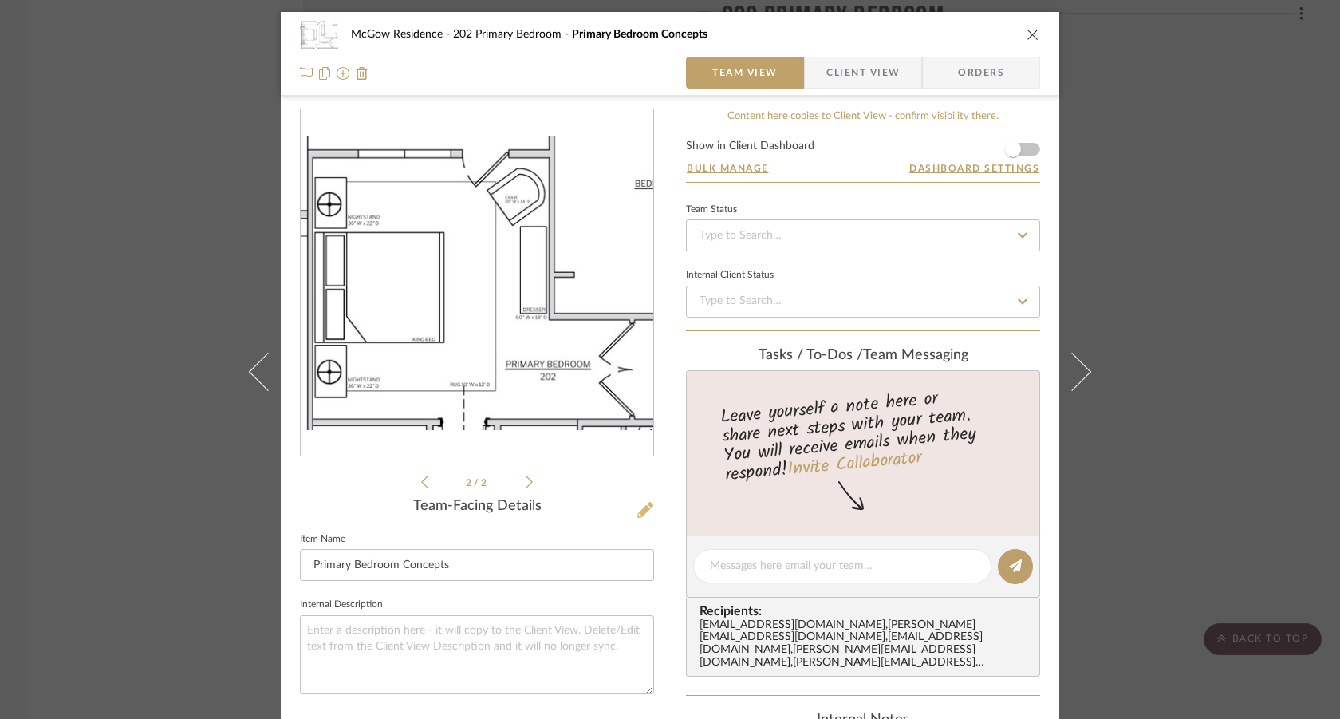
scroll to position [80, 0]
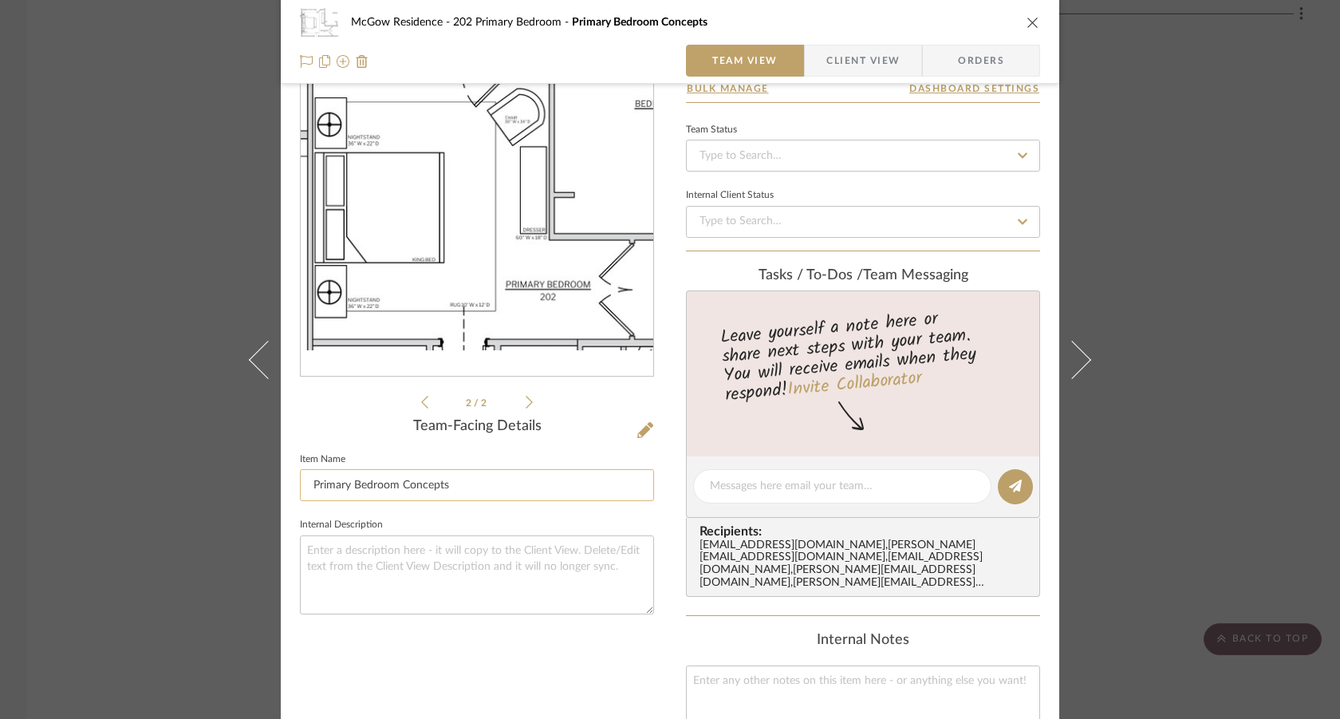
click at [302, 488] on input "Primary Bedroom Concepts" at bounding box center [477, 485] width 354 height 32
paste input "25.0909"
type input "25.0909 Primary Bedroom Concepts"
click at [482, 514] on fieldset "Internal Description" at bounding box center [477, 564] width 354 height 101
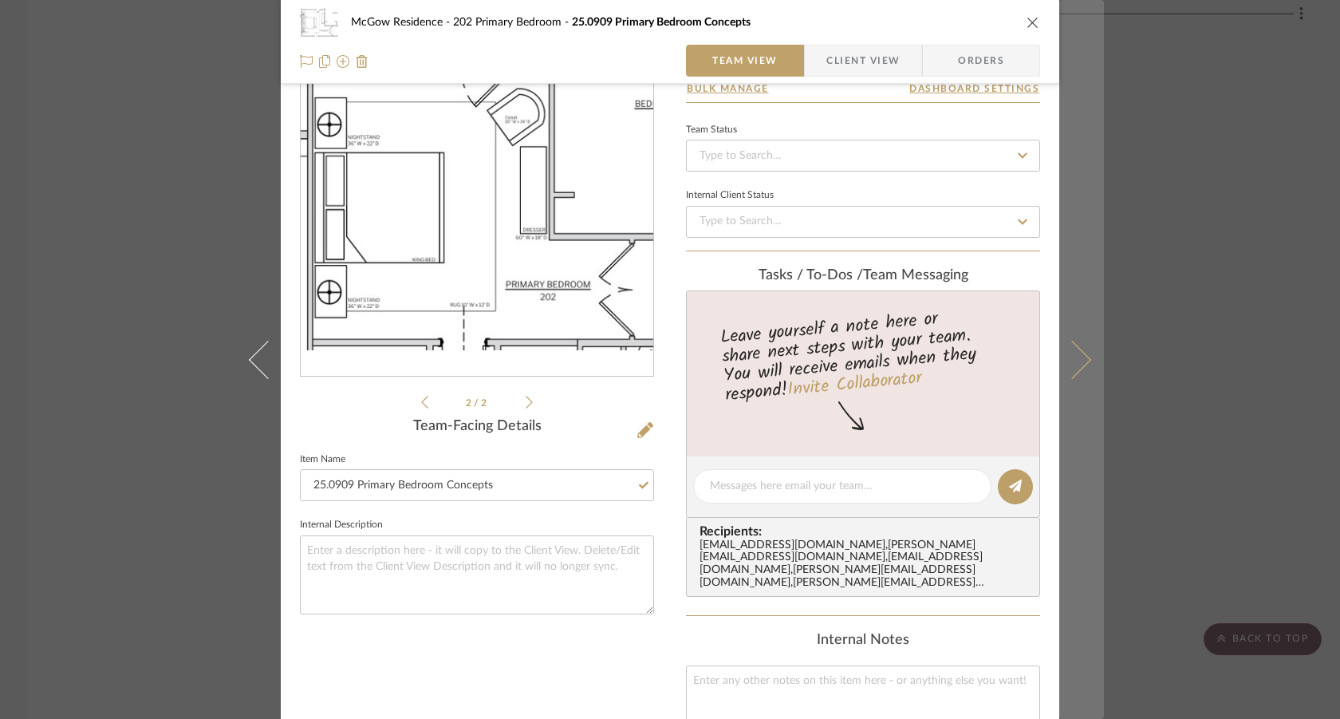
click at [1079, 367] on button at bounding box center [1081, 359] width 45 height 719
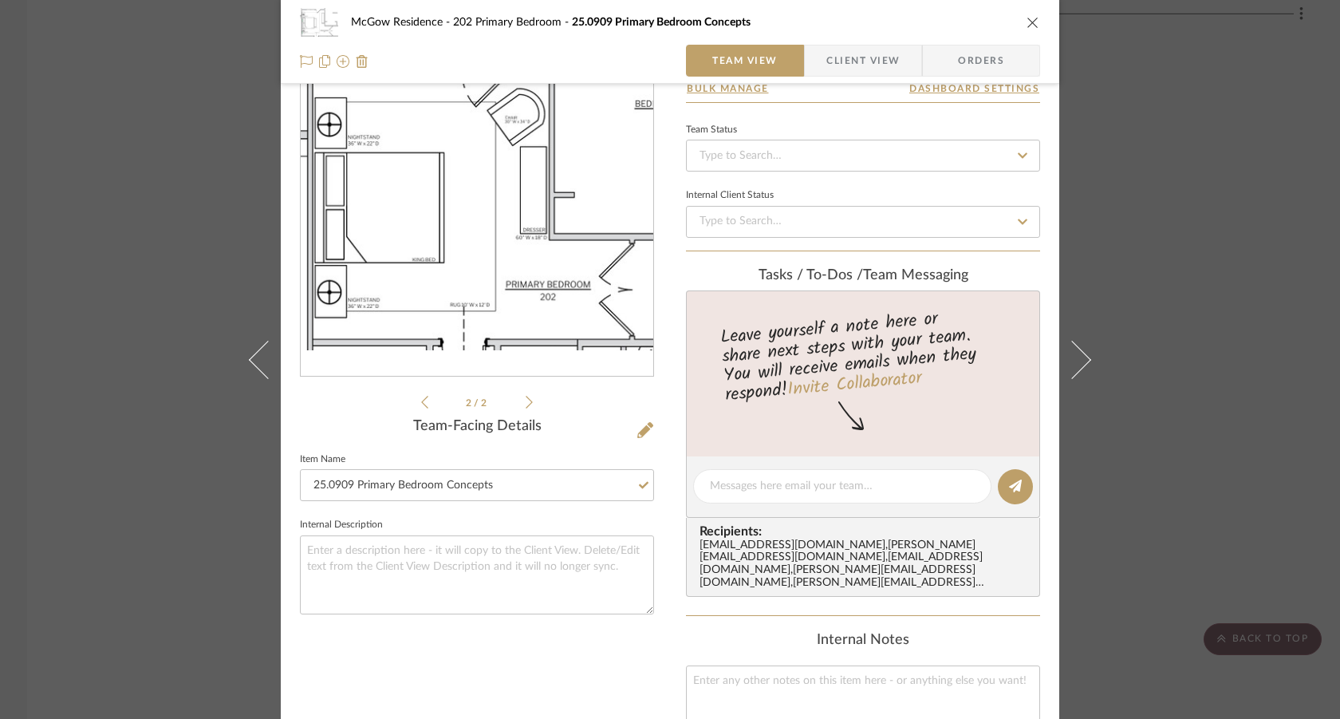
scroll to position [0, 0]
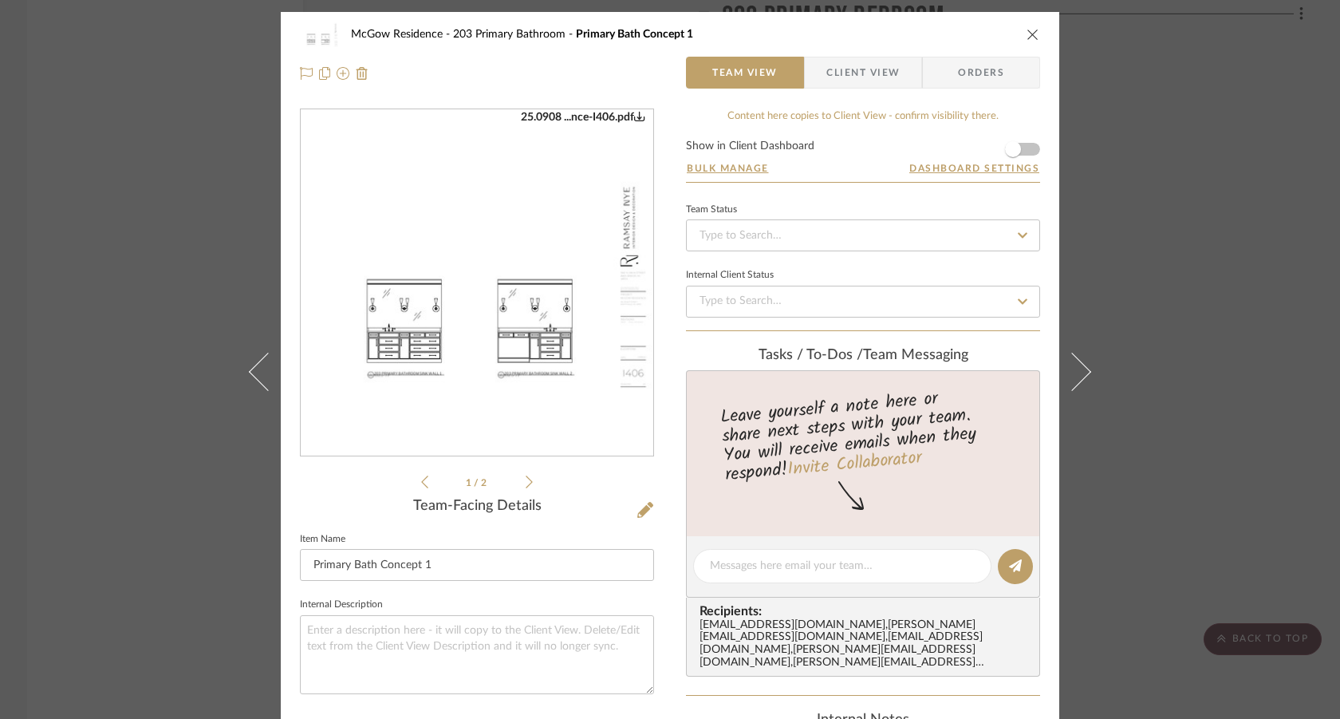
click at [1235, 345] on div "McGow Residence 203 Primary Bathroom Primary Bath Concept 1 Team View Client Vi…" at bounding box center [670, 359] width 1340 height 719
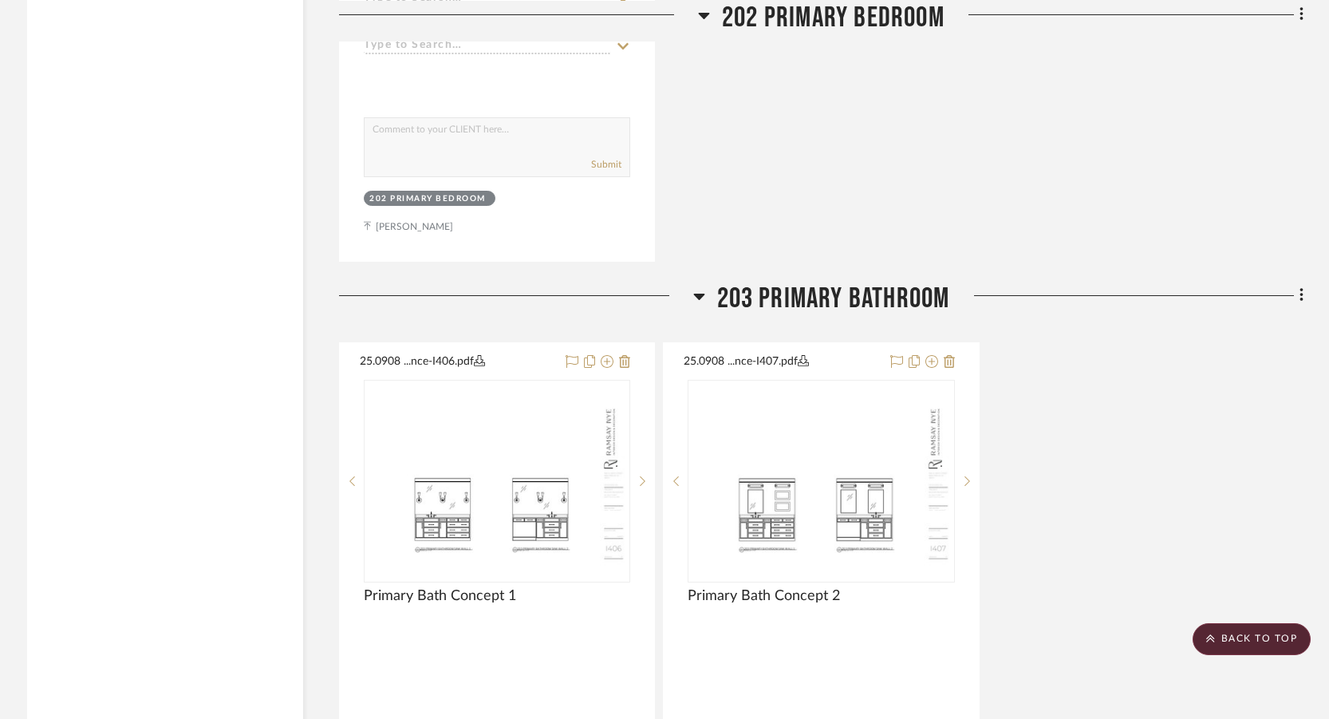
scroll to position [21540, 0]
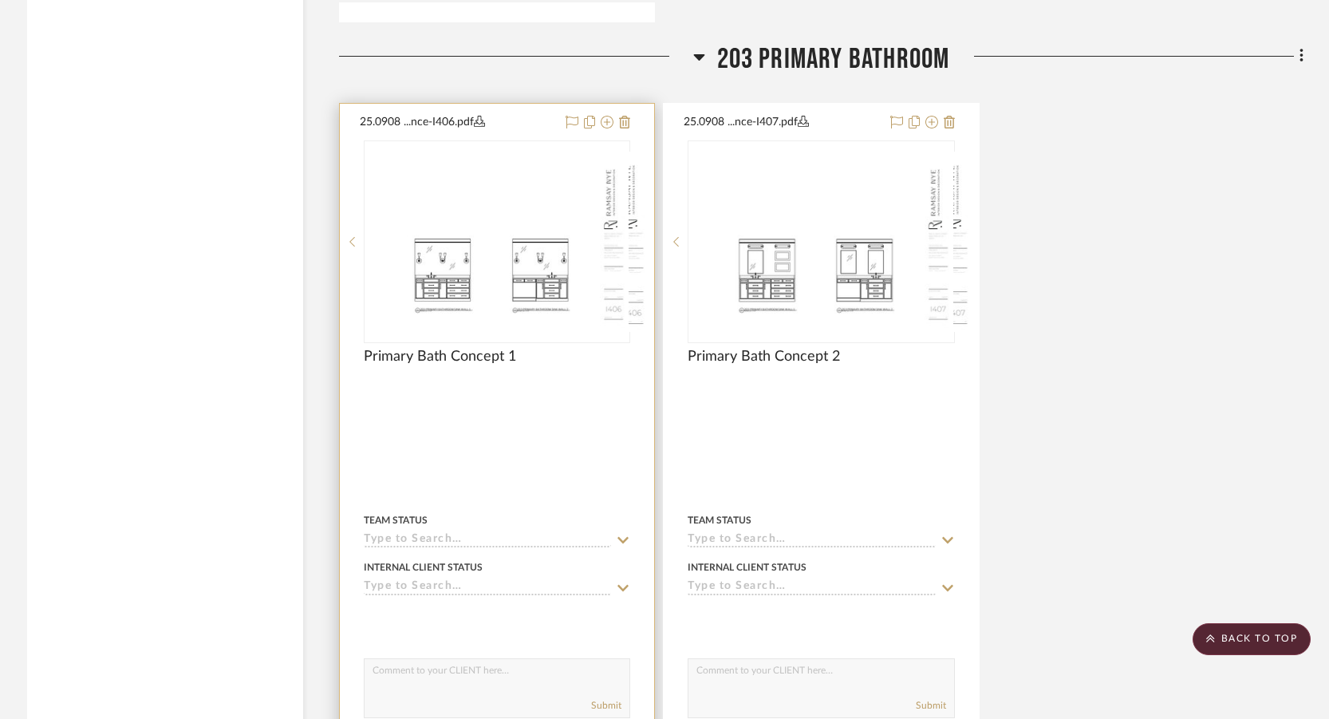
click at [474, 456] on div at bounding box center [497, 453] width 314 height 698
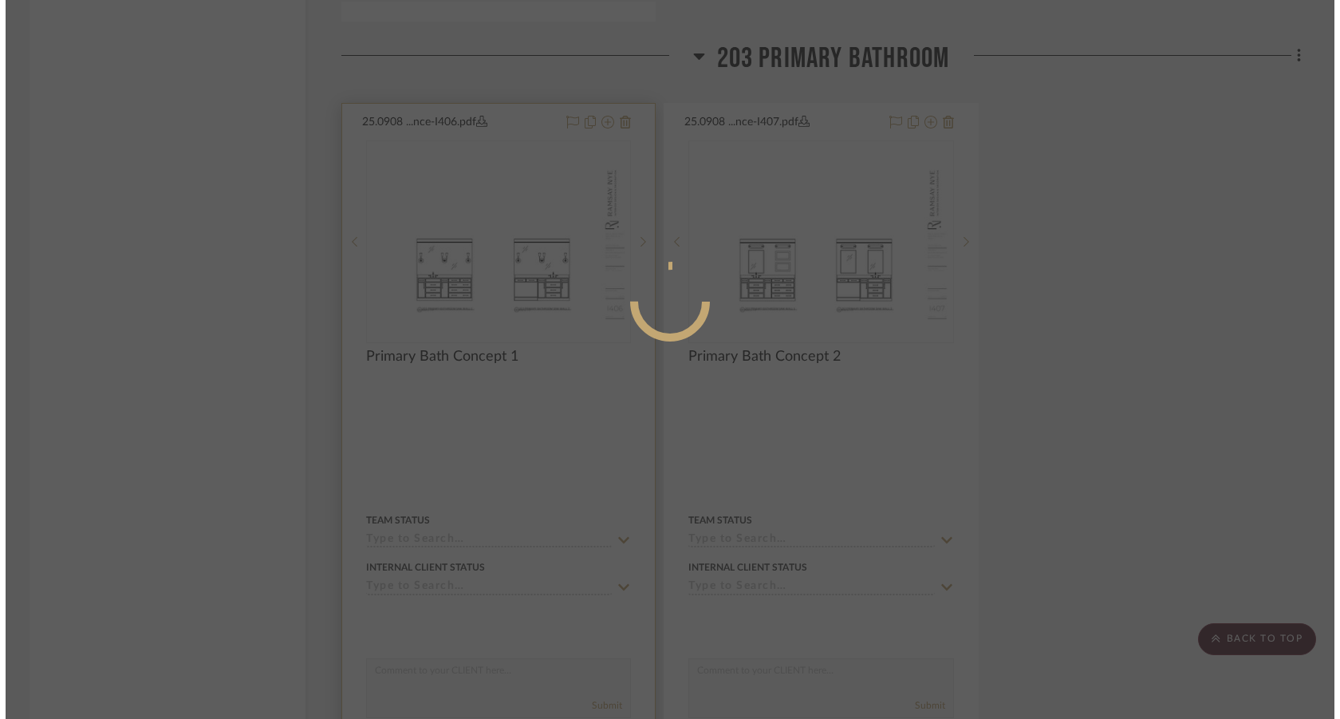
scroll to position [0, 0]
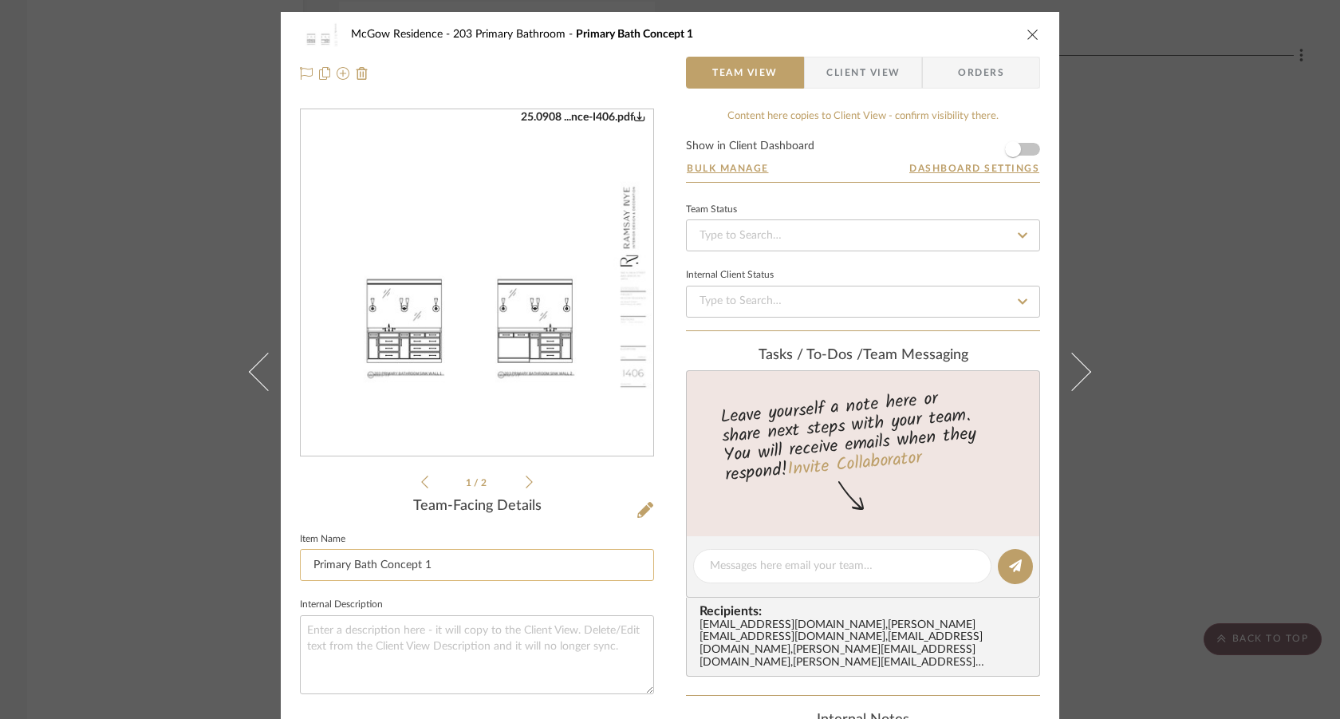
click at [300, 567] on input "Primary Bath Concept 1" at bounding box center [477, 565] width 354 height 32
paste input "25.0909"
type input "25.0909 Primary Bath Concept 1"
click at [512, 594] on fieldset "Internal Description" at bounding box center [477, 644] width 354 height 101
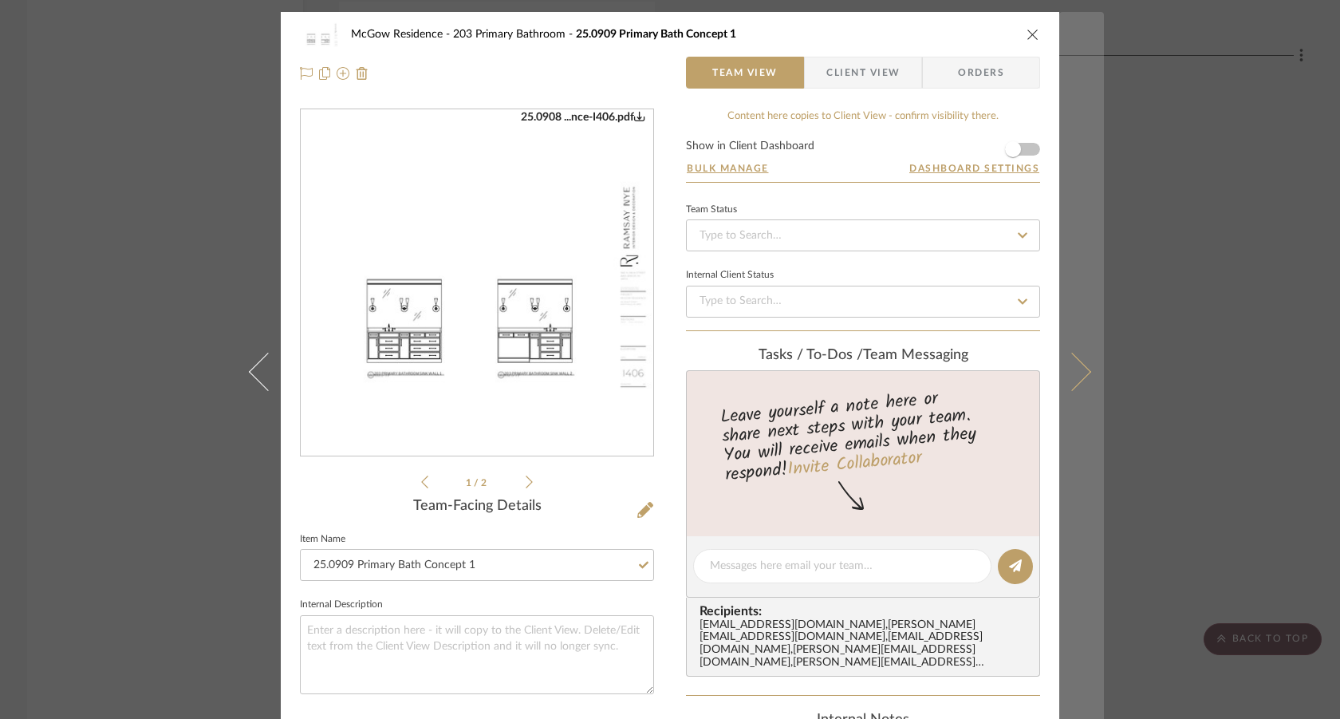
click at [1075, 380] on icon at bounding box center [1072, 371] width 38 height 38
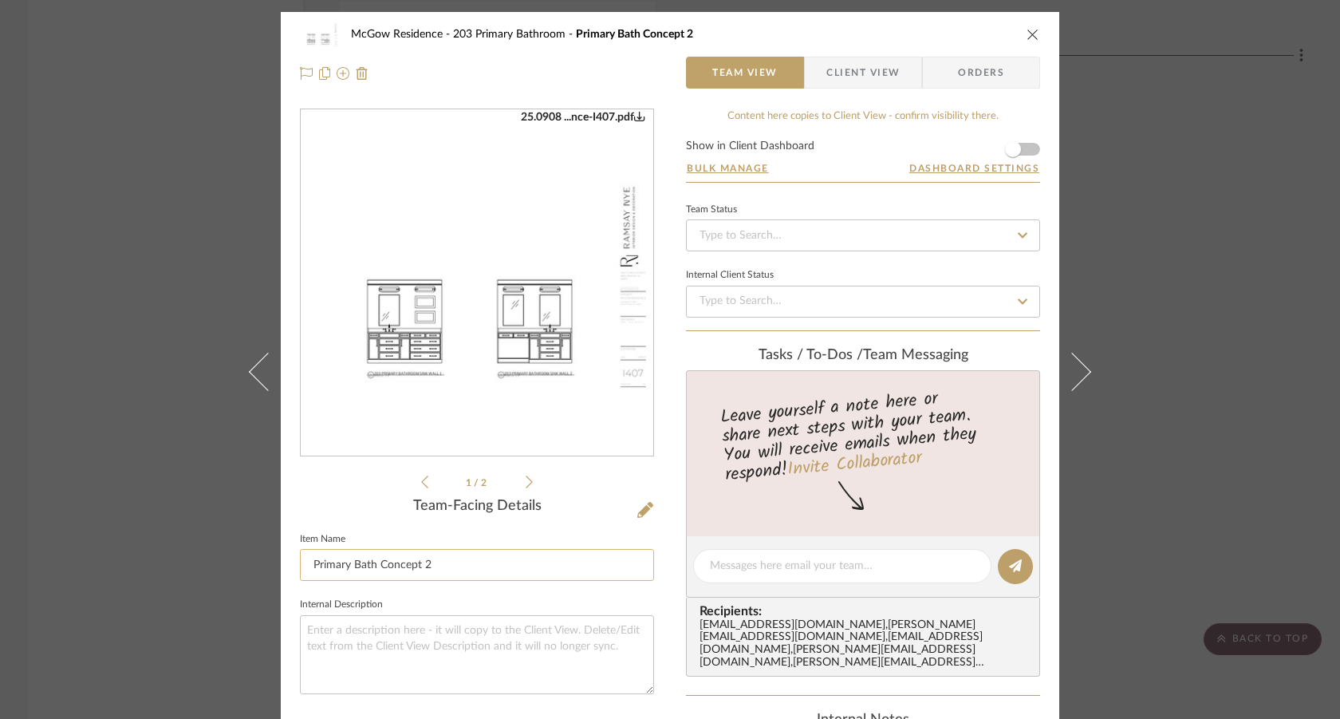
click at [306, 566] on input "Primary Bath Concept 2" at bounding box center [477, 565] width 354 height 32
paste input "25.0909"
type input "25.0909 Primary Bath Concept 2"
click at [448, 591] on sr-form-field "Item Name 25.0909 Primary Bath Concept 2" at bounding box center [477, 561] width 354 height 66
click at [1244, 442] on div "McGow Residence 203 Primary Bathroom 25.0909 Primary Bath Concept 2 Team View C…" at bounding box center [670, 359] width 1340 height 719
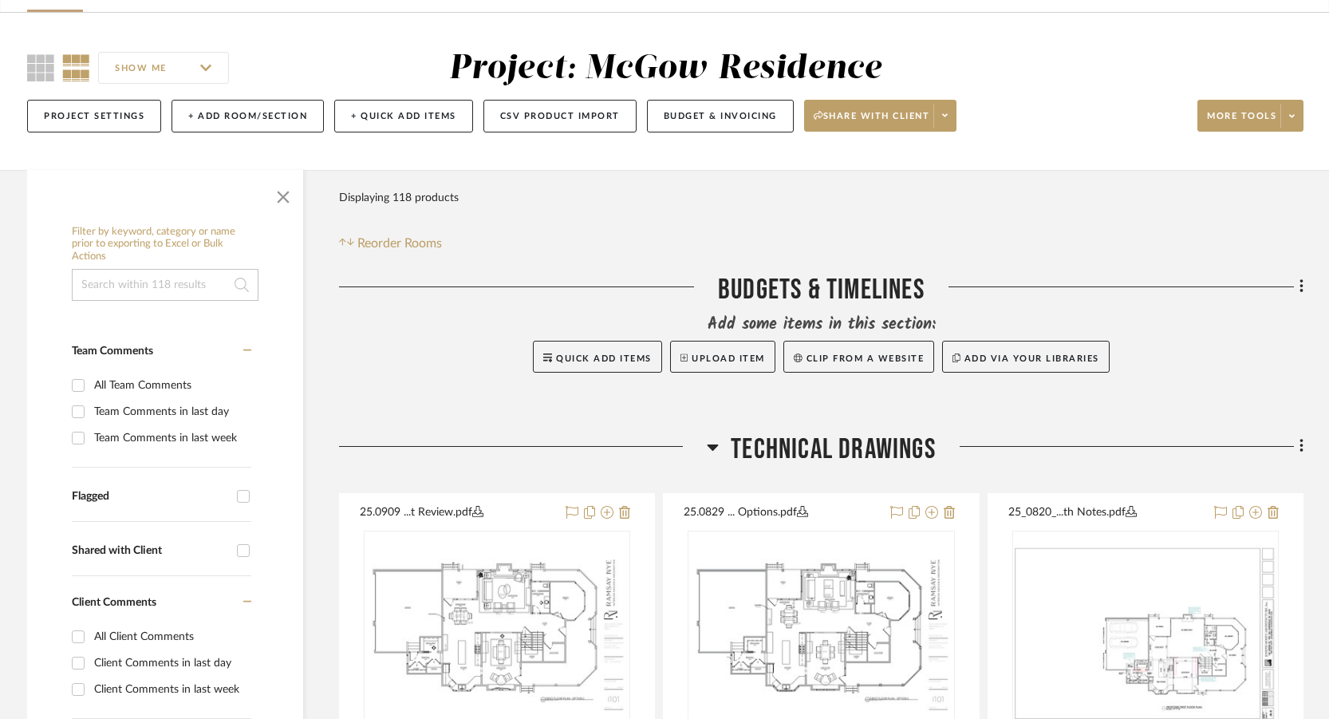
scroll to position [160, 0]
